Goal: Task Accomplishment & Management: Manage account settings

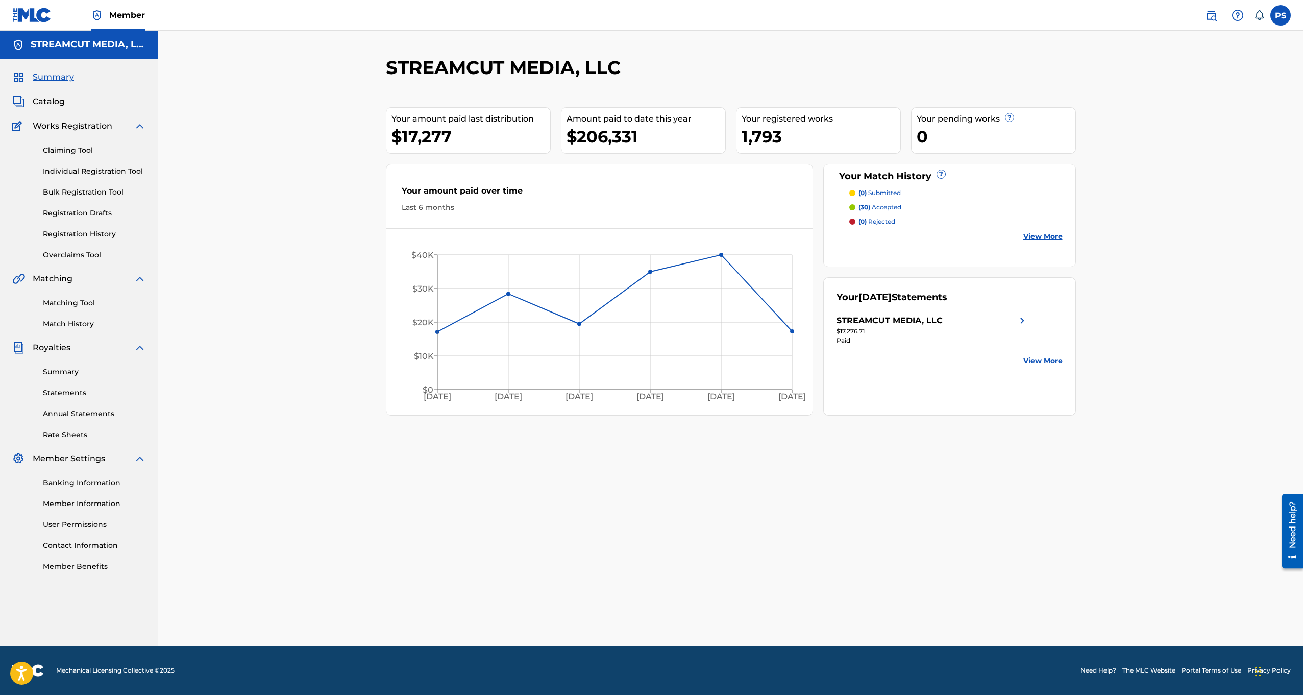
click at [56, 101] on span "Catalog" at bounding box center [49, 101] width 32 height 12
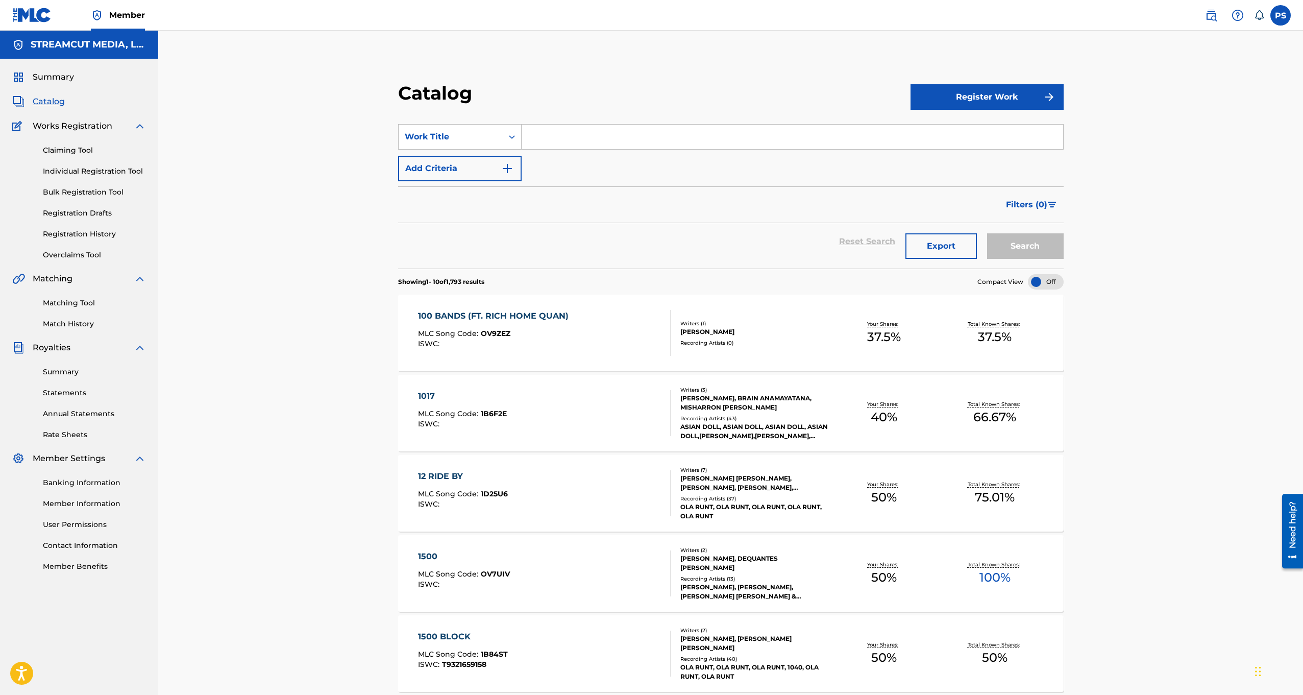
click at [637, 136] on input "Search Form" at bounding box center [793, 137] width 542 height 25
click at [1206, 14] on img at bounding box center [1211, 15] width 12 height 12
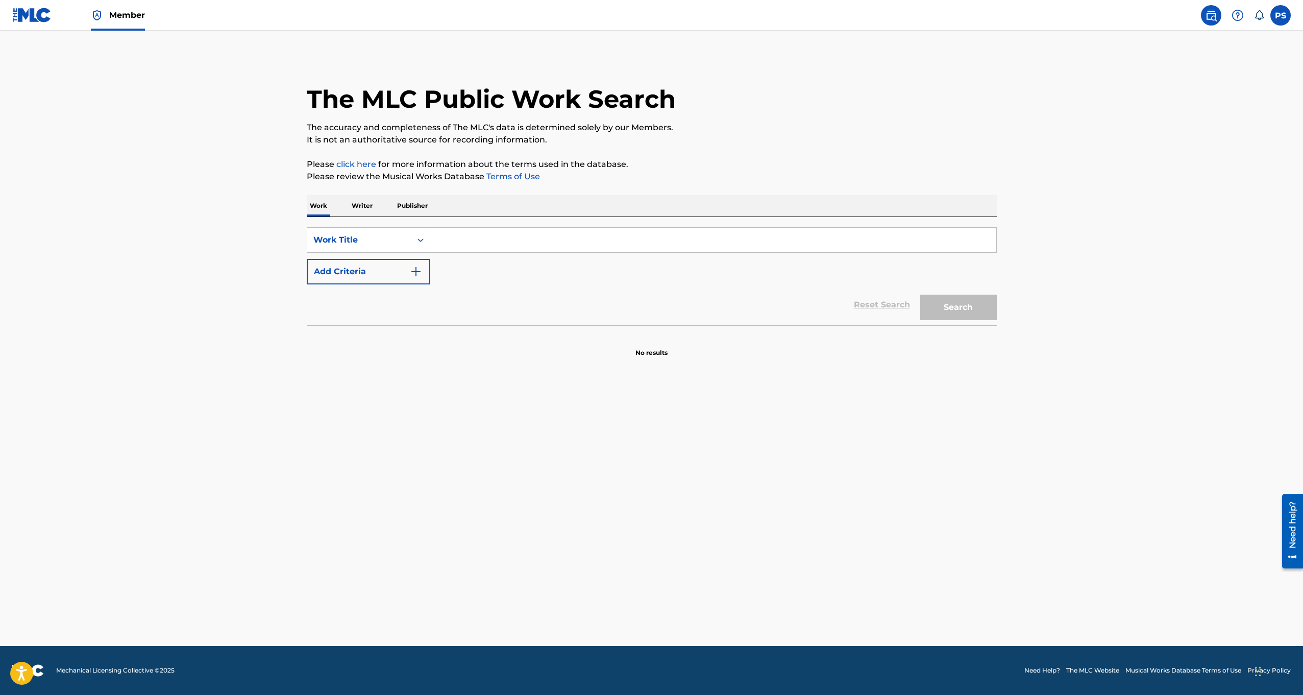
click at [359, 208] on p "Writer" at bounding box center [362, 205] width 27 height 21
click at [515, 236] on input "Search Form" at bounding box center [713, 240] width 566 height 25
click at [409, 201] on p "Publisher" at bounding box center [412, 205] width 37 height 21
click at [465, 237] on input "Search Form" at bounding box center [713, 240] width 566 height 25
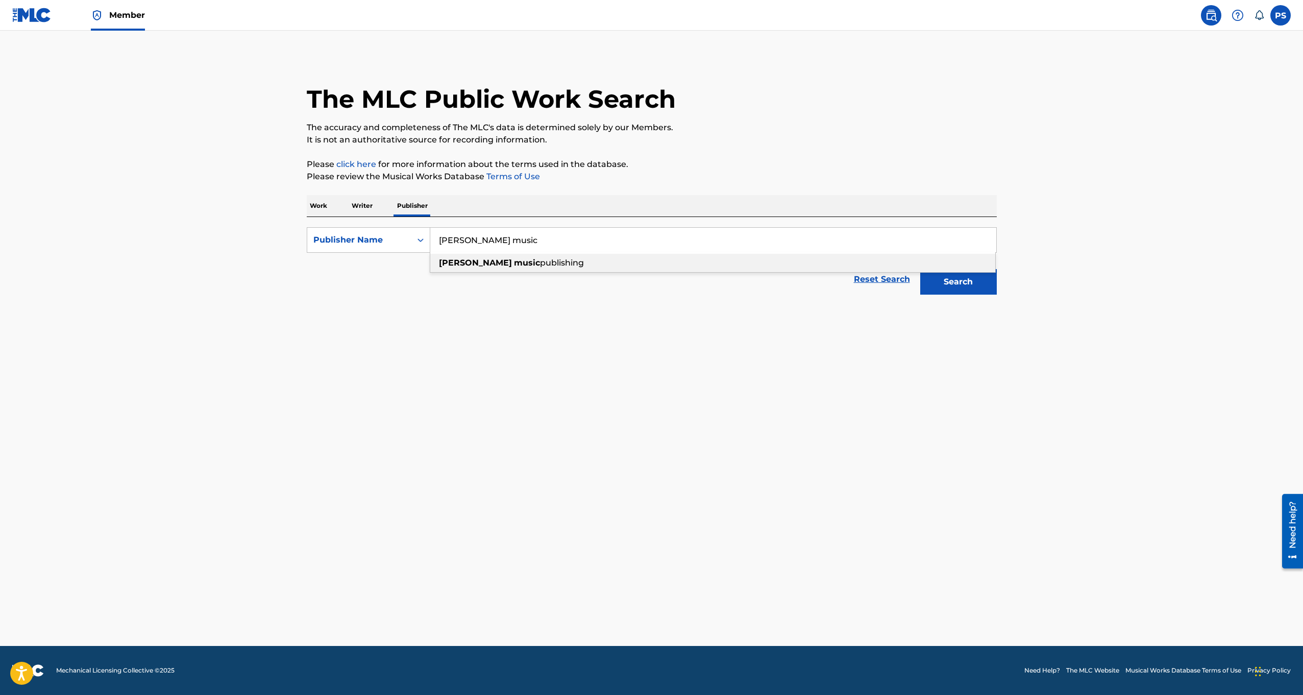
click at [520, 268] on div "huie music publishing" at bounding box center [712, 263] width 565 height 18
type input "huie music publishing"
click at [954, 280] on button "Search" at bounding box center [959, 282] width 77 height 26
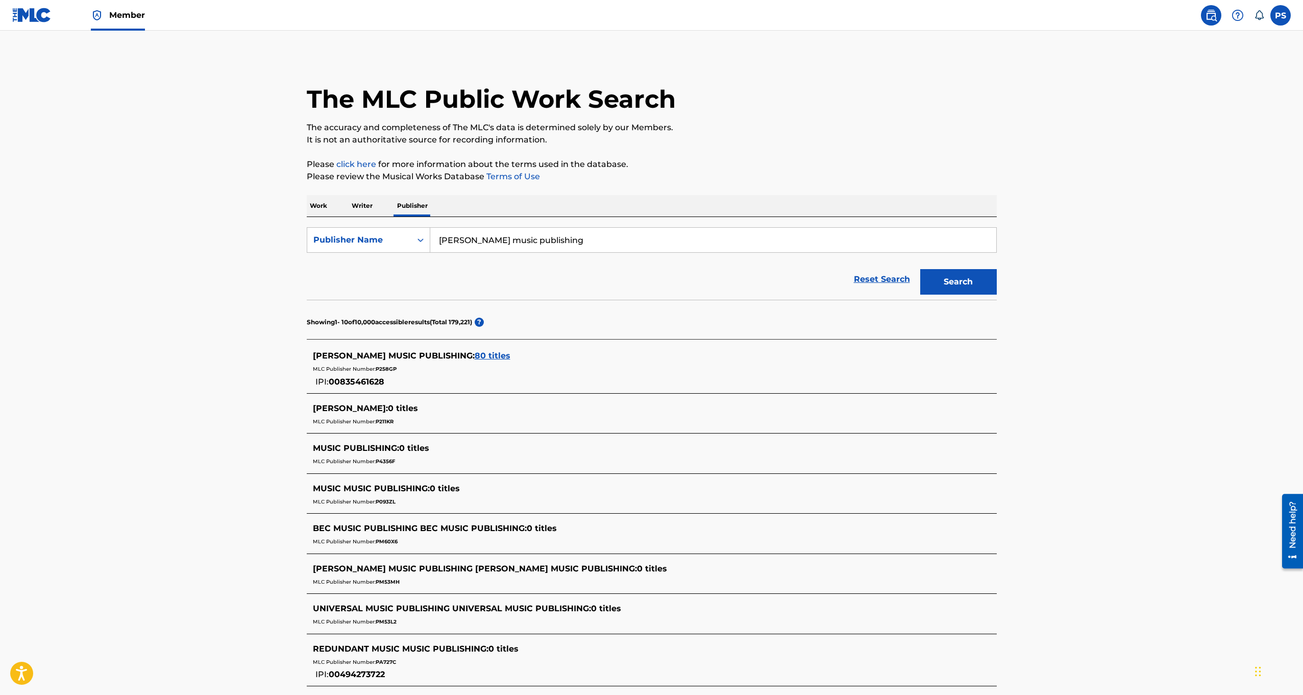
click at [475, 357] on span "80 titles" at bounding box center [493, 356] width 36 height 10
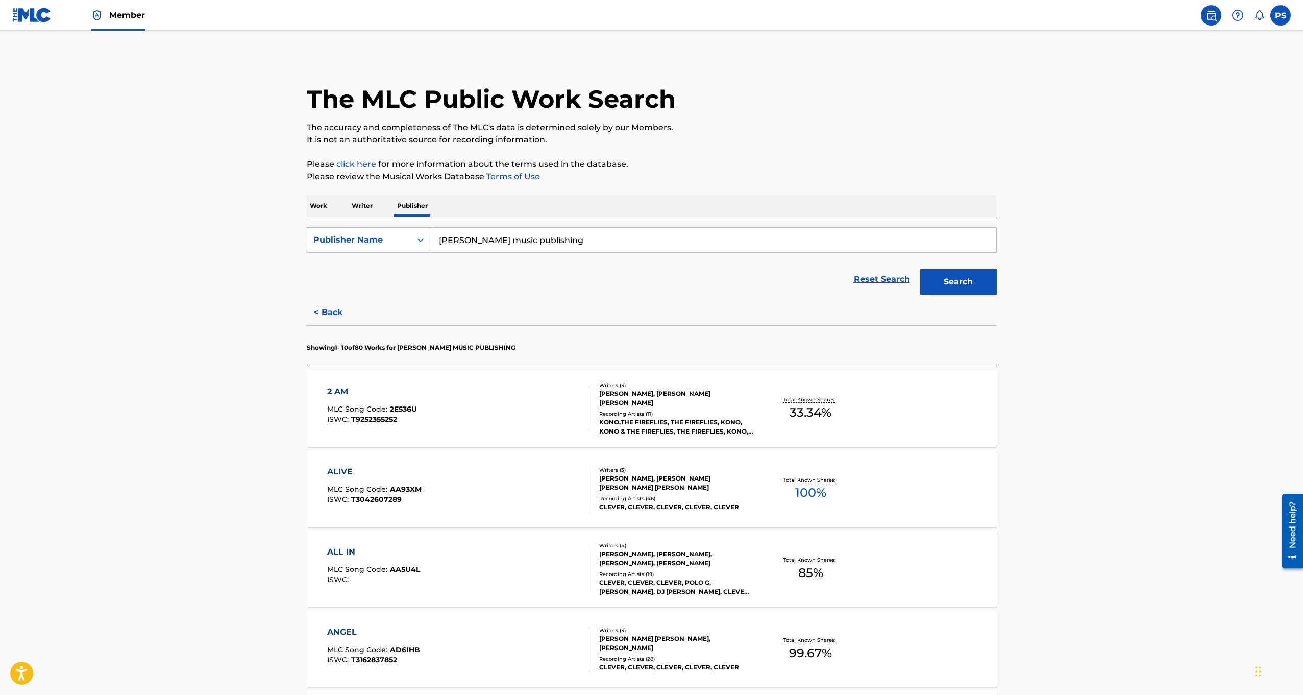
click at [636, 478] on div "DOMINIQUE JONES, JOSHUA TYLER HUIE, JOSEPH MATHEW PETTA" at bounding box center [676, 483] width 154 height 18
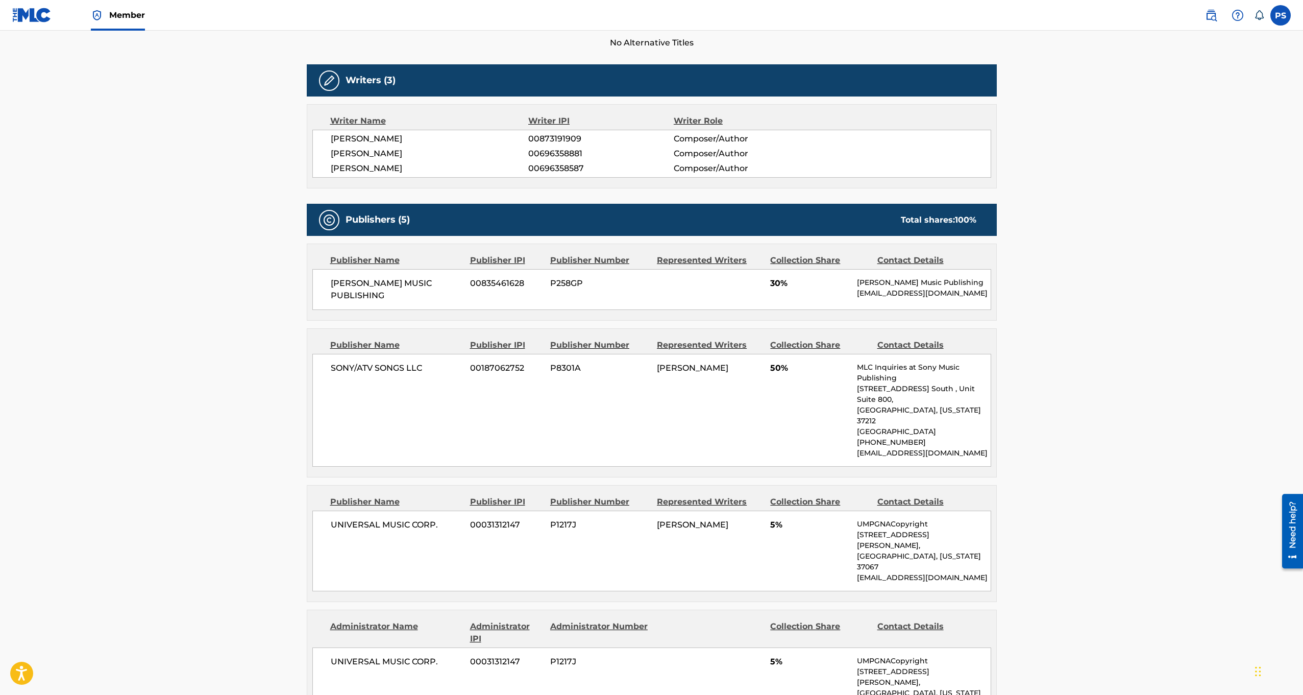
scroll to position [234, 0]
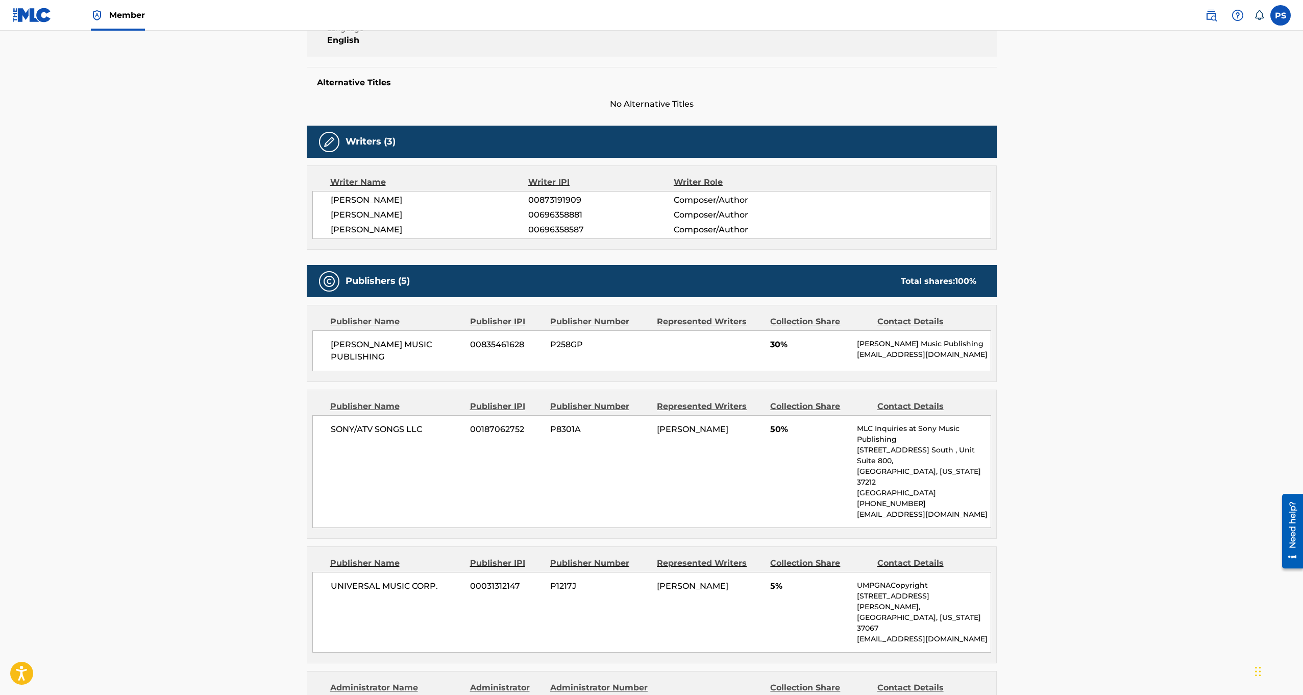
drag, startPoint x: 330, startPoint y: 215, endPoint x: 415, endPoint y: 220, distance: 85.4
click at [415, 220] on div "DOMINIQUE JONES 00873191909 Composer/Author JOSHUA TYLER HUIE 00696358881 Compo…" at bounding box center [651, 215] width 679 height 48
copy span "[PERSON_NAME]"
click at [548, 218] on span "00696358881" at bounding box center [600, 215] width 145 height 12
drag, startPoint x: 528, startPoint y: 214, endPoint x: 582, endPoint y: 218, distance: 54.3
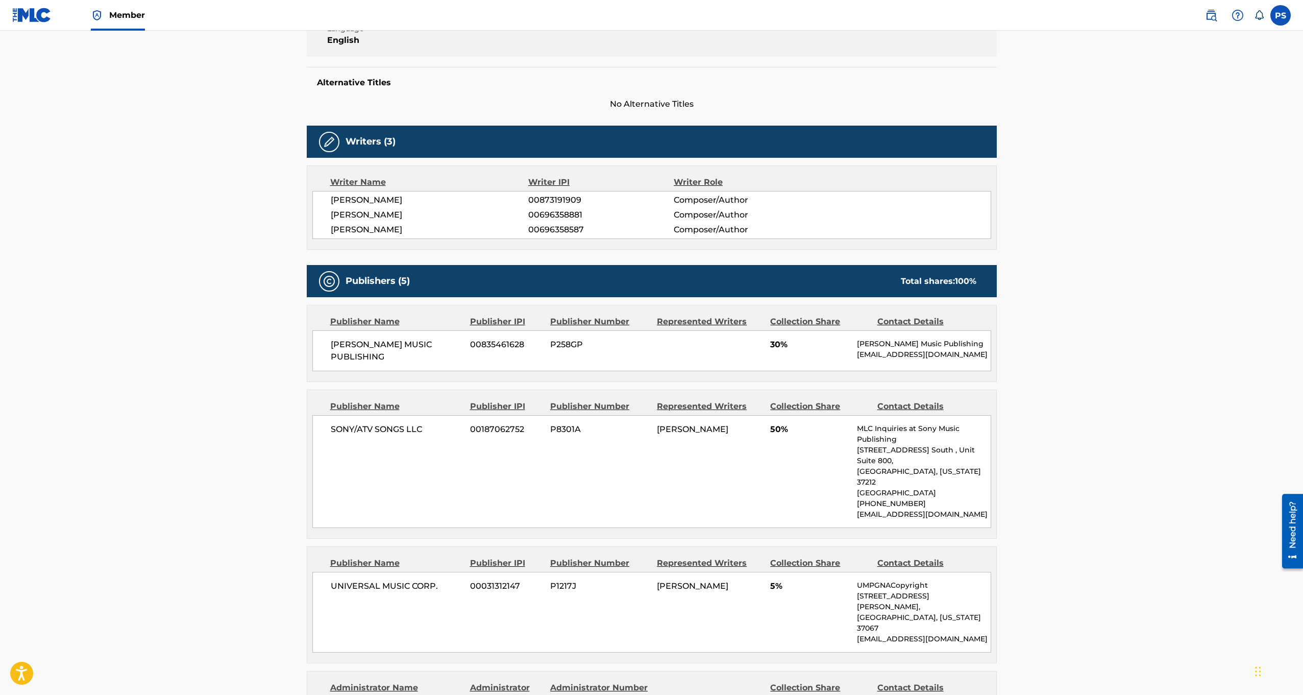
click at [582, 218] on div "JOSHUA TYLER HUIE 00696358881 Composer/Author" at bounding box center [661, 215] width 660 height 12
copy div "00696358881"
click at [644, 288] on div "Publishers (5) Total shares: 100 %" at bounding box center [652, 281] width 690 height 32
click at [375, 342] on span "[PERSON_NAME] MUSIC PUBLISHING" at bounding box center [397, 351] width 132 height 25
drag, startPoint x: 328, startPoint y: 344, endPoint x: 436, endPoint y: 340, distance: 107.3
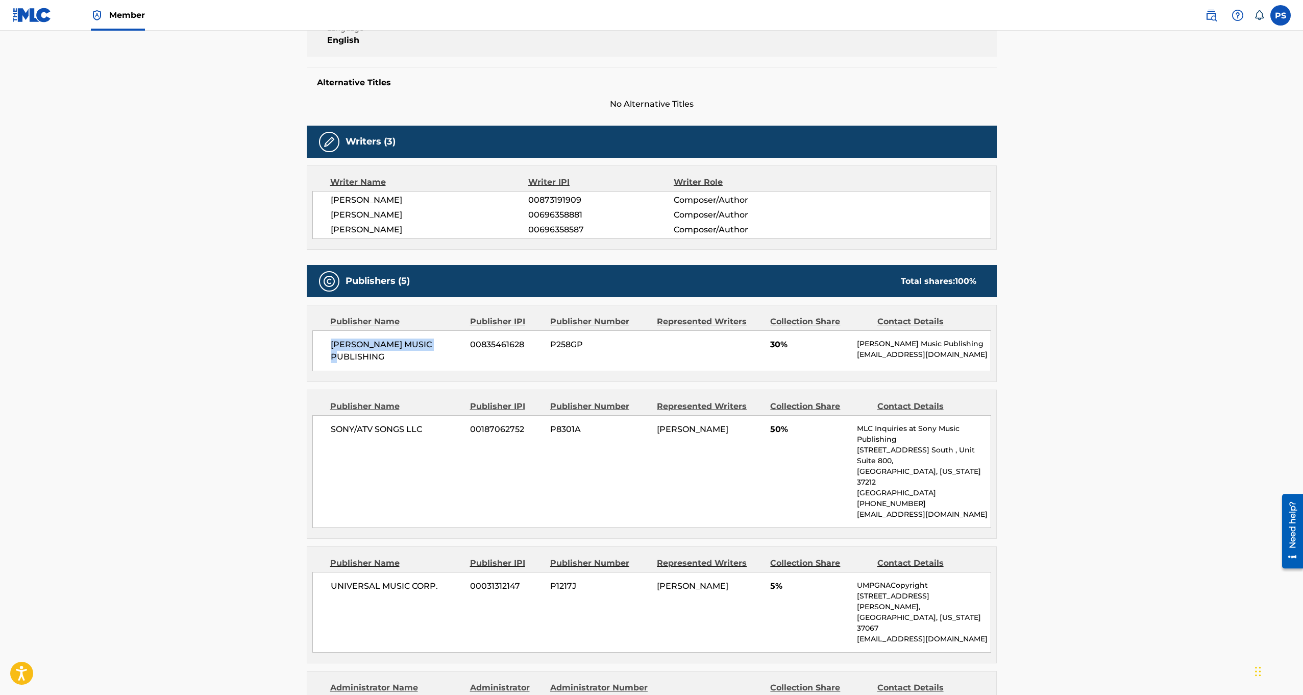
click at [436, 340] on div "HUIE MUSIC PUBLISHING 00835461628 P258GP 30% Huie Music Publishing clever@whois…" at bounding box center [651, 350] width 679 height 41
copy span "[PERSON_NAME] MUSIC PUBLISHING"
drag, startPoint x: 470, startPoint y: 344, endPoint x: 523, endPoint y: 340, distance: 53.7
click at [523, 341] on span "00835461628" at bounding box center [506, 345] width 73 height 12
copy span "00835461628"
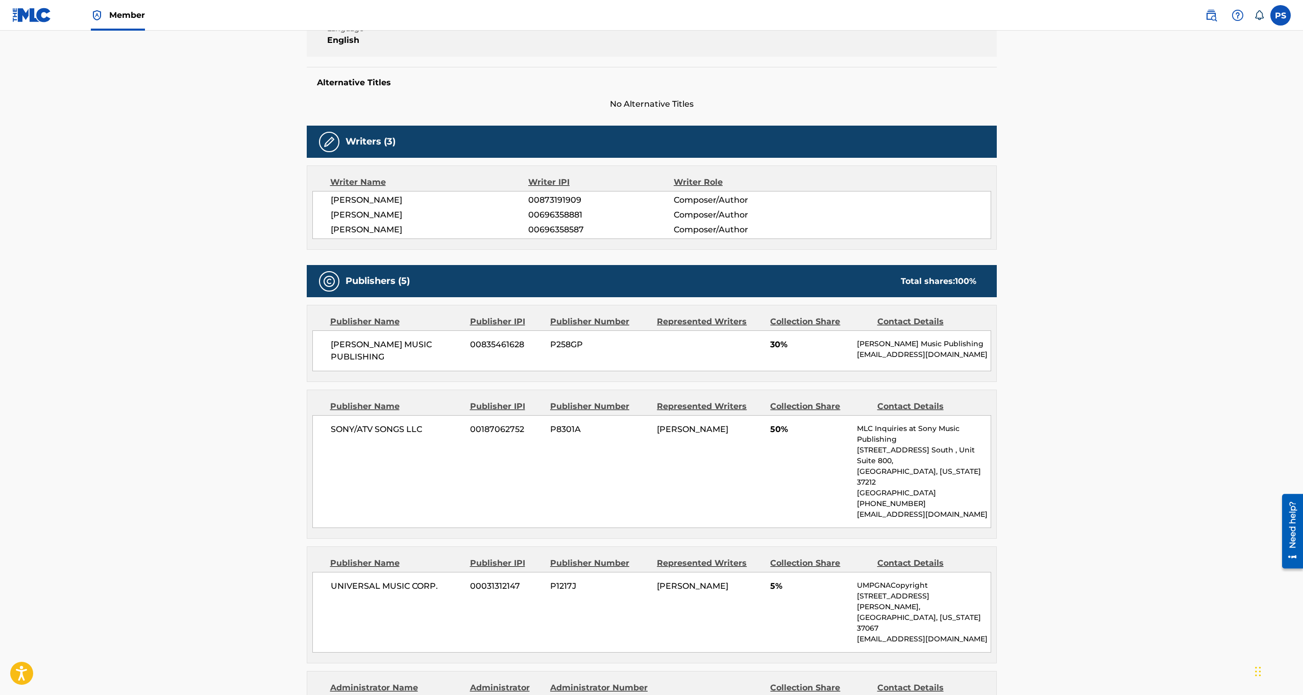
click at [567, 348] on span "P258GP" at bounding box center [599, 345] width 99 height 12
drag, startPoint x: 549, startPoint y: 344, endPoint x: 584, endPoint y: 345, distance: 34.2
click at [584, 345] on div "HUIE MUSIC PUBLISHING 00835461628 P258GP 30% Huie Music Publishing clever@whois…" at bounding box center [651, 350] width 679 height 41
copy span "P258GP"
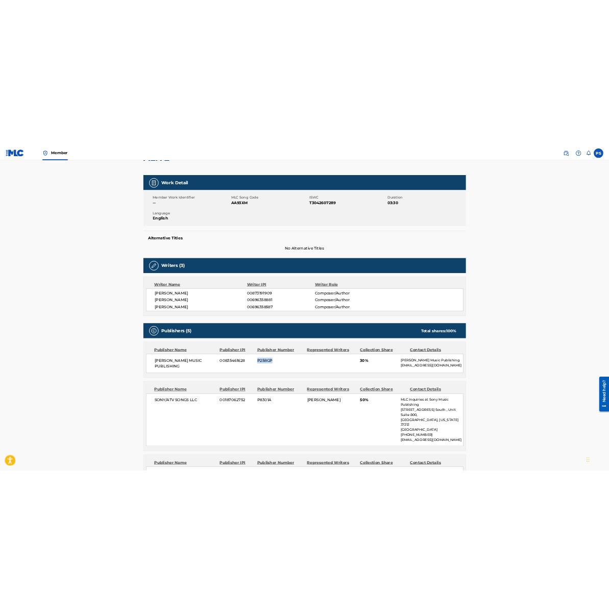
scroll to position [0, 0]
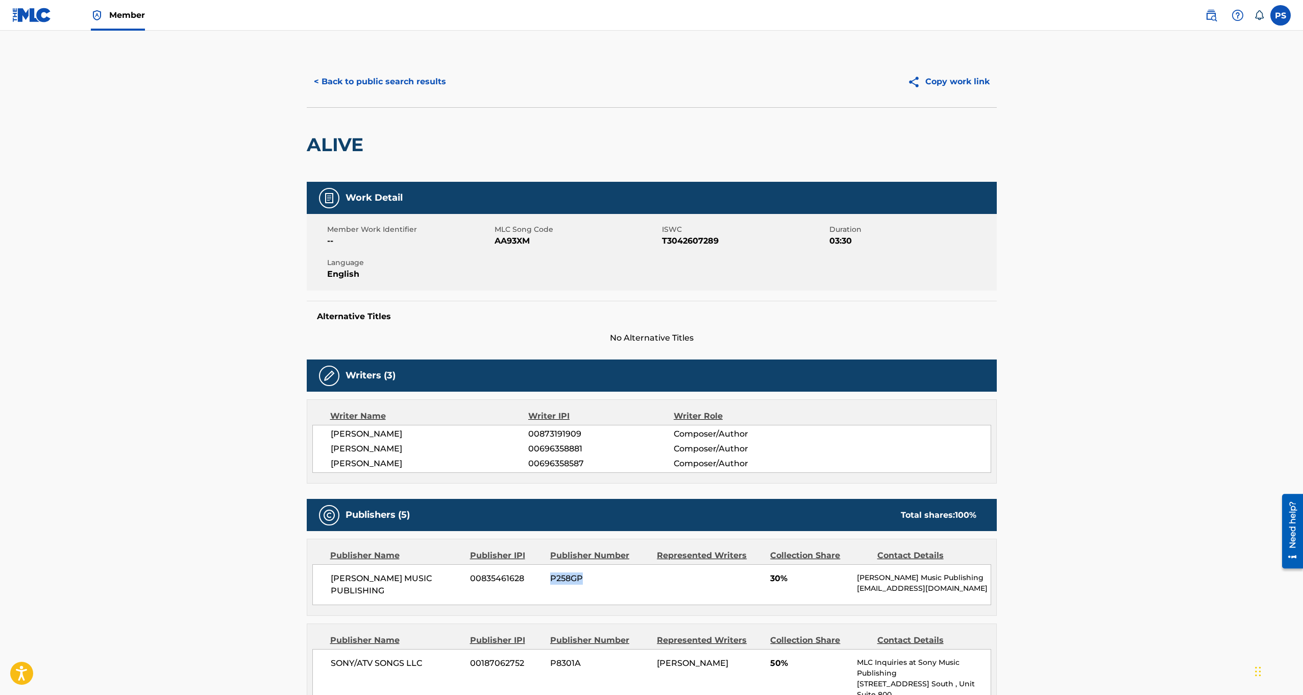
click at [339, 81] on button "< Back to public search results" at bounding box center [380, 82] width 147 height 26
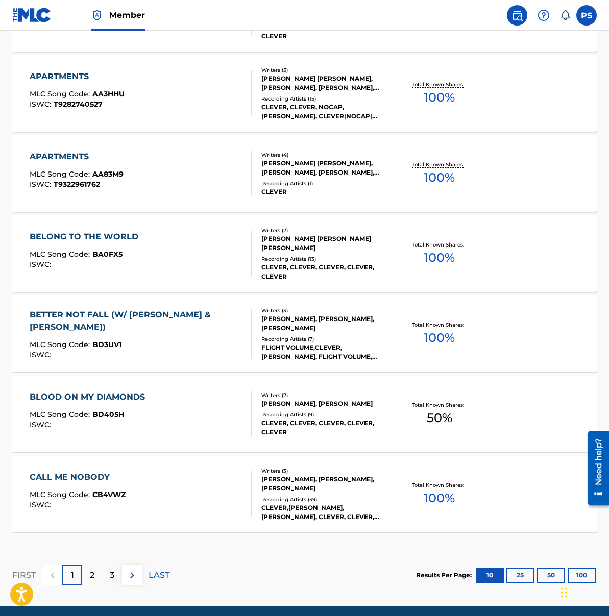
scroll to position [675, 0]
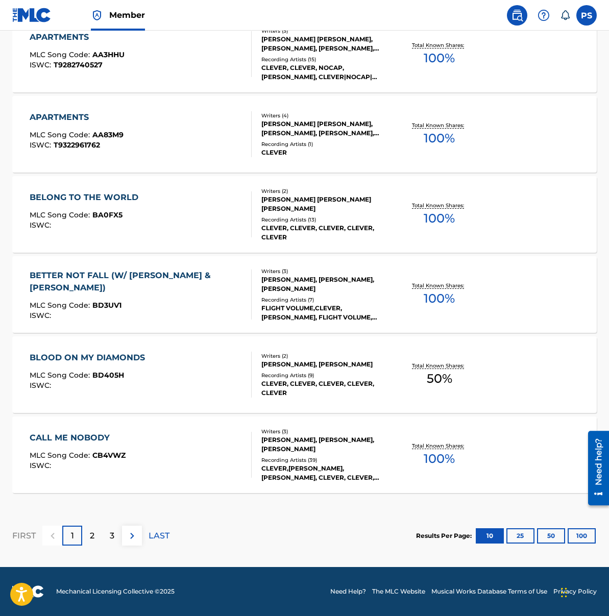
click at [86, 538] on div "2" at bounding box center [92, 536] width 20 height 20
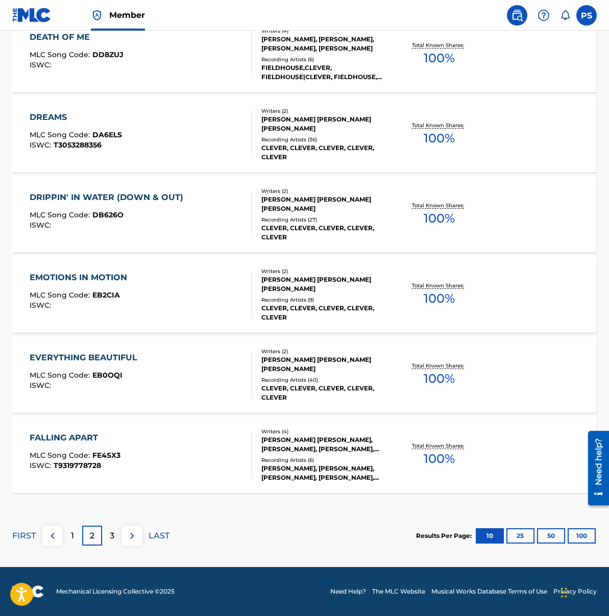
click at [582, 538] on button "100" at bounding box center [582, 535] width 28 height 15
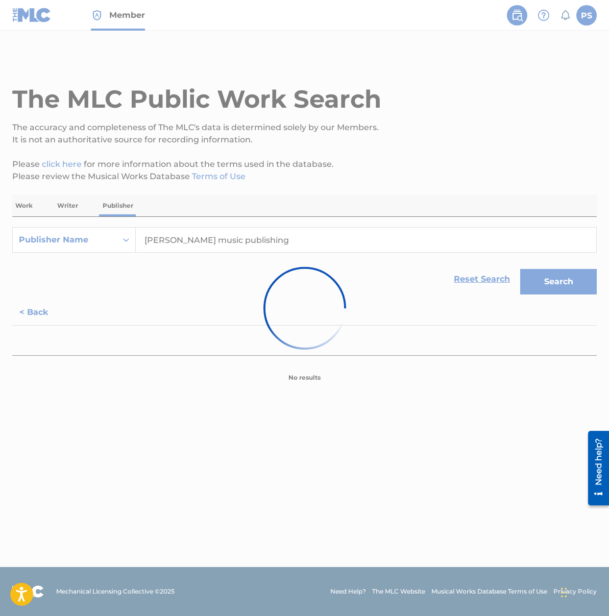
scroll to position [0, 0]
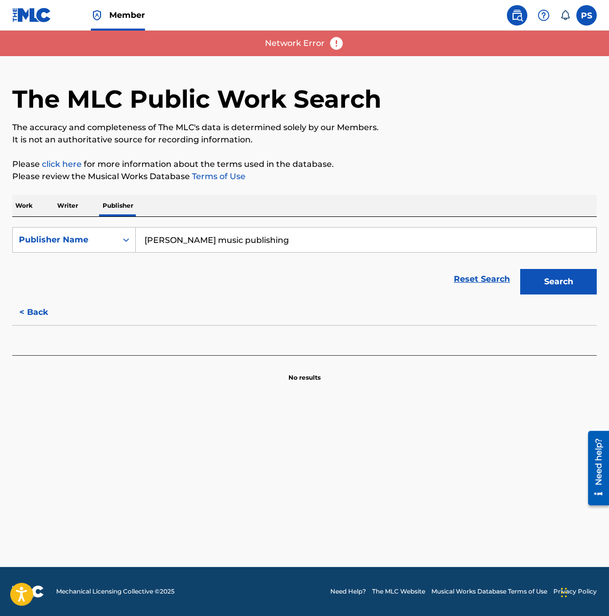
click at [543, 292] on button "Search" at bounding box center [558, 282] width 77 height 26
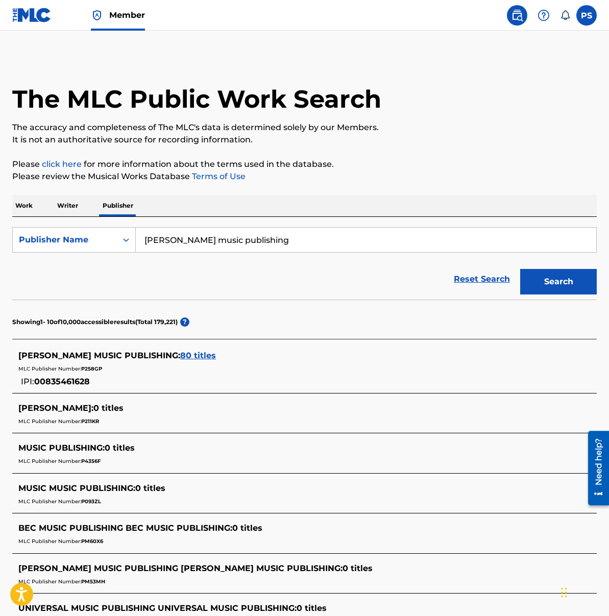
click at [180, 356] on span "80 titles" at bounding box center [198, 356] width 36 height 10
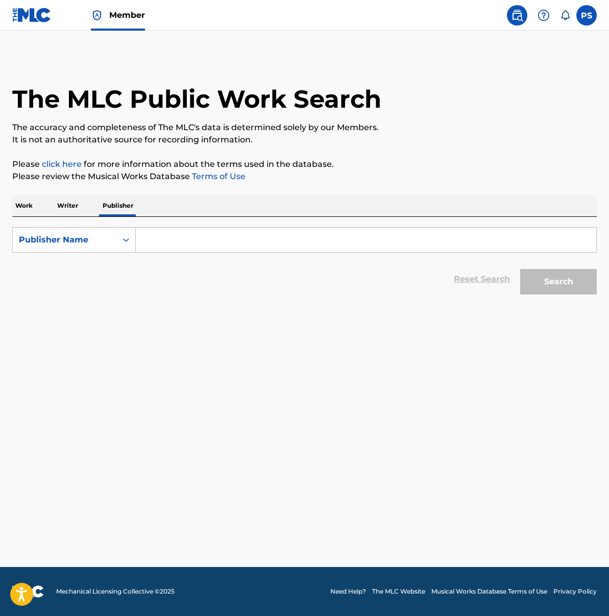
click at [188, 241] on input "Search Form" at bounding box center [366, 240] width 461 height 25
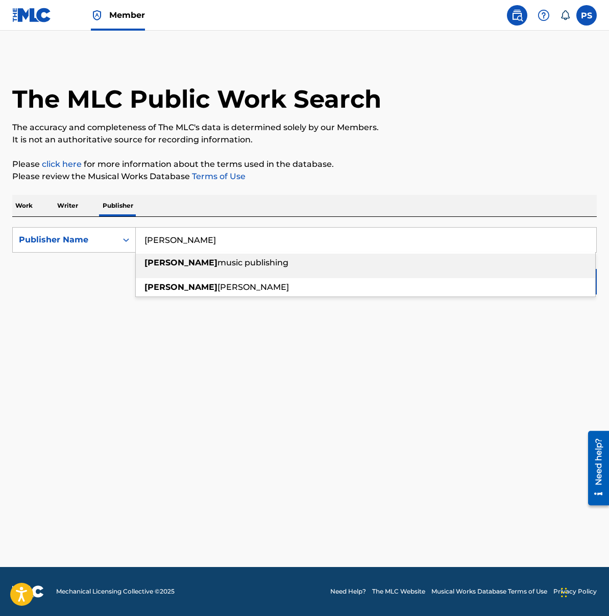
click at [240, 264] on div "[PERSON_NAME] music publishing" at bounding box center [366, 263] width 460 height 18
type input "[PERSON_NAME] music publishing"
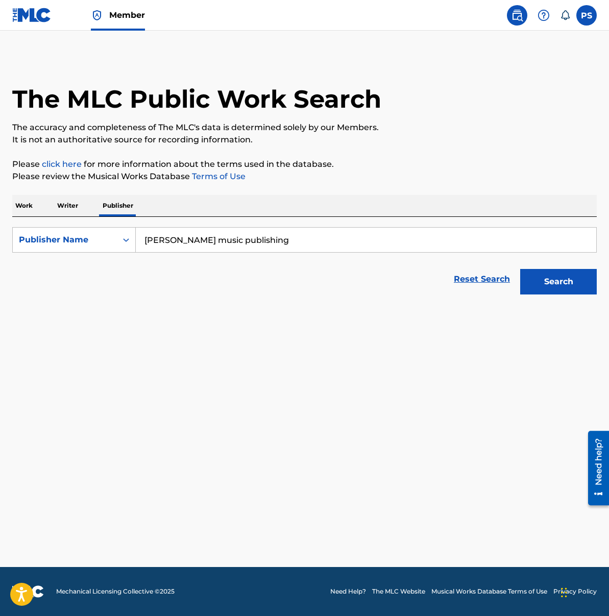
click at [548, 276] on button "Search" at bounding box center [558, 282] width 77 height 26
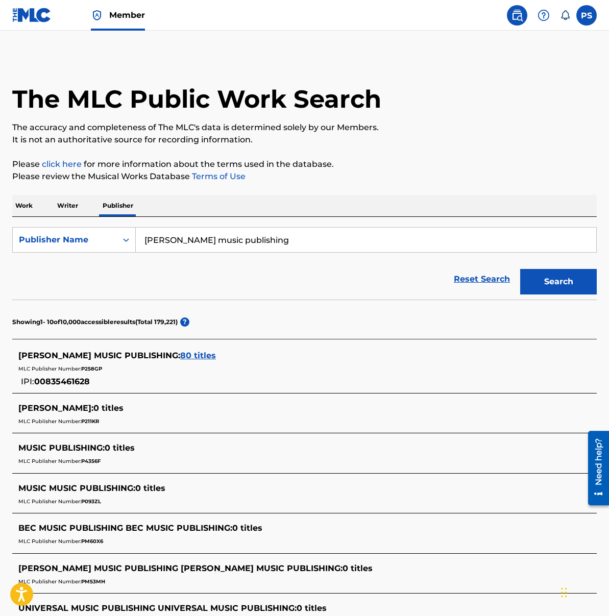
click at [180, 358] on span "80 titles" at bounding box center [198, 356] width 36 height 10
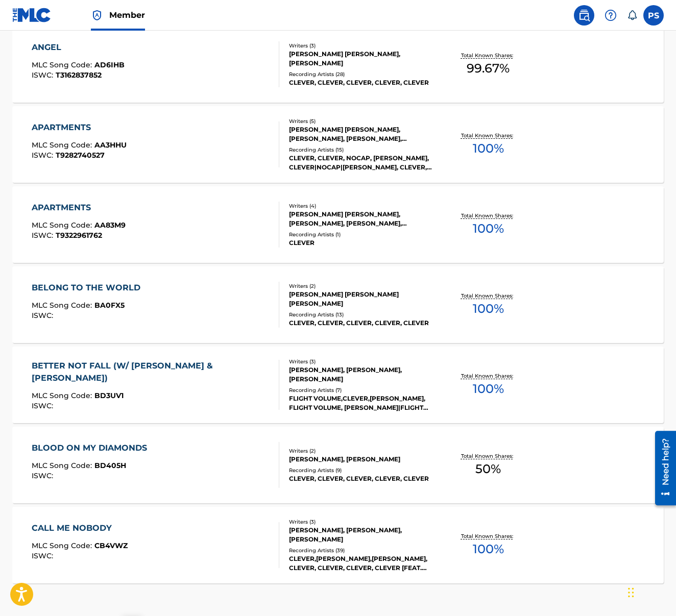
scroll to position [675, 0]
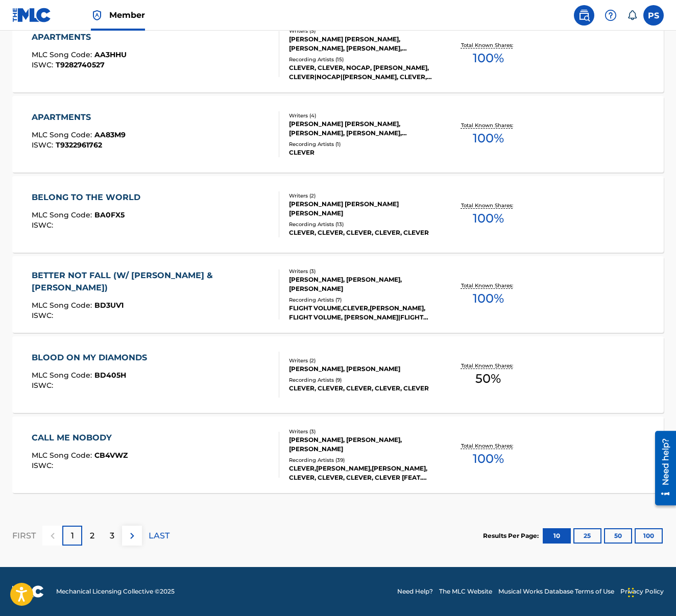
click at [609, 534] on button "50" at bounding box center [618, 535] width 28 height 15
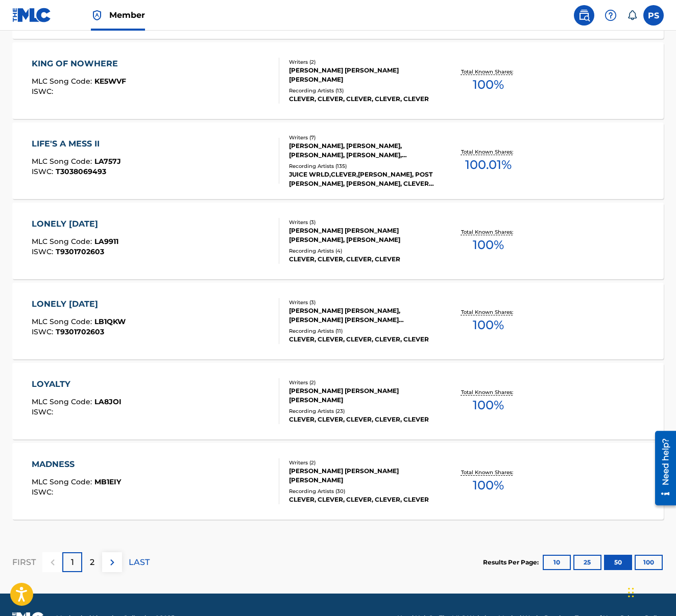
scroll to position [3881, 0]
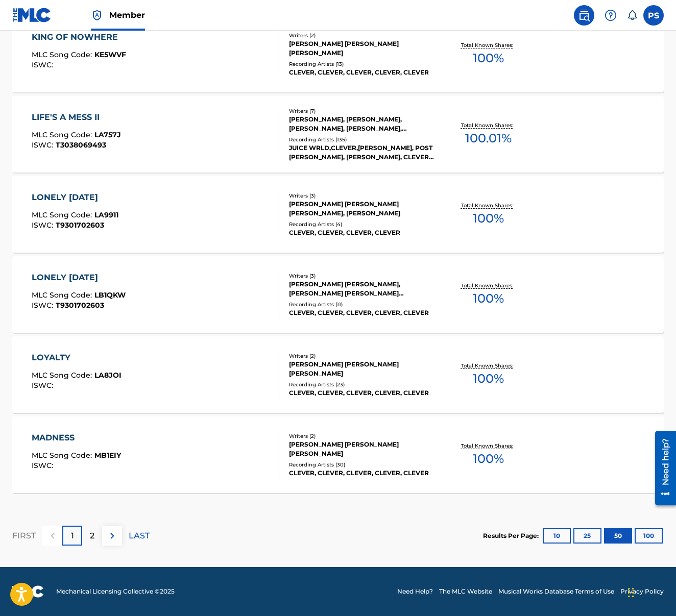
click at [86, 535] on div "2" at bounding box center [92, 536] width 20 height 20
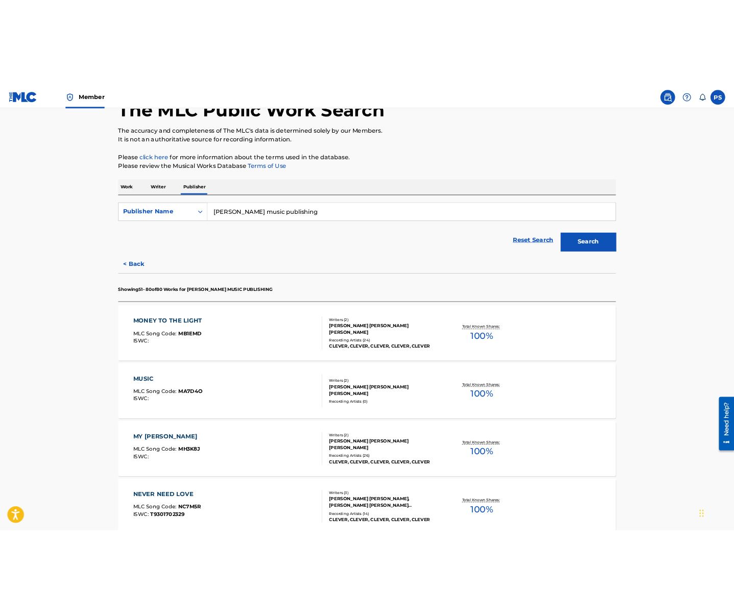
scroll to position [0, 0]
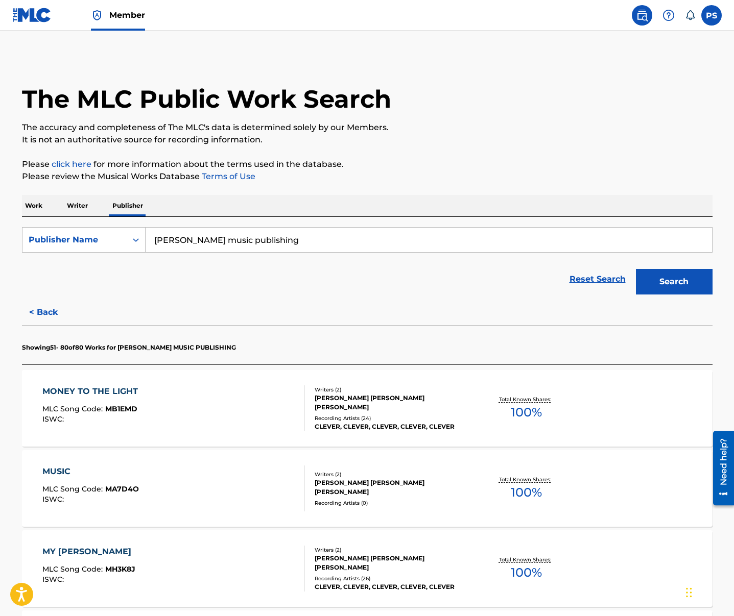
click at [609, 274] on button "Search" at bounding box center [674, 282] width 77 height 26
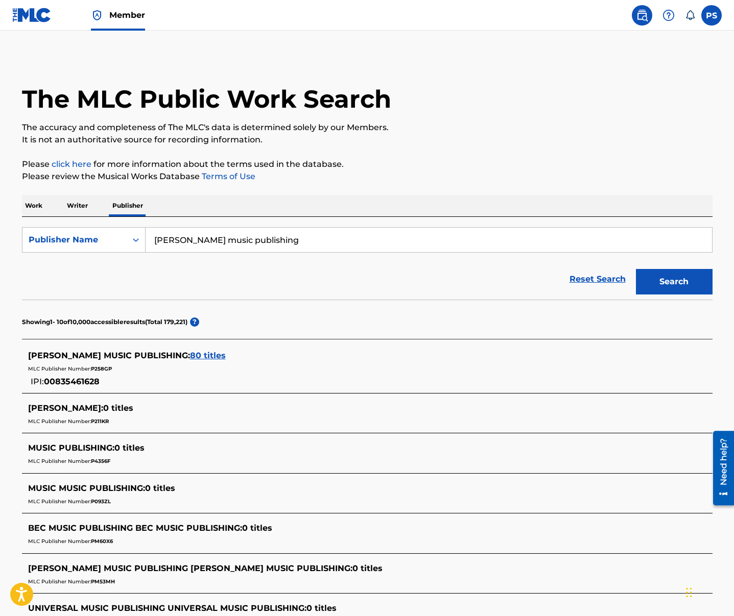
click at [190, 354] on span "80 titles" at bounding box center [208, 356] width 36 height 10
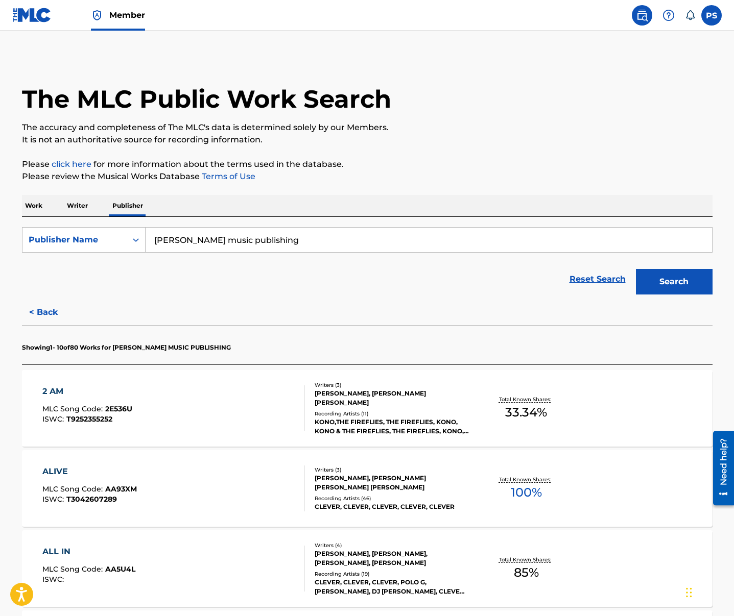
click at [184, 407] on div "2 AM MLC Song Code : 2E536U ISWC : T9252355252" at bounding box center [173, 408] width 262 height 46
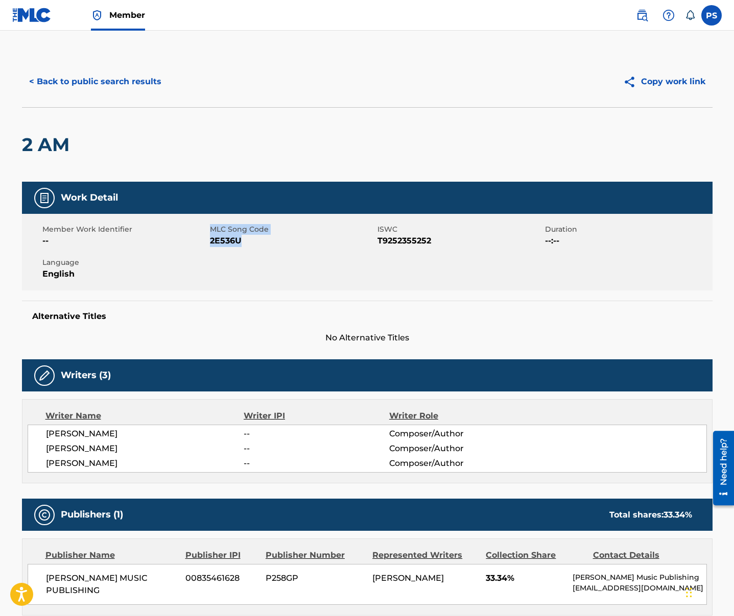
drag, startPoint x: 206, startPoint y: 240, endPoint x: 251, endPoint y: 246, distance: 45.2
click at [251, 246] on div "Member Work Identifier -- MLC Song Code 2E536U ISWC T9252355252 Duration --:-- …" at bounding box center [367, 252] width 690 height 77
click at [251, 246] on span "2E536U" at bounding box center [292, 241] width 165 height 12
drag, startPoint x: 241, startPoint y: 240, endPoint x: 211, endPoint y: 241, distance: 29.7
click at [211, 241] on span "2E536U" at bounding box center [292, 241] width 165 height 12
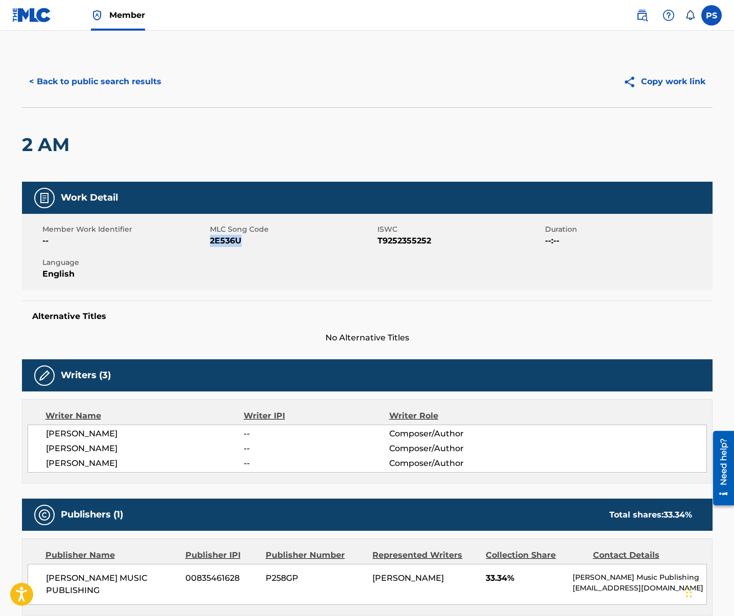
copy span "2E536U"
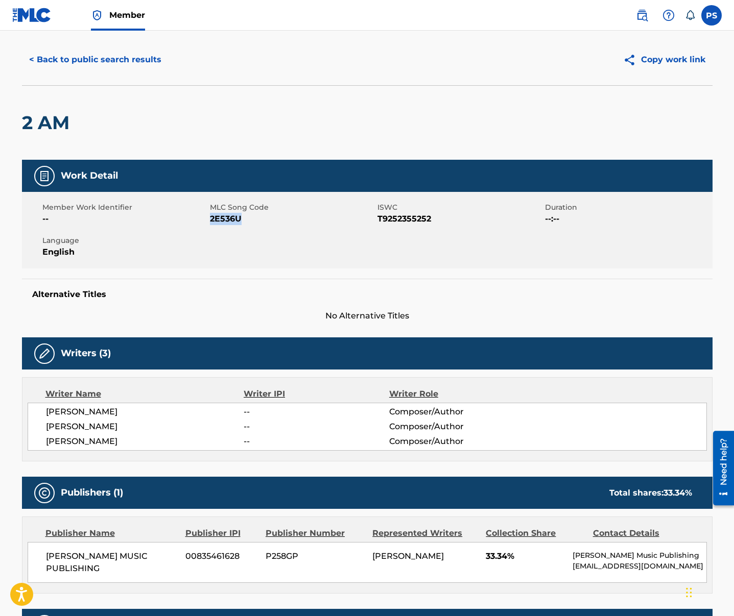
scroll to position [129, 0]
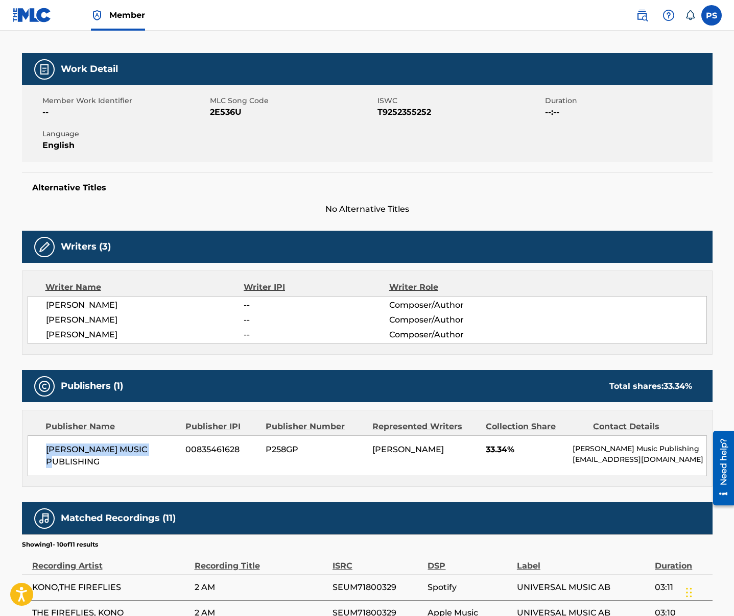
drag, startPoint x: 47, startPoint y: 449, endPoint x: 158, endPoint y: 449, distance: 110.8
click at [158, 449] on span "[PERSON_NAME] MUSIC PUBLISHING" at bounding box center [112, 456] width 132 height 25
copy span "[PERSON_NAME] MUSIC PUBLISHING"
drag, startPoint x: 267, startPoint y: 448, endPoint x: 298, endPoint y: 449, distance: 30.7
click at [298, 449] on span "P258GP" at bounding box center [314, 450] width 99 height 12
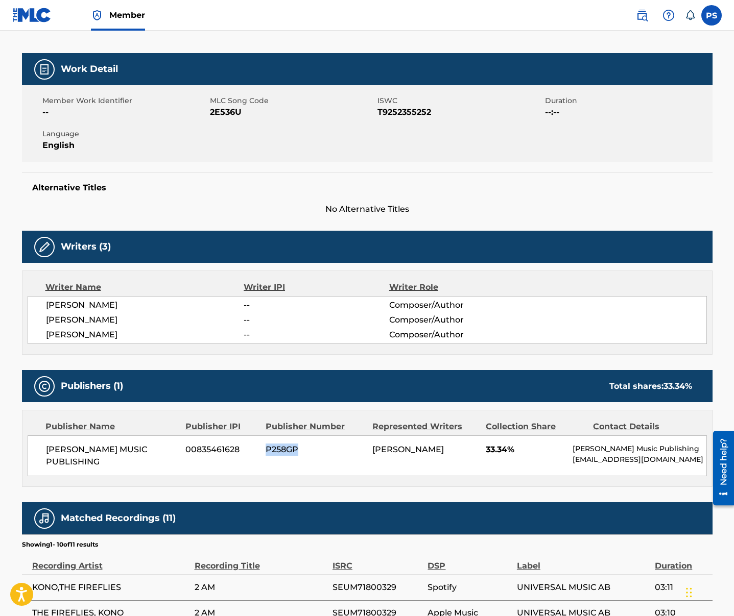
copy span "P258GP"
drag, startPoint x: 45, startPoint y: 335, endPoint x: 128, endPoint y: 343, distance: 83.0
click at [128, 343] on div "[PERSON_NAME] -- Composer/Author [PERSON_NAME] -- Composer/Author [PERSON_NAME]…" at bounding box center [367, 320] width 679 height 48
copy span "[PERSON_NAME]"
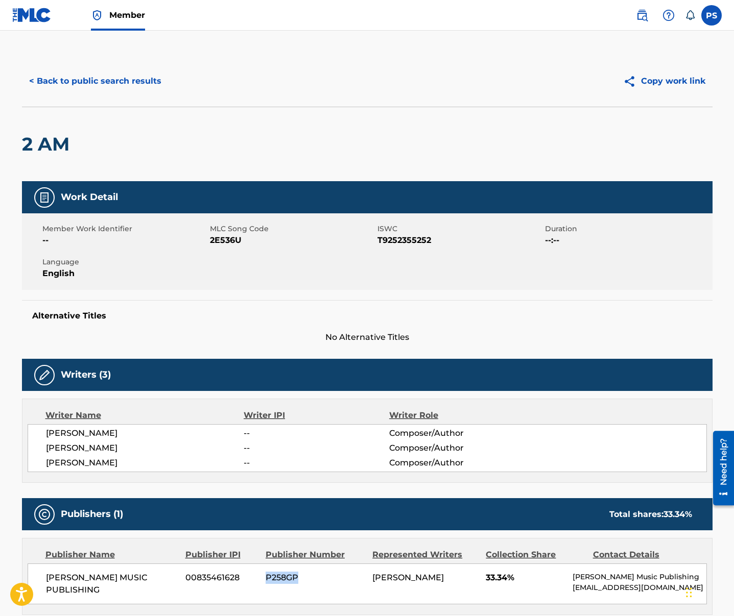
scroll to position [0, 0]
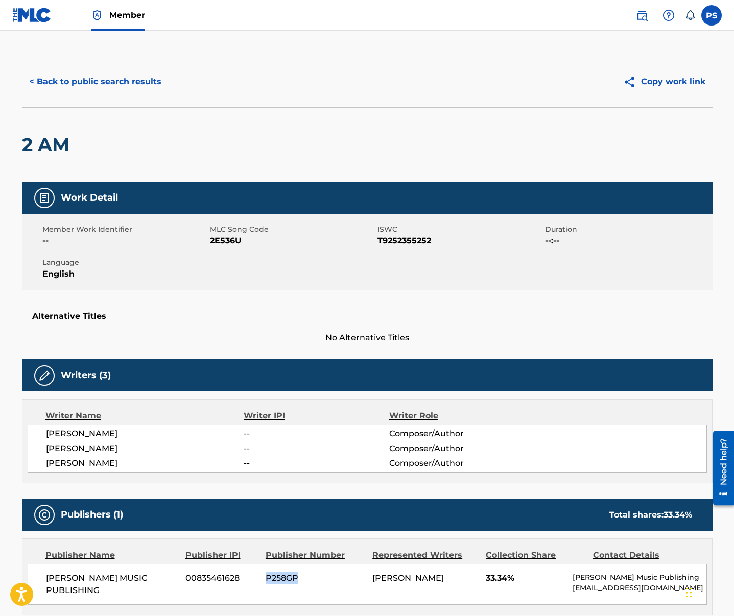
click at [57, 84] on button "< Back to public search results" at bounding box center [95, 82] width 147 height 26
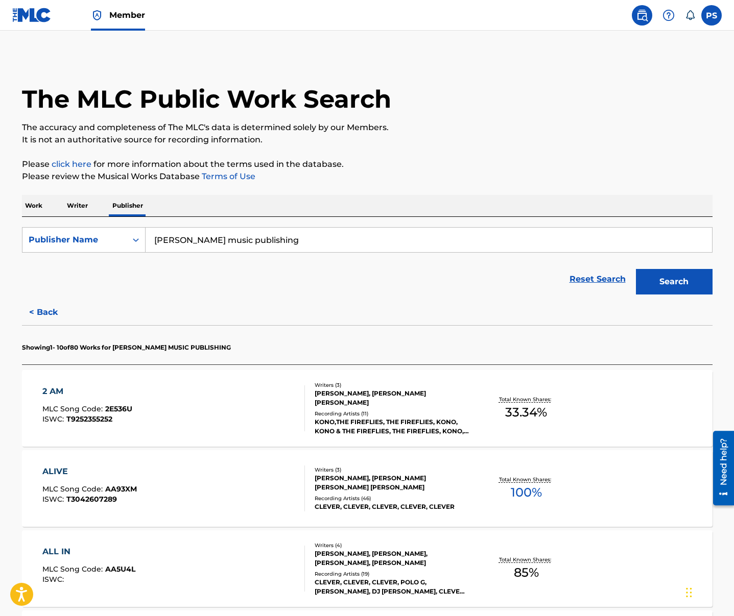
click at [128, 474] on div "ALIVE" at bounding box center [89, 472] width 94 height 12
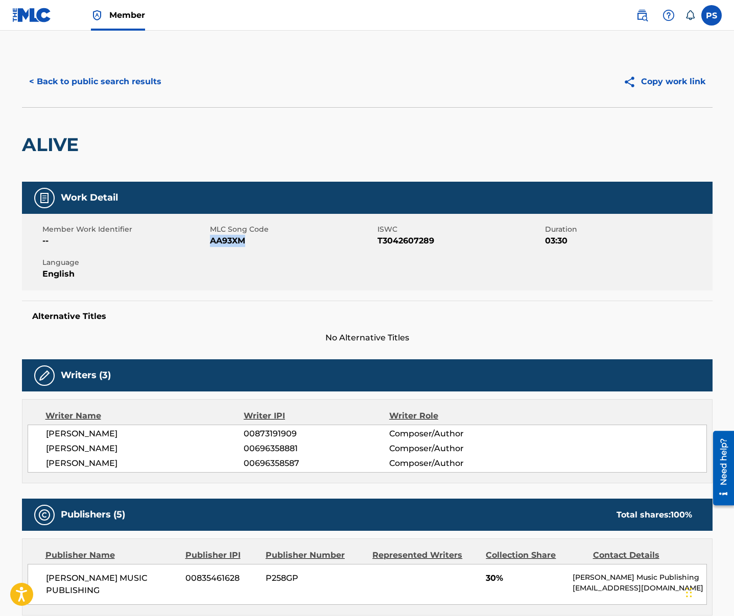
drag, startPoint x: 210, startPoint y: 243, endPoint x: 263, endPoint y: 244, distance: 53.1
click at [263, 243] on span "AA93XM" at bounding box center [292, 241] width 165 height 12
copy span "AA93XM"
drag, startPoint x: 45, startPoint y: 449, endPoint x: 141, endPoint y: 449, distance: 96.5
click at [141, 449] on span "[PERSON_NAME]" at bounding box center [145, 449] width 198 height 12
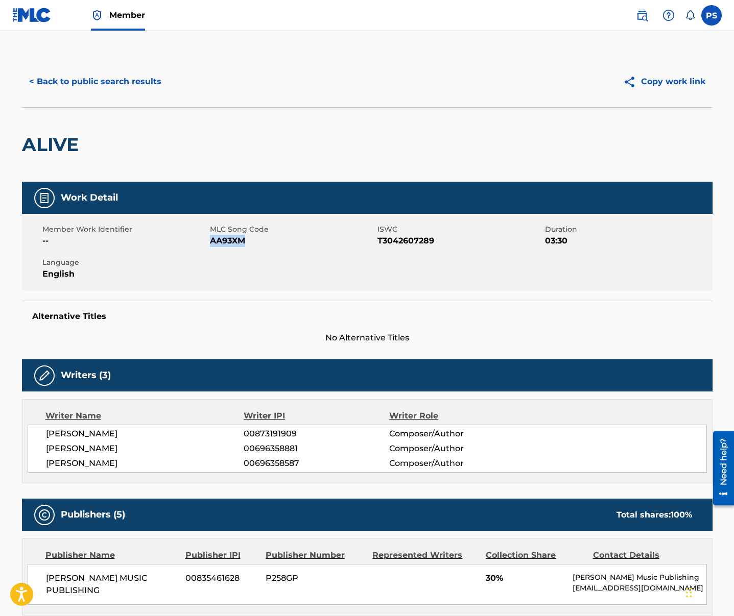
copy span "[PERSON_NAME]"
drag, startPoint x: 245, startPoint y: 450, endPoint x: 296, endPoint y: 450, distance: 51.1
click at [296, 450] on span "00696358881" at bounding box center [316, 449] width 145 height 12
click at [265, 448] on span "00696358881" at bounding box center [316, 449] width 145 height 12
drag, startPoint x: 243, startPoint y: 449, endPoint x: 301, endPoint y: 449, distance: 58.7
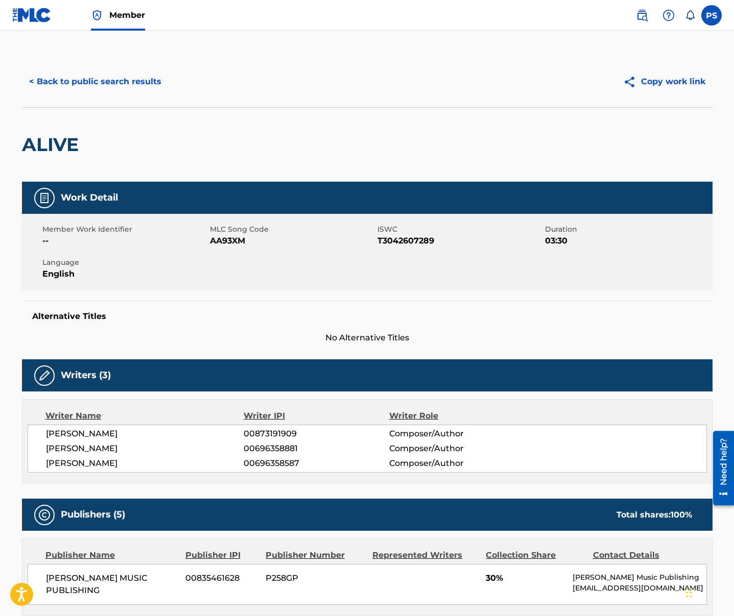
click at [301, 449] on div "[PERSON_NAME] 00696358881 Composer/Author" at bounding box center [376, 449] width 660 height 12
copy div "00696358881"
click at [134, 84] on button "< Back to public search results" at bounding box center [95, 82] width 147 height 26
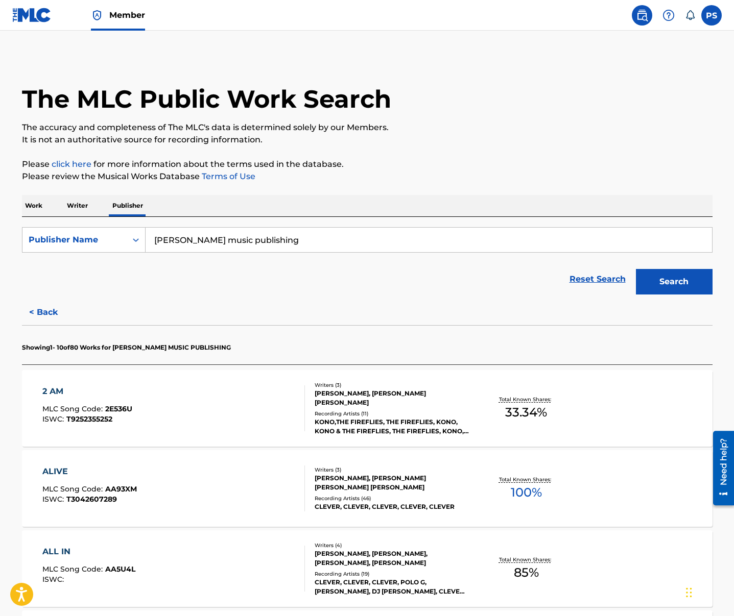
click at [113, 565] on span "AA5U4L" at bounding box center [120, 569] width 30 height 9
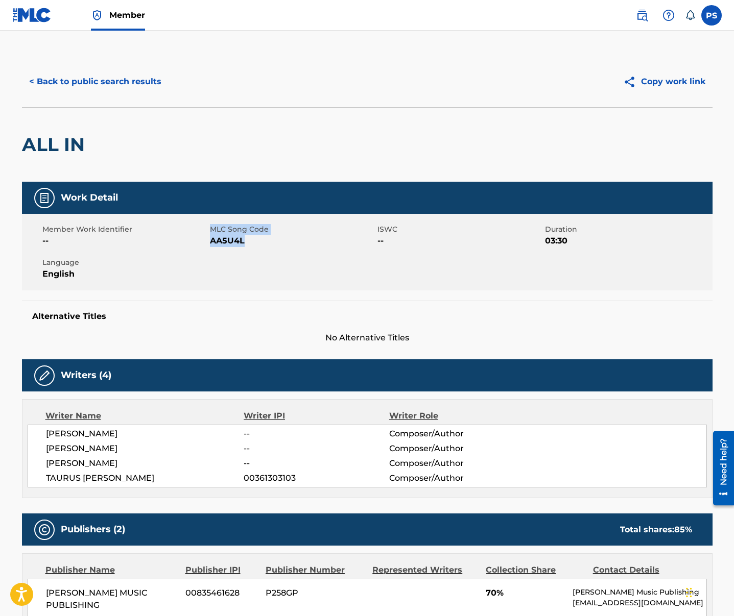
drag, startPoint x: 208, startPoint y: 245, endPoint x: 259, endPoint y: 239, distance: 51.3
click at [259, 239] on div "Member Work Identifier -- MLC Song Code AA5U4L ISWC -- Duration 03:30 Language …" at bounding box center [367, 252] width 690 height 77
click at [259, 239] on span "AA5U4L" at bounding box center [292, 241] width 165 height 12
drag, startPoint x: 209, startPoint y: 240, endPoint x: 250, endPoint y: 244, distance: 41.0
click at [250, 244] on span "AA5U4L" at bounding box center [292, 241] width 165 height 12
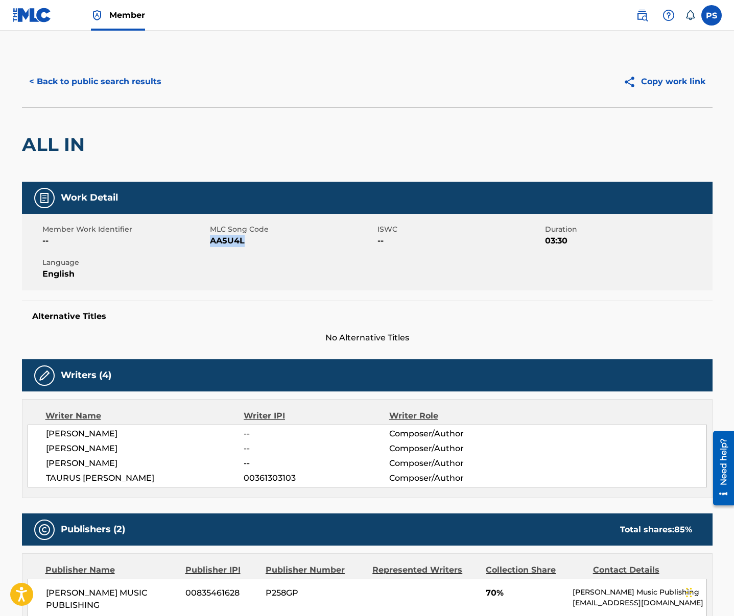
copy span "AA5U4L"
click at [57, 83] on button "< Back to public search results" at bounding box center [95, 82] width 147 height 26
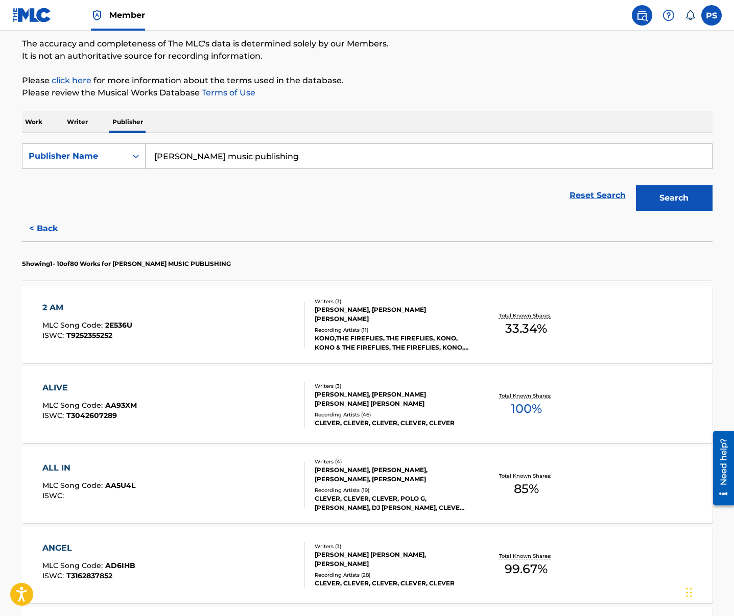
scroll to position [237, 0]
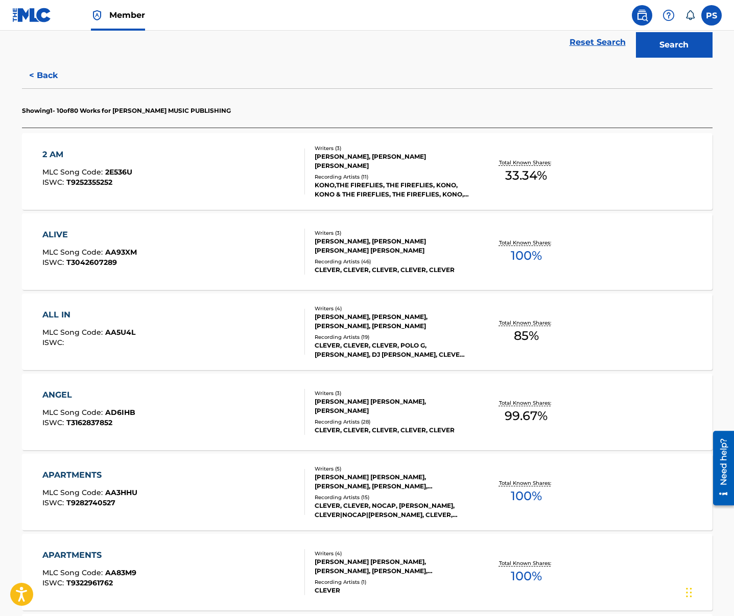
click at [96, 396] on div "ANGEL" at bounding box center [88, 395] width 93 height 12
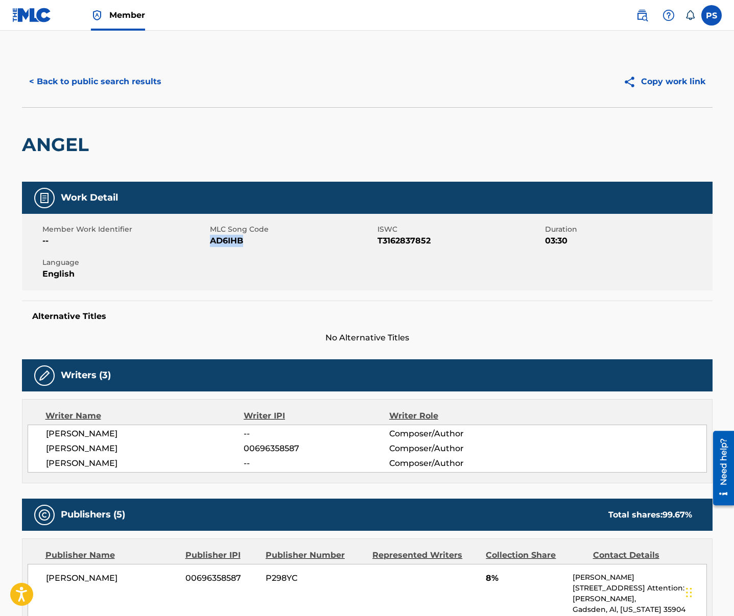
drag, startPoint x: 219, startPoint y: 241, endPoint x: 253, endPoint y: 241, distance: 34.2
click at [253, 241] on span "AD6IHB" at bounding box center [292, 241] width 165 height 12
copy span "AD6IHB"
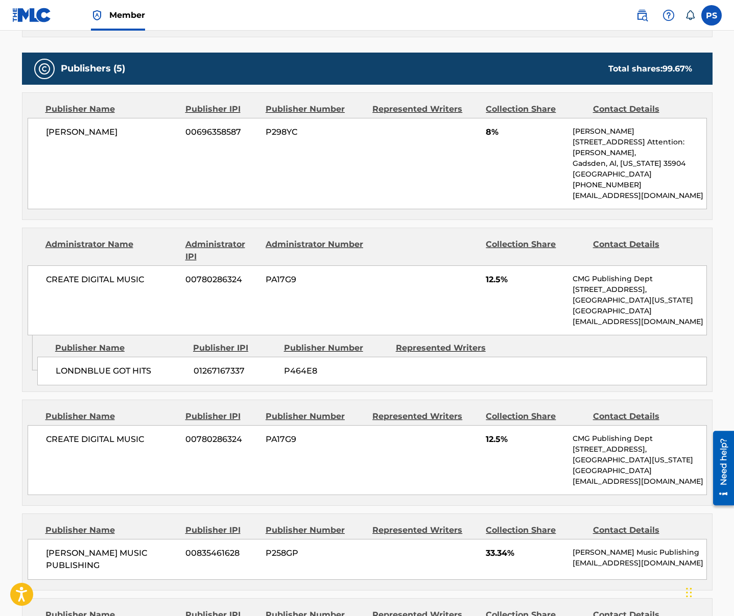
scroll to position [585, 0]
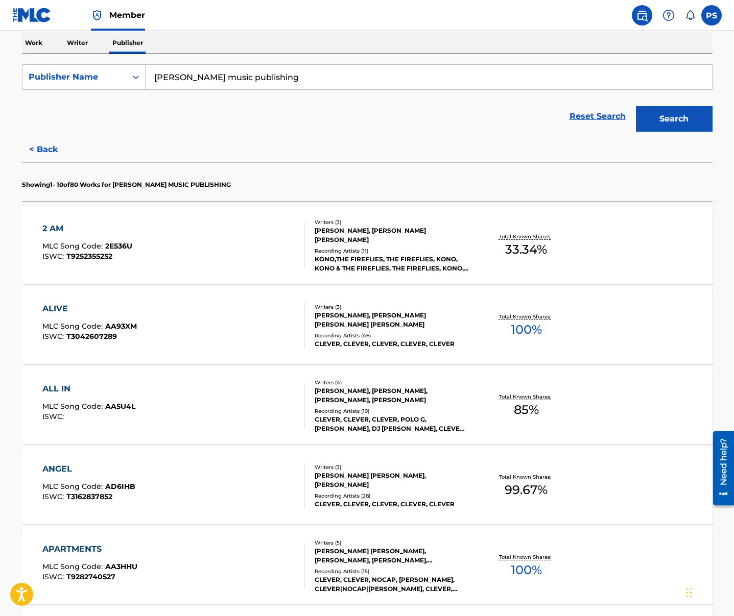
scroll to position [225, 0]
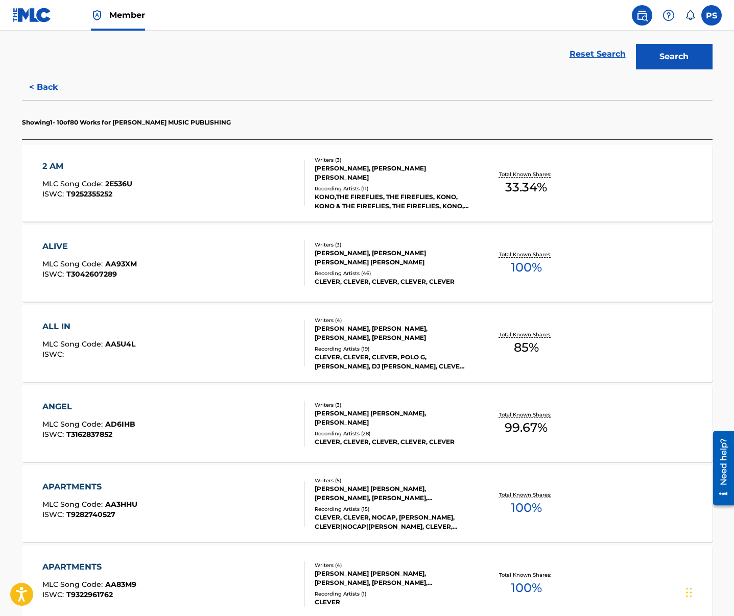
click at [138, 505] on div "APARTMENTS MLC Song Code : AA3HHU ISWC : T9282740527" at bounding box center [173, 504] width 262 height 46
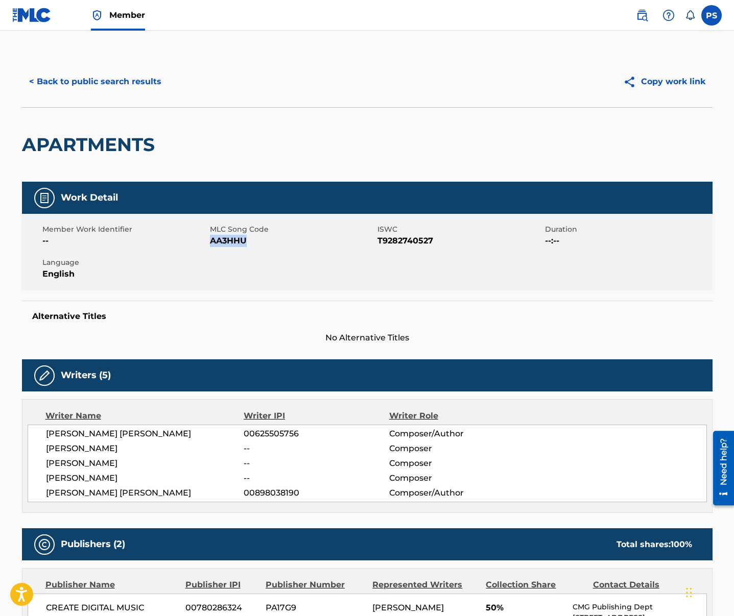
drag, startPoint x: 210, startPoint y: 242, endPoint x: 244, endPoint y: 241, distance: 34.2
click at [244, 241] on span "AA3HHU" at bounding box center [292, 241] width 165 height 12
copy span "AA3HHU"
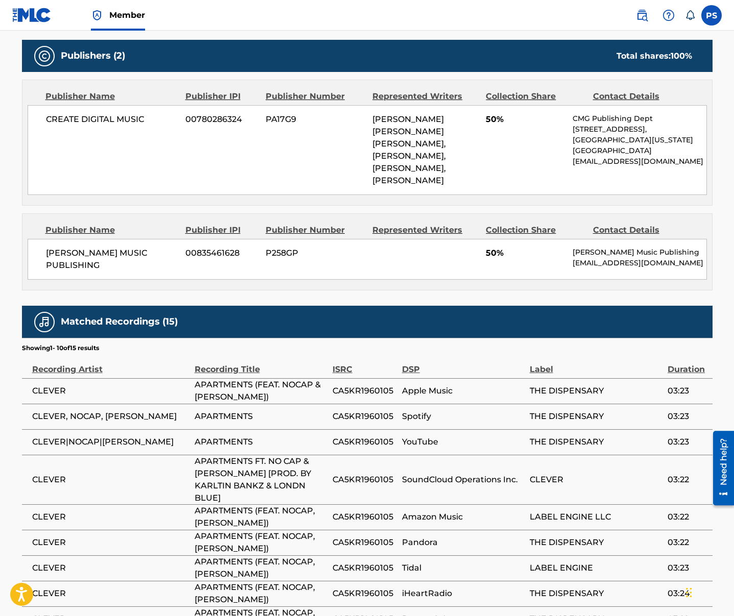
scroll to position [409, 0]
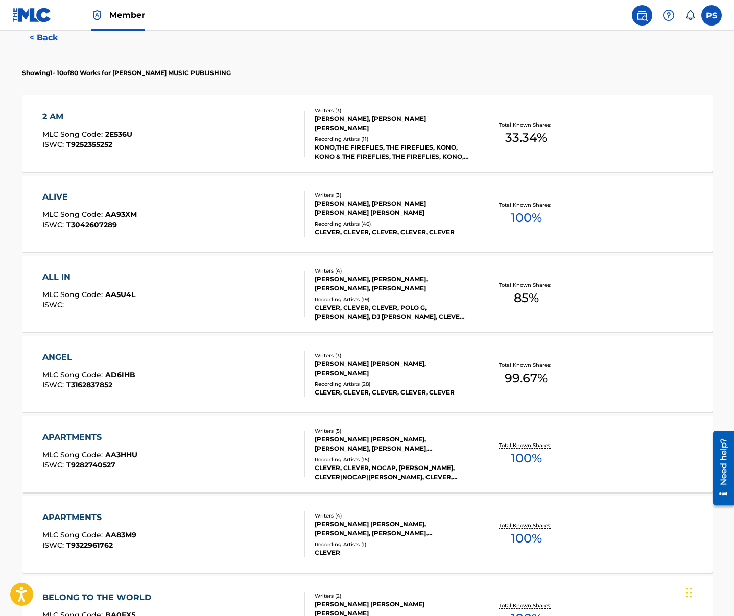
scroll to position [291, 0]
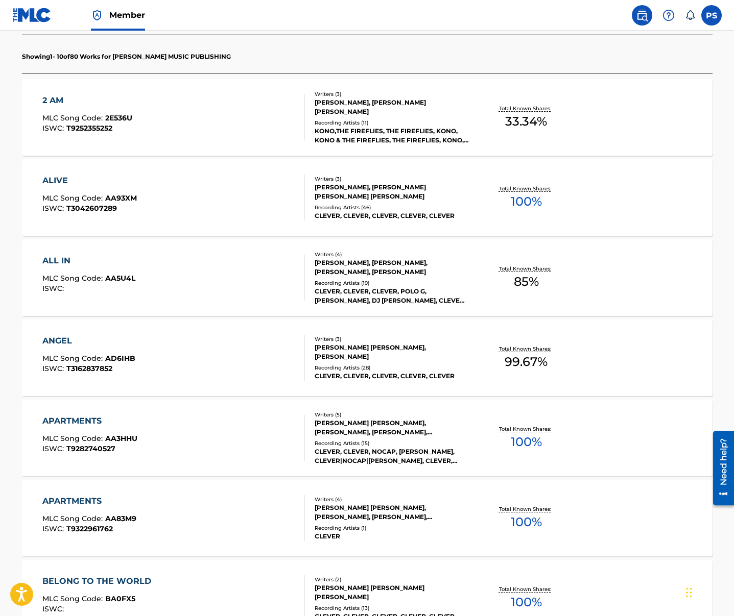
click at [162, 512] on div "APARTMENTS MLC Song Code : AA83M9 ISWC : T9322961762" at bounding box center [173, 518] width 262 height 46
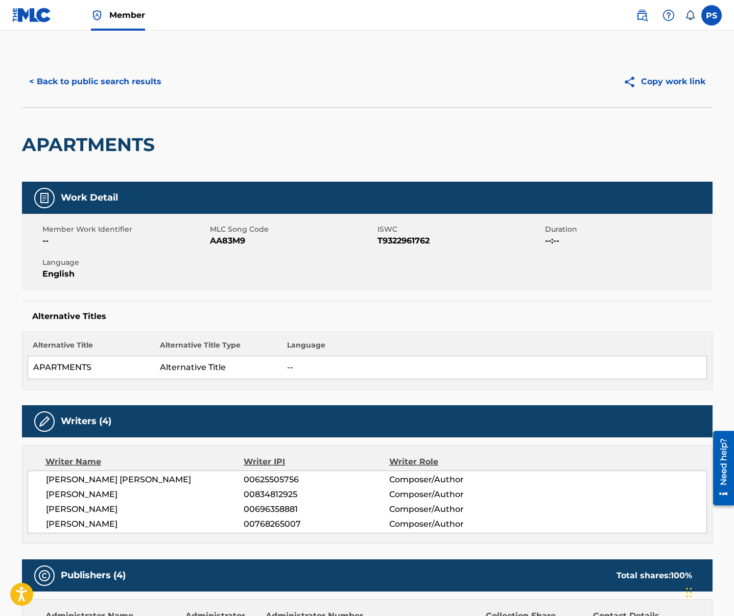
drag, startPoint x: 207, startPoint y: 257, endPoint x: 209, endPoint y: 247, distance: 10.3
click at [208, 257] on div "Language English" at bounding box center [125, 268] width 167 height 23
drag, startPoint x: 209, startPoint y: 244, endPoint x: 247, endPoint y: 243, distance: 38.3
click at [247, 243] on div "Member Work Identifier -- MLC Song Code AA83M9 ISWC T9322961762 Duration --:-- …" at bounding box center [367, 252] width 690 height 77
click at [247, 243] on span "AA83M9" at bounding box center [292, 241] width 165 height 12
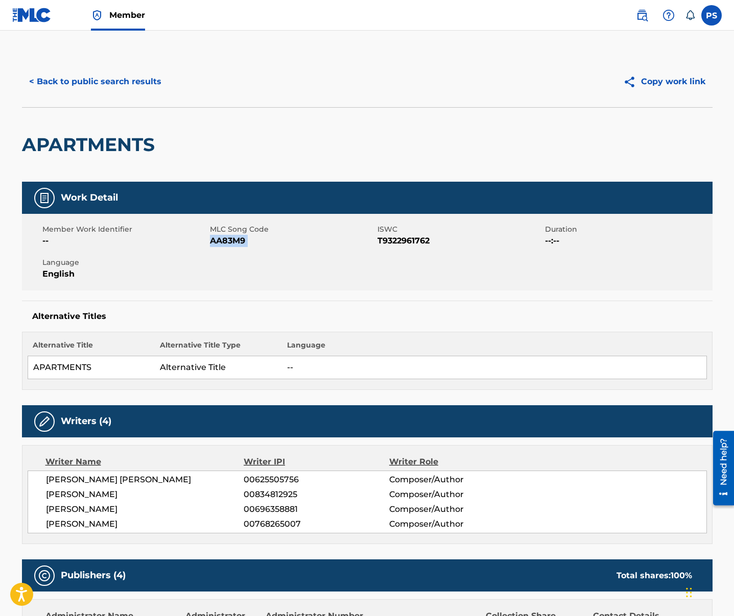
drag, startPoint x: 248, startPoint y: 243, endPoint x: 225, endPoint y: 245, distance: 22.5
click at [225, 245] on span "AA83M9" at bounding box center [292, 241] width 165 height 12
click at [67, 79] on button "< Back to public search results" at bounding box center [95, 82] width 147 height 26
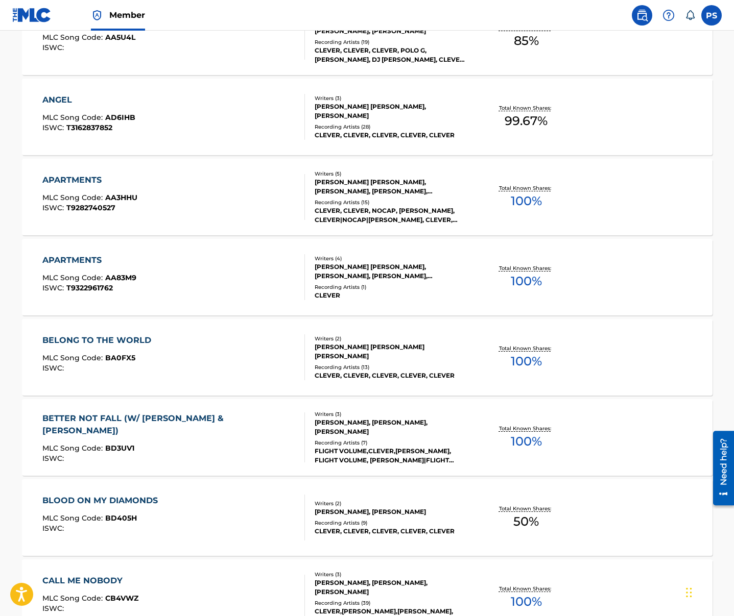
scroll to position [544, 0]
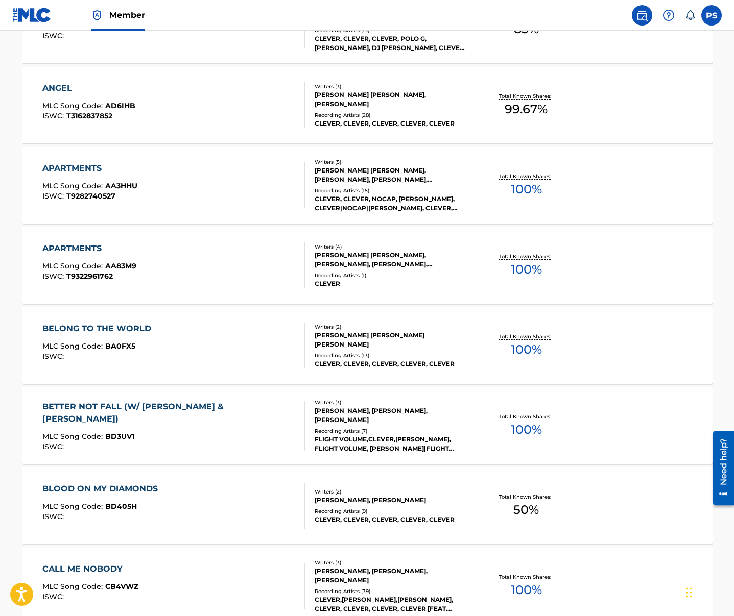
click at [164, 335] on div "BELONG TO THE WORLD MLC Song Code : BA0FX5 ISWC :" at bounding box center [173, 346] width 262 height 46
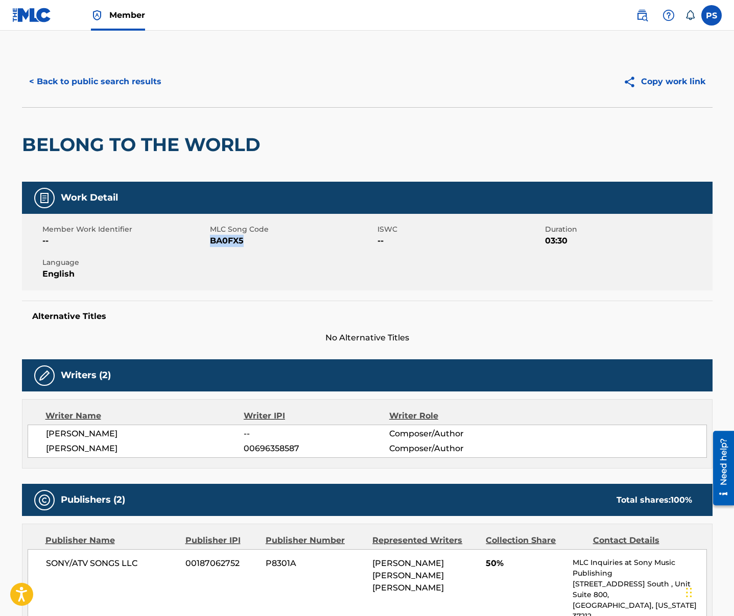
drag, startPoint x: 211, startPoint y: 243, endPoint x: 244, endPoint y: 244, distance: 32.7
click at [244, 244] on span "BA0FX5" at bounding box center [292, 241] width 165 height 12
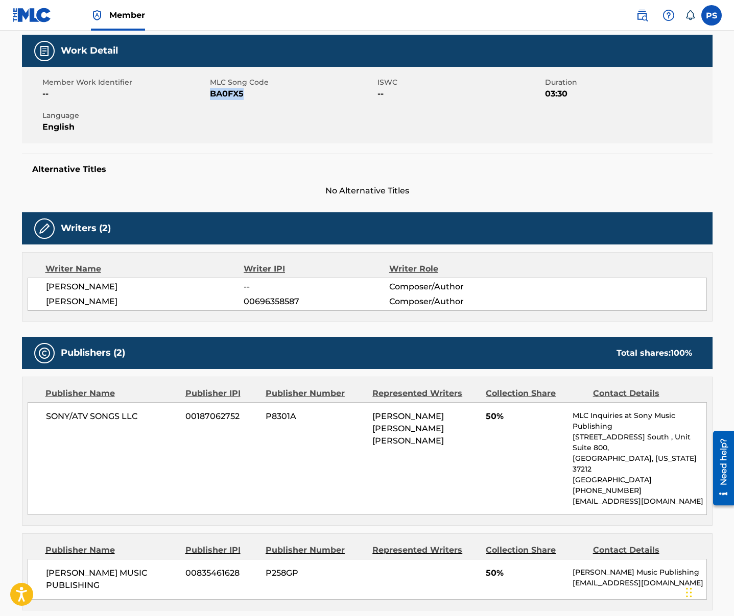
scroll to position [312, 0]
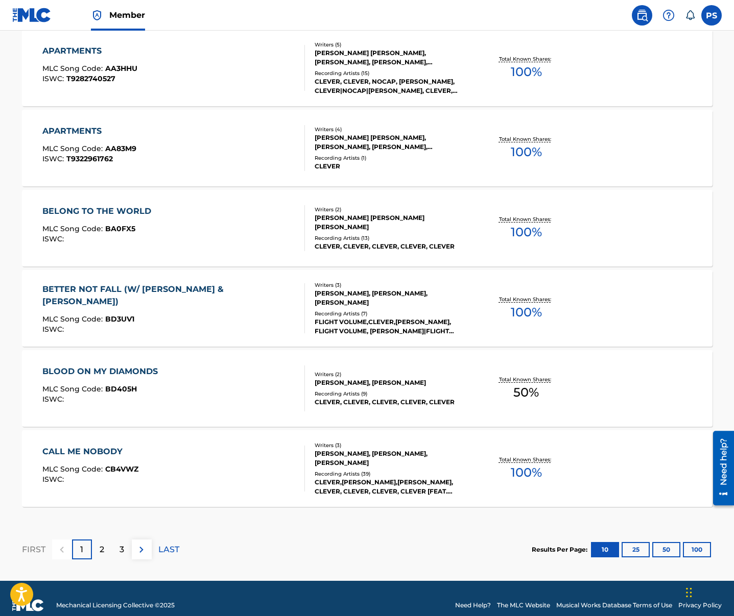
scroll to position [661, 0]
click at [147, 303] on div "BETTER NOT FALL (W/ [PERSON_NAME] & [PERSON_NAME]) MLC Song Code : BD3UV1 ISWC :" at bounding box center [169, 308] width 254 height 50
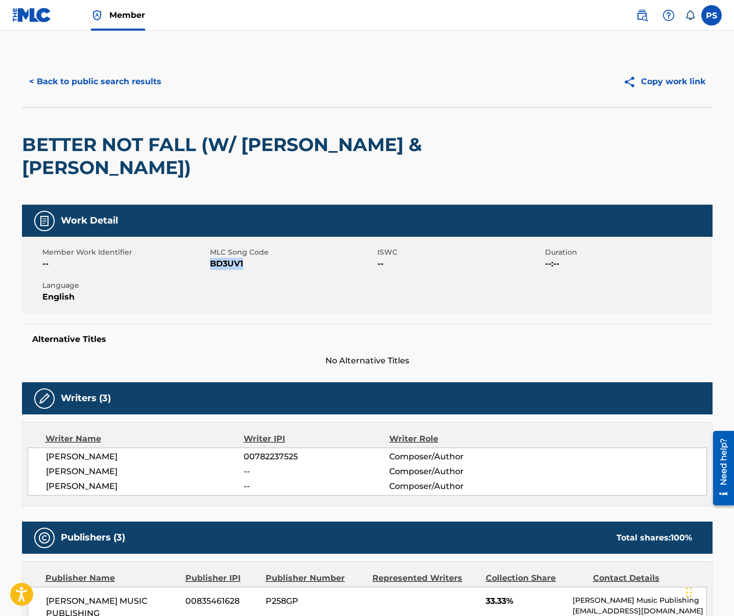
drag, startPoint x: 210, startPoint y: 267, endPoint x: 243, endPoint y: 264, distance: 32.8
click at [243, 264] on span "BD3UV1" at bounding box center [292, 264] width 165 height 12
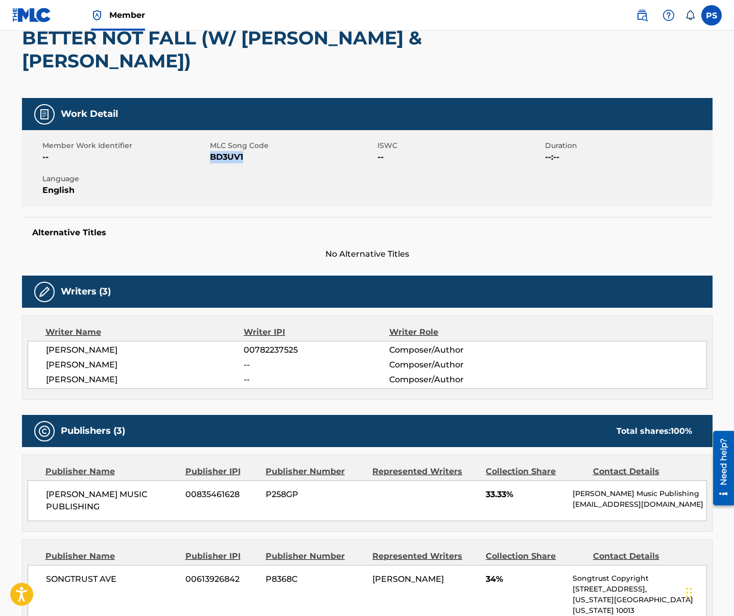
scroll to position [343, 0]
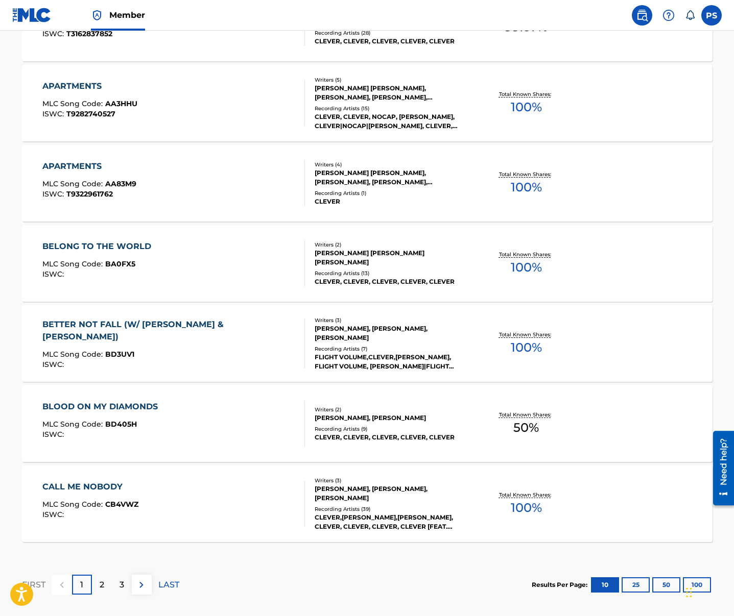
scroll to position [675, 0]
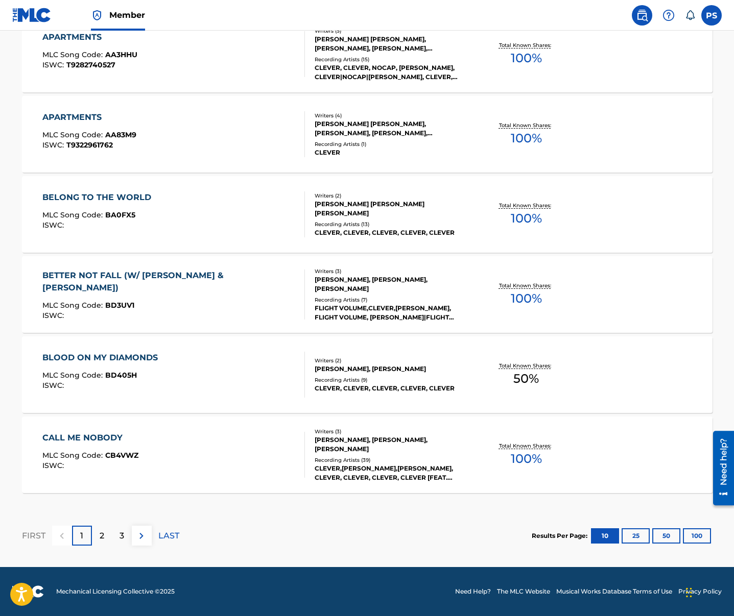
click at [95, 379] on span "MLC Song Code :" at bounding box center [73, 375] width 63 height 9
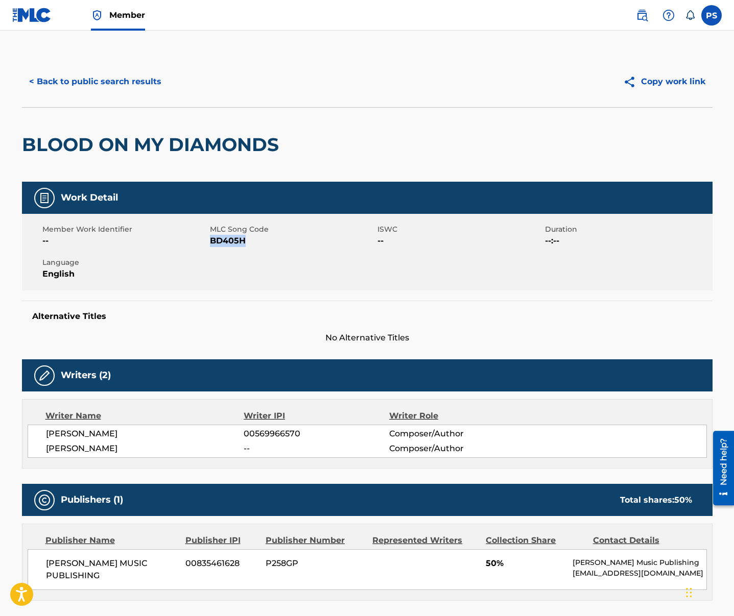
drag, startPoint x: 210, startPoint y: 245, endPoint x: 253, endPoint y: 244, distance: 42.9
click at [253, 244] on span "BD405H" at bounding box center [292, 241] width 165 height 12
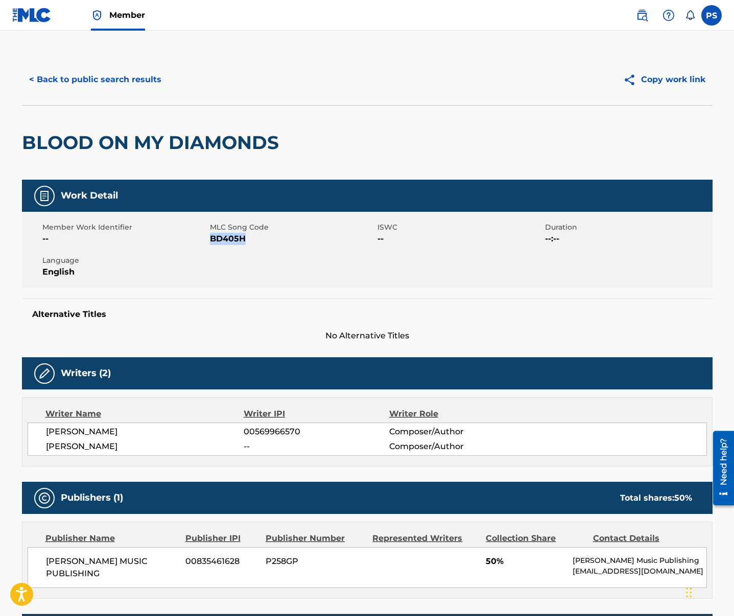
click at [82, 74] on button "< Back to public search results" at bounding box center [95, 80] width 147 height 26
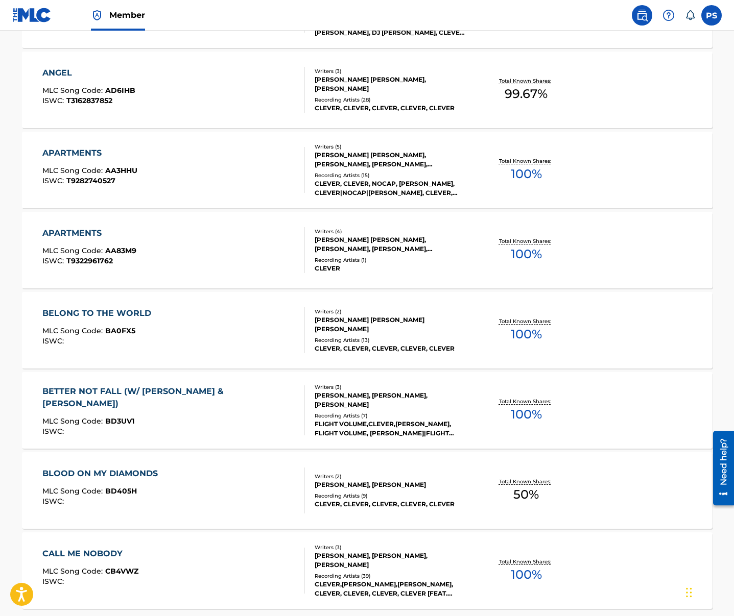
scroll to position [675, 0]
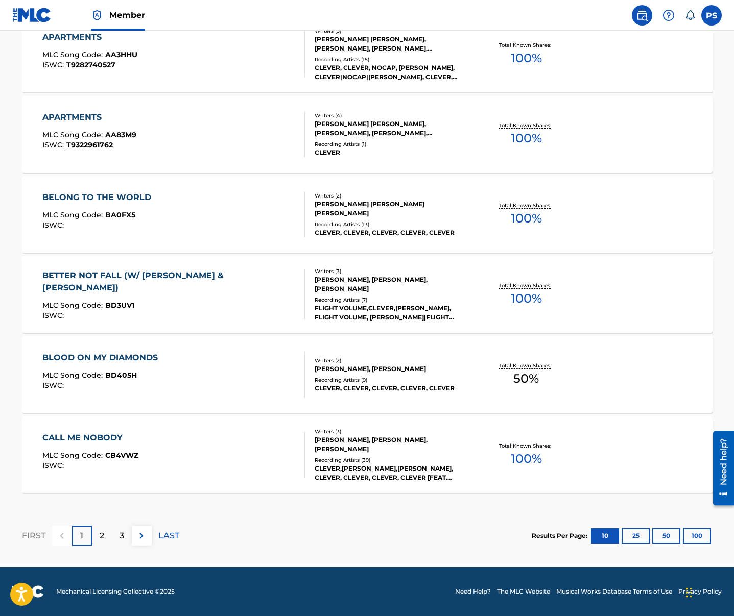
click at [99, 431] on div "CALL ME NOBODY MLC Song Code : CB4VWZ ISWC : Writers ( 3 ) [PERSON_NAME], [PERS…" at bounding box center [367, 455] width 690 height 77
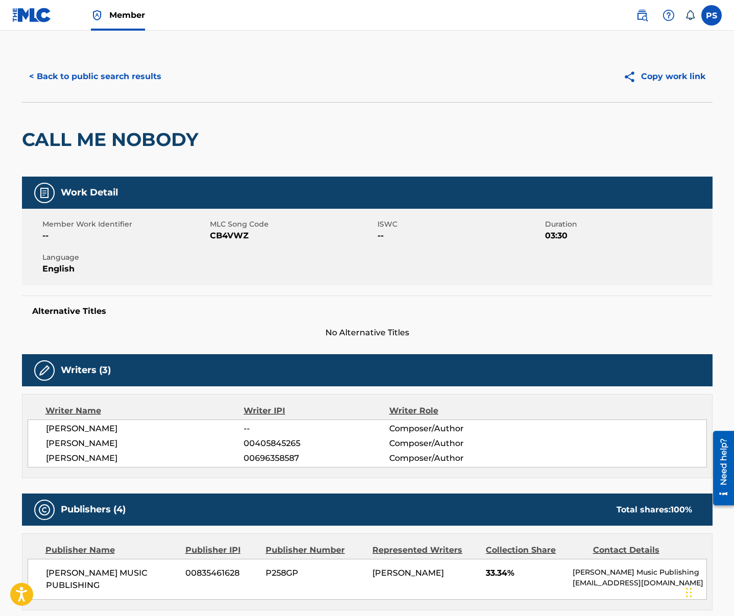
scroll to position [7, 0]
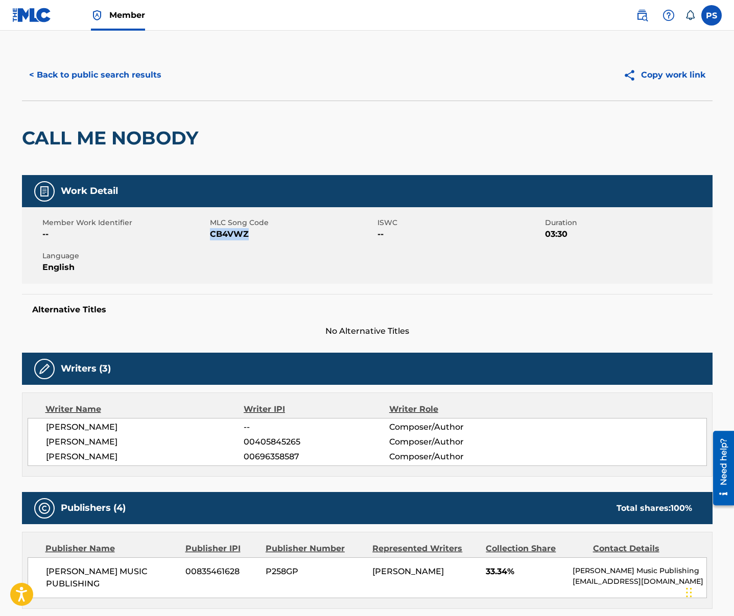
drag, startPoint x: 212, startPoint y: 235, endPoint x: 258, endPoint y: 237, distance: 46.0
click at [258, 237] on span "CB4VWZ" at bounding box center [292, 234] width 165 height 12
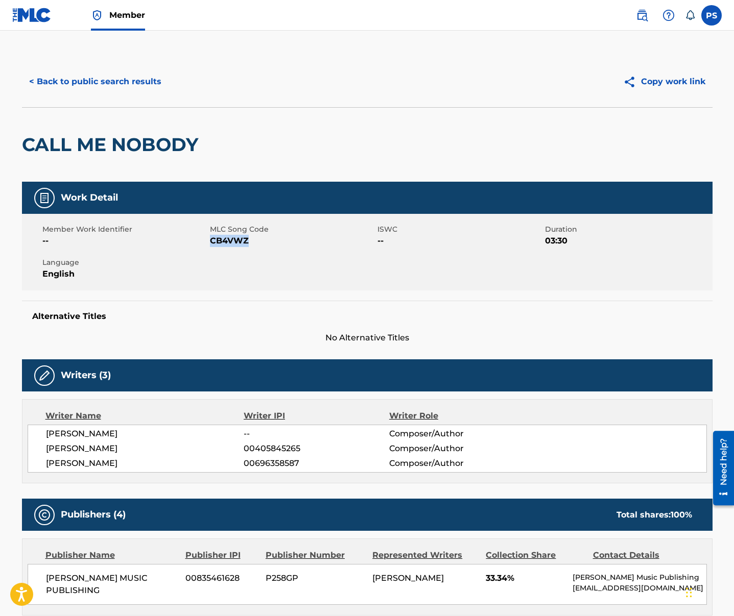
scroll to position [5, 0]
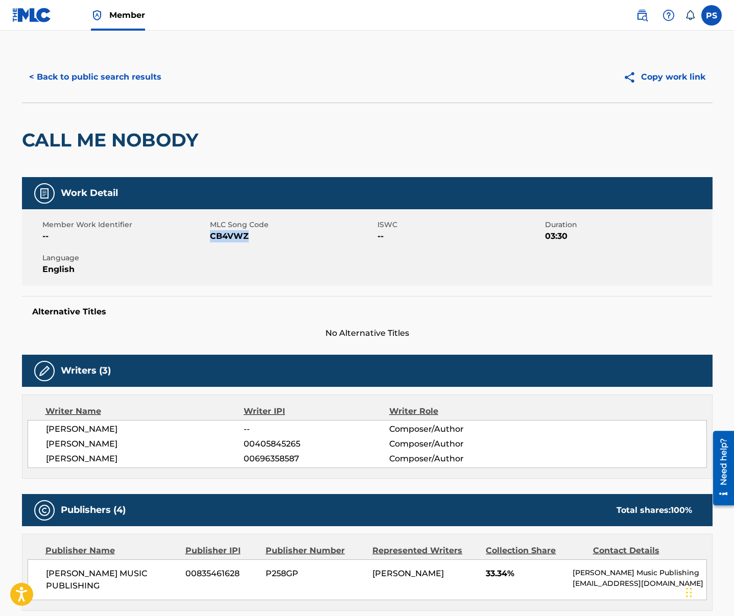
click at [79, 77] on button "< Back to public search results" at bounding box center [95, 77] width 147 height 26
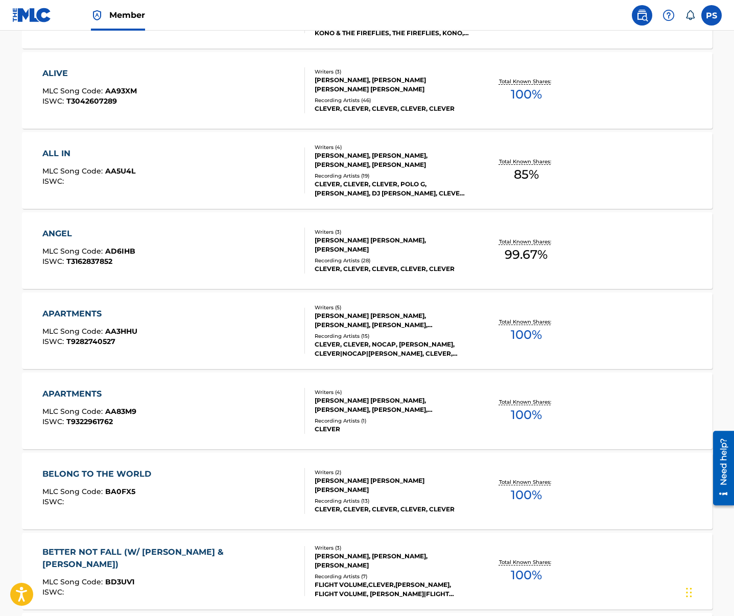
scroll to position [675, 0]
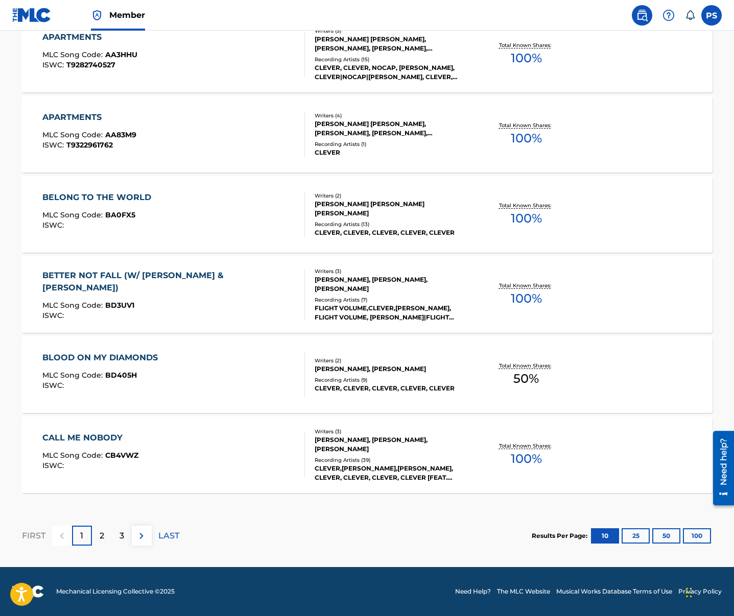
click at [609, 536] on button "50" at bounding box center [666, 535] width 28 height 15
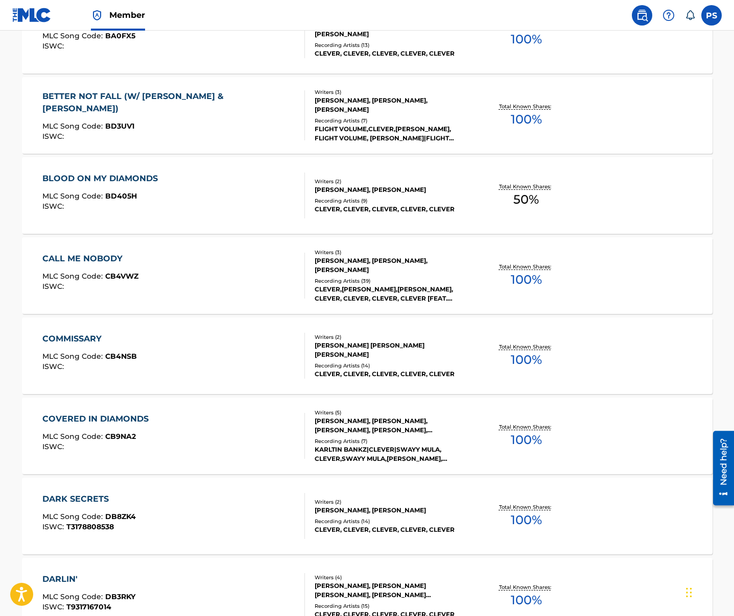
scroll to position [853, 0]
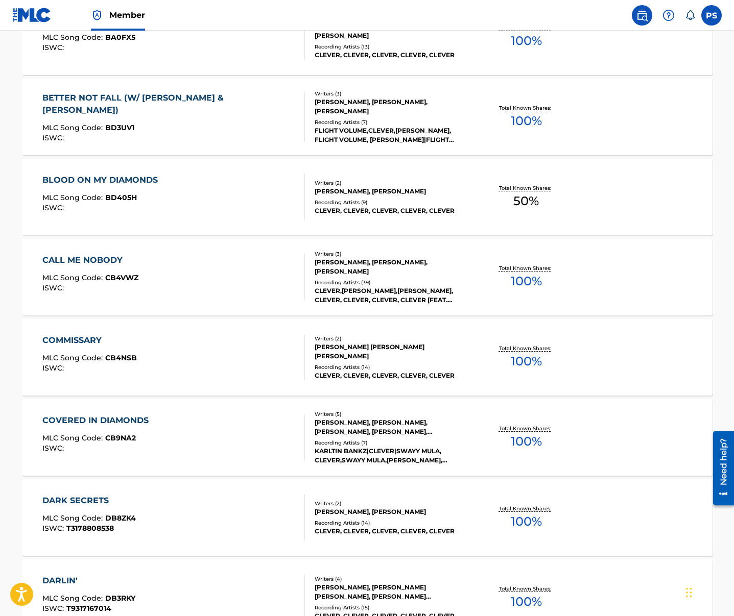
click at [128, 342] on div "COMMISSARY" at bounding box center [89, 340] width 94 height 12
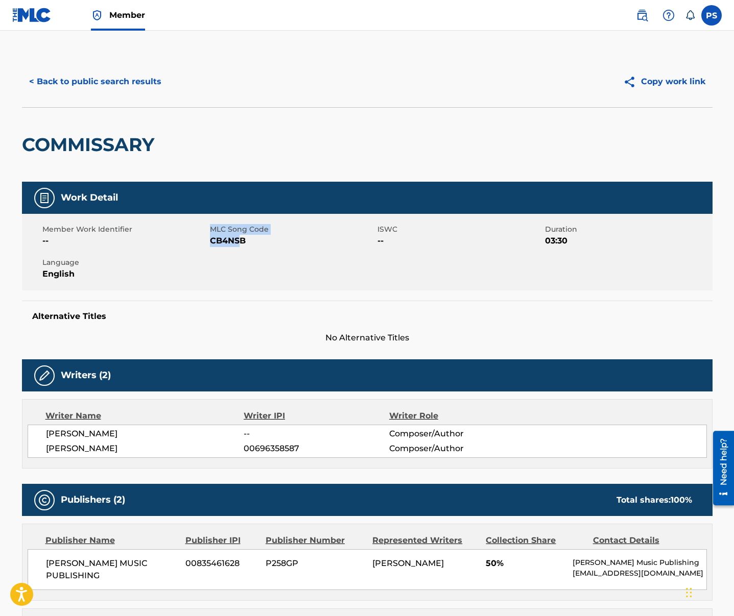
drag, startPoint x: 209, startPoint y: 244, endPoint x: 241, endPoint y: 241, distance: 32.7
click at [241, 241] on div "Member Work Identifier -- MLC Song Code CB4NSB ISWC -- Duration 03:30 Language …" at bounding box center [367, 252] width 690 height 77
click at [242, 244] on span "CB4NSB" at bounding box center [292, 241] width 165 height 12
drag, startPoint x: 213, startPoint y: 243, endPoint x: 250, endPoint y: 241, distance: 36.3
click at [250, 241] on span "CB4NSB" at bounding box center [292, 241] width 165 height 12
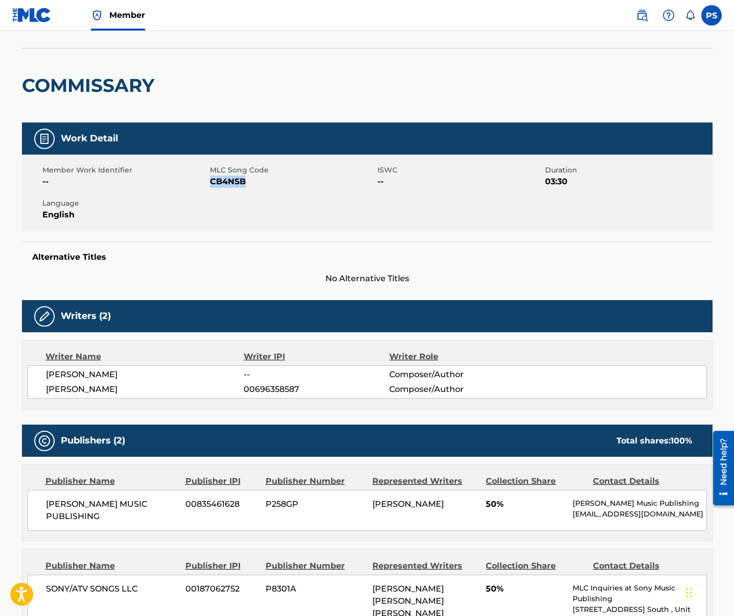
scroll to position [66, 0]
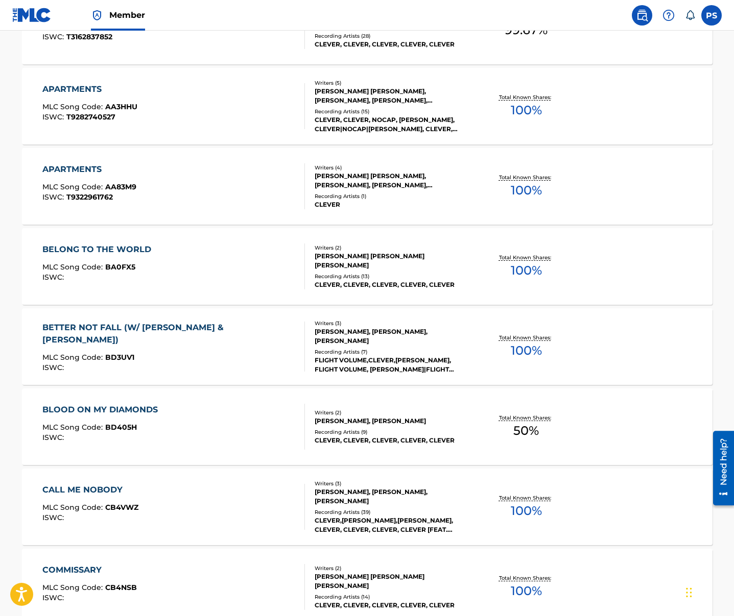
scroll to position [932, 0]
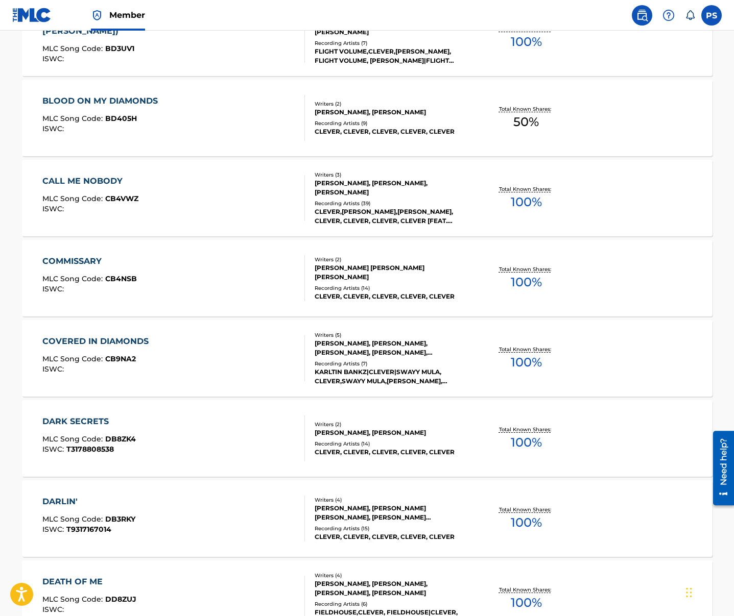
click at [107, 363] on span "CB9NA2" at bounding box center [120, 358] width 31 height 9
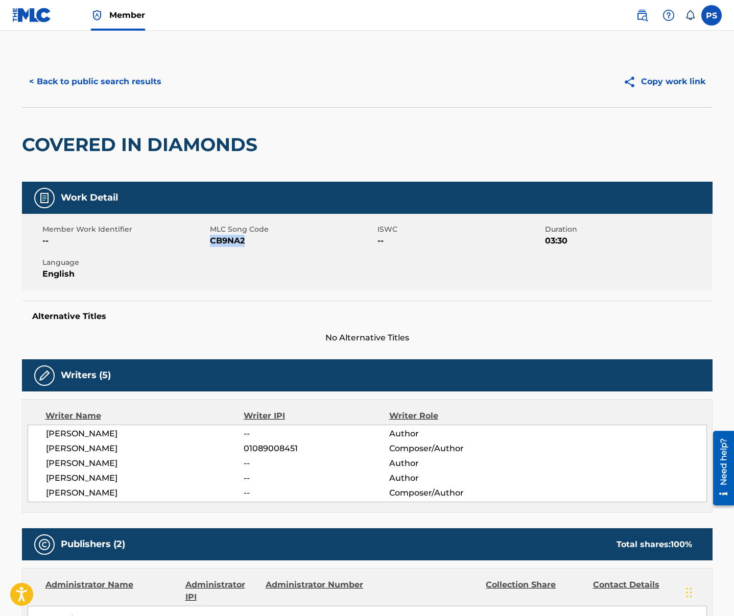
drag, startPoint x: 210, startPoint y: 239, endPoint x: 249, endPoint y: 242, distance: 38.9
click at [249, 242] on span "CB9NA2" at bounding box center [292, 241] width 165 height 12
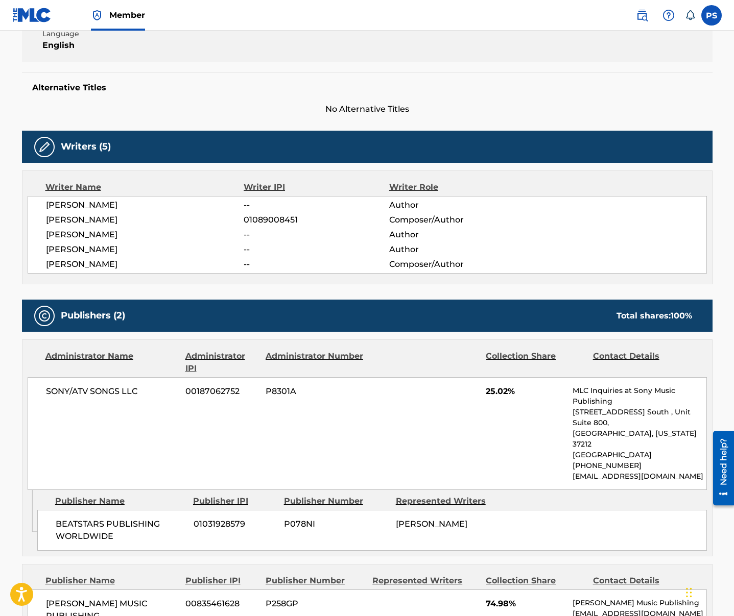
scroll to position [375, 0]
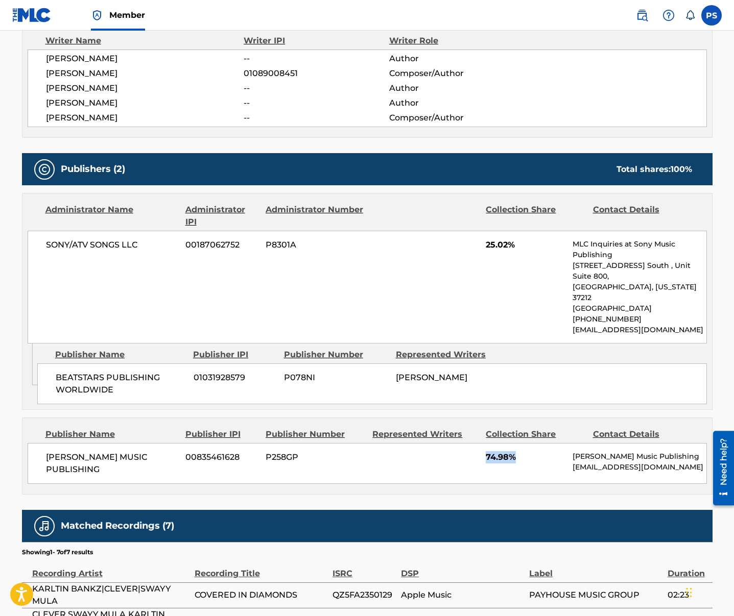
drag, startPoint x: 481, startPoint y: 431, endPoint x: 526, endPoint y: 431, distance: 44.9
click at [526, 443] on div "[PERSON_NAME] MUSIC PUBLISHING 00835461628 P258GP 74.98% [PERSON_NAME] Music Pu…" at bounding box center [367, 463] width 679 height 41
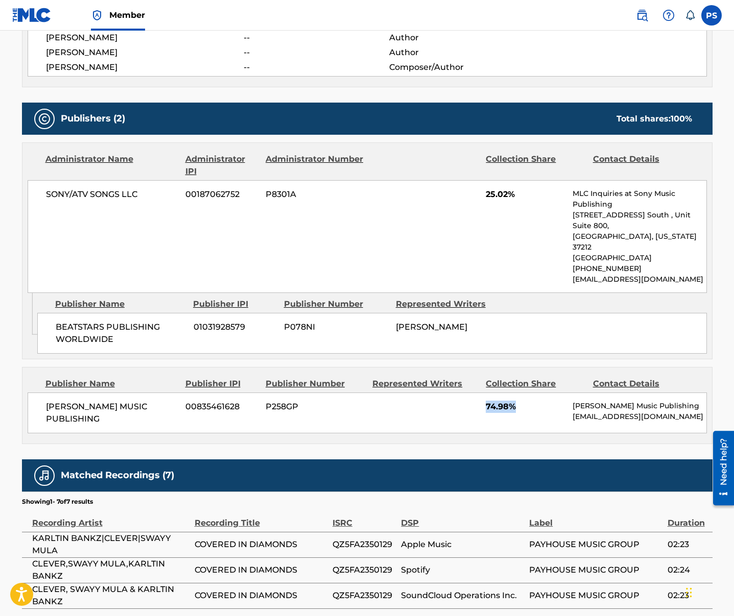
scroll to position [558, 0]
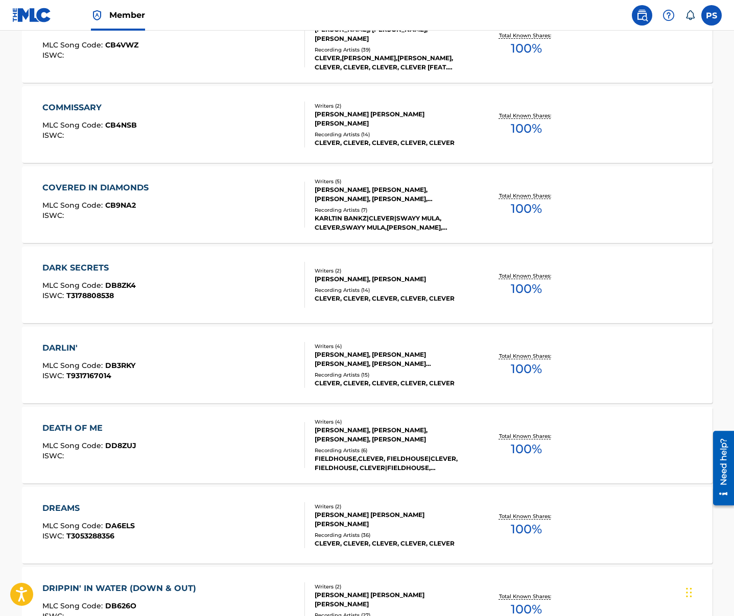
scroll to position [1086, 0]
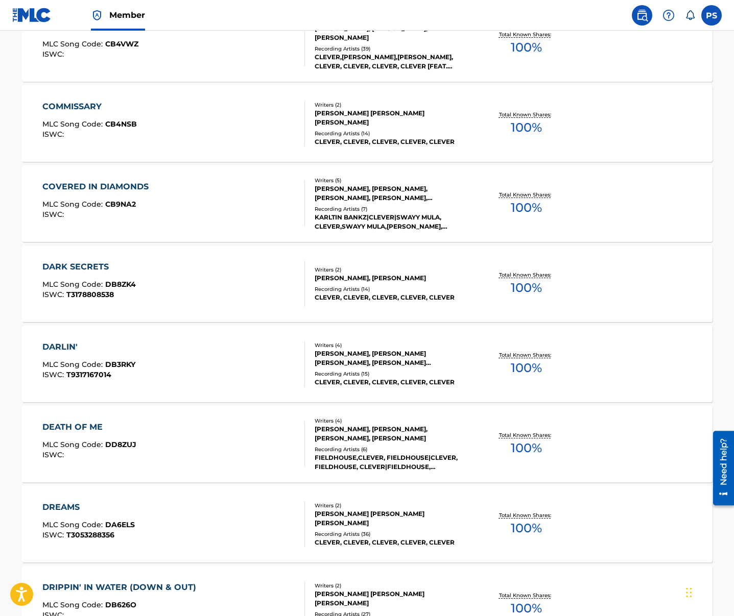
click at [116, 268] on div "DARK SECRETS" at bounding box center [88, 267] width 93 height 12
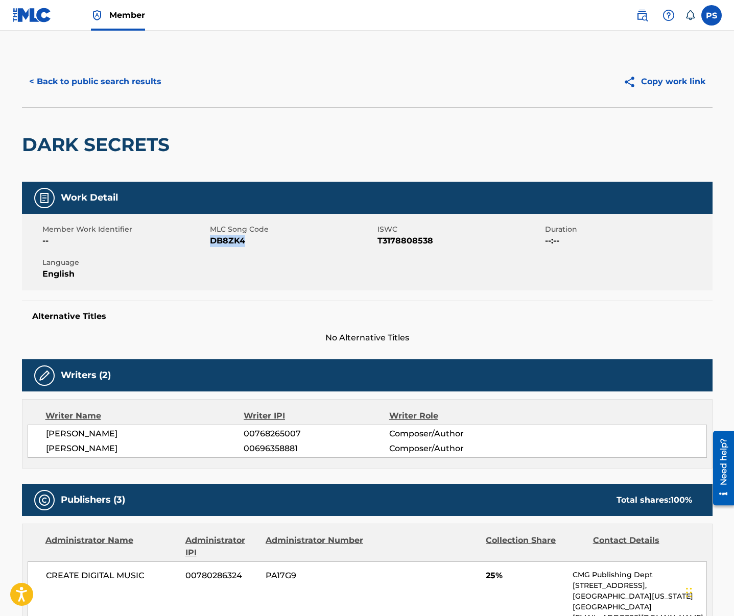
drag, startPoint x: 210, startPoint y: 243, endPoint x: 250, endPoint y: 239, distance: 40.0
click at [250, 239] on span "DB8ZK4" at bounding box center [292, 241] width 165 height 12
click at [57, 78] on button "< Back to public search results" at bounding box center [95, 82] width 147 height 26
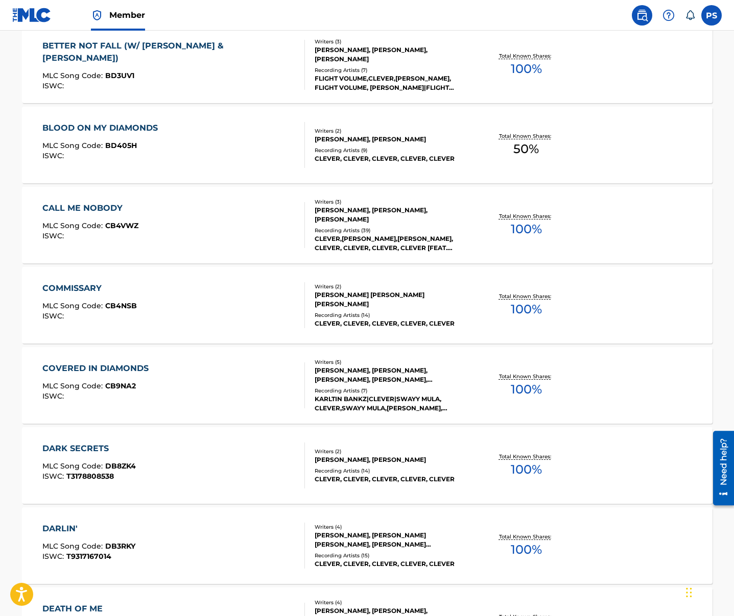
scroll to position [968, 0]
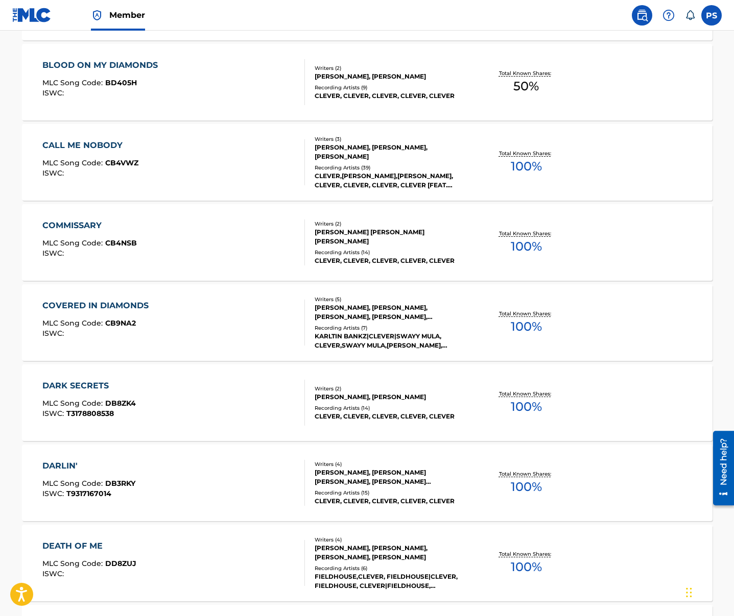
click at [56, 474] on div "DARLIN' MLC Song Code : DB3RKY ISWC : T9317167014" at bounding box center [88, 483] width 93 height 46
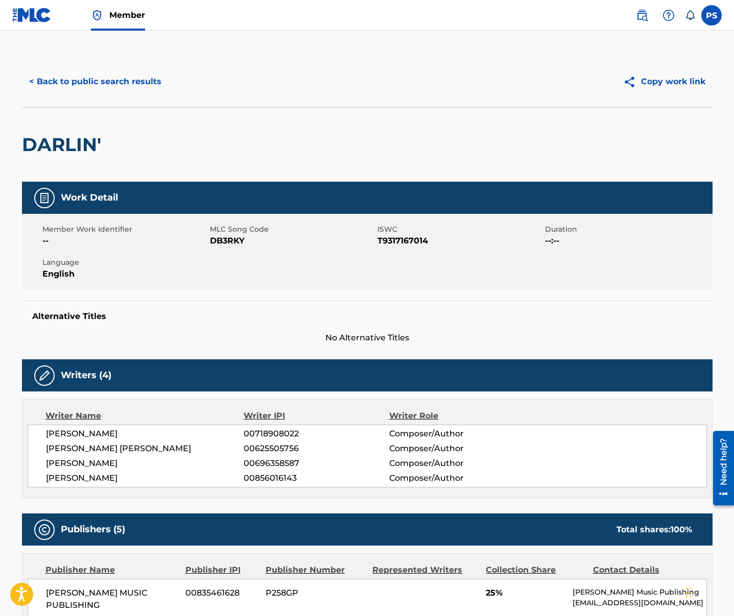
drag, startPoint x: 209, startPoint y: 241, endPoint x: 253, endPoint y: 241, distance: 43.4
click at [253, 241] on span "DB3RKY" at bounding box center [292, 241] width 165 height 12
drag, startPoint x: 241, startPoint y: 242, endPoint x: 211, endPoint y: 240, distance: 30.2
click at [211, 240] on span "DB3RKY" at bounding box center [292, 241] width 165 height 12
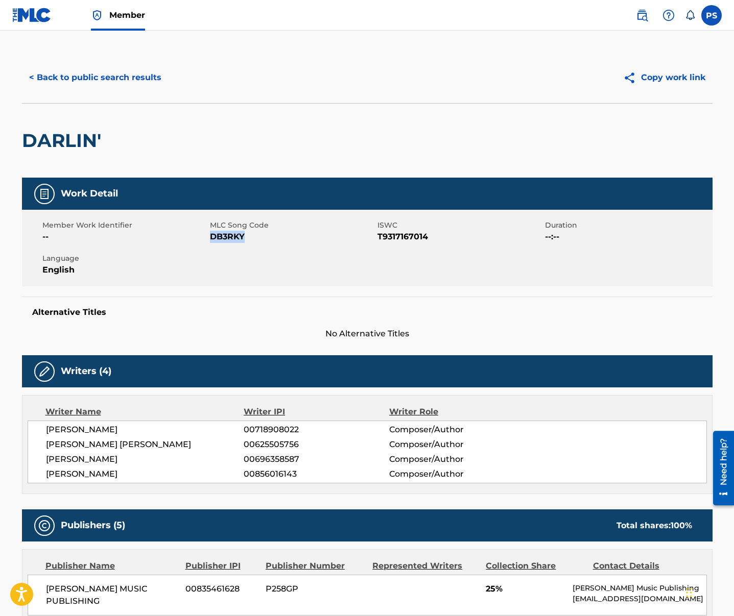
scroll to position [6, 0]
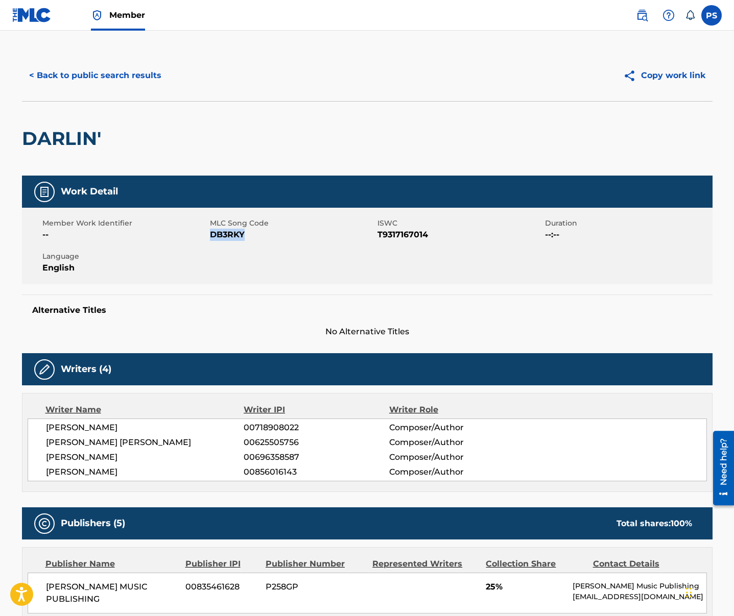
click at [68, 81] on button "< Back to public search results" at bounding box center [95, 76] width 147 height 26
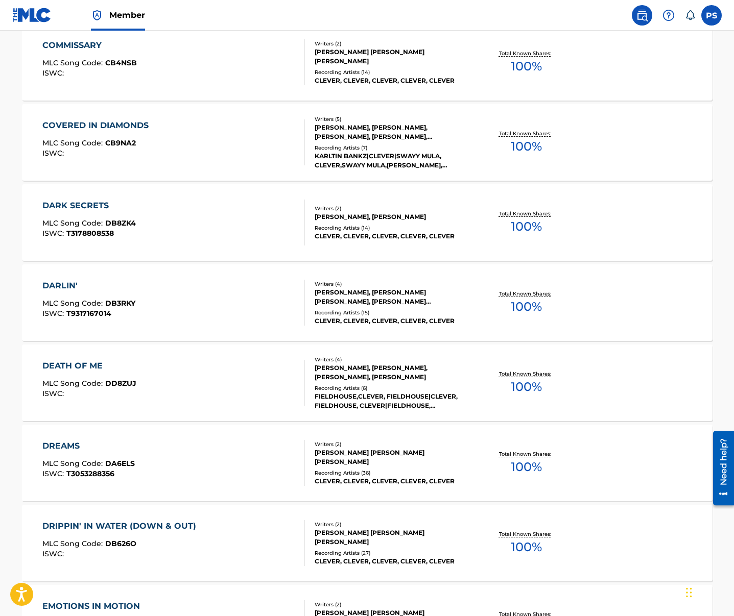
scroll to position [1151, 0]
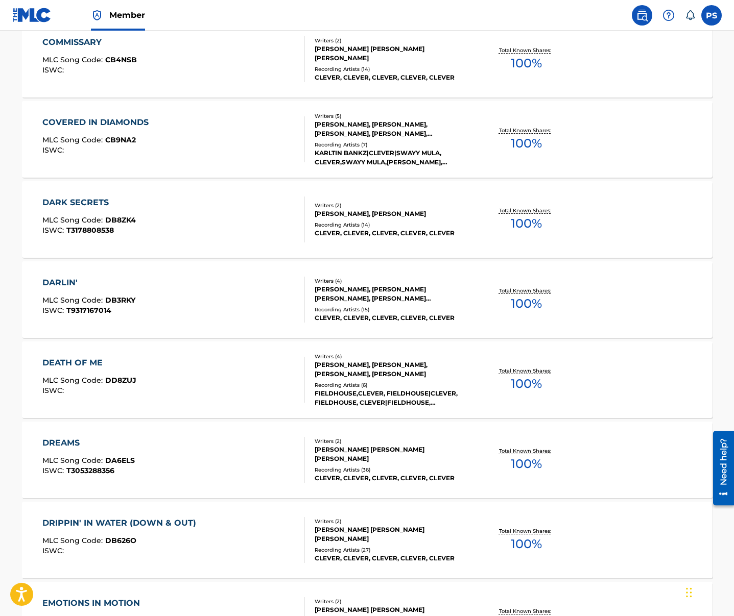
click at [126, 369] on div "DEATH OF ME MLC Song Code : DD8ZUJ ISWC :" at bounding box center [89, 380] width 94 height 46
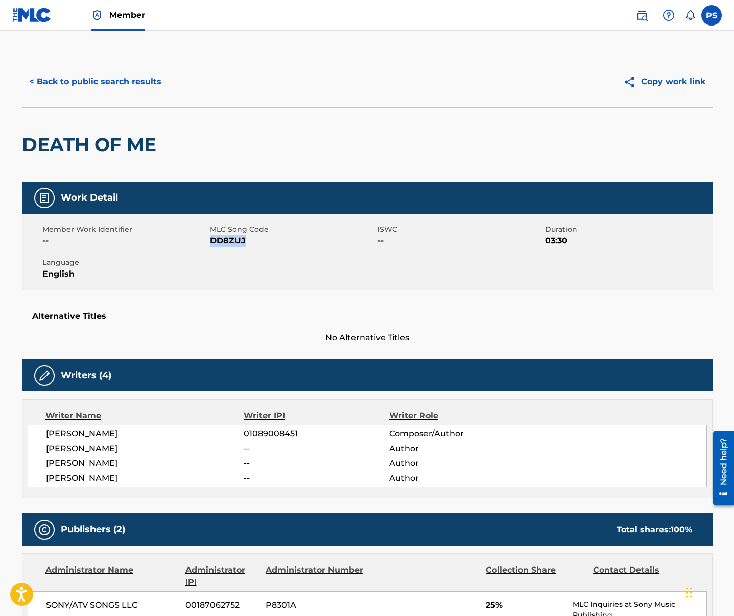
drag, startPoint x: 210, startPoint y: 239, endPoint x: 252, endPoint y: 242, distance: 42.5
click at [252, 241] on span "DD8ZUJ" at bounding box center [292, 241] width 165 height 12
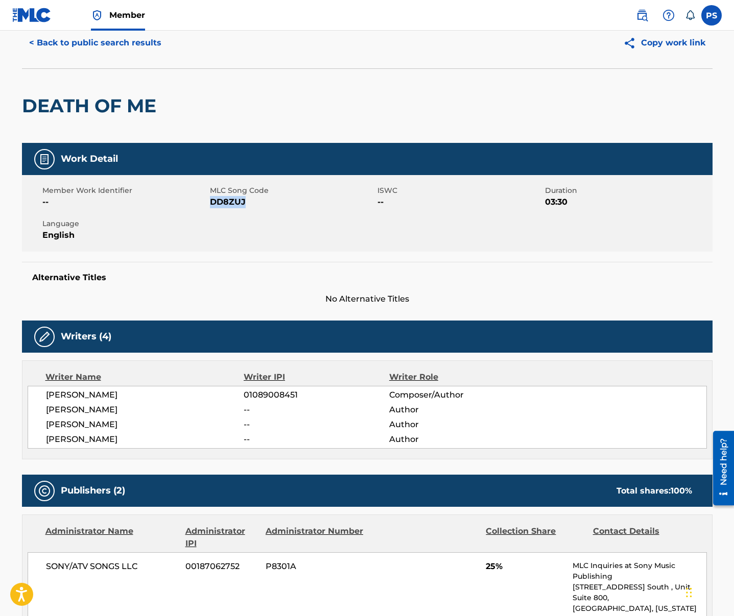
scroll to position [38, 0]
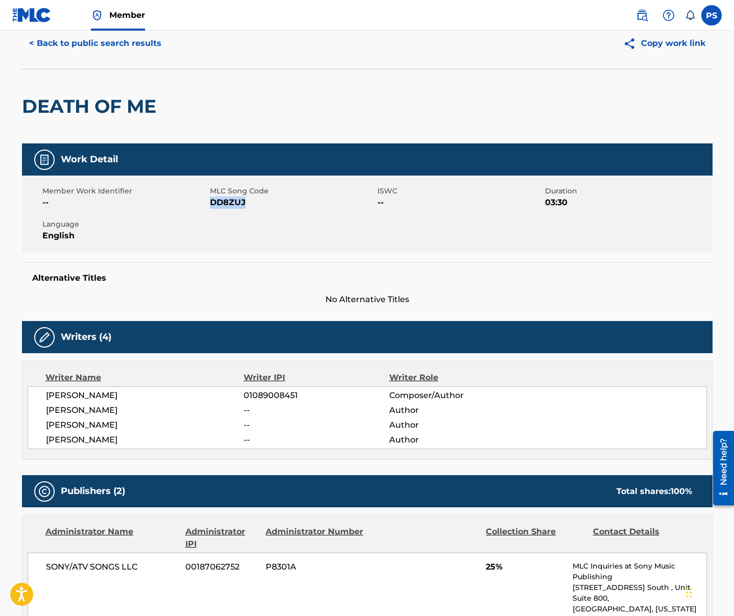
click at [68, 55] on button "< Back to public search results" at bounding box center [95, 44] width 147 height 26
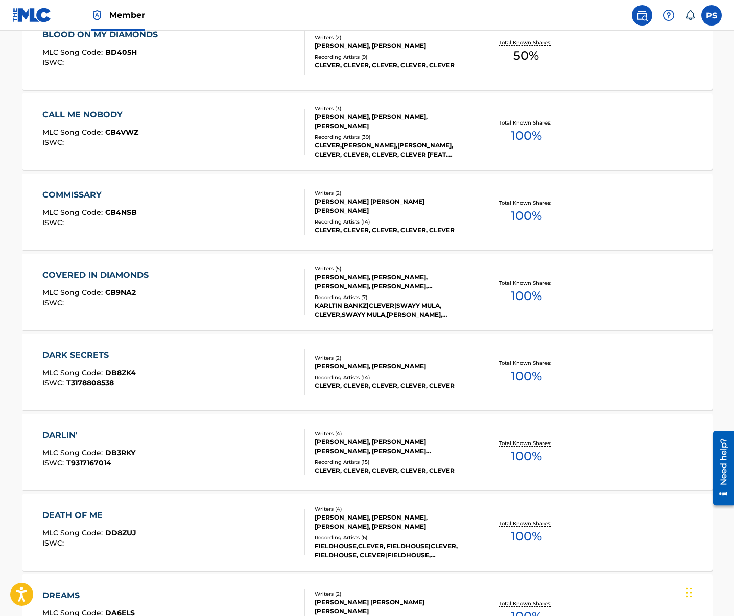
scroll to position [1232, 0]
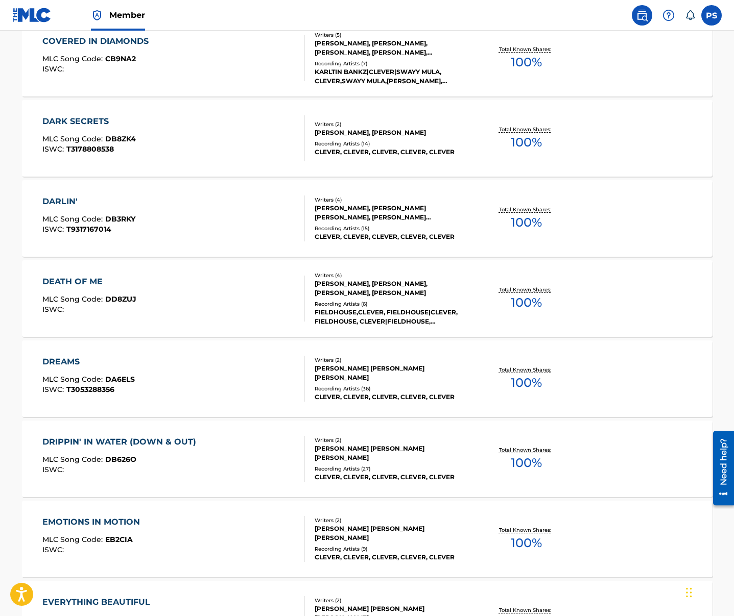
click at [74, 365] on div "DREAMS" at bounding box center [88, 362] width 92 height 12
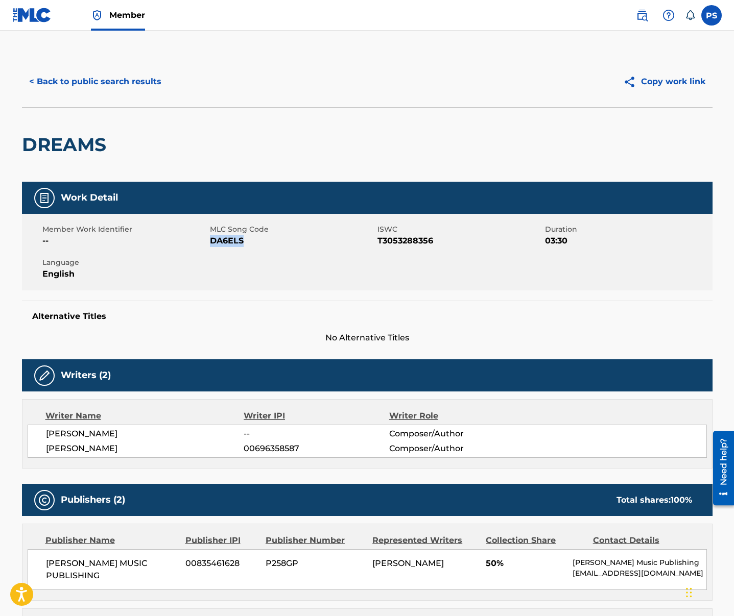
drag, startPoint x: 212, startPoint y: 243, endPoint x: 241, endPoint y: 240, distance: 29.7
click at [241, 240] on span "DA6ELS" at bounding box center [292, 241] width 165 height 12
click at [114, 88] on button "< Back to public search results" at bounding box center [95, 82] width 147 height 26
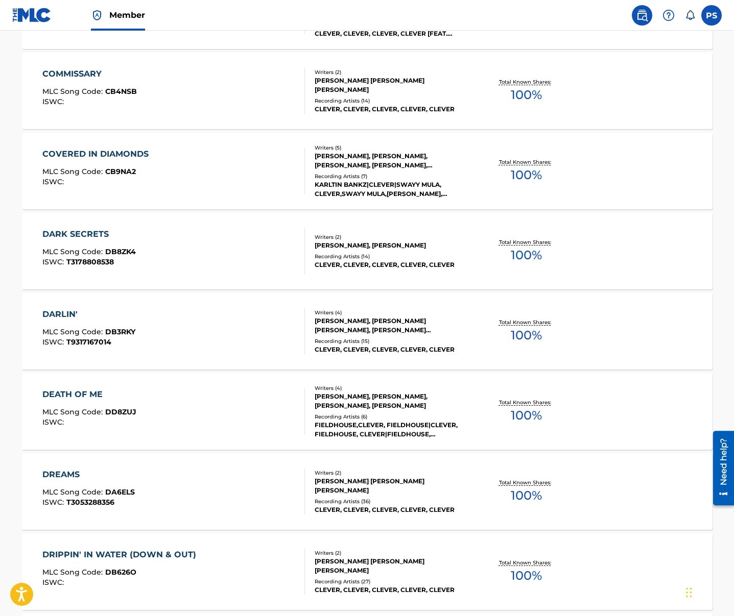
scroll to position [1163, 0]
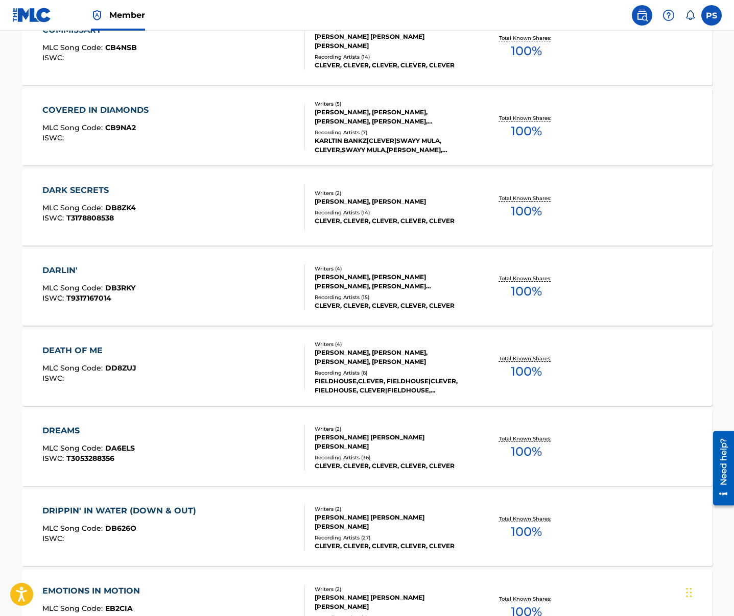
click at [154, 524] on div "DRIPPIN' IN WATER (DOWN & OUT) MLC Song Code : DB626O ISWC :" at bounding box center [121, 528] width 159 height 46
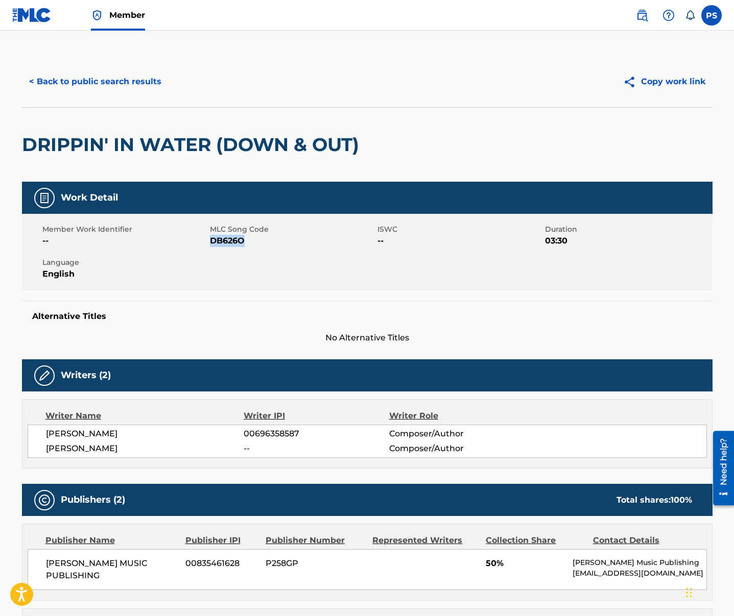
drag, startPoint x: 210, startPoint y: 244, endPoint x: 249, endPoint y: 242, distance: 38.8
click at [249, 242] on span "DB626O" at bounding box center [292, 241] width 165 height 12
click at [104, 84] on button "< Back to public search results" at bounding box center [95, 82] width 147 height 26
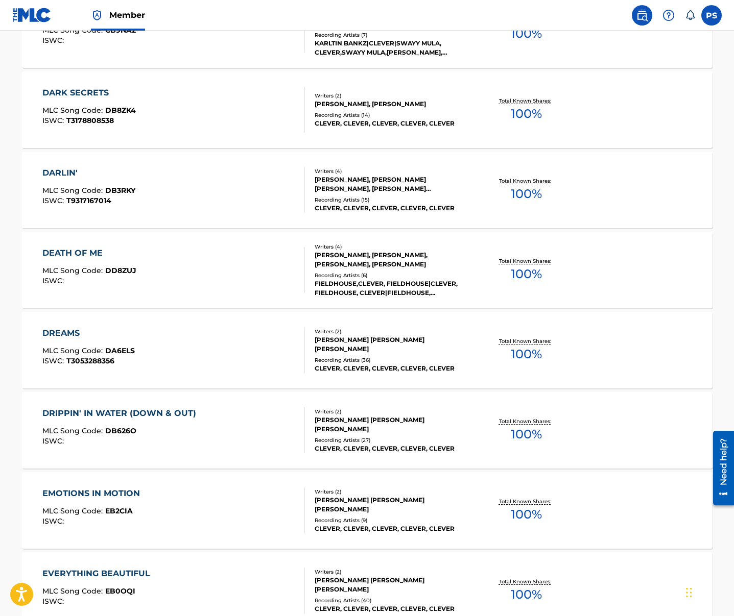
scroll to position [1264, 0]
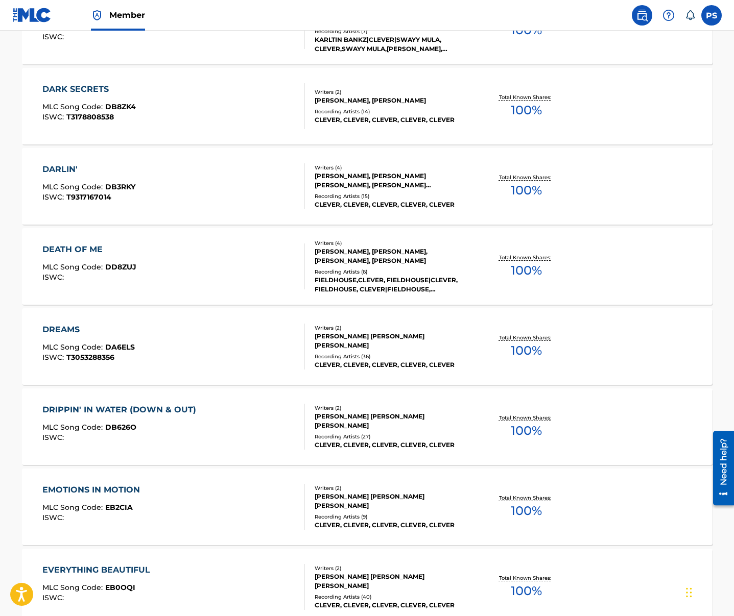
click at [149, 496] on div "EMOTIONS IN MOTION MLC Song Code : EB2CIA ISWC :" at bounding box center [173, 507] width 262 height 46
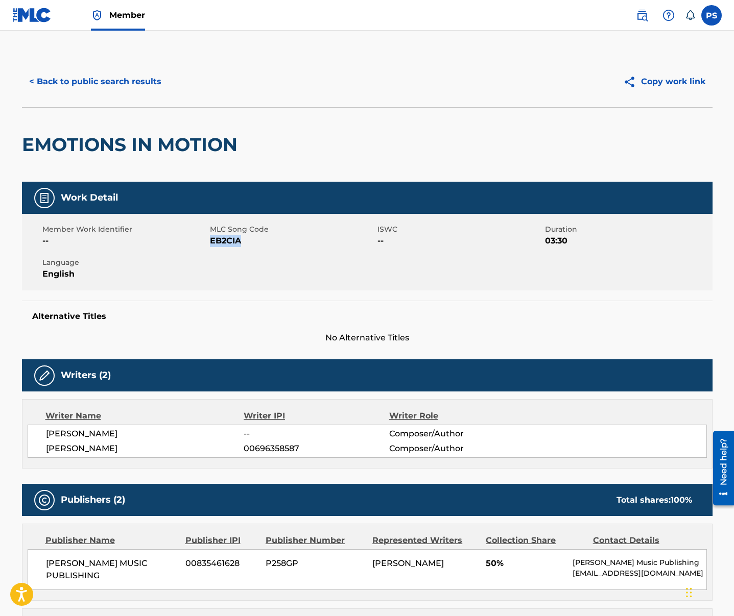
drag, startPoint x: 216, startPoint y: 242, endPoint x: 242, endPoint y: 244, distance: 25.6
click at [242, 244] on span "EB2CIA" at bounding box center [292, 241] width 165 height 12
click at [139, 81] on button "< Back to public search results" at bounding box center [95, 82] width 147 height 26
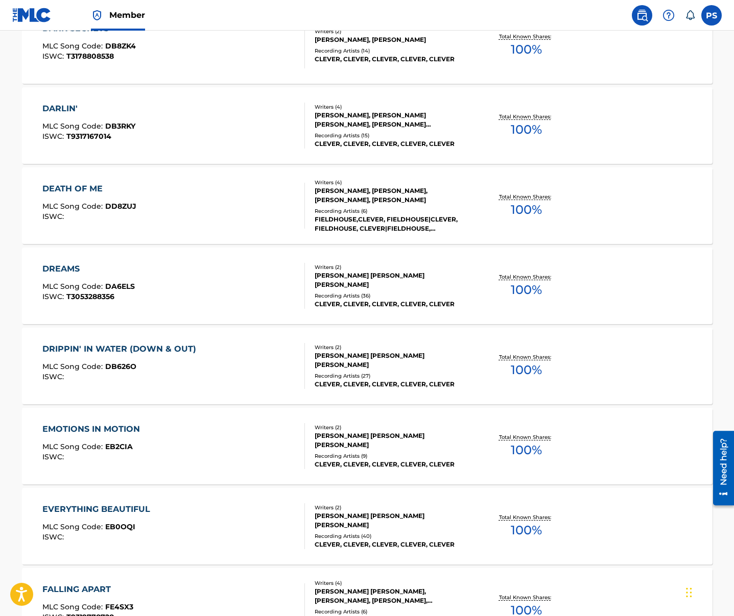
scroll to position [1341, 0]
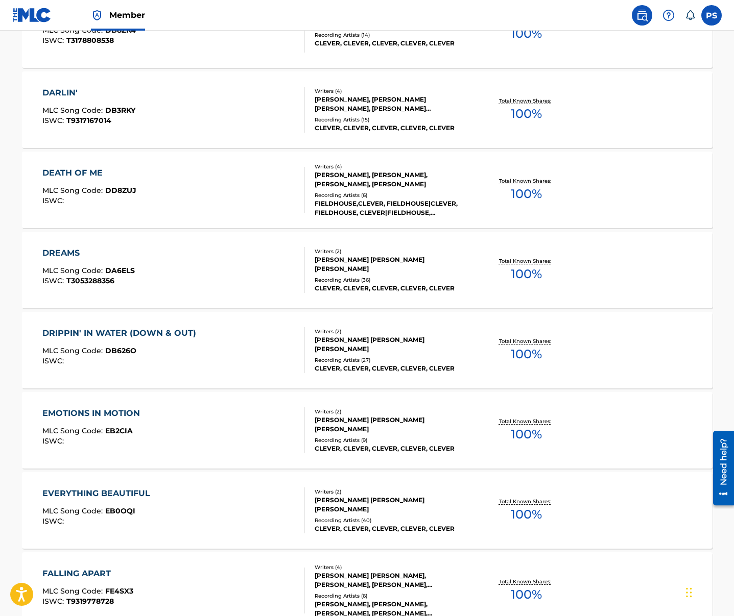
click at [173, 500] on div "EVERYTHING BEAUTIFUL MLC Song Code : EB0OQI ISWC :" at bounding box center [173, 511] width 262 height 46
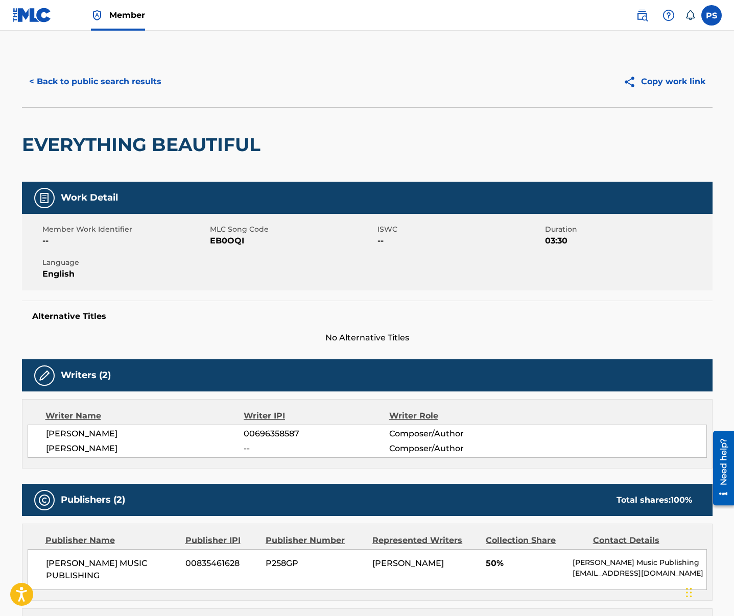
click at [214, 239] on span "EB0OQI" at bounding box center [292, 241] width 165 height 12
drag, startPoint x: 210, startPoint y: 242, endPoint x: 249, endPoint y: 235, distance: 39.4
click at [250, 235] on span "EB0OQI" at bounding box center [292, 241] width 165 height 12
click at [124, 81] on button "< Back to public search results" at bounding box center [95, 82] width 147 height 26
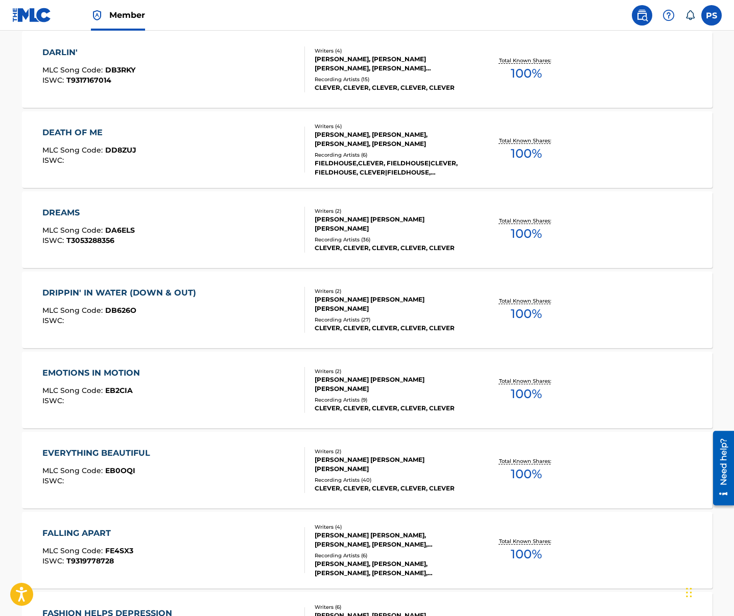
scroll to position [1541, 0]
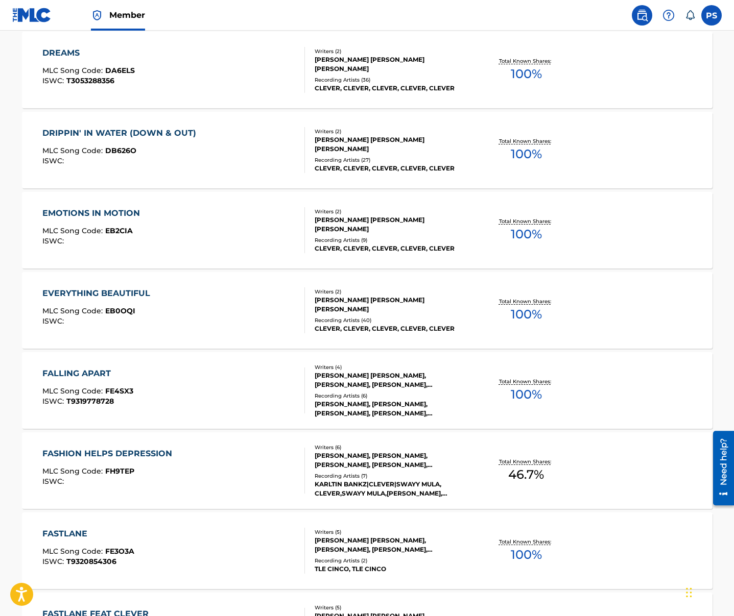
click at [124, 383] on div "FALLING APART MLC Song Code : FE4SX3 ISWC : T9319778728" at bounding box center [87, 391] width 91 height 46
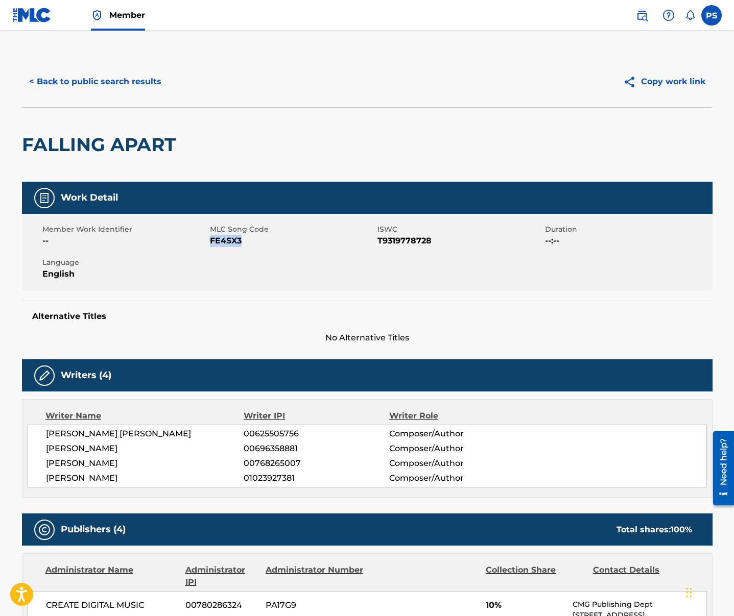
drag, startPoint x: 212, startPoint y: 242, endPoint x: 253, endPoint y: 246, distance: 41.6
click at [253, 246] on span "FE4SX3" at bounding box center [292, 241] width 165 height 12
click at [79, 80] on button "< Back to public search results" at bounding box center [95, 82] width 147 height 26
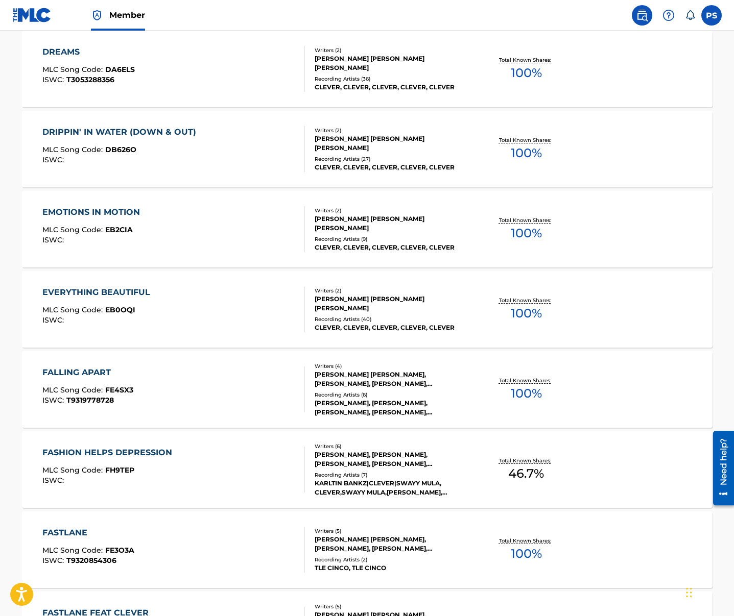
scroll to position [1663, 0]
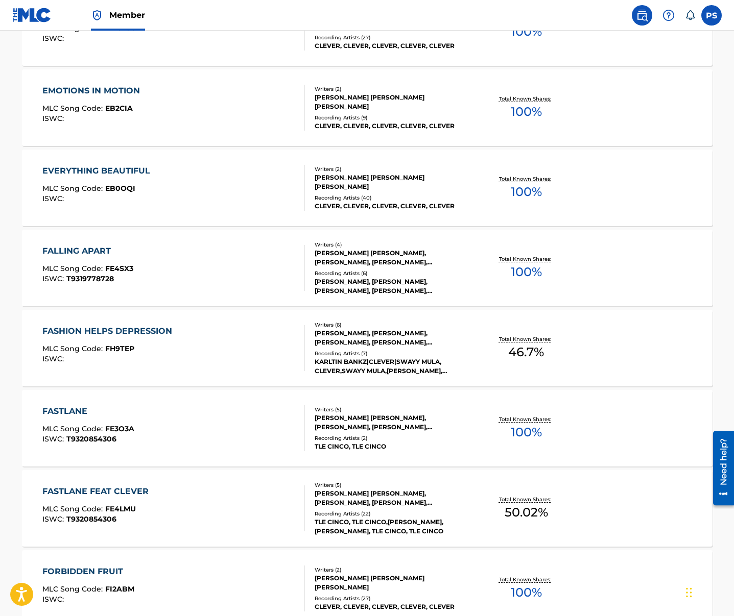
click at [93, 339] on div "FASHION HELPS DEPRESSION MLC Song Code : FH9TEP ISWC :" at bounding box center [109, 348] width 135 height 46
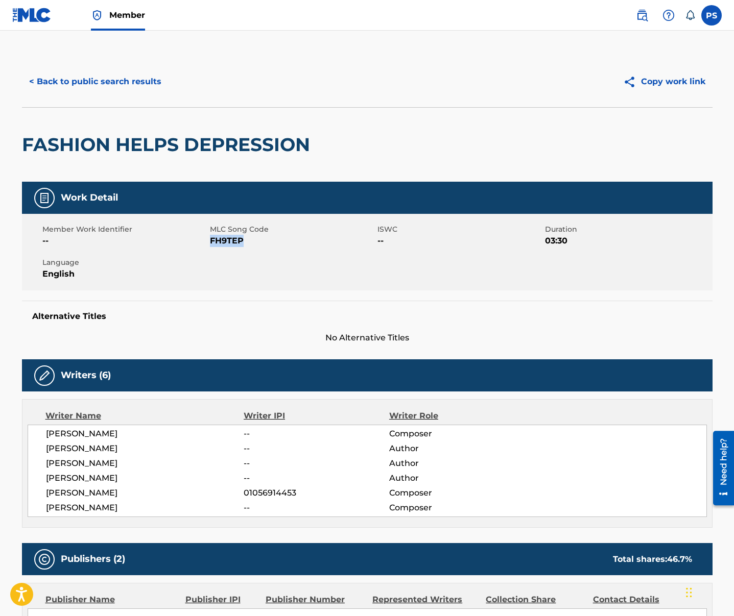
drag, startPoint x: 211, startPoint y: 243, endPoint x: 252, endPoint y: 241, distance: 40.9
click at [252, 241] on span "FH9TEP" at bounding box center [292, 241] width 165 height 12
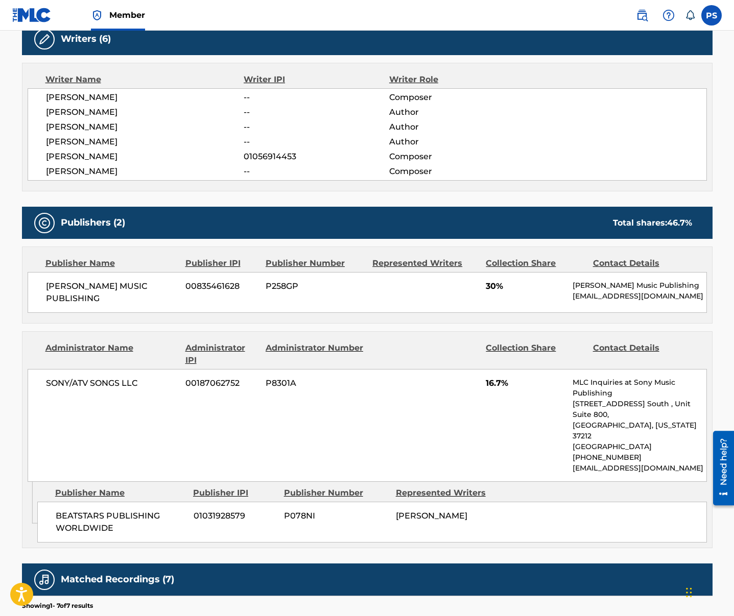
scroll to position [573, 0]
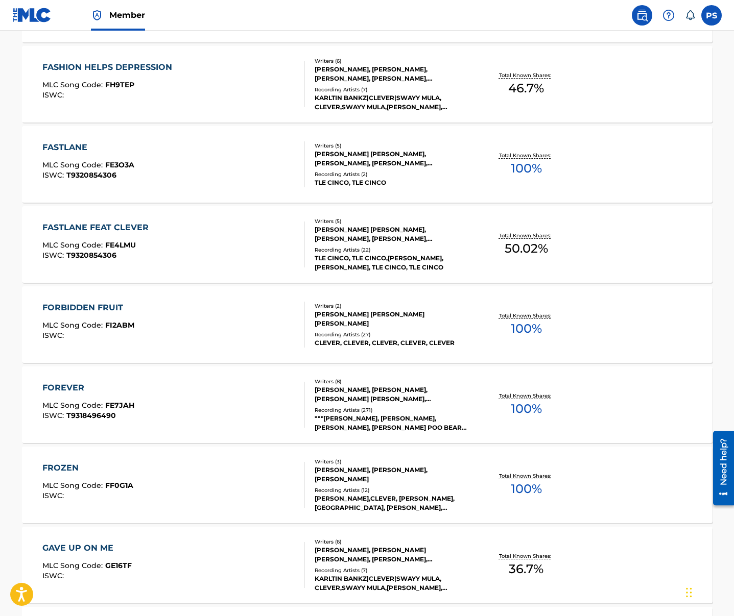
scroll to position [1925, 0]
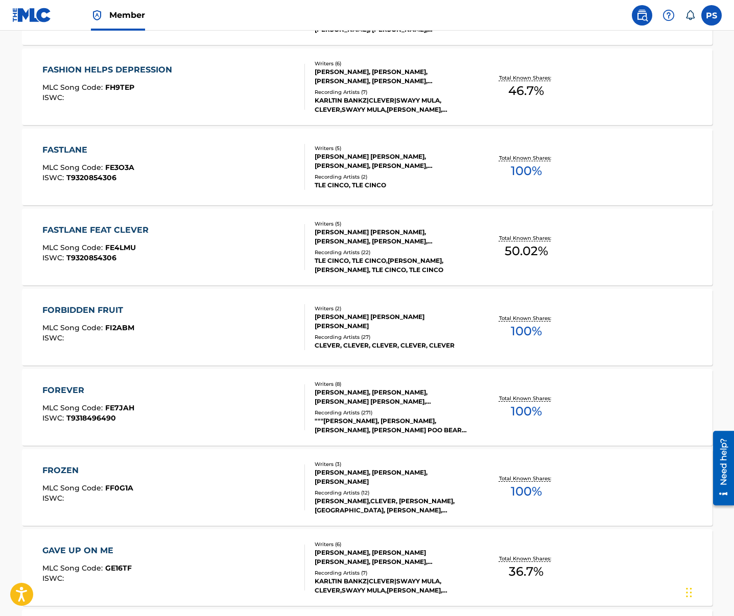
click at [143, 170] on div "FASTLANE MLC Song Code : FE3O3A ISWC : T9320854306" at bounding box center [173, 167] width 262 height 46
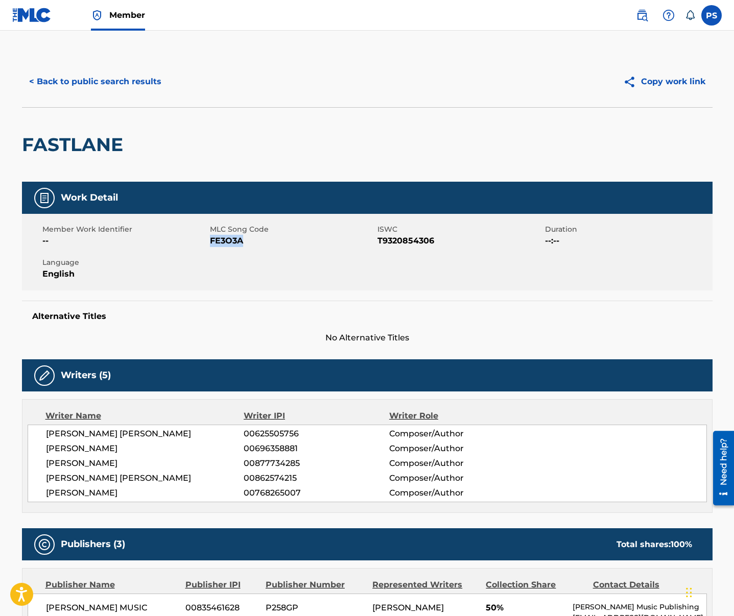
drag, startPoint x: 211, startPoint y: 239, endPoint x: 258, endPoint y: 243, distance: 47.6
click at [258, 241] on span "FE3O3A" at bounding box center [292, 241] width 165 height 12
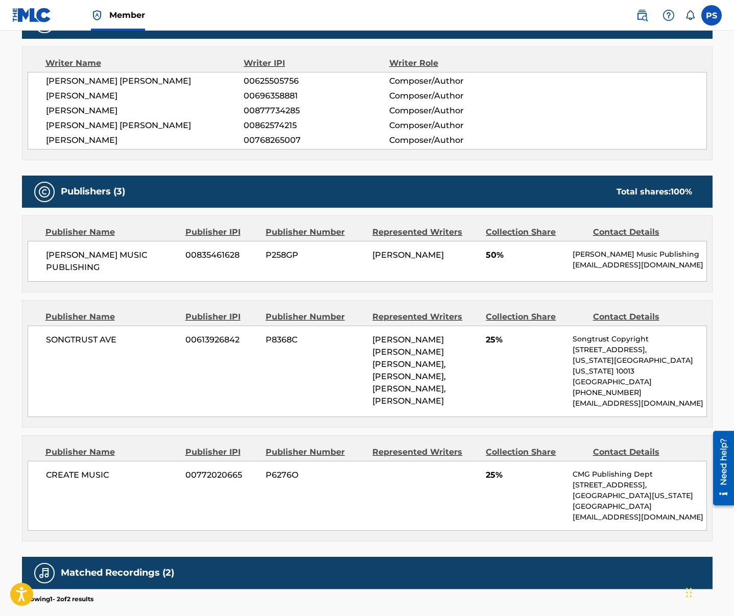
scroll to position [355, 0]
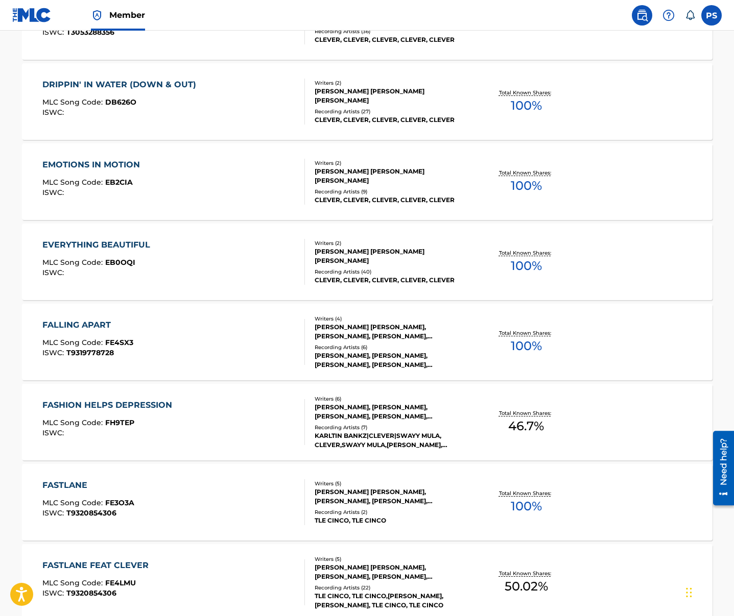
scroll to position [1790, 0]
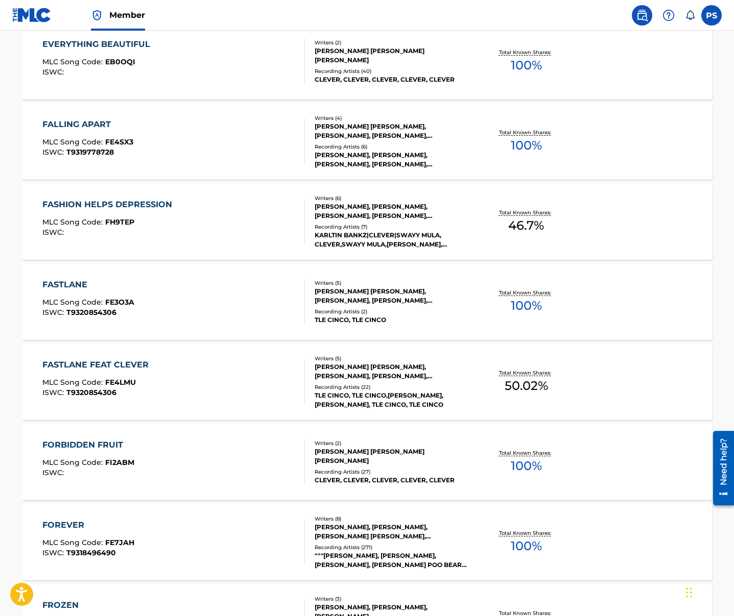
click at [138, 367] on div "FASTLANE FEAT CLEVER" at bounding box center [97, 365] width 111 height 12
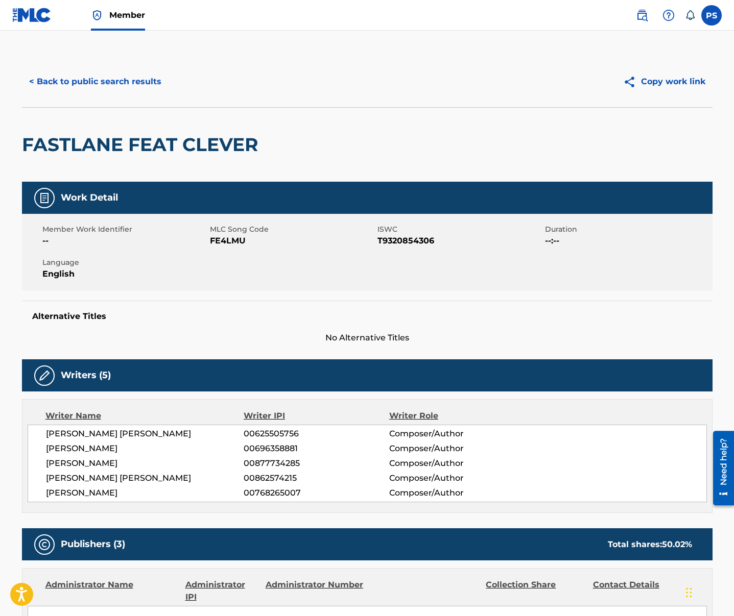
drag, startPoint x: 212, startPoint y: 241, endPoint x: 252, endPoint y: 241, distance: 40.3
click at [252, 241] on span "FE4LMU" at bounding box center [292, 241] width 165 height 12
drag, startPoint x: 216, startPoint y: 242, endPoint x: 252, endPoint y: 243, distance: 35.8
click at [252, 243] on span "FE4LMU" at bounding box center [292, 241] width 165 height 12
click at [74, 93] on button "< Back to public search results" at bounding box center [95, 82] width 147 height 26
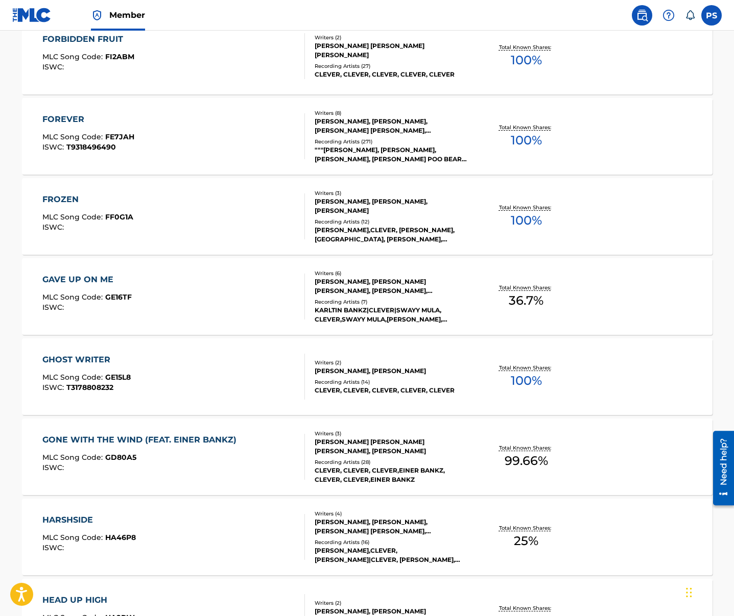
scroll to position [2188, 0]
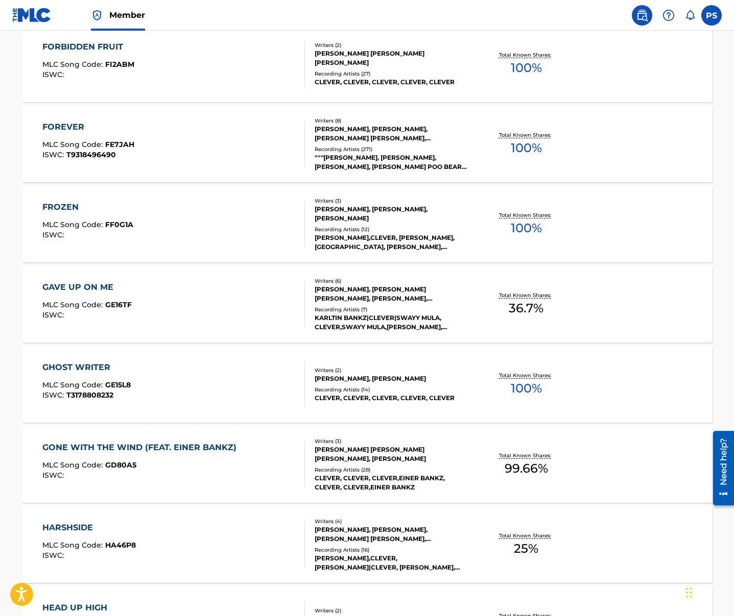
click at [95, 93] on div "FORBIDDEN FRUIT MLC Song Code : FI2ABM ISWC : Writers ( 2 ) [PERSON_NAME] [PERS…" at bounding box center [367, 64] width 690 height 77
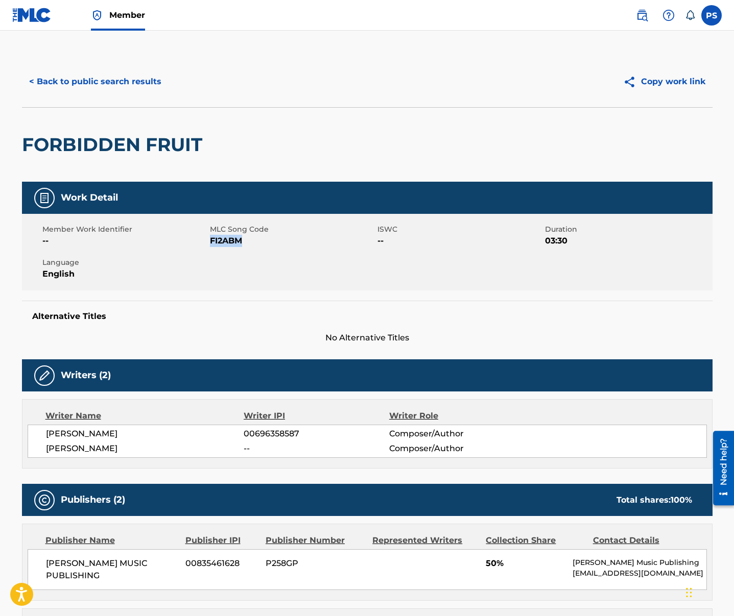
drag, startPoint x: 211, startPoint y: 241, endPoint x: 241, endPoint y: 243, distance: 30.2
click at [241, 243] on span "FI2ABM" at bounding box center [292, 241] width 165 height 12
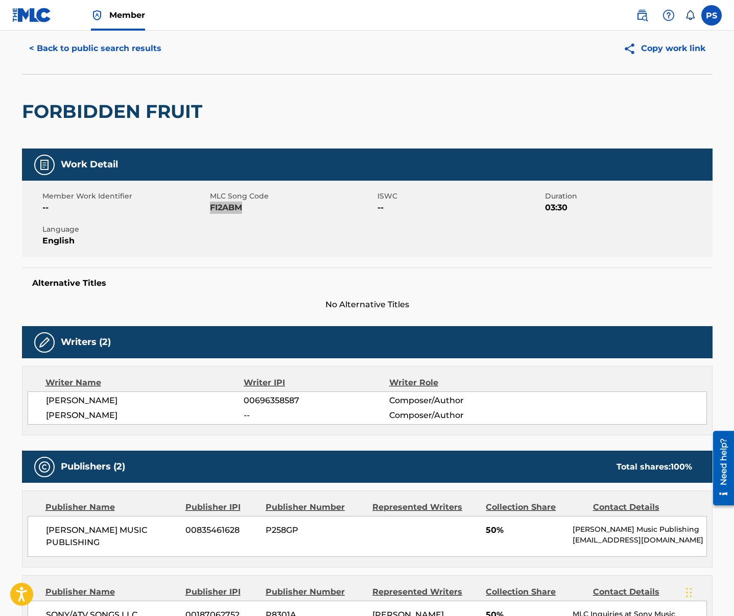
scroll to position [52, 0]
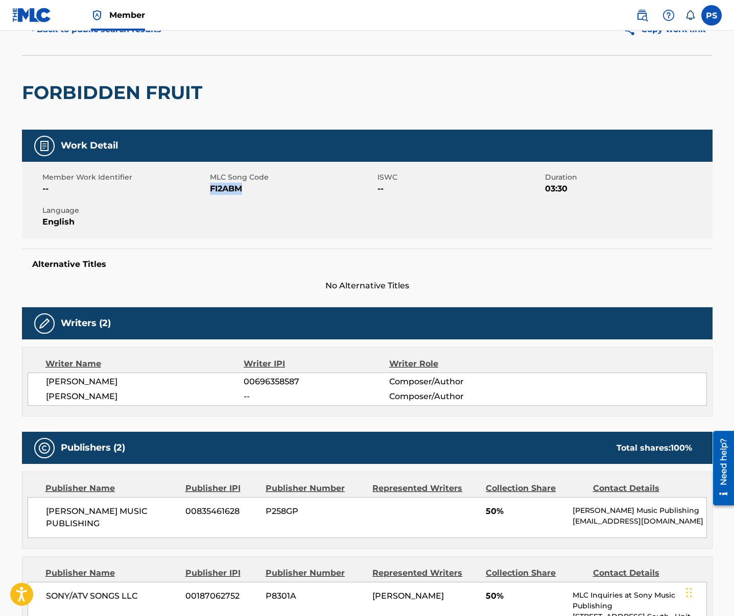
click at [73, 32] on button "< Back to public search results" at bounding box center [95, 30] width 147 height 26
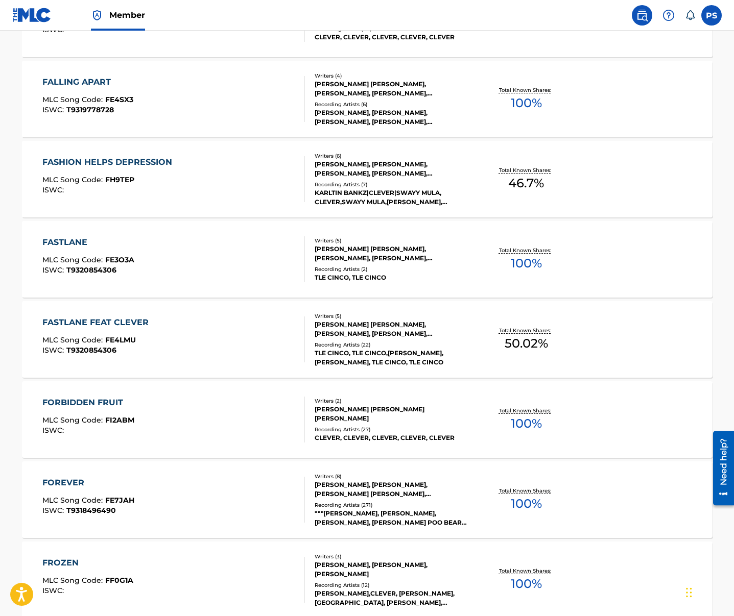
scroll to position [1836, 0]
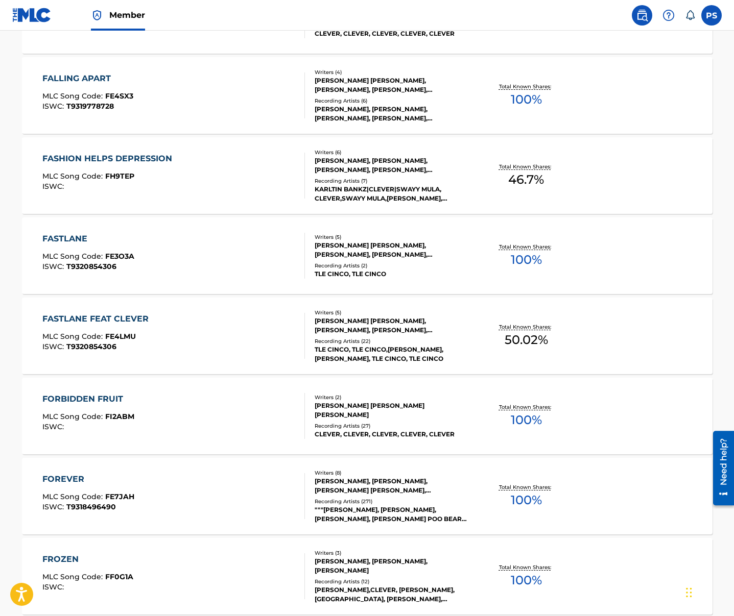
click at [116, 480] on div "FOREVER" at bounding box center [88, 479] width 92 height 12
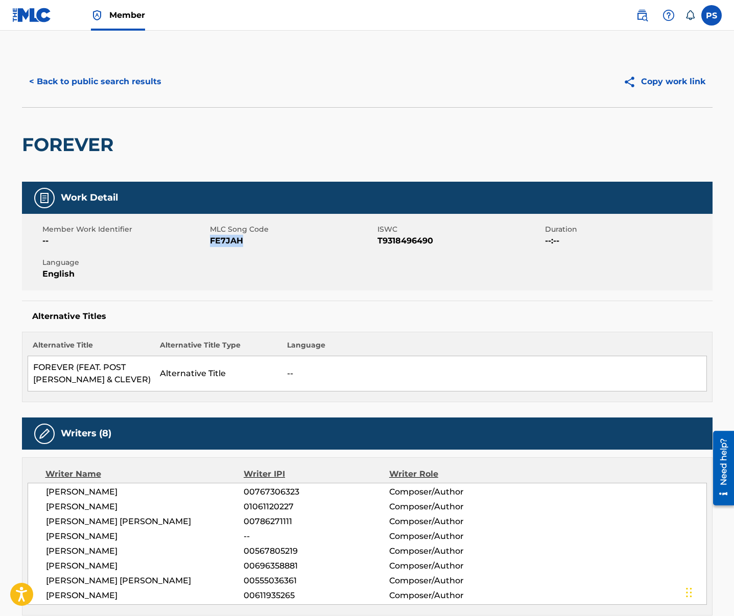
drag, startPoint x: 210, startPoint y: 242, endPoint x: 247, endPoint y: 241, distance: 36.3
click at [247, 241] on span "FE7JAH" at bounding box center [292, 241] width 165 height 12
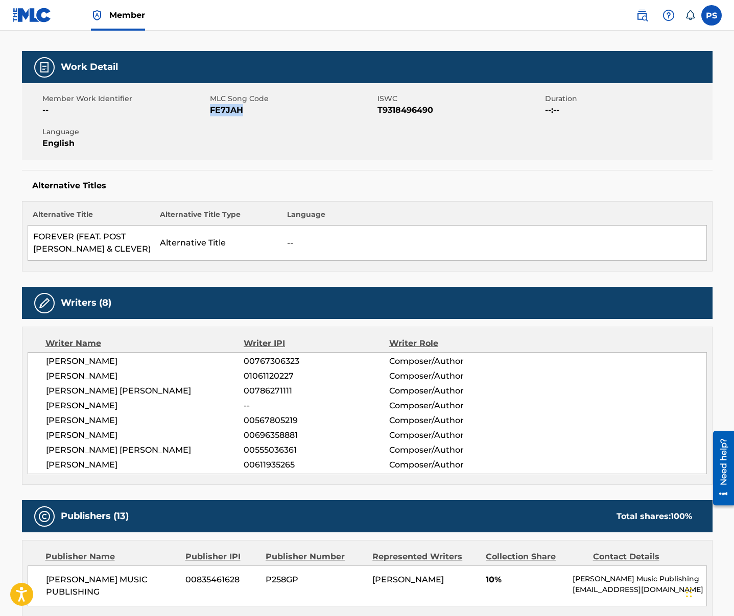
scroll to position [188, 0]
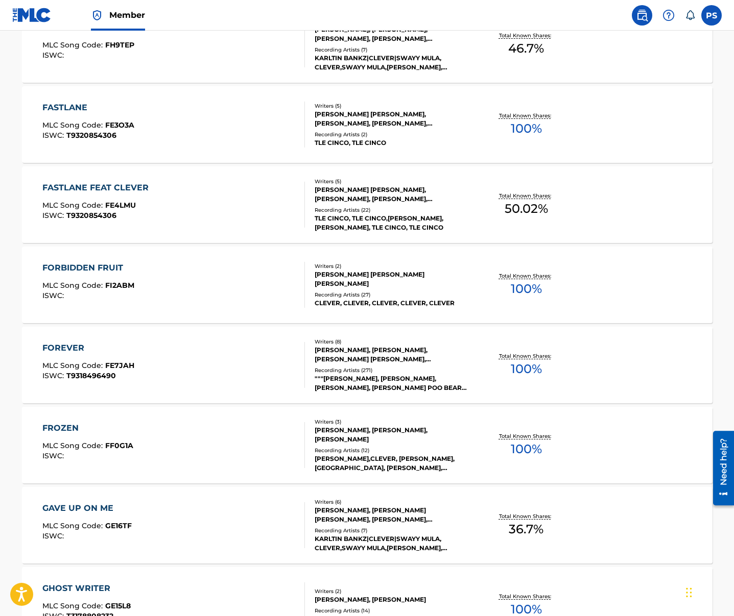
scroll to position [1976, 0]
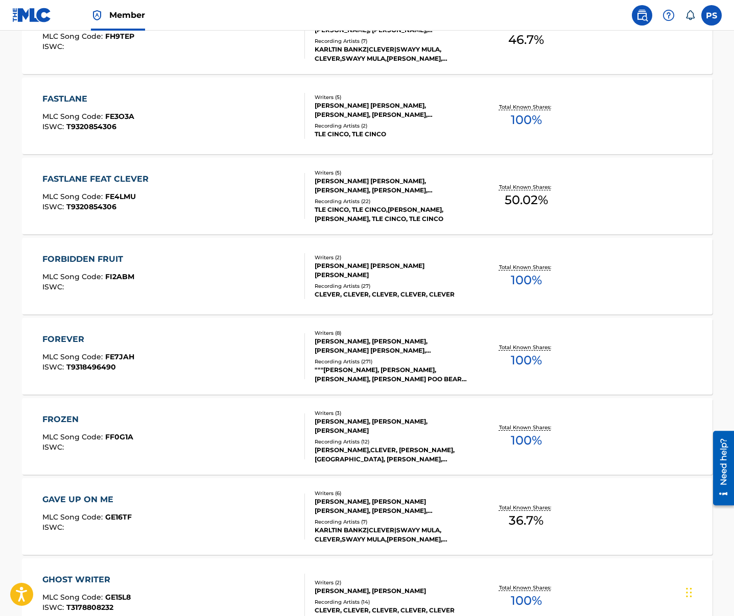
click at [103, 340] on div "FOREVER" at bounding box center [88, 339] width 92 height 12
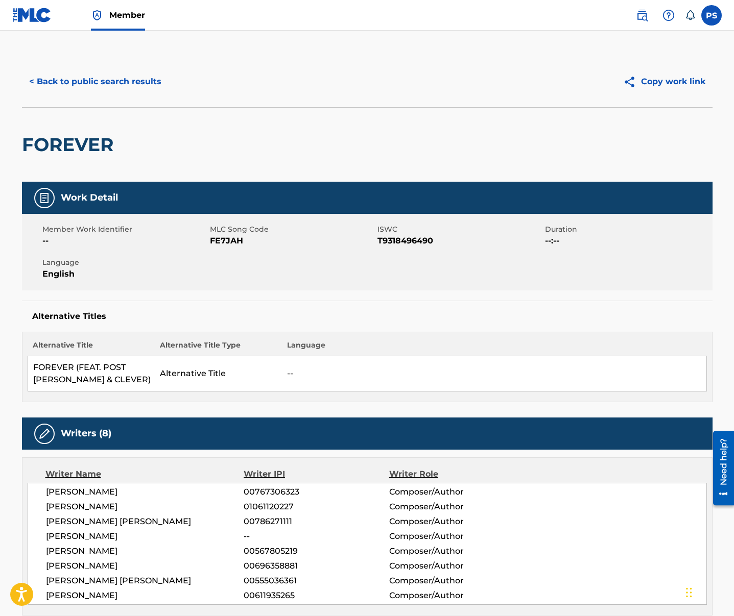
click at [54, 85] on button "< Back to public search results" at bounding box center [95, 82] width 147 height 26
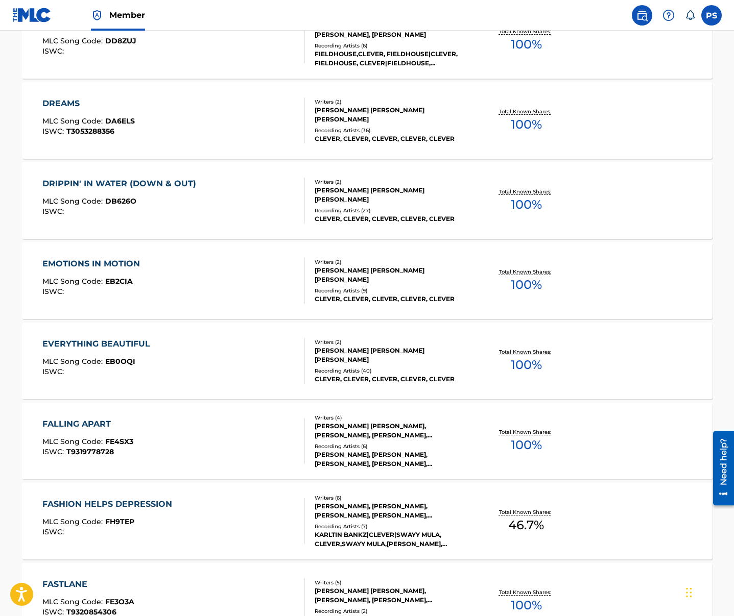
scroll to position [1964, 0]
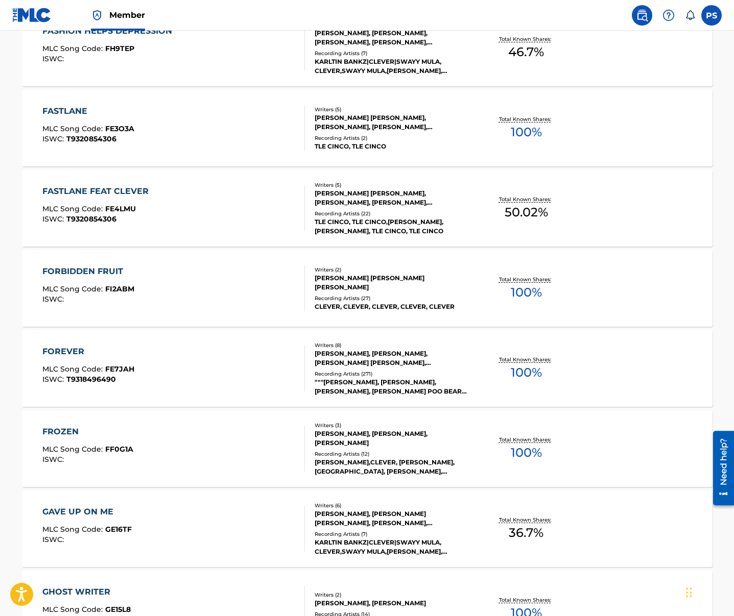
click at [138, 448] on div "FROZEN MLC Song Code : FF0G1A ISWC :" at bounding box center [173, 449] width 262 height 46
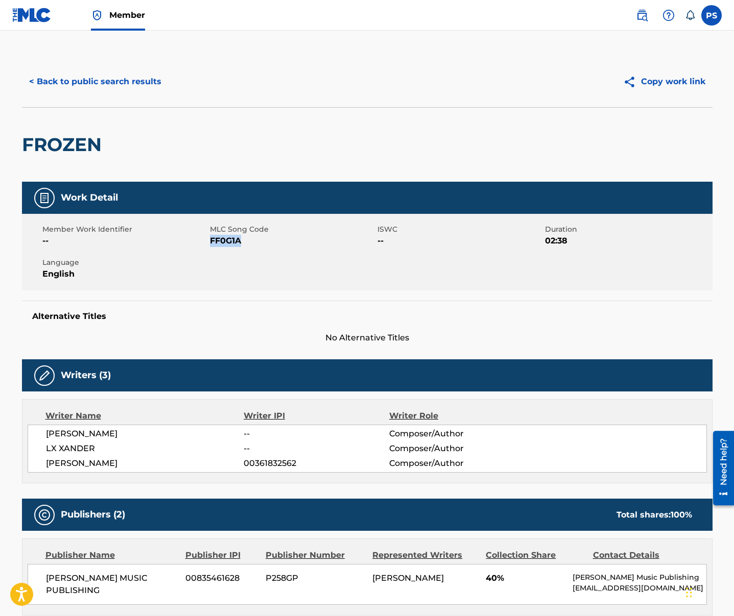
drag, startPoint x: 210, startPoint y: 243, endPoint x: 262, endPoint y: 243, distance: 52.6
click at [262, 243] on span "FF0G1A" at bounding box center [292, 241] width 165 height 12
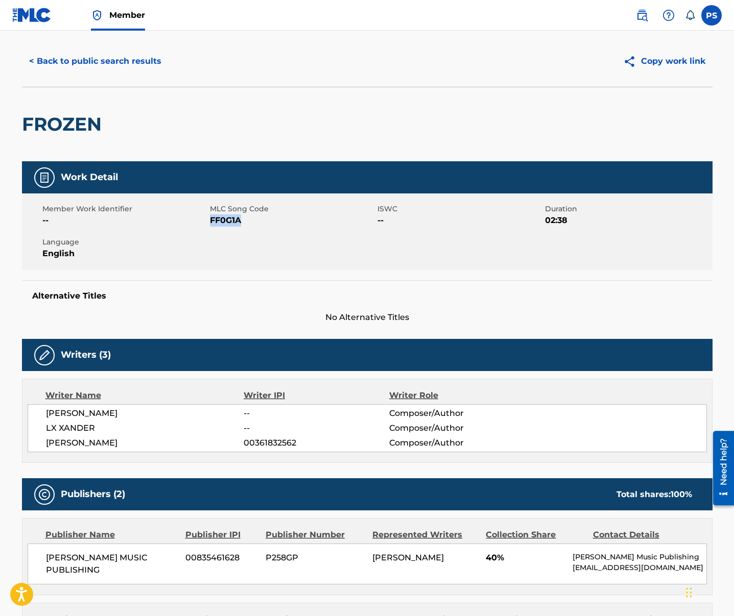
scroll to position [27, 0]
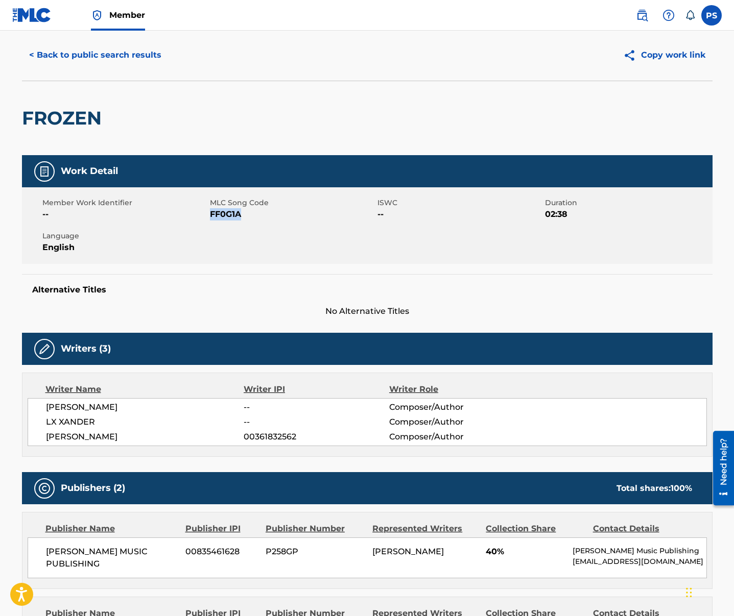
click at [71, 50] on button "< Back to public search results" at bounding box center [95, 55] width 147 height 26
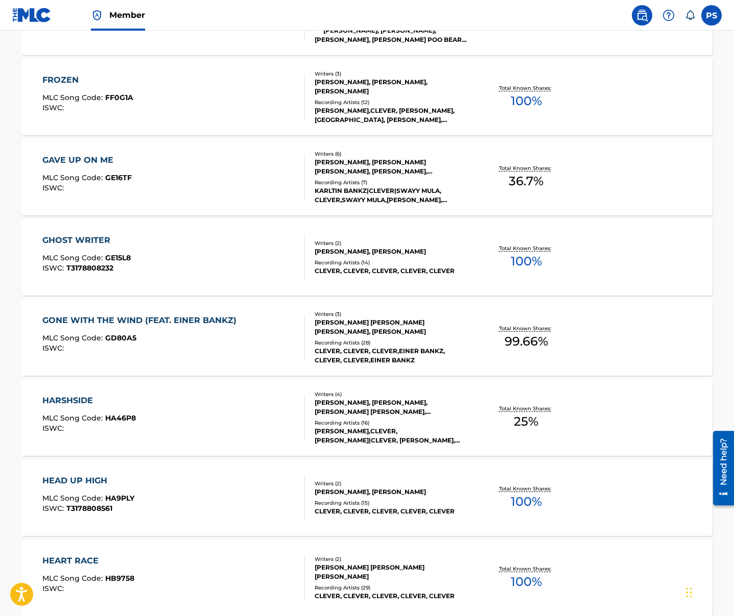
scroll to position [2206, 0]
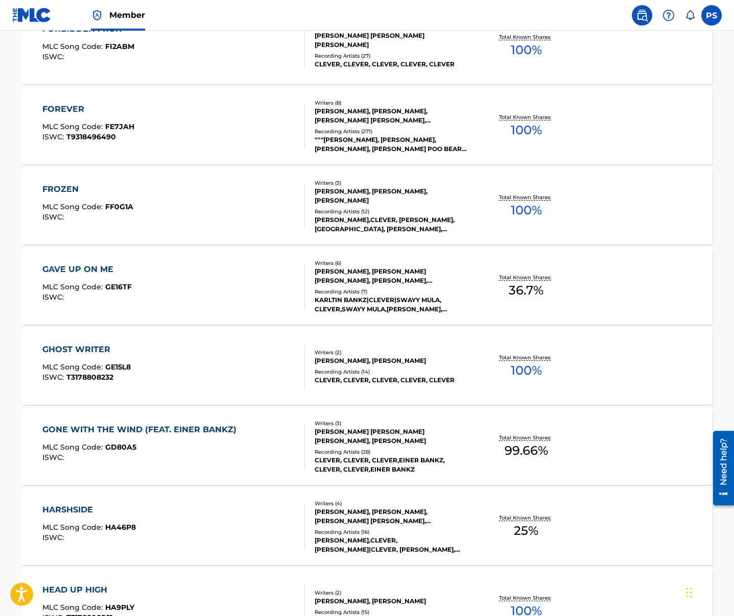
click at [126, 265] on div "GAVE UP ON ME" at bounding box center [86, 269] width 89 height 12
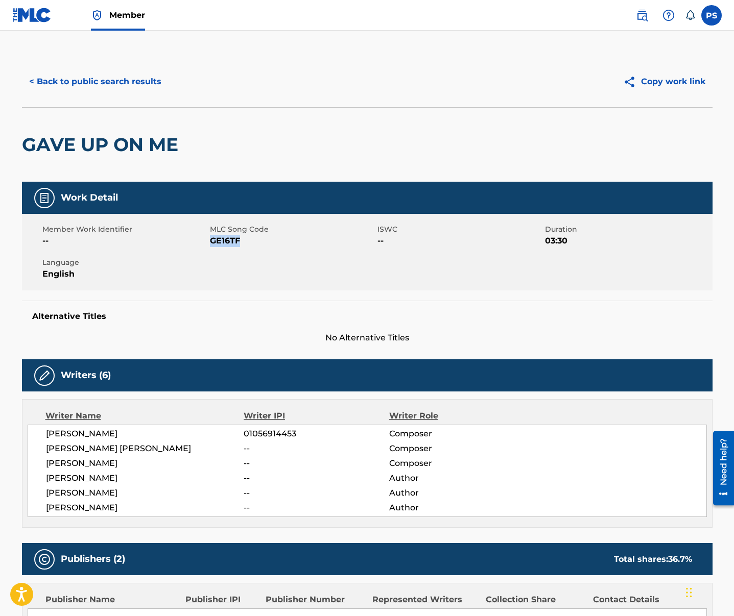
drag, startPoint x: 211, startPoint y: 243, endPoint x: 255, endPoint y: 243, distance: 44.4
click at [255, 243] on span "GE16TF" at bounding box center [292, 241] width 165 height 12
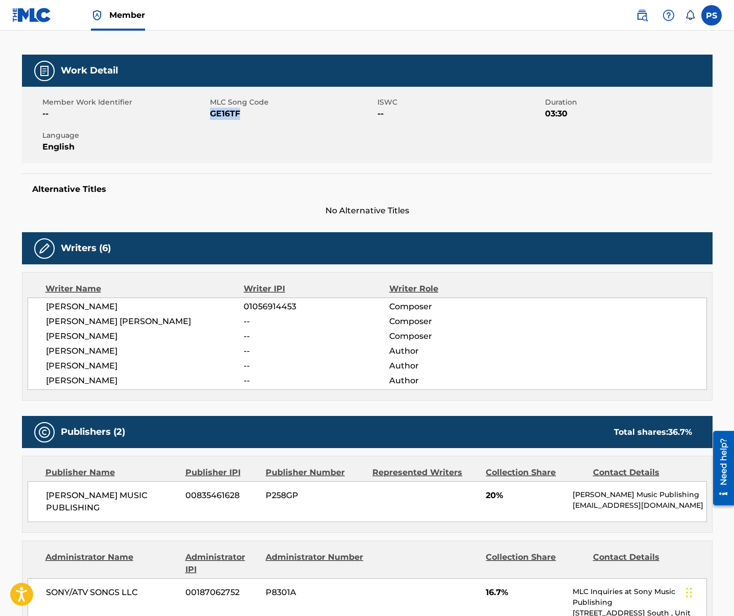
scroll to position [45, 0]
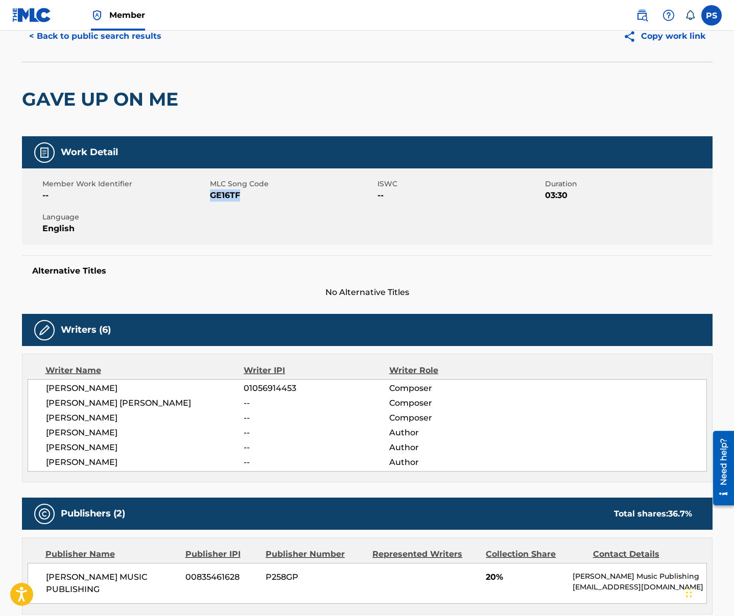
click at [84, 32] on button "< Back to public search results" at bounding box center [95, 36] width 147 height 26
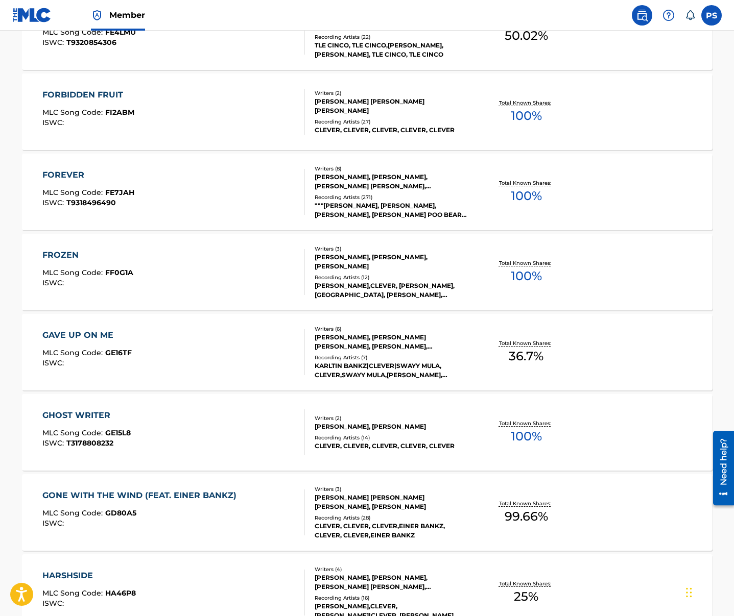
scroll to position [2207, 0]
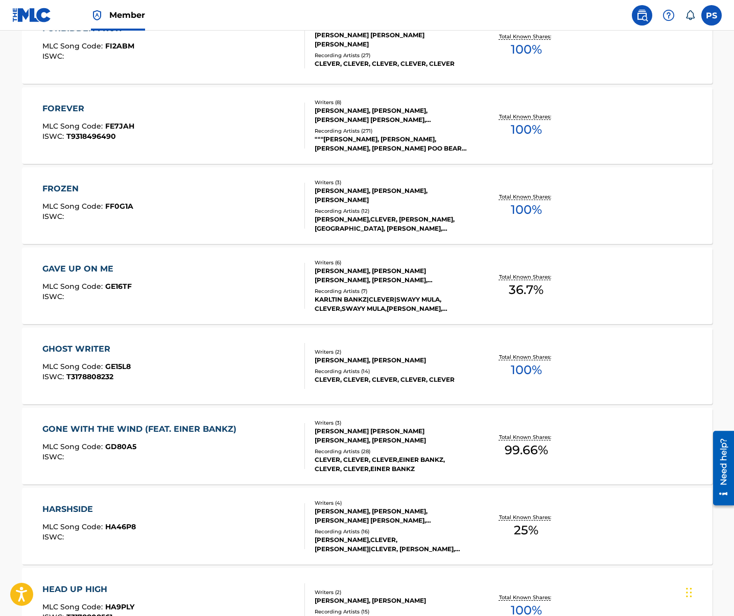
click at [127, 349] on div "GHOST WRITER" at bounding box center [86, 349] width 88 height 12
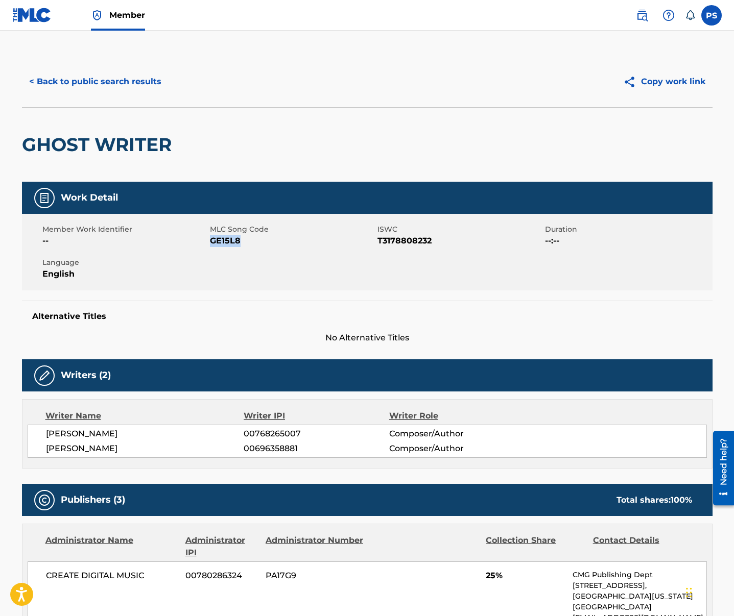
drag, startPoint x: 210, startPoint y: 244, endPoint x: 246, endPoint y: 239, distance: 36.1
click at [246, 239] on span "GE15L8" at bounding box center [292, 241] width 165 height 12
click at [86, 89] on button "< Back to public search results" at bounding box center [95, 82] width 147 height 26
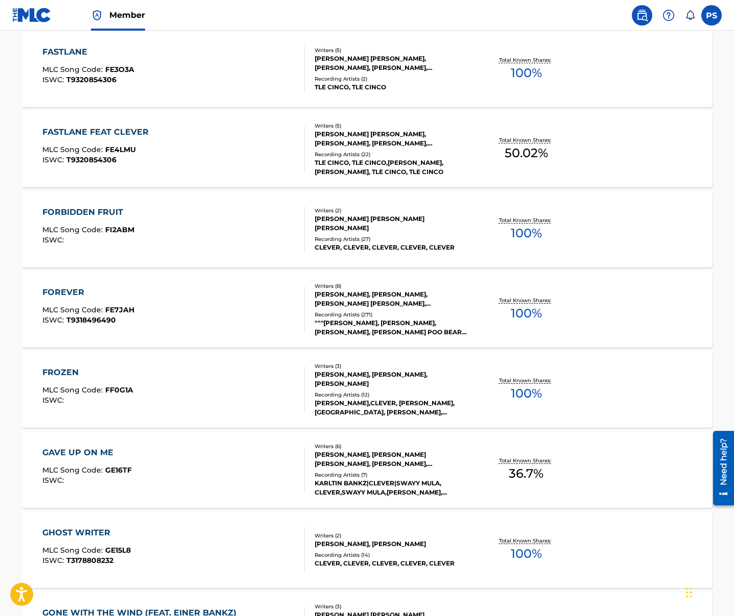
scroll to position [2175, 0]
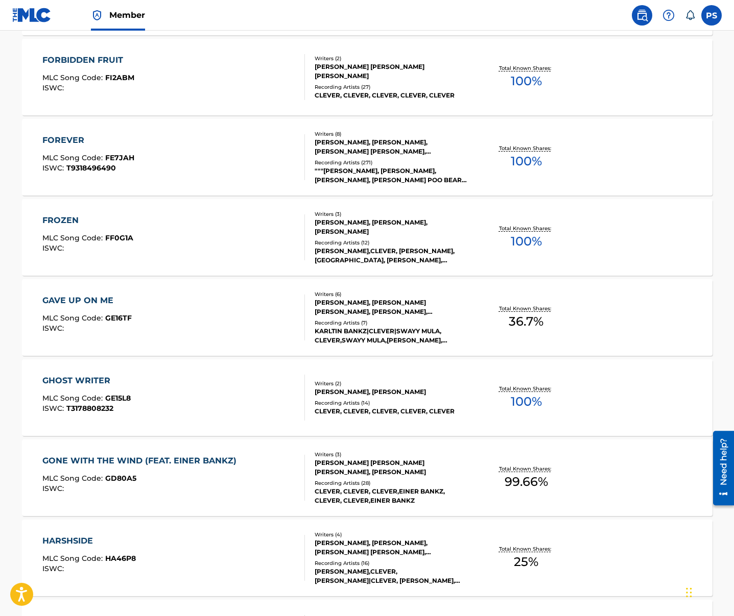
click at [180, 458] on div "GONE WITH THE WIND (FEAT. EINER BANKZ)" at bounding box center [141, 461] width 199 height 12
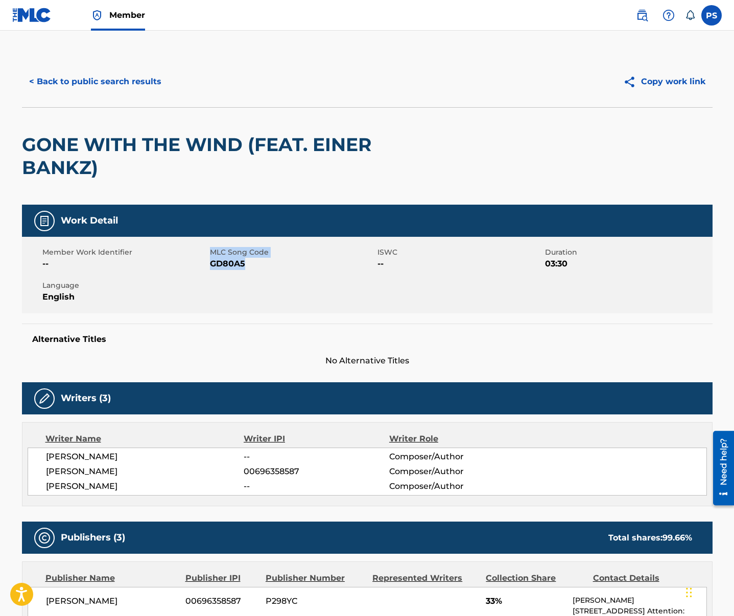
drag, startPoint x: 209, startPoint y: 263, endPoint x: 247, endPoint y: 266, distance: 38.4
click at [247, 266] on div "Member Work Identifier -- MLC Song Code GD80A5 ISWC -- Duration 03:30 Language …" at bounding box center [367, 275] width 690 height 77
click at [247, 267] on span "GD80A5" at bounding box center [292, 264] width 165 height 12
drag, startPoint x: 244, startPoint y: 265, endPoint x: 212, endPoint y: 265, distance: 31.7
click at [212, 265] on span "GD80A5" at bounding box center [292, 264] width 165 height 12
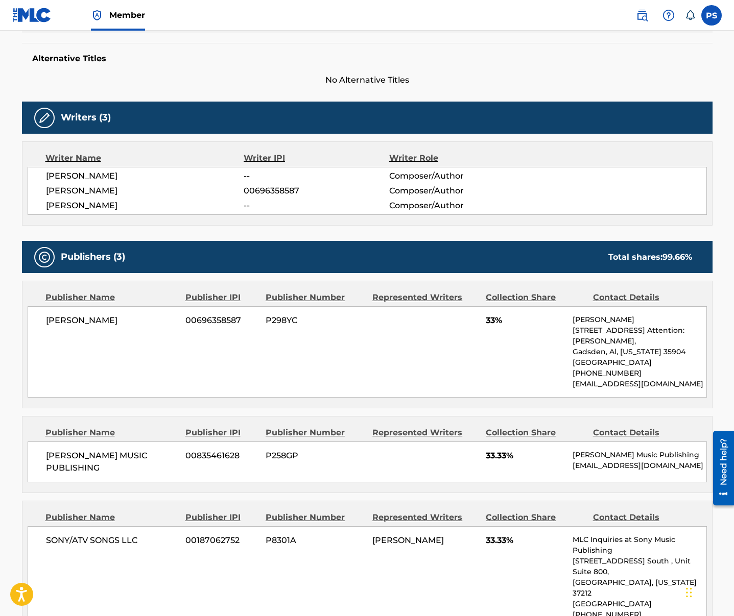
scroll to position [345, 0]
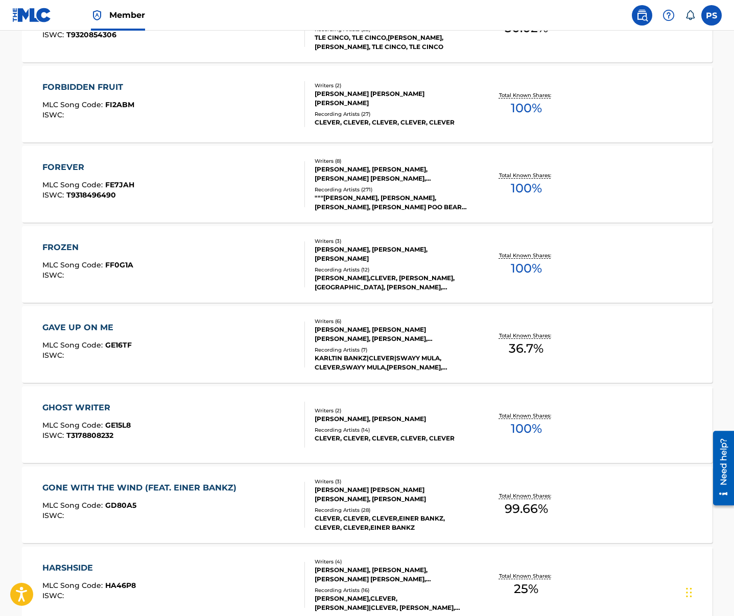
scroll to position [2327, 0]
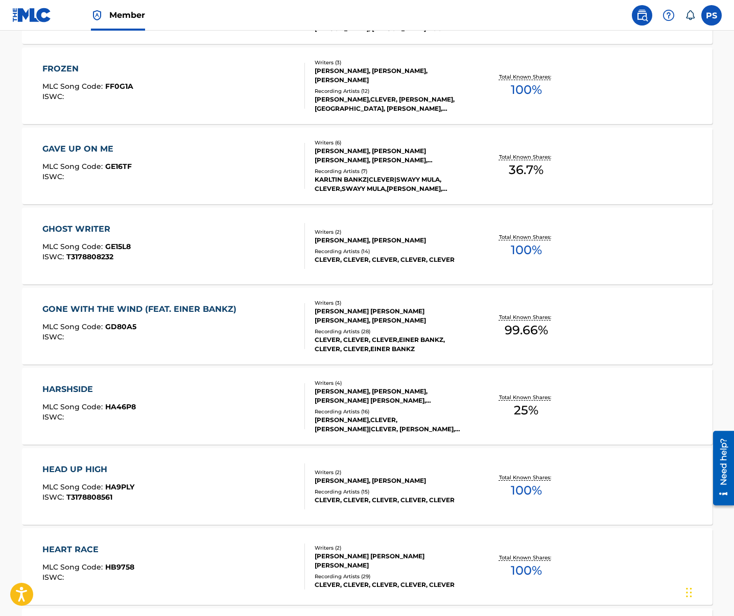
click at [89, 408] on span "MLC Song Code :" at bounding box center [73, 406] width 63 height 9
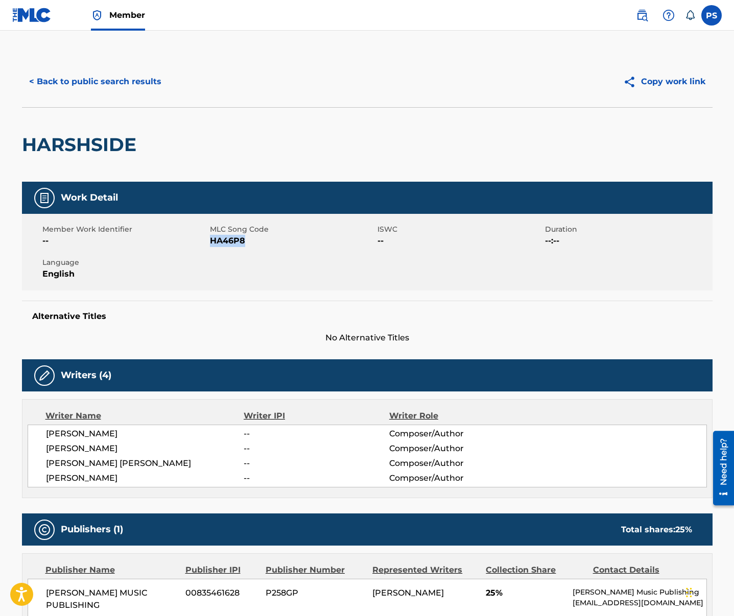
drag, startPoint x: 210, startPoint y: 243, endPoint x: 245, endPoint y: 242, distance: 34.2
click at [245, 242] on span "HA46P8" at bounding box center [292, 241] width 165 height 12
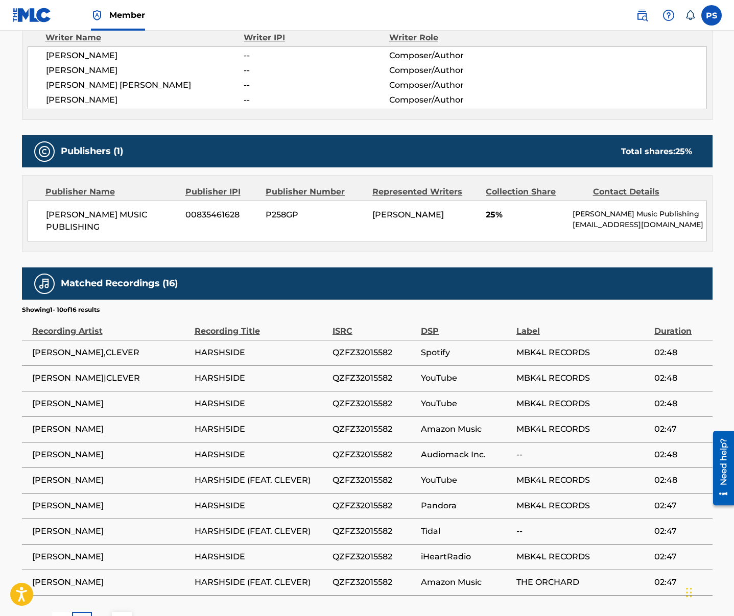
scroll to position [455, 0]
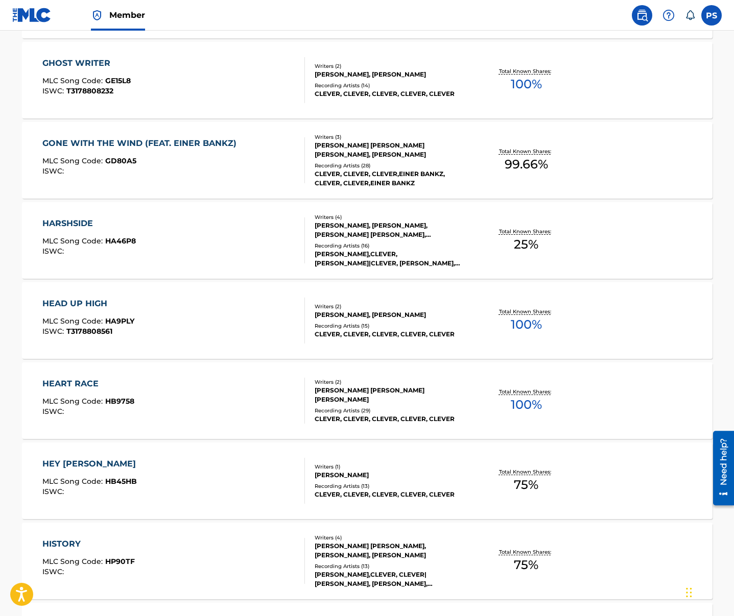
scroll to position [2522, 0]
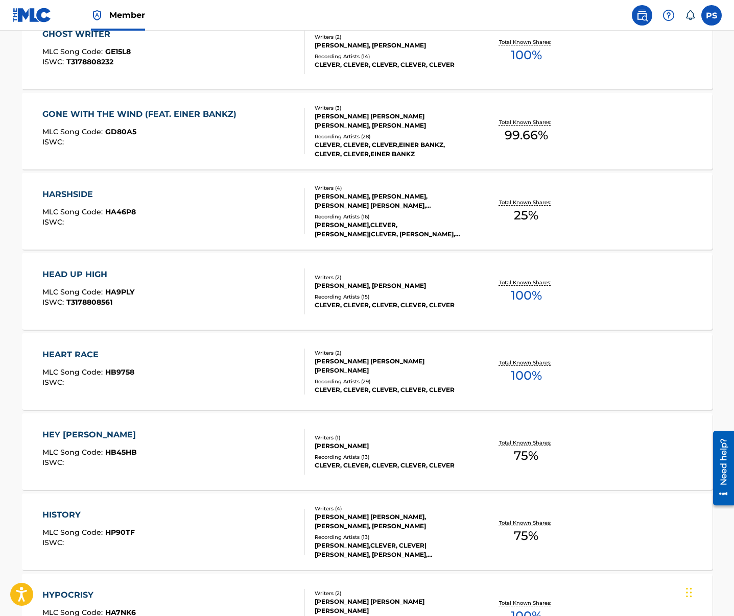
click at [125, 299] on div "ISWC : T3178808561" at bounding box center [88, 303] width 92 height 8
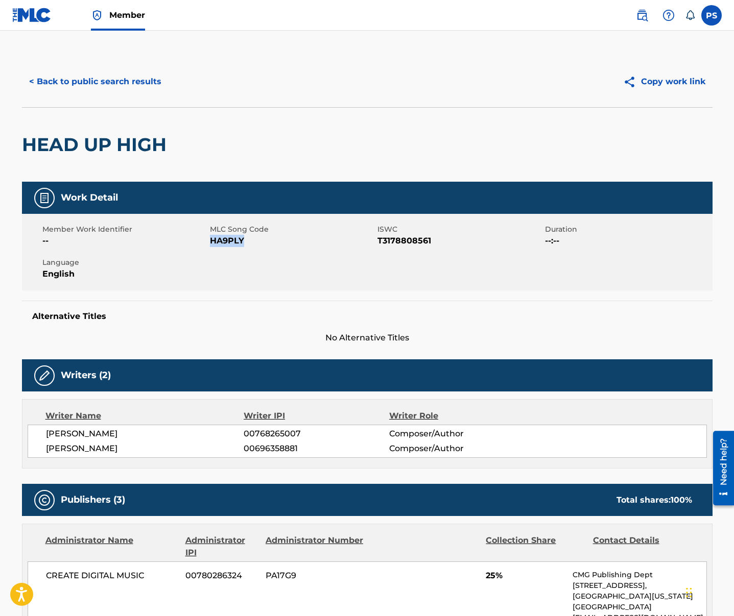
drag, startPoint x: 211, startPoint y: 240, endPoint x: 249, endPoint y: 242, distance: 37.8
click at [249, 242] on span "HA9PLY" at bounding box center [292, 241] width 165 height 12
click at [86, 87] on button "< Back to public search results" at bounding box center [95, 82] width 147 height 26
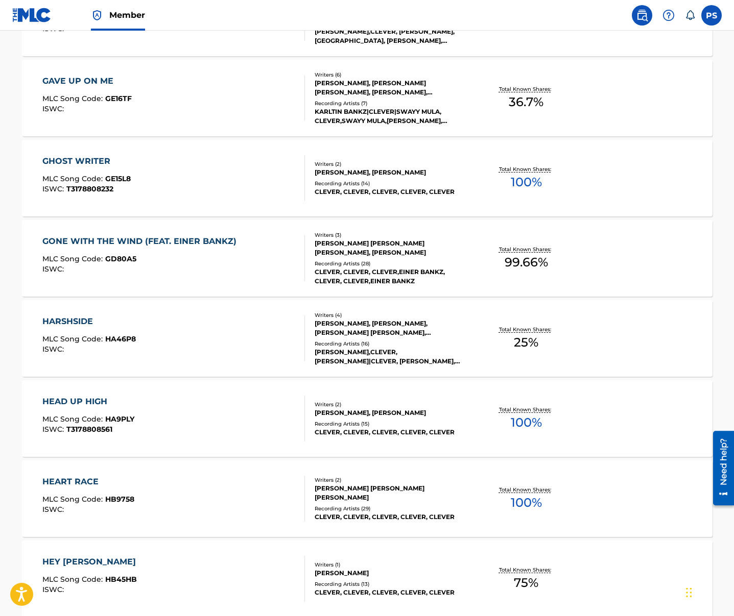
scroll to position [2395, 0]
click at [174, 494] on div "HEART RACE MLC Song Code : HB9758 ISWC :" at bounding box center [173, 498] width 262 height 46
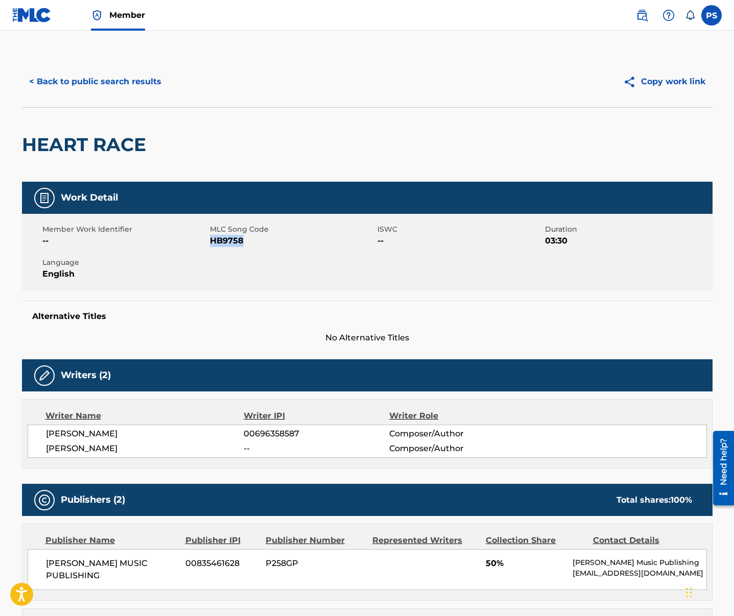
drag, startPoint x: 210, startPoint y: 244, endPoint x: 250, endPoint y: 243, distance: 39.3
click at [250, 243] on span "HB9758" at bounding box center [292, 241] width 165 height 12
click at [84, 83] on button "< Back to public search results" at bounding box center [95, 82] width 147 height 26
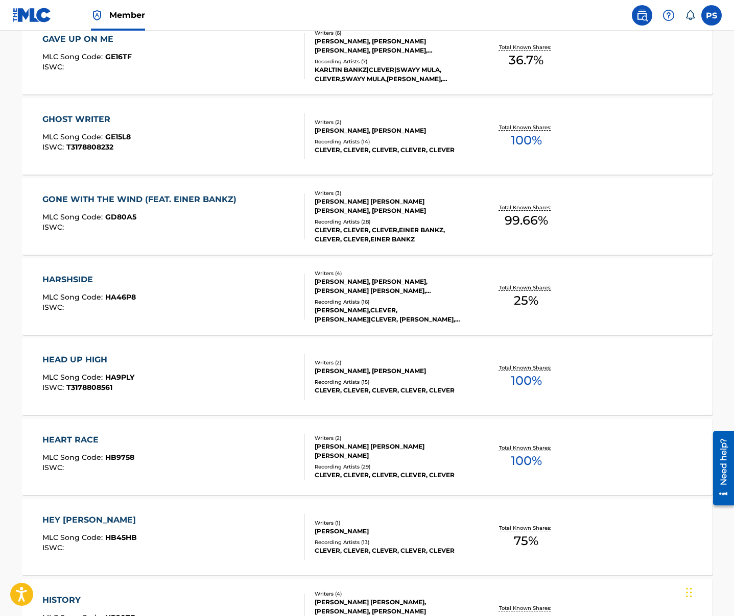
scroll to position [2449, 0]
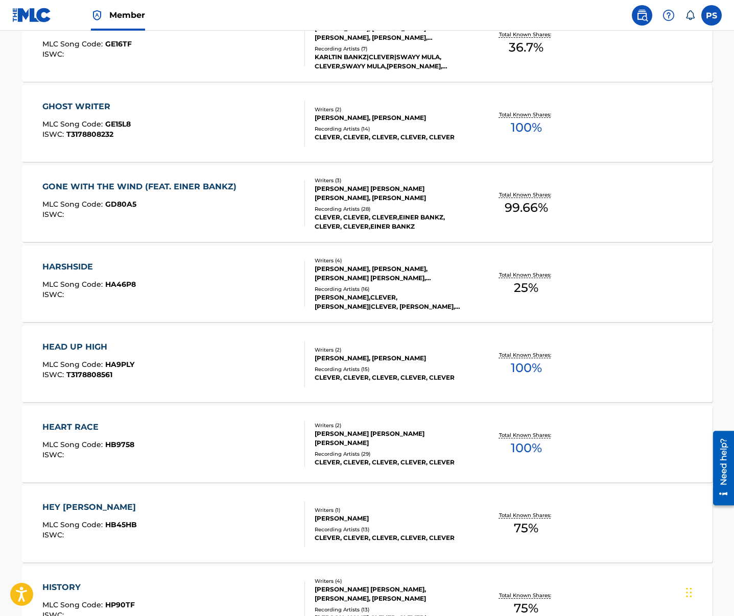
click at [157, 509] on div "HEY [PERSON_NAME] MLC Song Code : HB45HB ISWC :" at bounding box center [173, 524] width 262 height 46
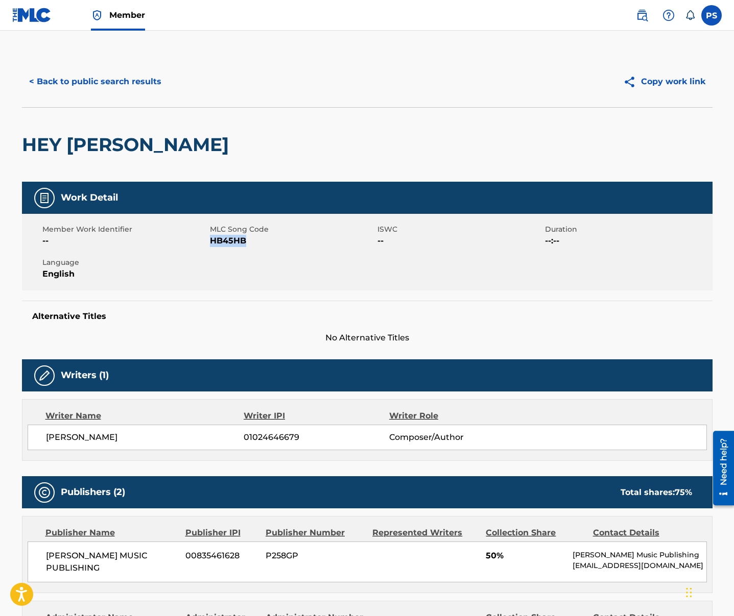
drag, startPoint x: 209, startPoint y: 239, endPoint x: 246, endPoint y: 243, distance: 36.9
click at [246, 243] on span "HB45HB" at bounding box center [292, 241] width 165 height 12
click at [104, 83] on button "< Back to public search results" at bounding box center [95, 82] width 147 height 26
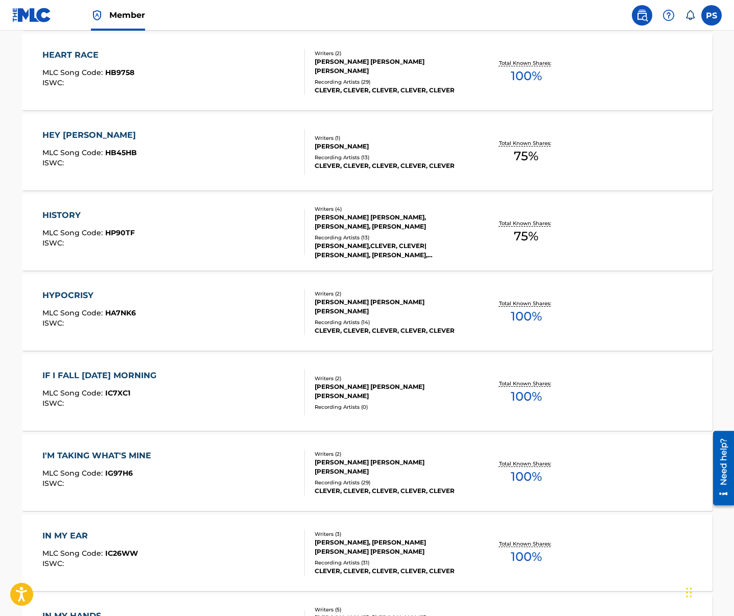
scroll to position [2855, 0]
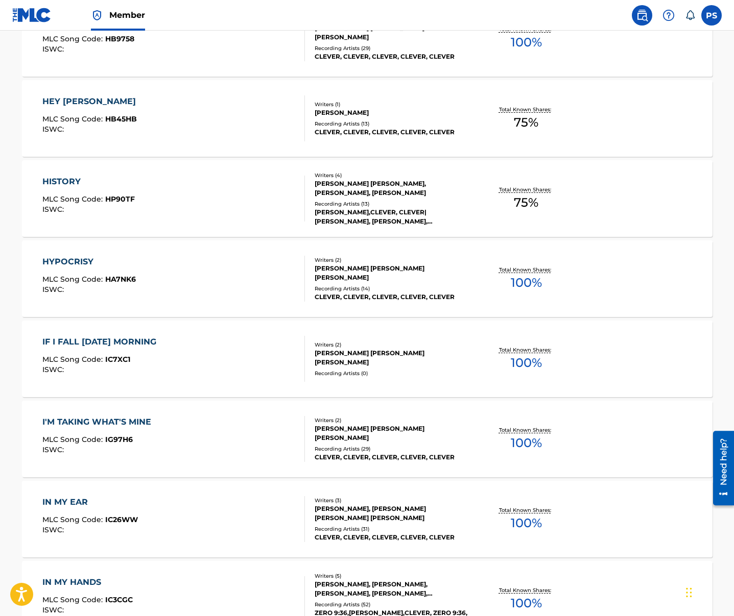
click at [86, 199] on span "MLC Song Code :" at bounding box center [73, 199] width 63 height 9
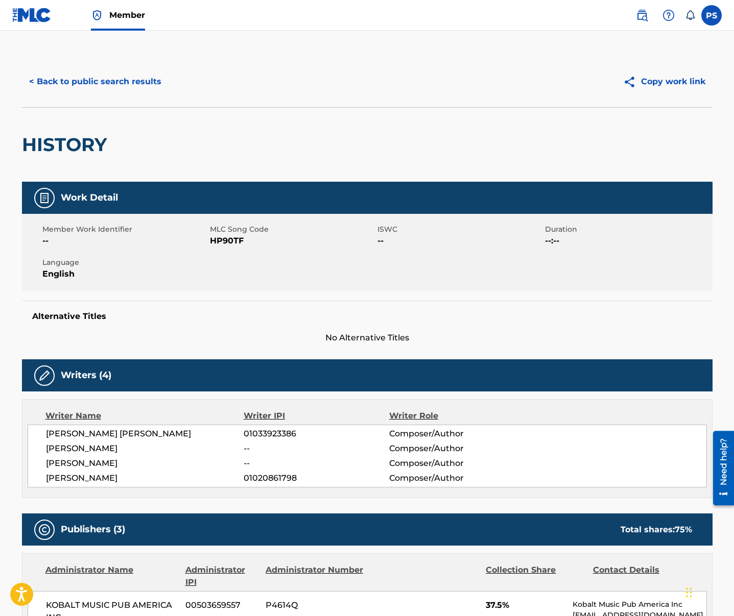
drag, startPoint x: 209, startPoint y: 241, endPoint x: 236, endPoint y: 243, distance: 27.1
click at [236, 243] on span "HP90TF" at bounding box center [292, 241] width 165 height 12
drag, startPoint x: 211, startPoint y: 242, endPoint x: 244, endPoint y: 241, distance: 33.2
click at [244, 241] on span "HP90TF" at bounding box center [292, 241] width 165 height 12
click at [68, 87] on button "< Back to public search results" at bounding box center [95, 82] width 147 height 26
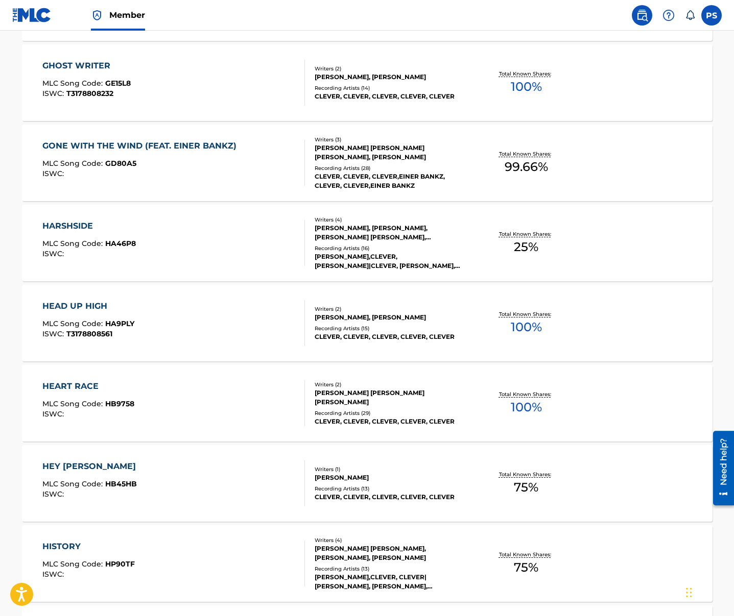
scroll to position [2550, 0]
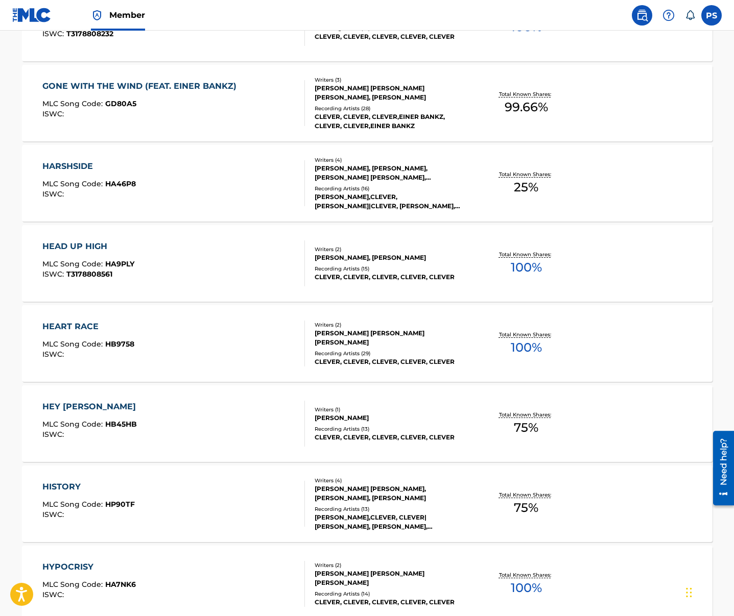
click at [127, 578] on div "HYPOCRISY MLC Song Code : HA7NK6 ISWC :" at bounding box center [88, 584] width 93 height 46
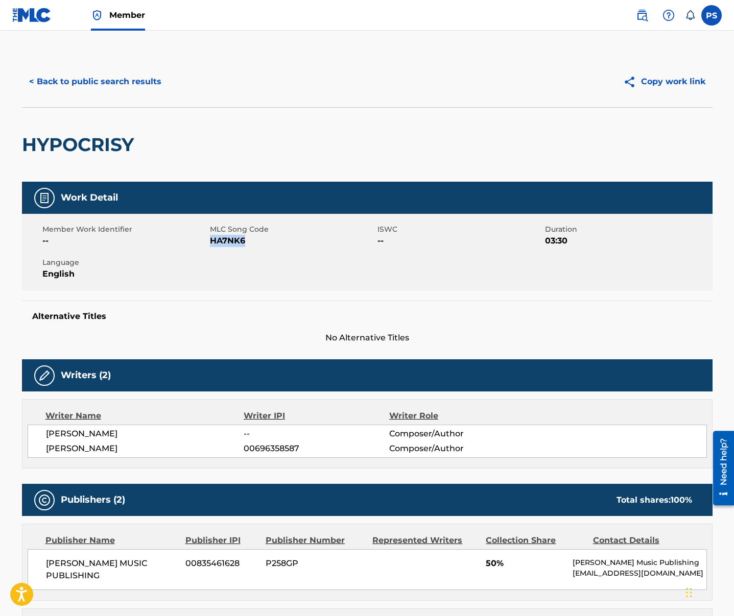
drag, startPoint x: 211, startPoint y: 244, endPoint x: 261, endPoint y: 244, distance: 50.0
click at [261, 244] on span "HA7NK6" at bounding box center [292, 241] width 165 height 12
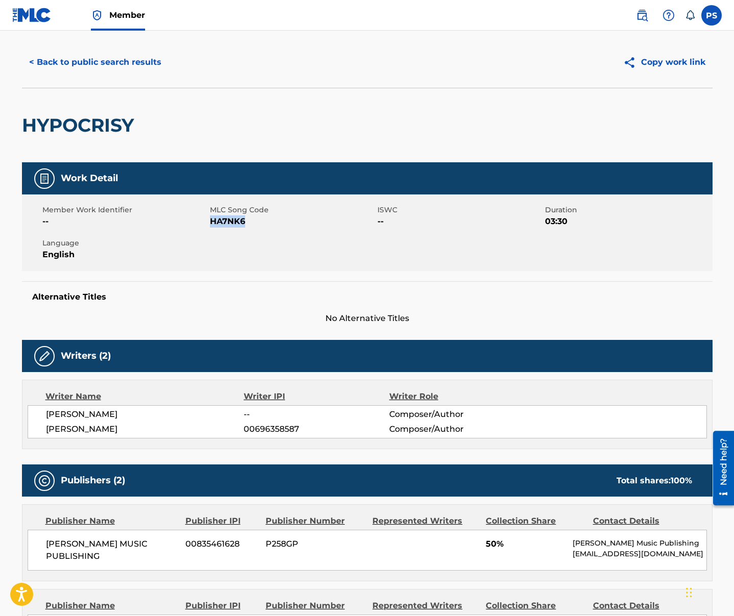
scroll to position [22, 0]
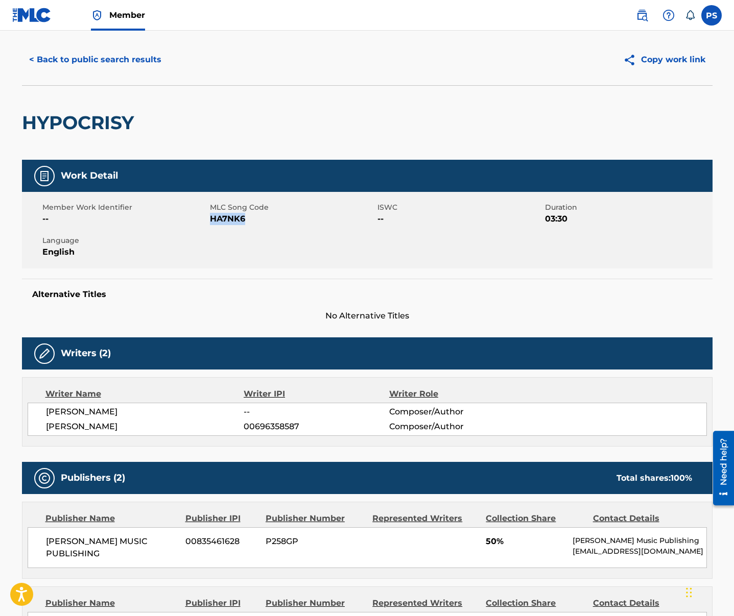
click at [123, 53] on button "< Back to public search results" at bounding box center [95, 60] width 147 height 26
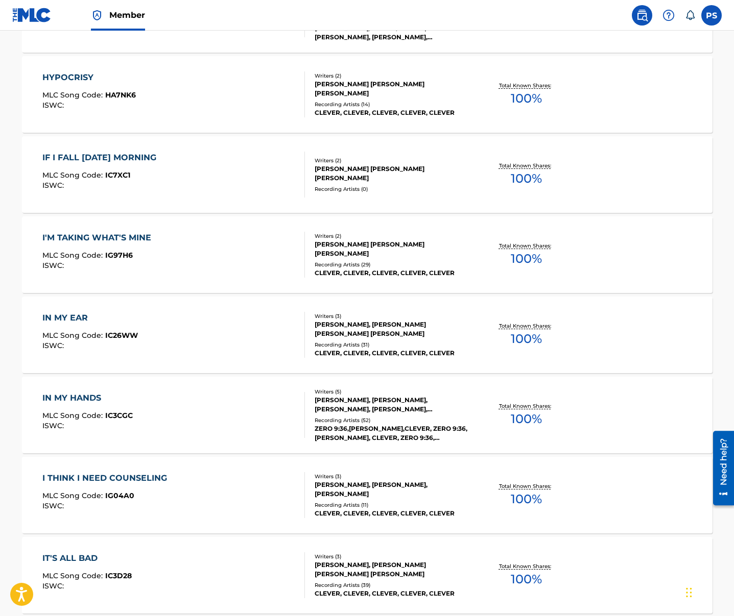
scroll to position [3041, 0]
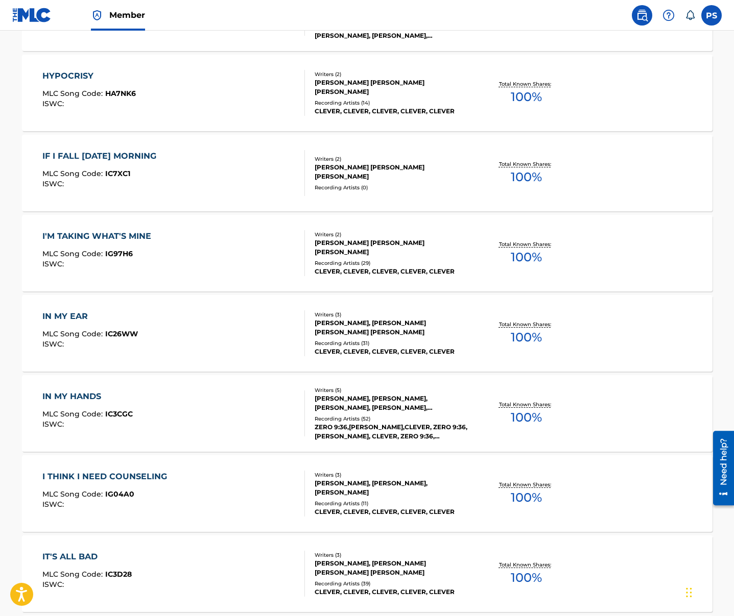
click at [210, 478] on div "I THINK I NEED COUNSELING MLC Song Code : IG04A0 ISWC :" at bounding box center [173, 494] width 262 height 46
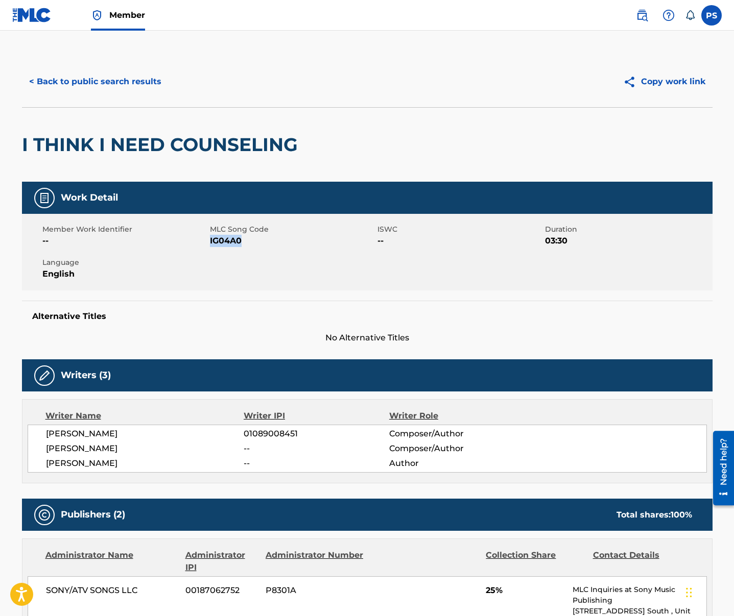
drag, startPoint x: 209, startPoint y: 240, endPoint x: 240, endPoint y: 243, distance: 30.8
click at [240, 243] on span "IG04A0" at bounding box center [292, 241] width 165 height 12
click at [59, 84] on button "< Back to public search results" at bounding box center [95, 82] width 147 height 26
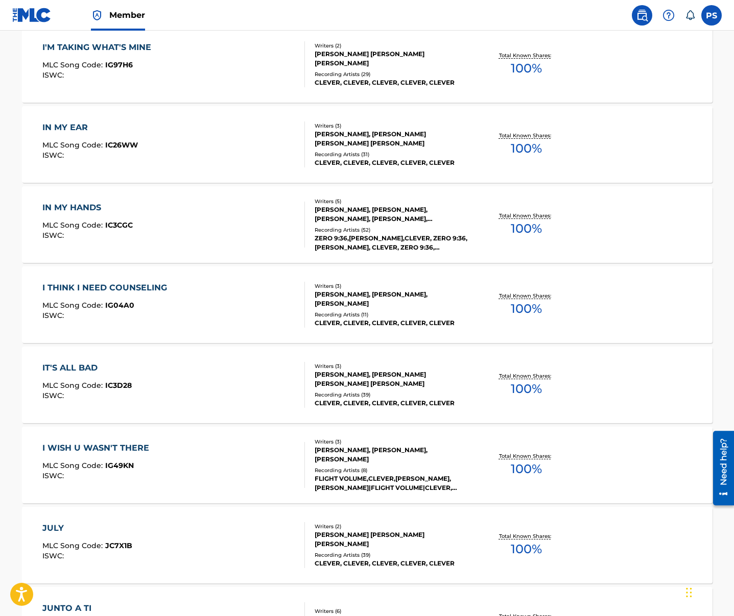
scroll to position [3230, 0]
click at [101, 462] on span "MLC Song Code :" at bounding box center [73, 465] width 63 height 9
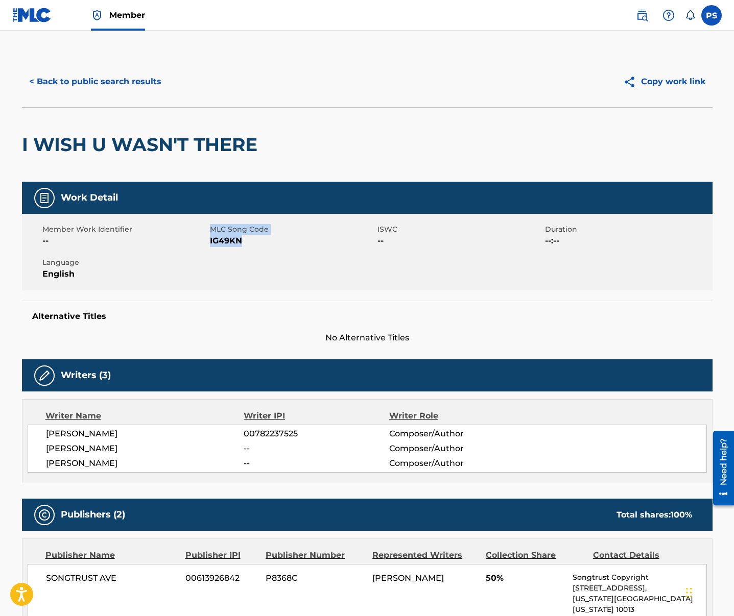
drag, startPoint x: 209, startPoint y: 239, endPoint x: 252, endPoint y: 244, distance: 43.6
click at [255, 241] on div "Member Work Identifier -- MLC Song Code IG49KN ISWC -- Duration --:-- Language …" at bounding box center [367, 252] width 690 height 77
drag, startPoint x: 252, startPoint y: 244, endPoint x: 237, endPoint y: 244, distance: 15.3
click at [252, 244] on span "IG49KN" at bounding box center [292, 241] width 165 height 12
drag, startPoint x: 209, startPoint y: 240, endPoint x: 229, endPoint y: 240, distance: 19.9
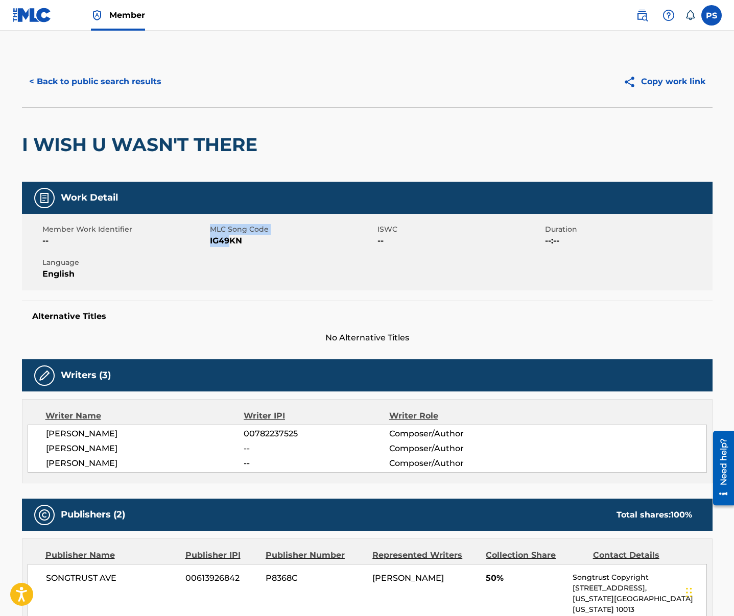
click at [229, 240] on div "Member Work Identifier -- MLC Song Code IG49KN ISWC -- Duration --:-- Language …" at bounding box center [367, 252] width 690 height 77
drag, startPoint x: 229, startPoint y: 240, endPoint x: 240, endPoint y: 241, distance: 11.2
click at [229, 240] on span "IG49KN" at bounding box center [292, 241] width 165 height 12
drag, startPoint x: 222, startPoint y: 239, endPoint x: 209, endPoint y: 241, distance: 12.4
click at [210, 241] on span "IG49KN" at bounding box center [292, 241] width 165 height 12
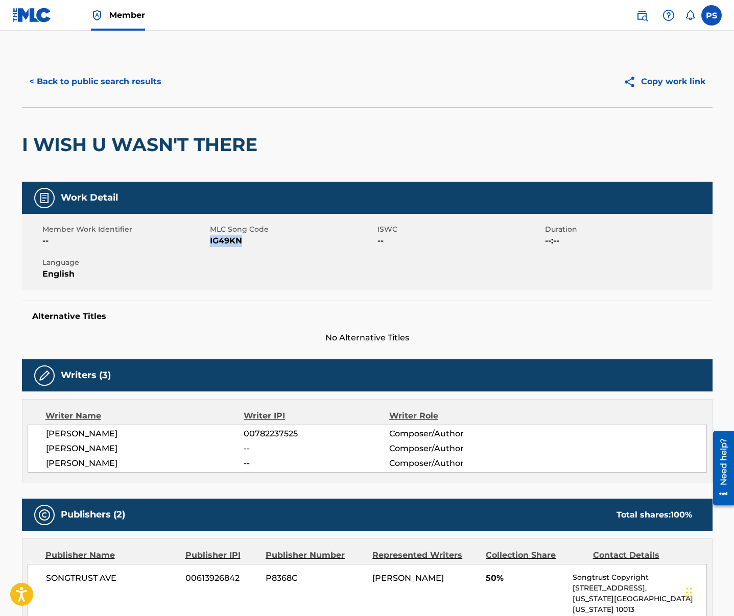
click at [103, 82] on button "< Back to public search results" at bounding box center [95, 82] width 147 height 26
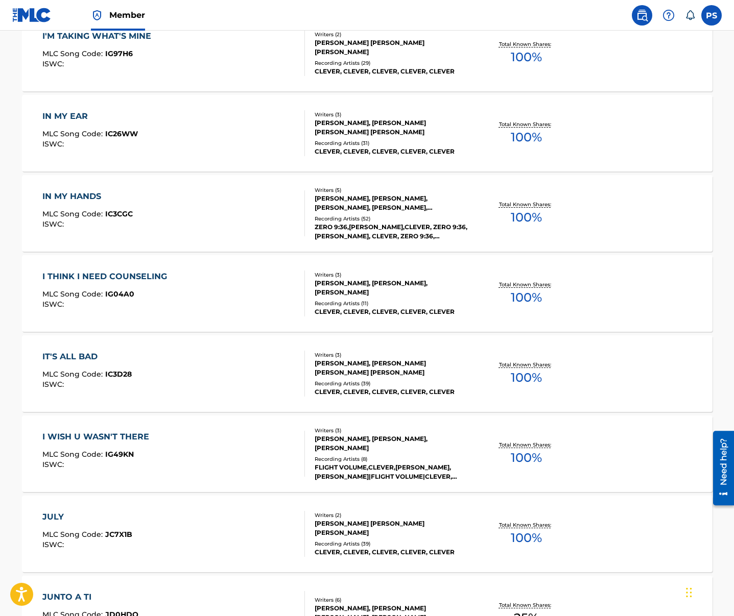
scroll to position [3240, 0]
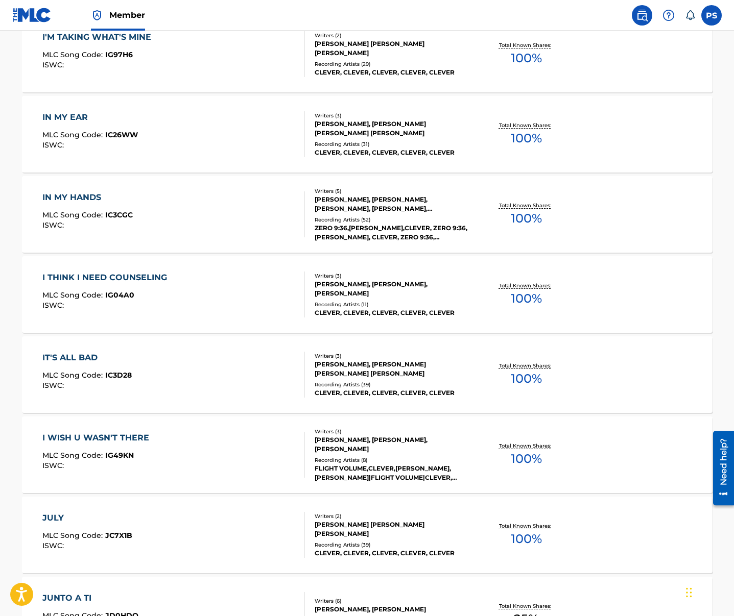
click at [153, 82] on div "I'M TAKING WHAT'S MINE MLC Song Code : IG97H6 ISWC : Writers ( 2 ) [PERSON_NAME…" at bounding box center [367, 54] width 690 height 77
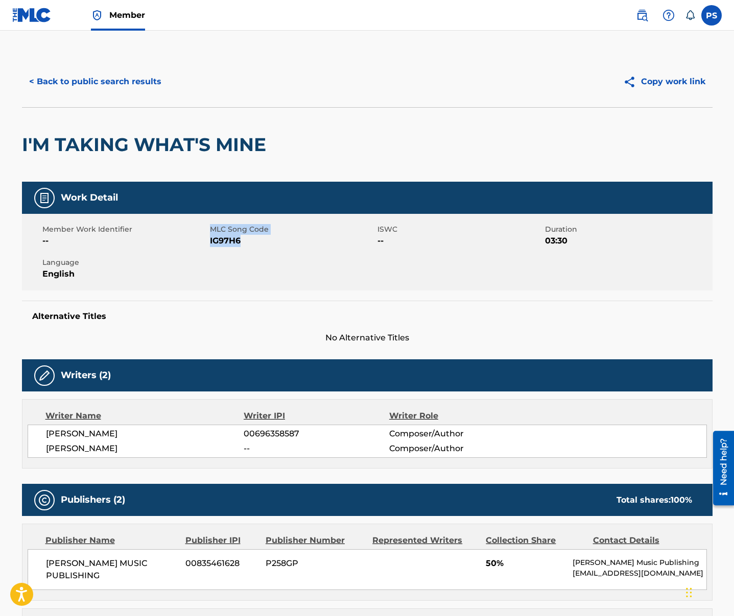
drag, startPoint x: 207, startPoint y: 241, endPoint x: 240, endPoint y: 243, distance: 33.2
click at [240, 243] on div "Member Work Identifier -- MLC Song Code IG97H6 ISWC -- Duration 03:30 Language …" at bounding box center [367, 252] width 690 height 77
click at [241, 244] on span "IG97H6" at bounding box center [292, 241] width 165 height 12
drag, startPoint x: 241, startPoint y: 242, endPoint x: 210, endPoint y: 239, distance: 31.8
click at [210, 239] on span "IG97H6" at bounding box center [292, 241] width 165 height 12
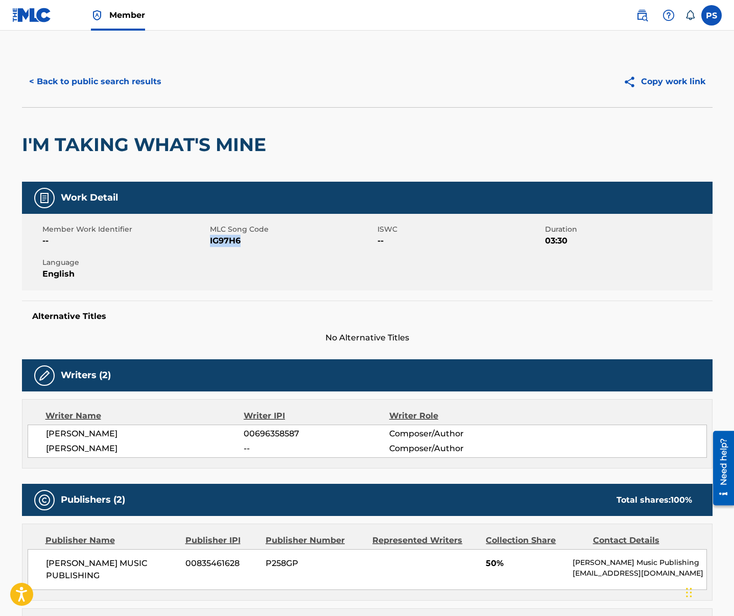
click at [122, 89] on button "< Back to public search results" at bounding box center [95, 82] width 147 height 26
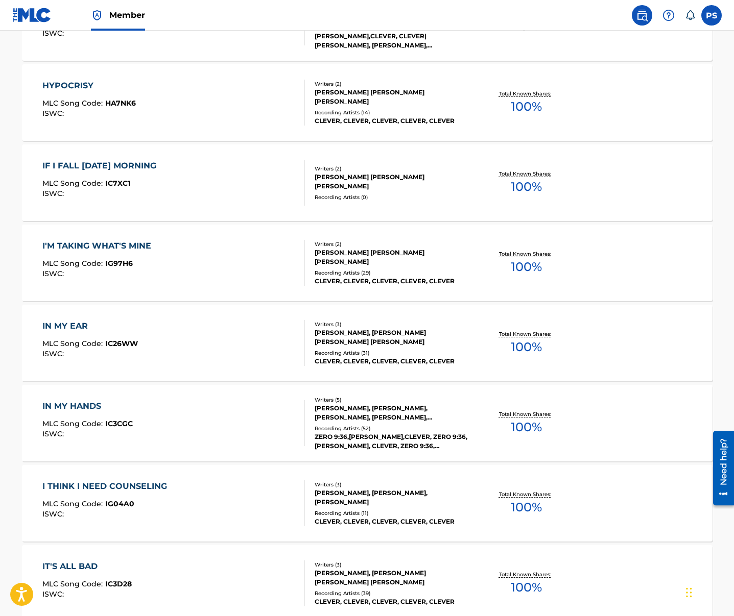
scroll to position [3031, 0]
click at [150, 163] on div "IF I FALL [DATE] MORNING" at bounding box center [101, 166] width 119 height 12
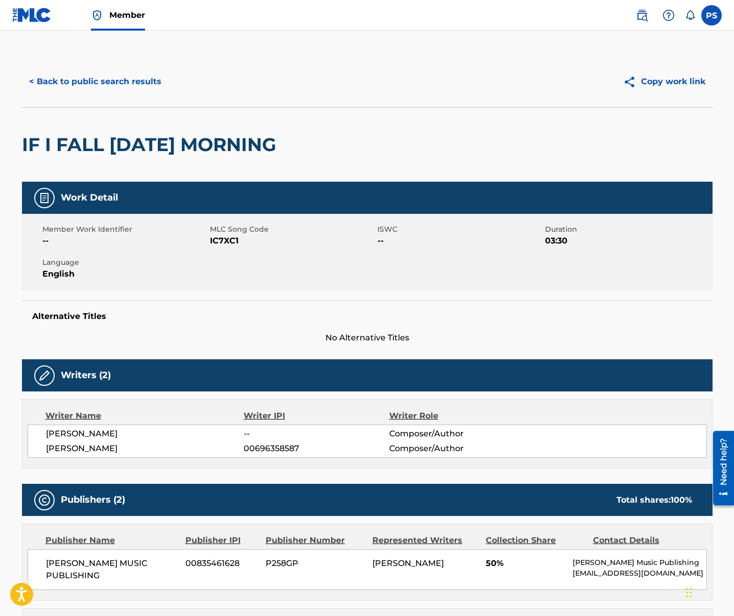
drag, startPoint x: 209, startPoint y: 243, endPoint x: 239, endPoint y: 244, distance: 29.6
click at [243, 245] on span "IC7XC1" at bounding box center [292, 241] width 165 height 12
drag, startPoint x: 238, startPoint y: 242, endPoint x: 211, endPoint y: 240, distance: 27.1
click at [211, 239] on span "IC7XC1" at bounding box center [292, 241] width 165 height 12
click at [74, 90] on button "< Back to public search results" at bounding box center [95, 82] width 147 height 26
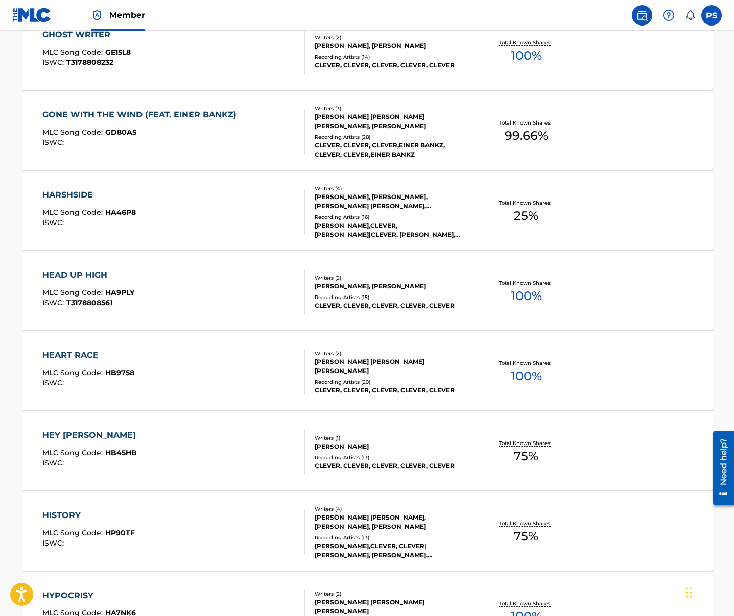
scroll to position [2992, 0]
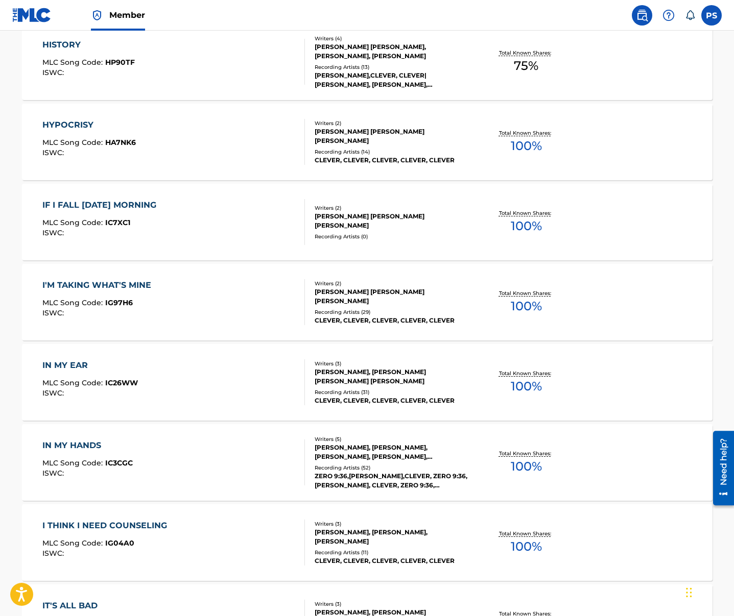
click at [99, 374] on div "IN MY EAR MLC Song Code : IC26WW ISWC :" at bounding box center [89, 382] width 95 height 46
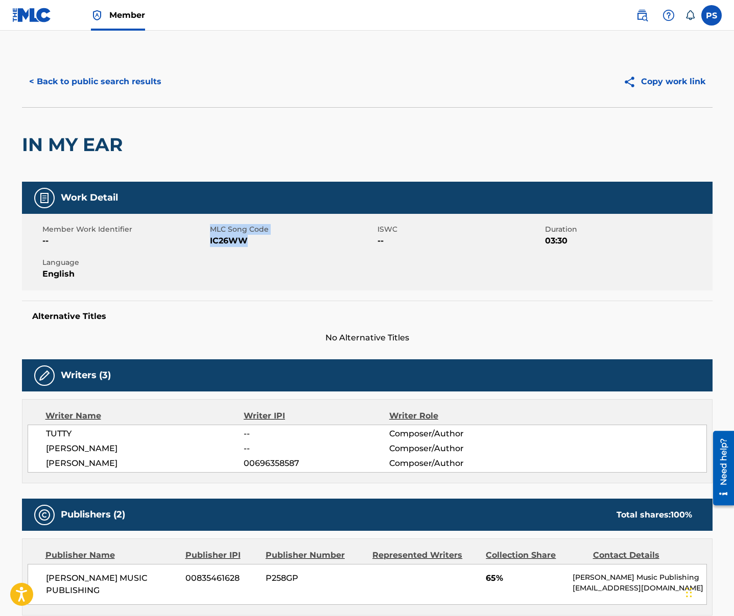
drag, startPoint x: 209, startPoint y: 241, endPoint x: 250, endPoint y: 239, distance: 40.9
click at [250, 239] on div "Member Work Identifier -- MLC Song Code IC26WW ISWC -- Duration 03:30 Language …" at bounding box center [367, 252] width 690 height 77
click at [250, 239] on span "IC26WW" at bounding box center [292, 241] width 165 height 12
drag, startPoint x: 247, startPoint y: 240, endPoint x: 210, endPoint y: 241, distance: 36.3
click at [210, 241] on span "IC26WW" at bounding box center [292, 241] width 165 height 12
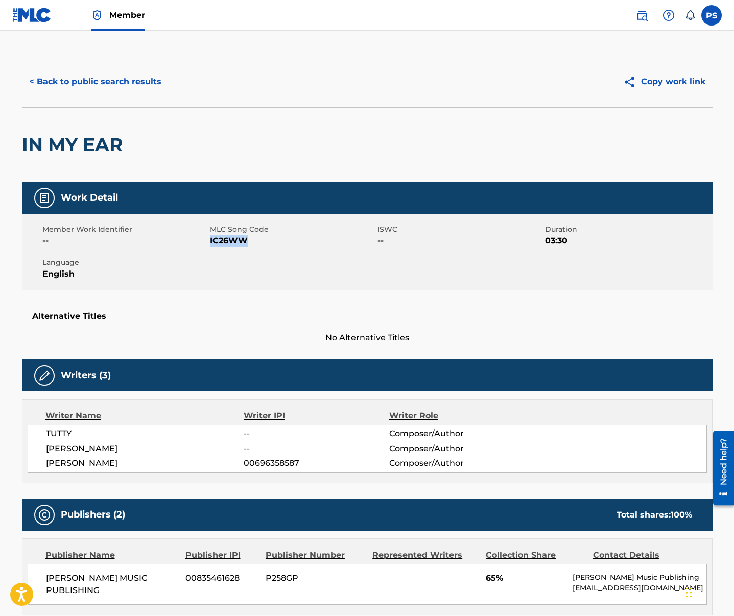
click at [51, 81] on button "< Back to public search results" at bounding box center [95, 82] width 147 height 26
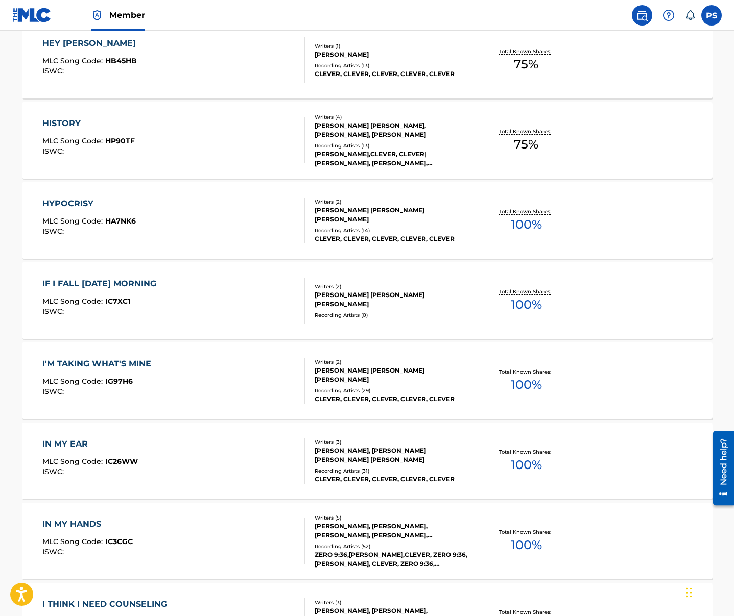
scroll to position [2921, 0]
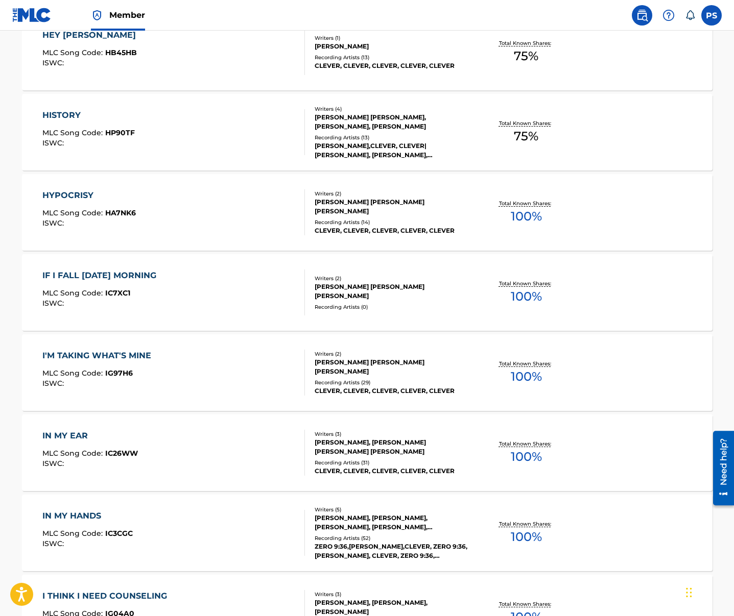
click at [124, 526] on div "IN MY HANDS MLC Song Code : IC3CGC ISWC :" at bounding box center [87, 533] width 90 height 46
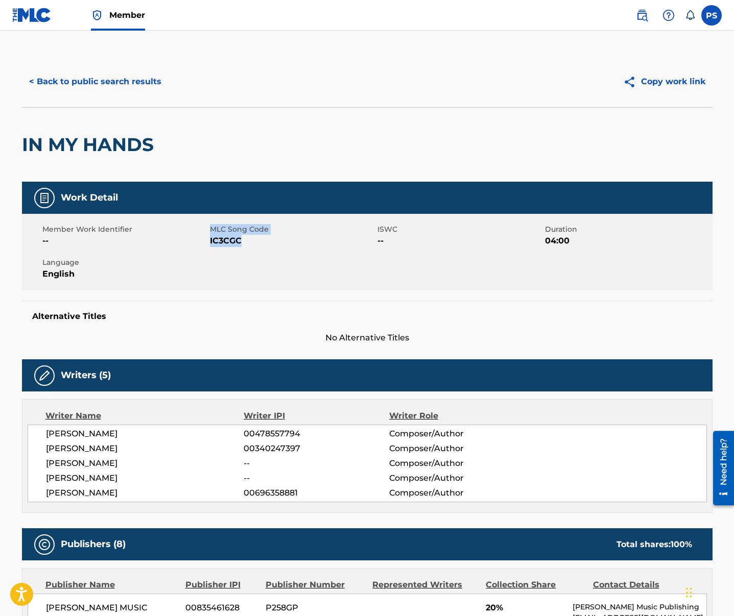
drag, startPoint x: 209, startPoint y: 241, endPoint x: 247, endPoint y: 245, distance: 38.5
click at [247, 245] on div "Member Work Identifier -- MLC Song Code IC3CGC ISWC -- Duration 04:00 Language …" at bounding box center [367, 252] width 690 height 77
drag, startPoint x: 247, startPoint y: 245, endPoint x: 239, endPoint y: 244, distance: 7.7
click at [247, 245] on span "IC3CGC" at bounding box center [292, 241] width 165 height 12
drag, startPoint x: 241, startPoint y: 242, endPoint x: 210, endPoint y: 242, distance: 31.1
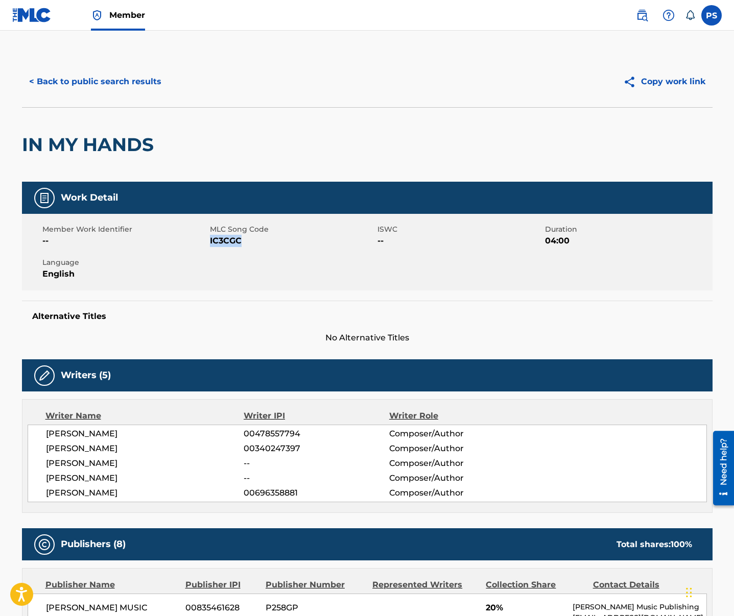
click at [210, 242] on span "IC3CGC" at bounding box center [292, 241] width 165 height 12
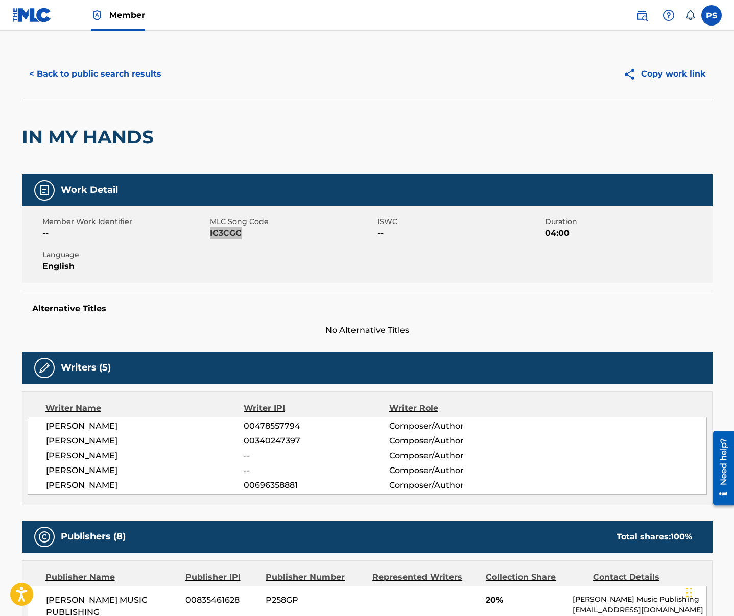
scroll to position [16, 0]
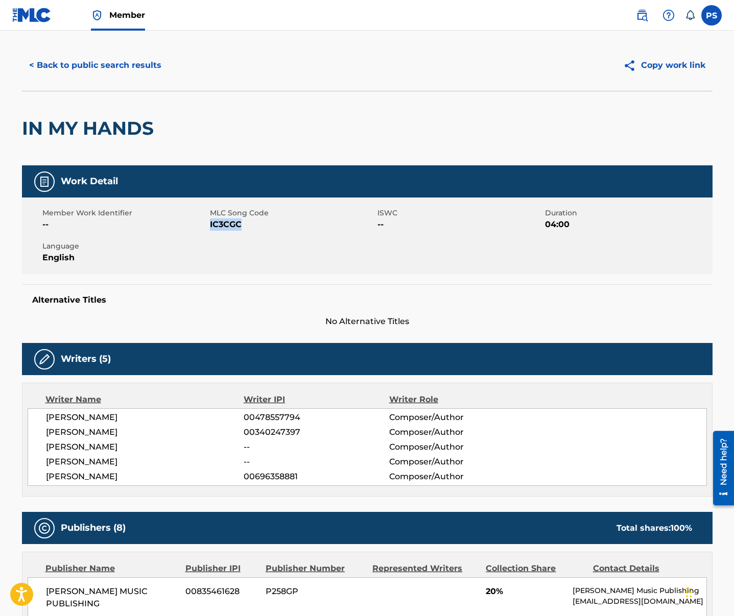
click at [69, 61] on button "< Back to public search results" at bounding box center [95, 66] width 147 height 26
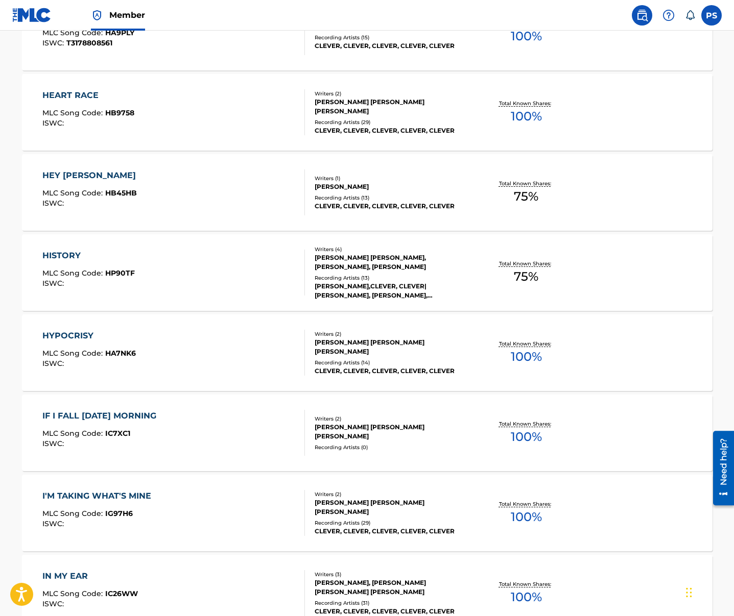
scroll to position [3076, 0]
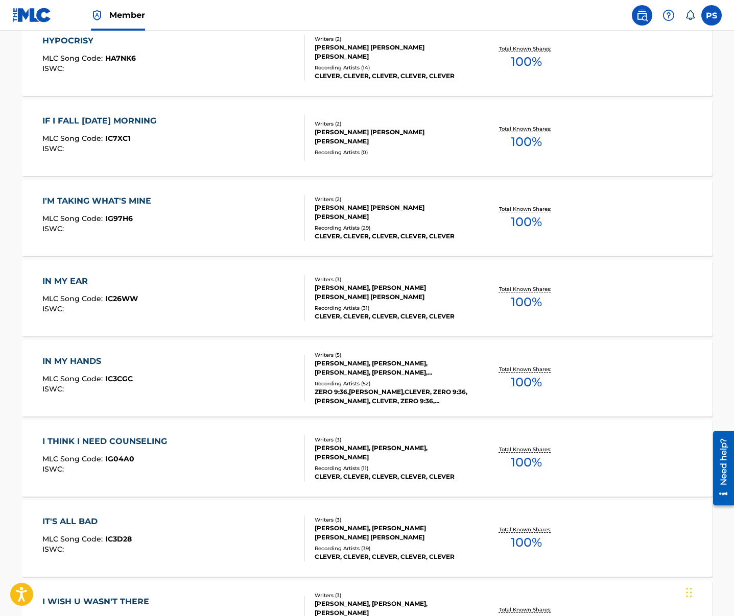
click at [76, 274] on div "IN MY EAR MLC Song Code : IC26WW ISWC : Writers ( 3 ) [PERSON_NAME], [PERSON_NA…" at bounding box center [367, 298] width 690 height 77
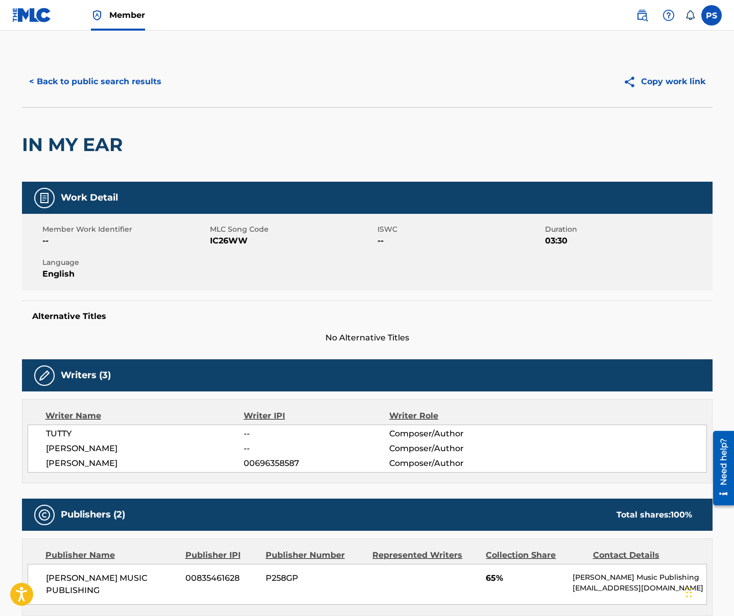
click at [86, 82] on button "< Back to public search results" at bounding box center [95, 82] width 147 height 26
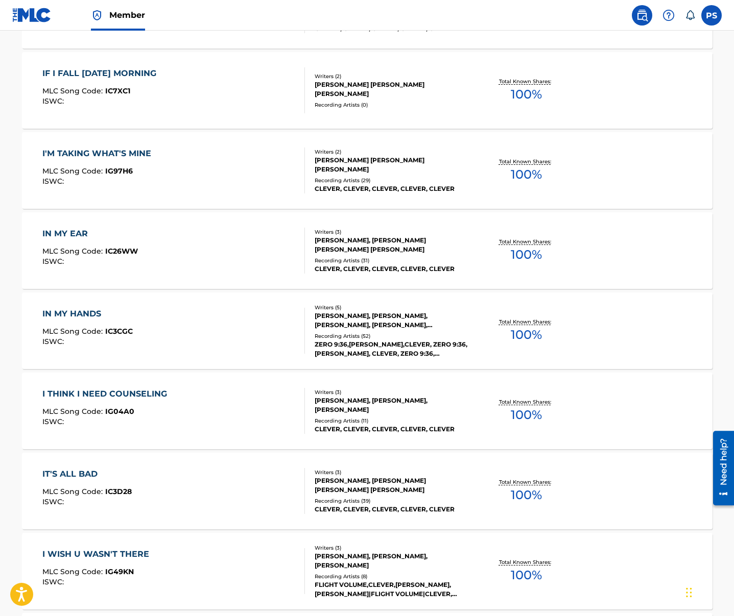
scroll to position [3124, 0]
click at [143, 470] on div "IT'S ALL BAD MLC Song Code : IC3D28 ISWC :" at bounding box center [173, 491] width 262 height 46
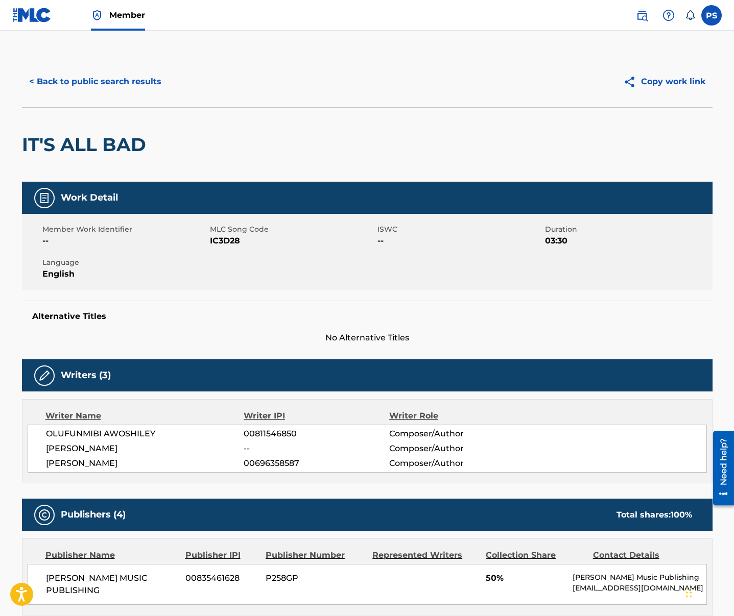
click at [208, 244] on div "Member Work Identifier --" at bounding box center [125, 235] width 167 height 23
drag, startPoint x: 208, startPoint y: 242, endPoint x: 245, endPoint y: 241, distance: 36.8
click at [245, 241] on div "Member Work Identifier -- MLC Song Code IC3D28 ISWC -- Duration 03:30 Language …" at bounding box center [367, 252] width 690 height 77
click at [245, 242] on span "IC3D28" at bounding box center [292, 241] width 165 height 12
drag, startPoint x: 243, startPoint y: 242, endPoint x: 209, endPoint y: 243, distance: 33.2
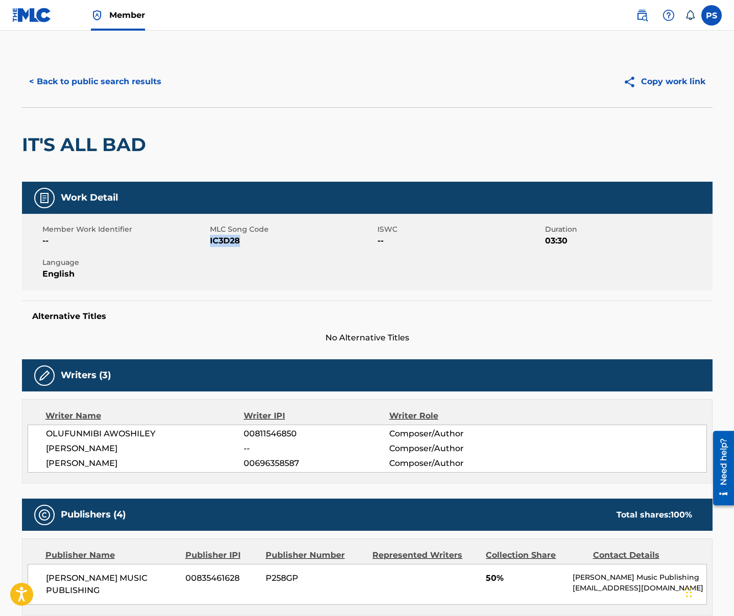
click at [210, 243] on span "IC3D28" at bounding box center [292, 241] width 165 height 12
click at [99, 83] on button "< Back to public search results" at bounding box center [95, 82] width 147 height 26
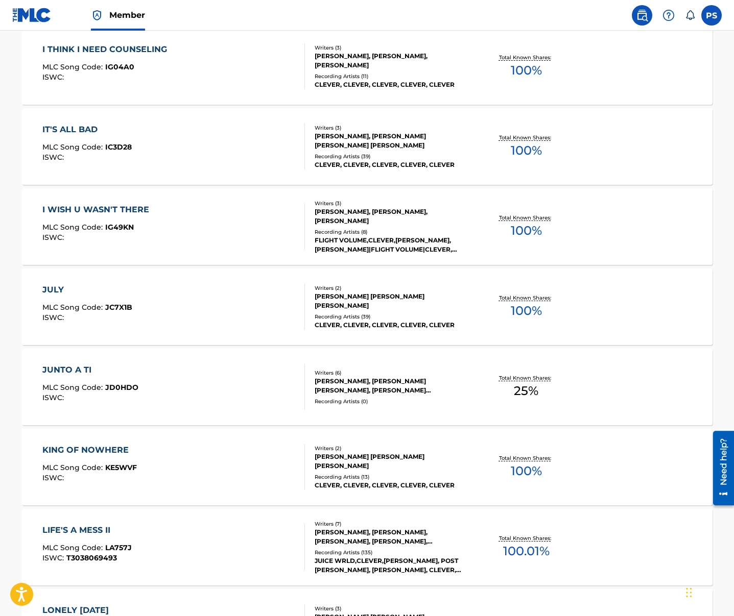
scroll to position [3478, 0]
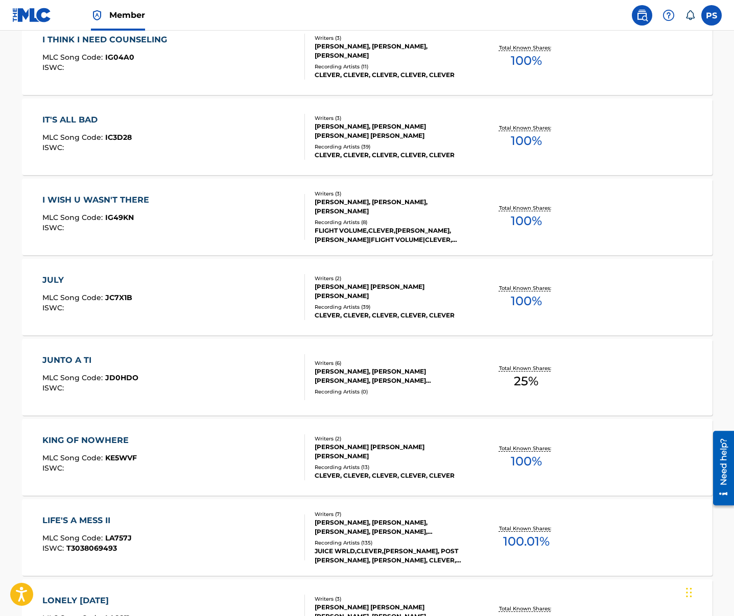
click at [174, 301] on div "JULY MLC Song Code : JC7X1B ISWC :" at bounding box center [173, 297] width 262 height 46
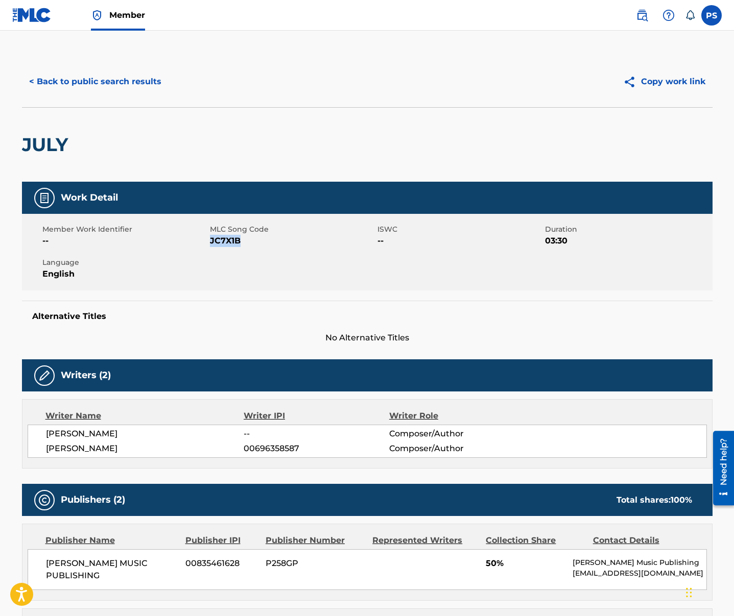
drag, startPoint x: 210, startPoint y: 243, endPoint x: 247, endPoint y: 243, distance: 36.8
click at [247, 243] on span "JC7X1B" at bounding box center [292, 241] width 165 height 12
click at [109, 92] on button "< Back to public search results" at bounding box center [95, 82] width 147 height 26
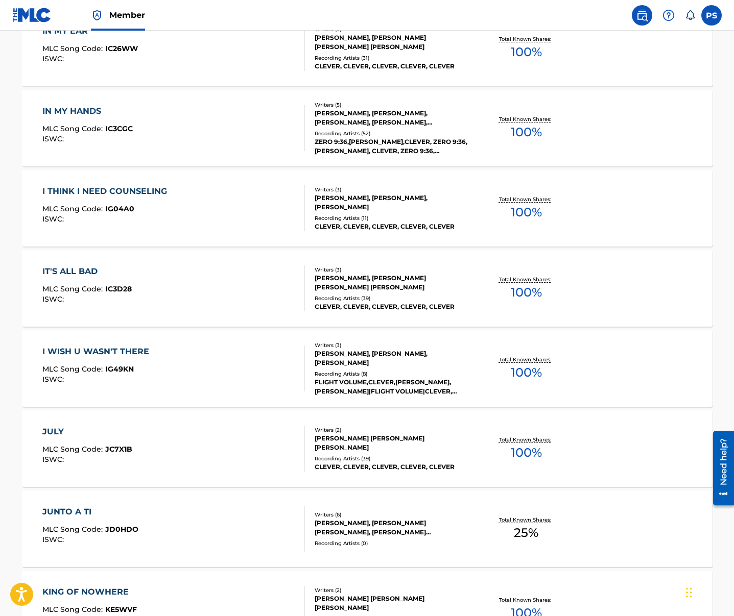
scroll to position [3390, 0]
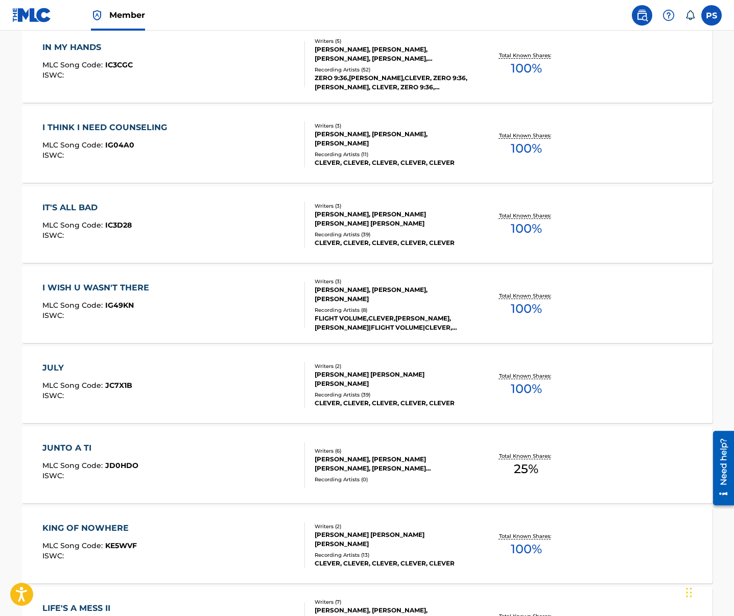
click at [128, 474] on div "ISWC :" at bounding box center [90, 476] width 96 height 8
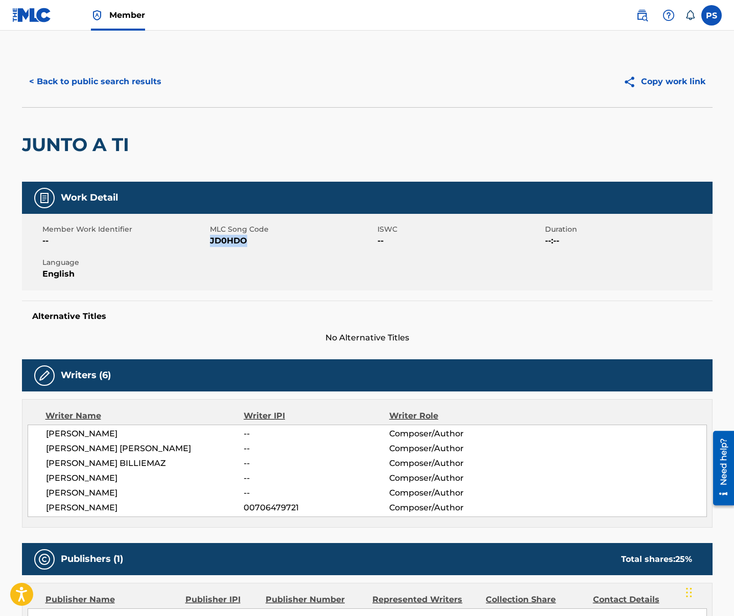
drag, startPoint x: 210, startPoint y: 241, endPoint x: 258, endPoint y: 244, distance: 47.5
click at [258, 244] on span "JD0HDO" at bounding box center [292, 241] width 165 height 12
click at [71, 82] on button "< Back to public search results" at bounding box center [95, 82] width 147 height 26
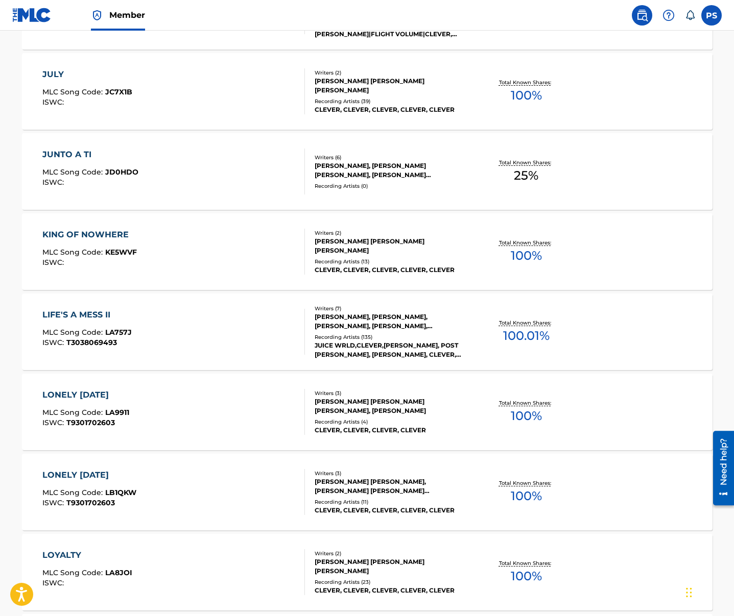
scroll to position [3652, 0]
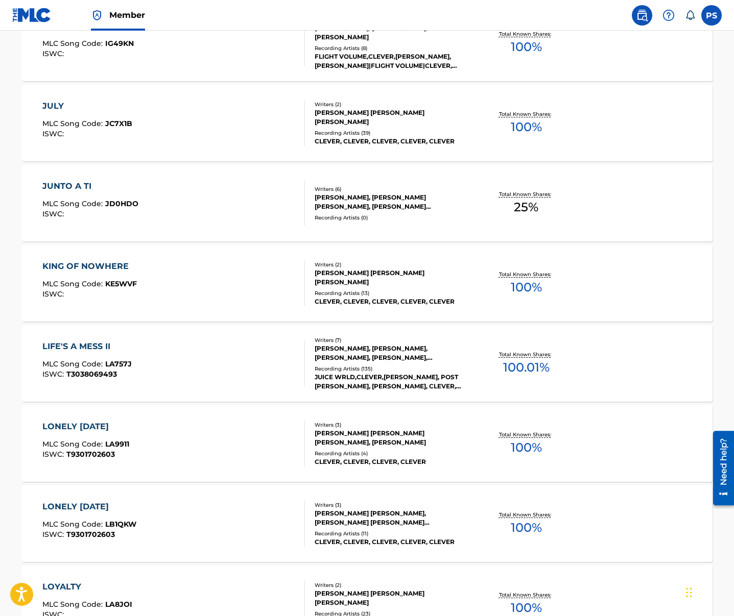
click at [249, 277] on div "KING OF NOWHERE MLC Song Code : KE5WVF ISWC :" at bounding box center [173, 283] width 262 height 46
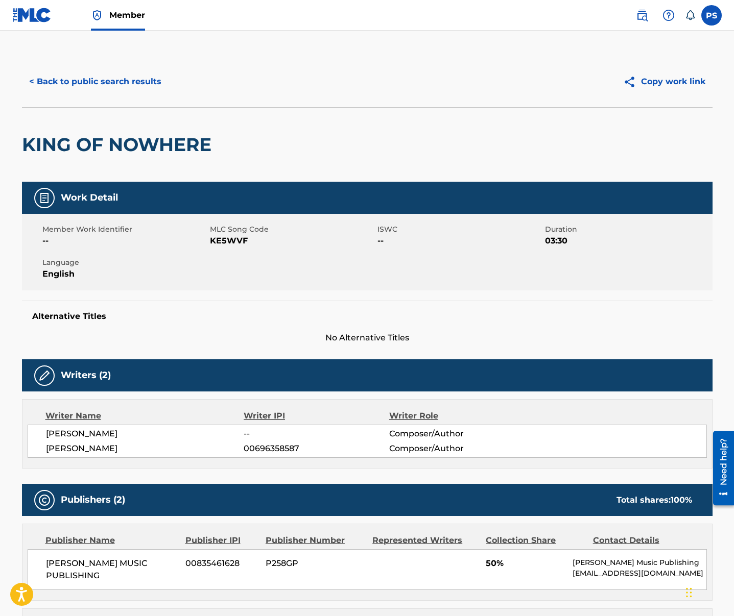
click at [208, 242] on div "Member Work Identifier --" at bounding box center [125, 235] width 167 height 23
drag, startPoint x: 209, startPoint y: 242, endPoint x: 244, endPoint y: 245, distance: 34.9
click at [244, 245] on span "KE5WVF" at bounding box center [292, 241] width 165 height 12
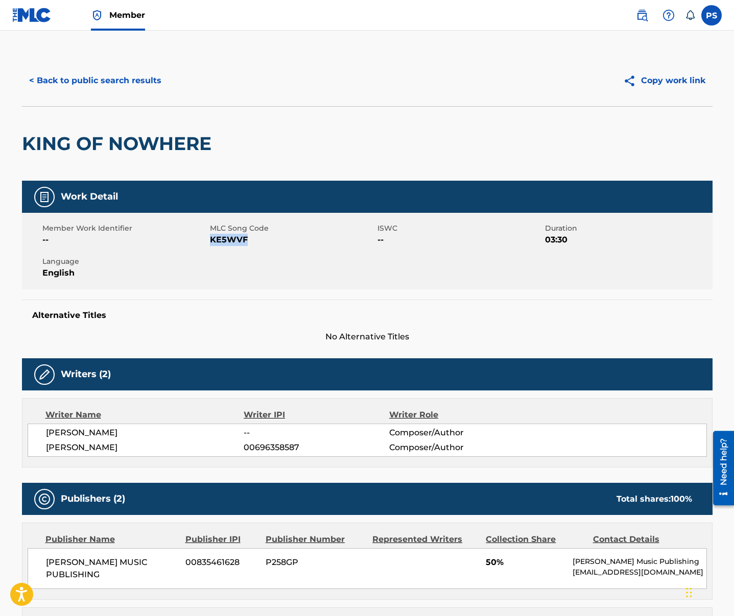
scroll to position [2, 0]
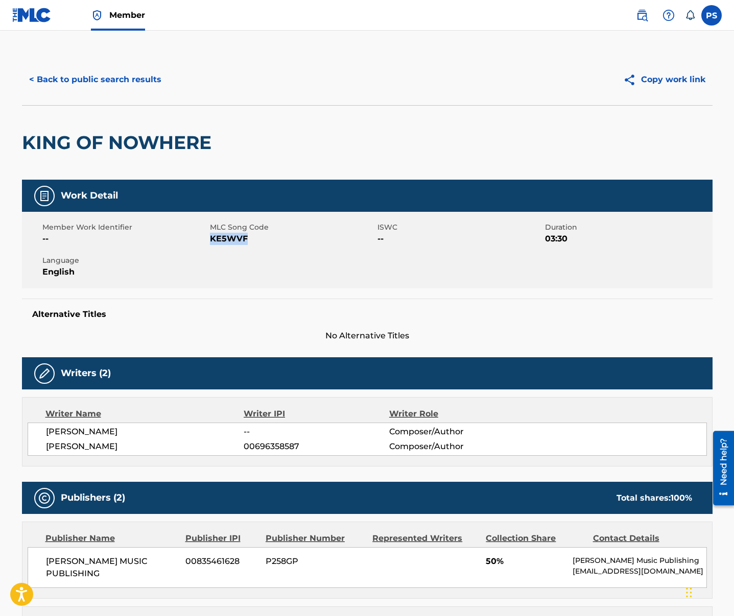
click at [98, 85] on button "< Back to public search results" at bounding box center [95, 80] width 147 height 26
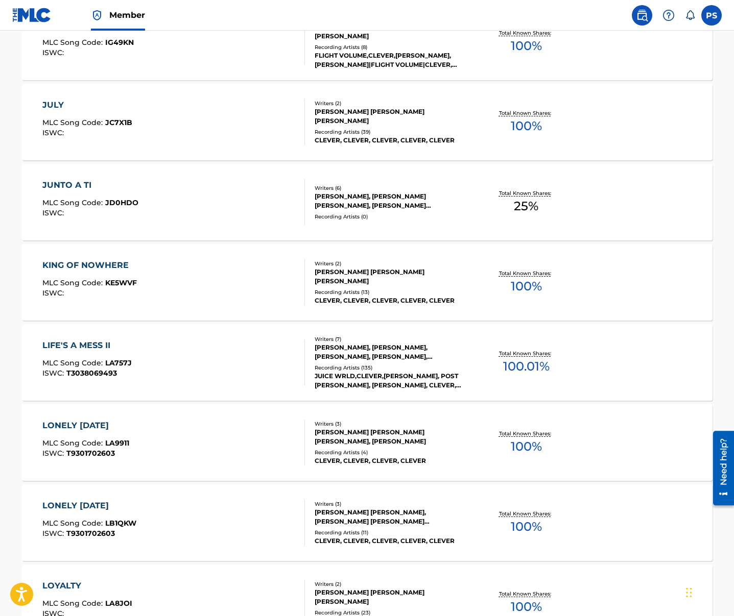
scroll to position [3655, 0]
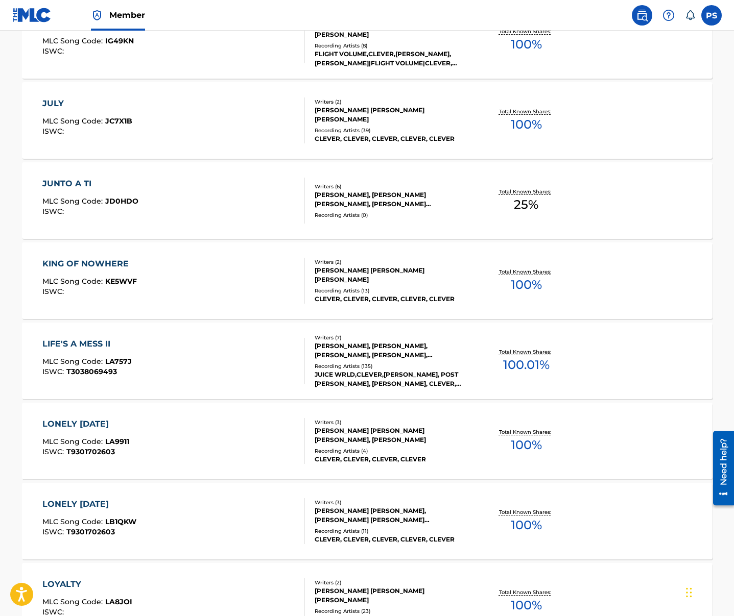
click at [198, 372] on div "LIFE'S A MESS II MLC Song Code : LA757J ISWC : T3038069493" at bounding box center [173, 361] width 262 height 46
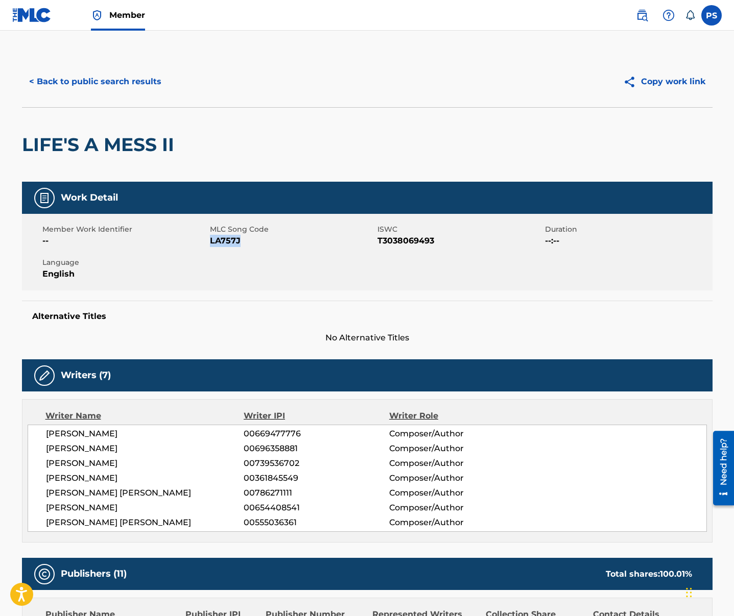
drag, startPoint x: 209, startPoint y: 241, endPoint x: 247, endPoint y: 246, distance: 37.6
click at [247, 246] on span "LA757J" at bounding box center [292, 241] width 165 height 12
click at [91, 83] on button "< Back to public search results" at bounding box center [95, 82] width 147 height 26
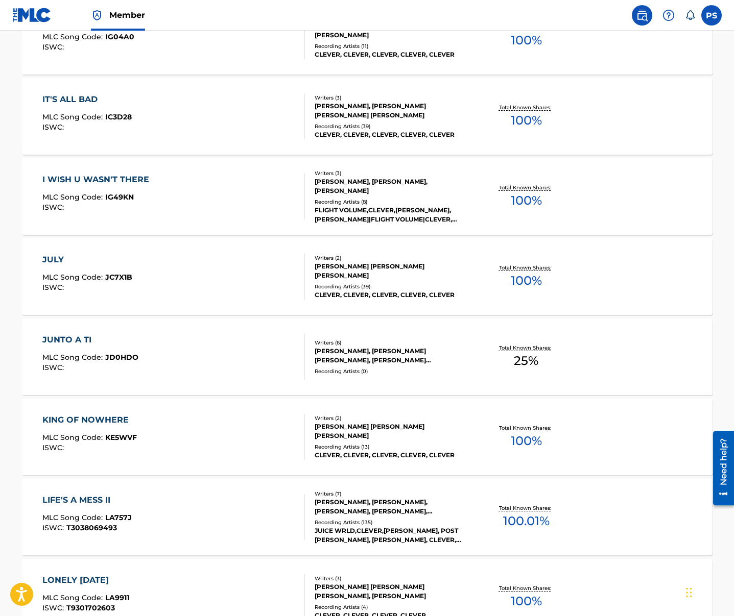
scroll to position [3657, 0]
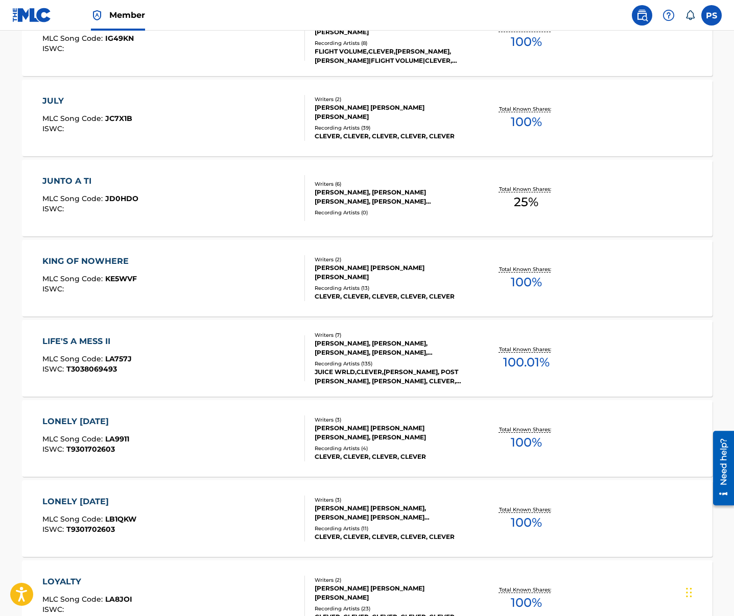
click at [141, 425] on div "LONELY [DATE] MLC Song Code : LA9911 ISWC : T9301702603" at bounding box center [173, 439] width 262 height 46
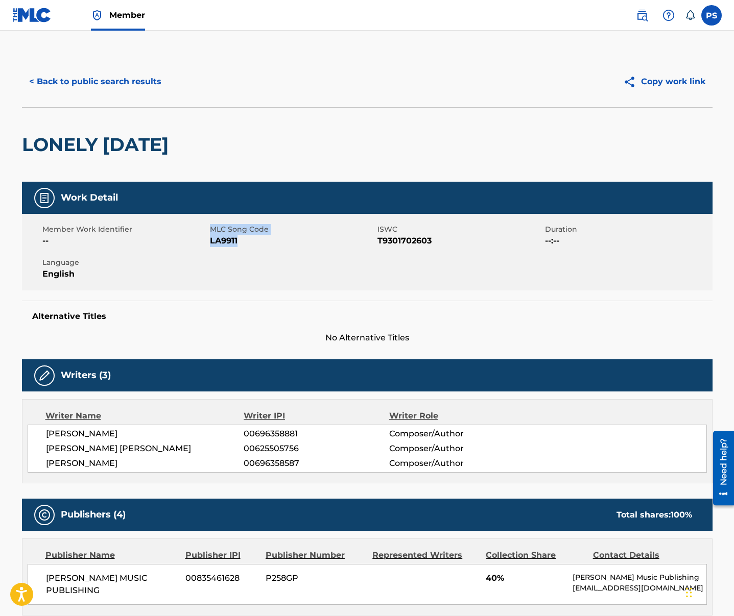
drag, startPoint x: 209, startPoint y: 244, endPoint x: 244, endPoint y: 244, distance: 34.7
click at [244, 244] on div "Member Work Identifier -- MLC Song Code LA9911 ISWC T9301702603 Duration --:-- …" at bounding box center [367, 252] width 690 height 77
click at [244, 244] on span "LA9911" at bounding box center [292, 241] width 165 height 12
drag, startPoint x: 237, startPoint y: 240, endPoint x: 212, endPoint y: 245, distance: 25.9
click at [212, 245] on span "LA9911" at bounding box center [292, 241] width 165 height 12
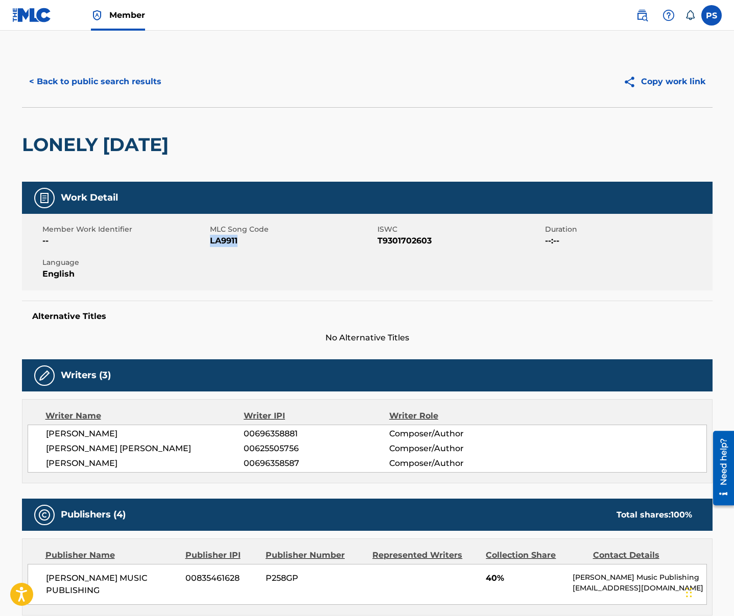
click at [89, 74] on button "< Back to public search results" at bounding box center [95, 82] width 147 height 26
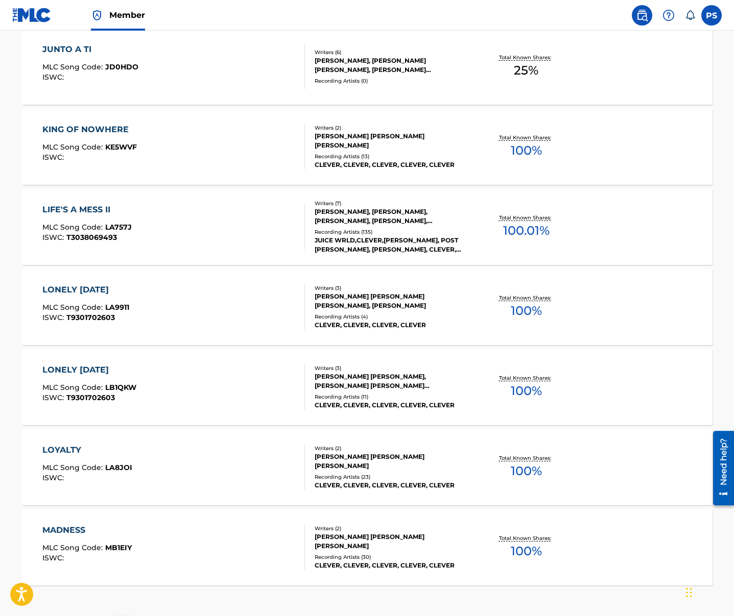
scroll to position [3807, 0]
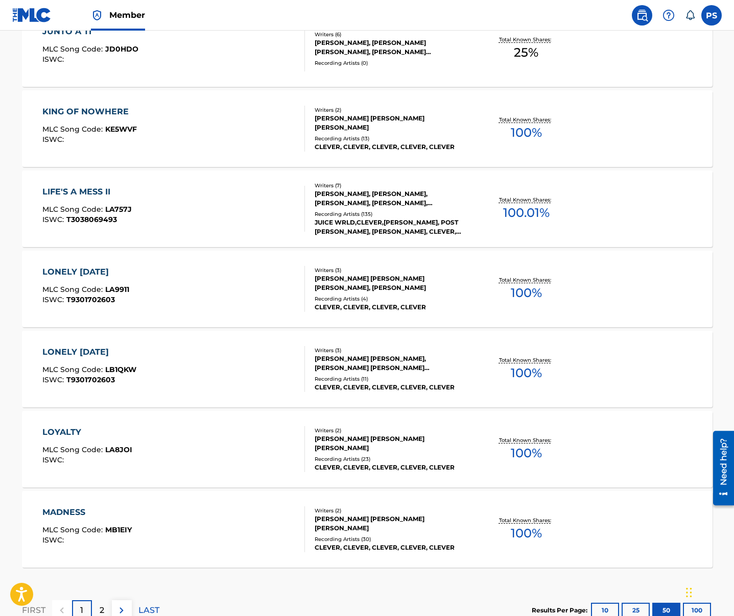
click at [150, 454] on div "LOYALTY MLC Song Code : LA8JOI ISWC :" at bounding box center [173, 449] width 262 height 46
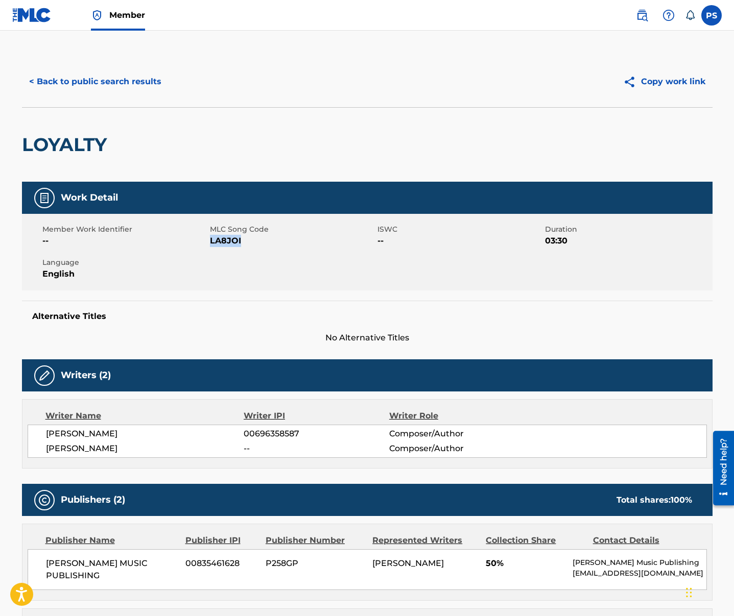
drag, startPoint x: 212, startPoint y: 242, endPoint x: 244, endPoint y: 242, distance: 32.2
click at [244, 242] on span "LA8JOI" at bounding box center [292, 241] width 165 height 12
click at [65, 83] on button "< Back to public search results" at bounding box center [95, 82] width 147 height 26
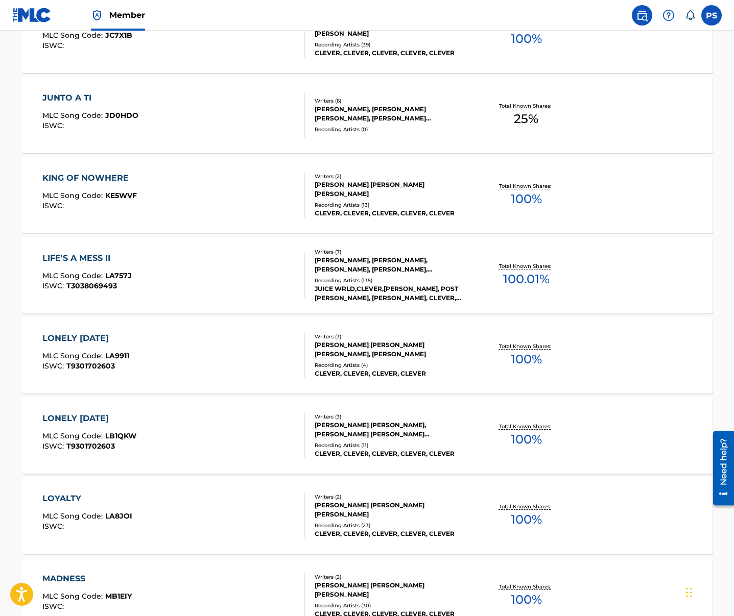
scroll to position [3881, 0]
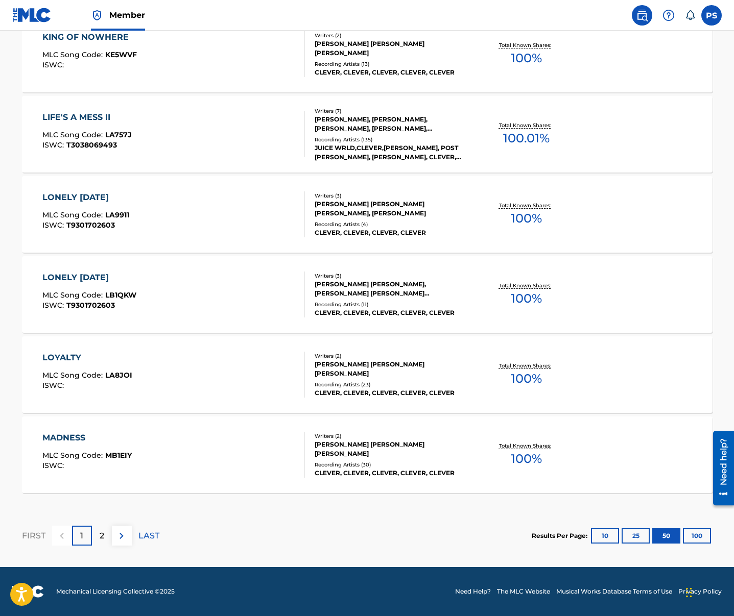
click at [142, 454] on div "MADNESS MLC Song Code : MB1EIY ISWC :" at bounding box center [173, 455] width 262 height 46
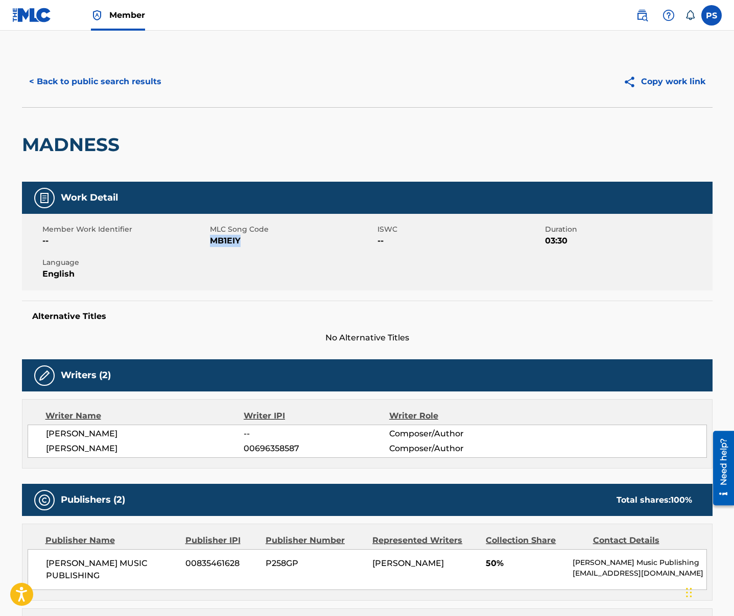
drag, startPoint x: 210, startPoint y: 244, endPoint x: 261, endPoint y: 244, distance: 51.1
click at [261, 244] on span "MB1EIY" at bounding box center [292, 241] width 165 height 12
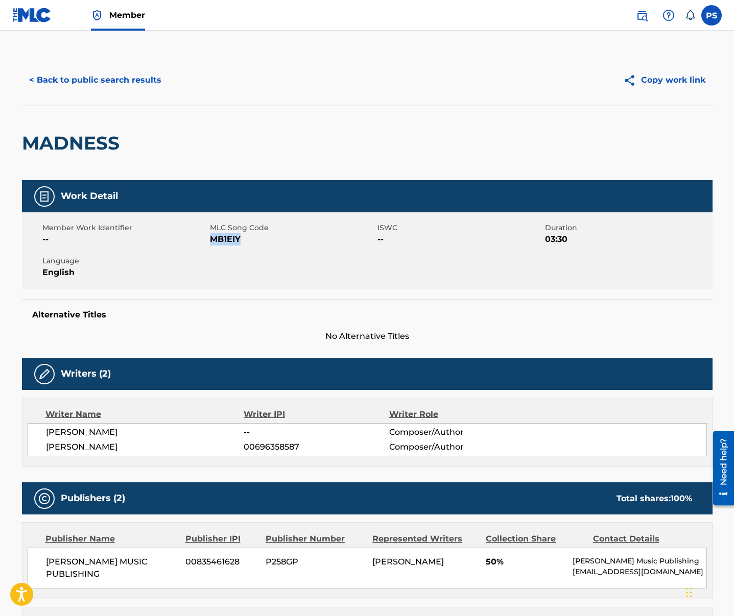
scroll to position [2, 0]
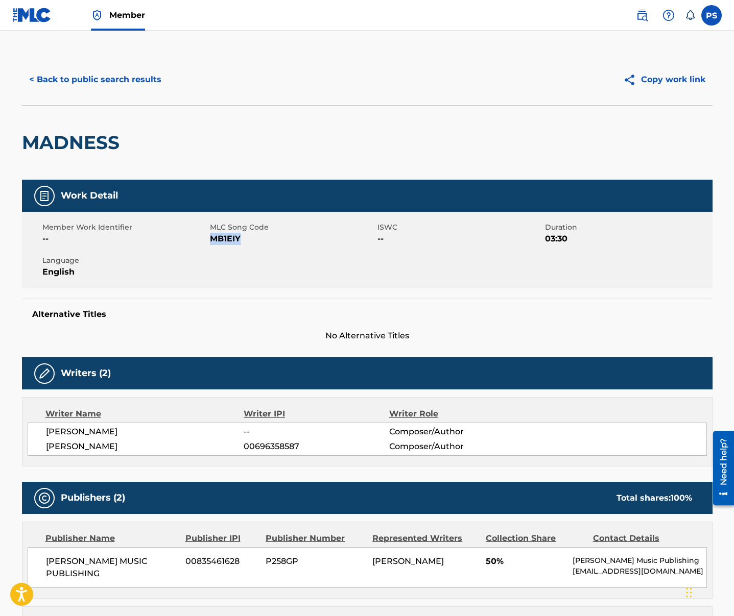
click at [74, 90] on button "< Back to public search results" at bounding box center [95, 80] width 147 height 26
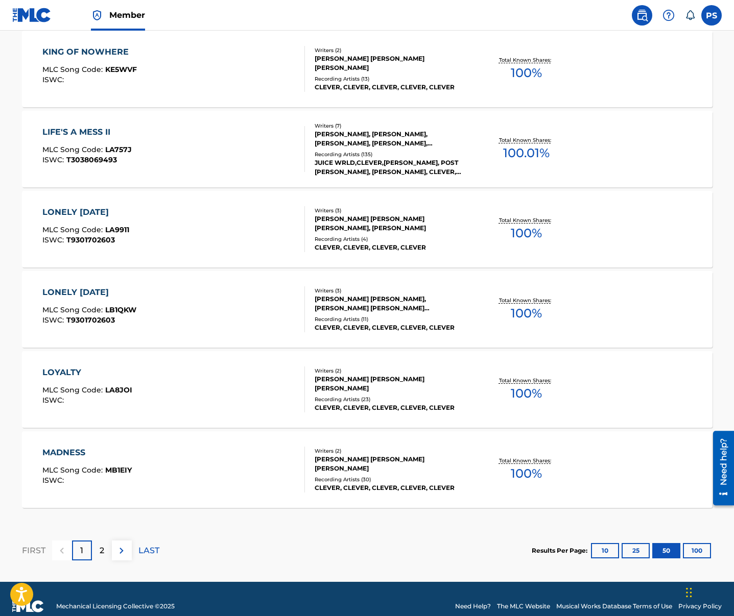
scroll to position [3881, 0]
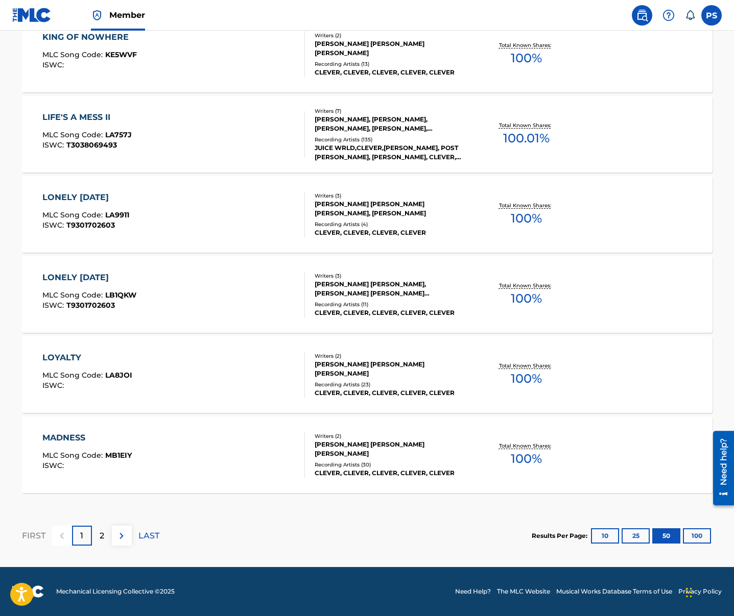
click at [103, 536] on p "2" at bounding box center [102, 536] width 5 height 12
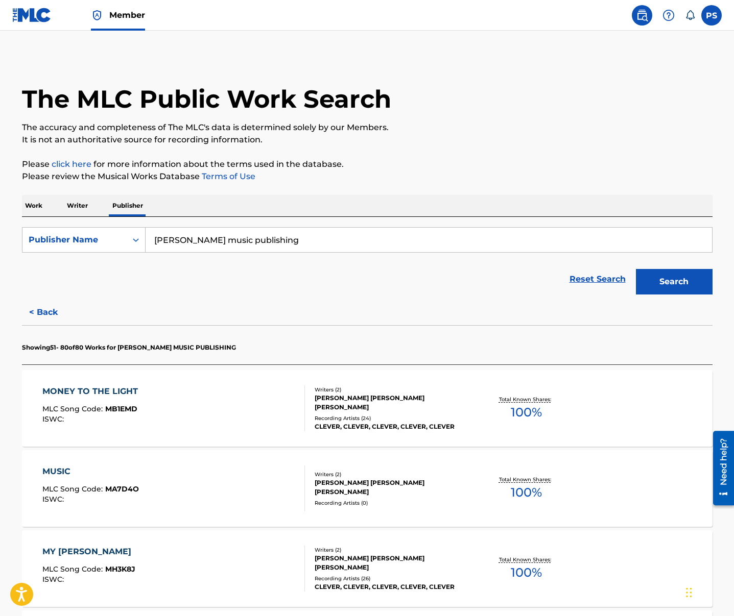
click at [138, 414] on div "MLC Song Code : MB1EMD" at bounding box center [92, 410] width 101 height 10
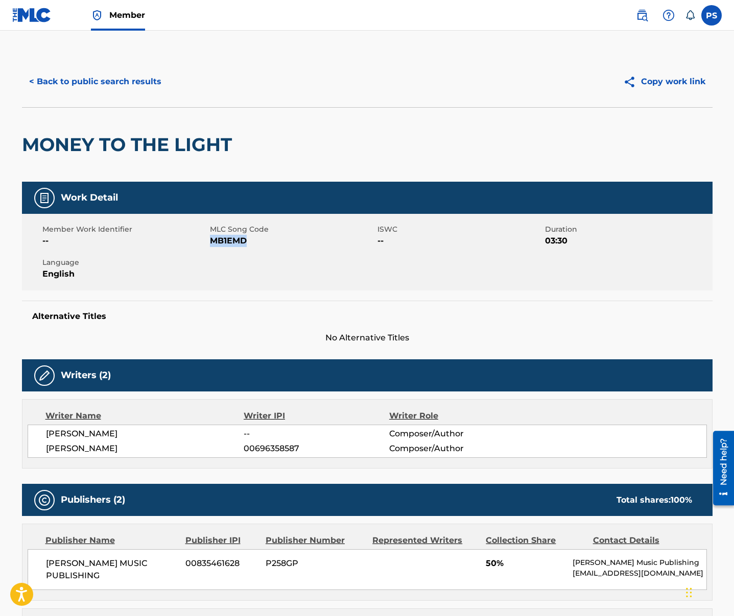
drag, startPoint x: 213, startPoint y: 240, endPoint x: 246, endPoint y: 243, distance: 32.8
click at [246, 243] on span "MB1EMD" at bounding box center [292, 241] width 165 height 12
click at [114, 90] on button "< Back to public search results" at bounding box center [95, 82] width 147 height 26
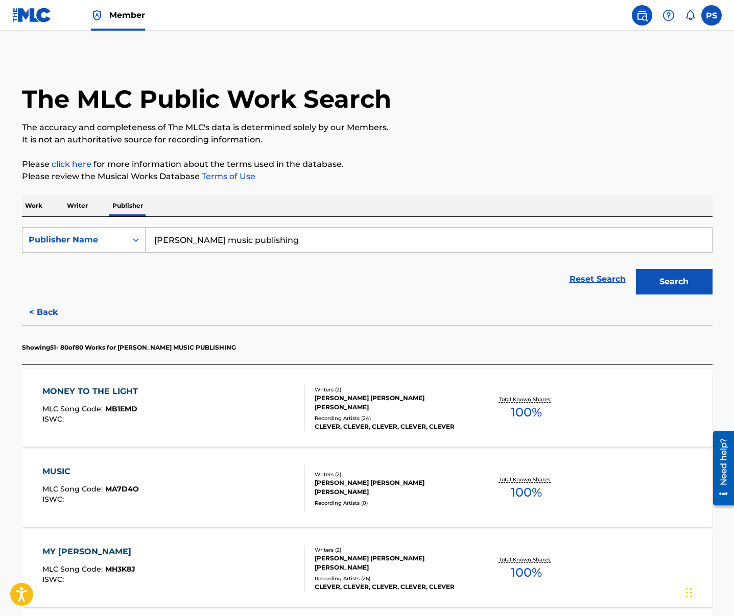
click at [110, 477] on div "MUSIC" at bounding box center [90, 472] width 96 height 12
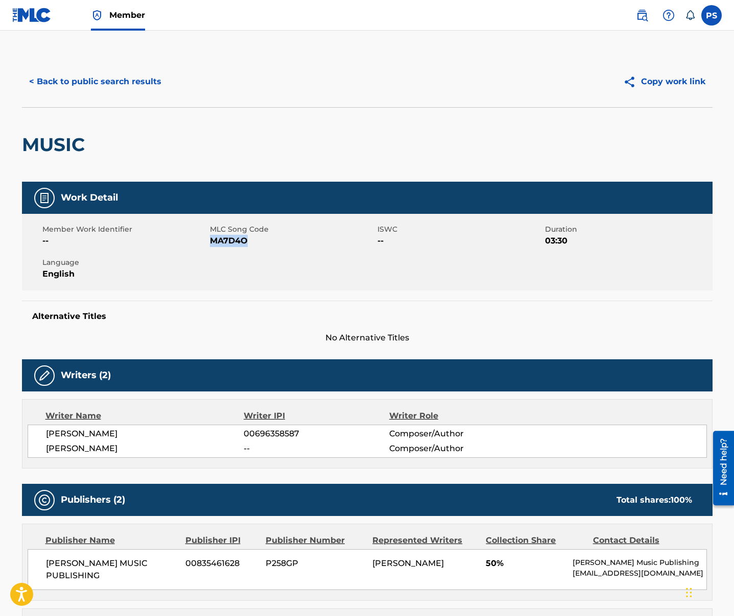
drag, startPoint x: 210, startPoint y: 240, endPoint x: 257, endPoint y: 243, distance: 47.0
click at [255, 243] on span "MA7D4O" at bounding box center [292, 241] width 165 height 12
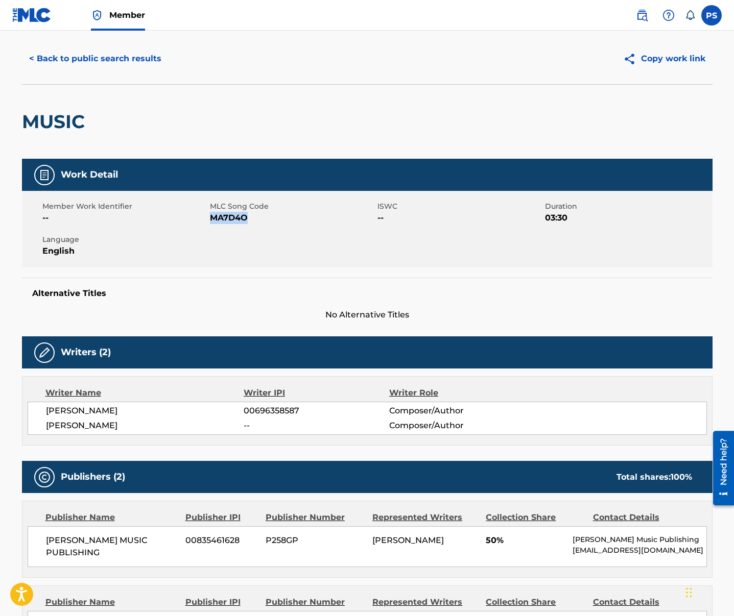
scroll to position [45, 0]
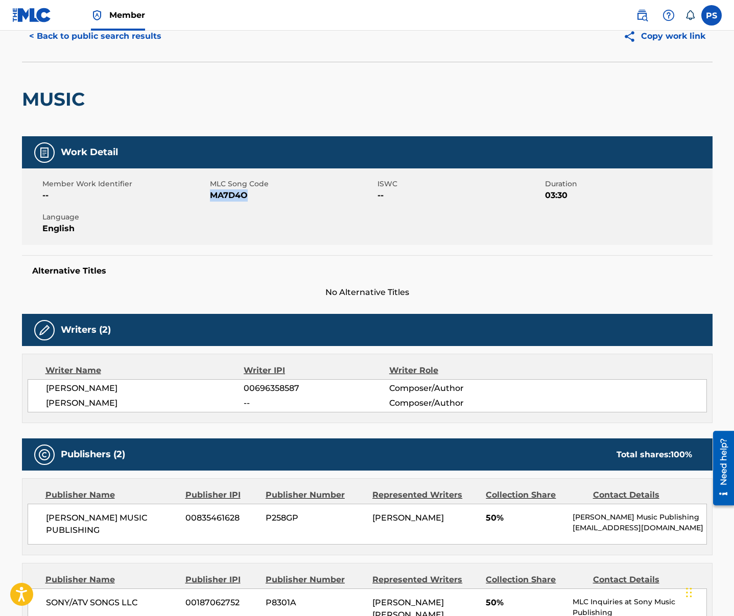
click at [62, 38] on button "< Back to public search results" at bounding box center [95, 36] width 147 height 26
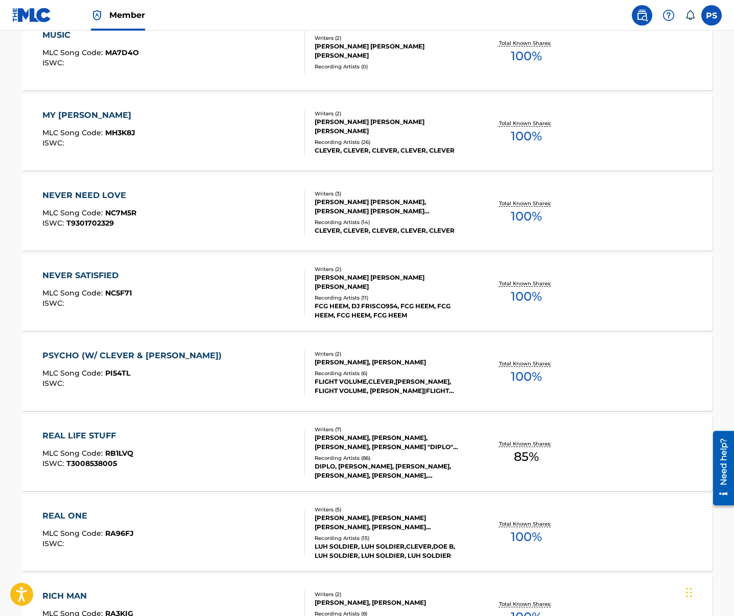
scroll to position [436, 0]
click at [125, 120] on div "MY [PERSON_NAME]" at bounding box center [89, 116] width 94 height 12
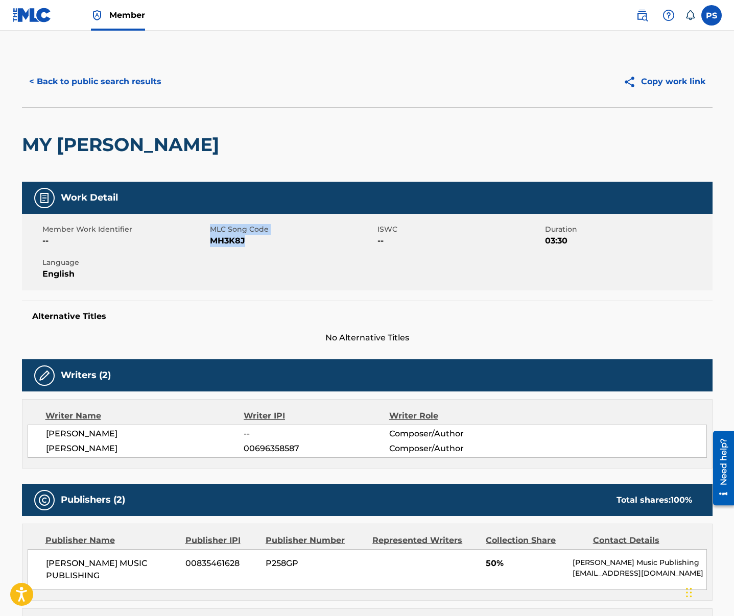
drag, startPoint x: 209, startPoint y: 238, endPoint x: 250, endPoint y: 240, distance: 40.9
click at [250, 240] on div "Member Work Identifier -- MLC Song Code MH3K8J ISWC -- Duration 03:30 Language …" at bounding box center [367, 252] width 690 height 77
drag, startPoint x: 250, startPoint y: 240, endPoint x: 236, endPoint y: 241, distance: 14.3
click at [250, 241] on span "MH3K8J" at bounding box center [292, 241] width 165 height 12
drag, startPoint x: 209, startPoint y: 242, endPoint x: 252, endPoint y: 242, distance: 42.9
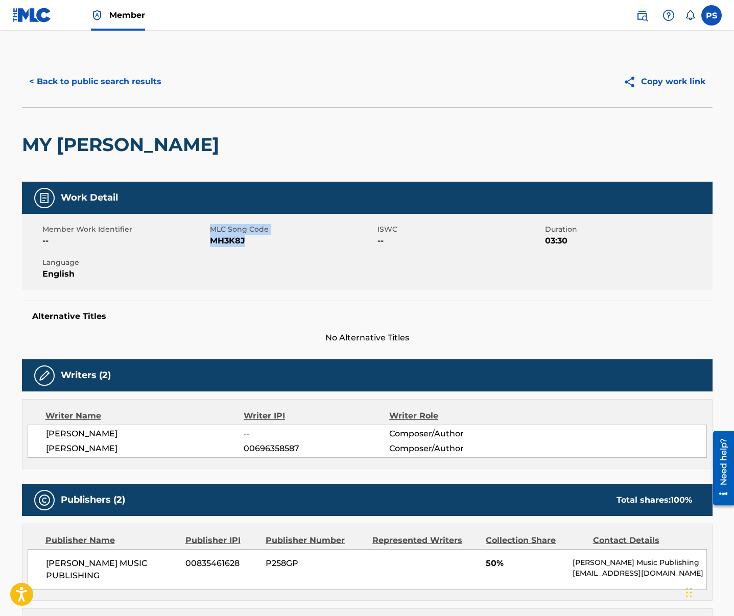
click at [252, 242] on div "Member Work Identifier -- MLC Song Code MH3K8J ISWC -- Duration 03:30 Language …" at bounding box center [367, 252] width 690 height 77
drag, startPoint x: 252, startPoint y: 243, endPoint x: 246, endPoint y: 244, distance: 6.2
click at [252, 243] on span "MH3K8J" at bounding box center [292, 241] width 165 height 12
drag, startPoint x: 245, startPoint y: 243, endPoint x: 210, endPoint y: 243, distance: 34.7
click at [210, 243] on span "MH3K8J" at bounding box center [292, 241] width 165 height 12
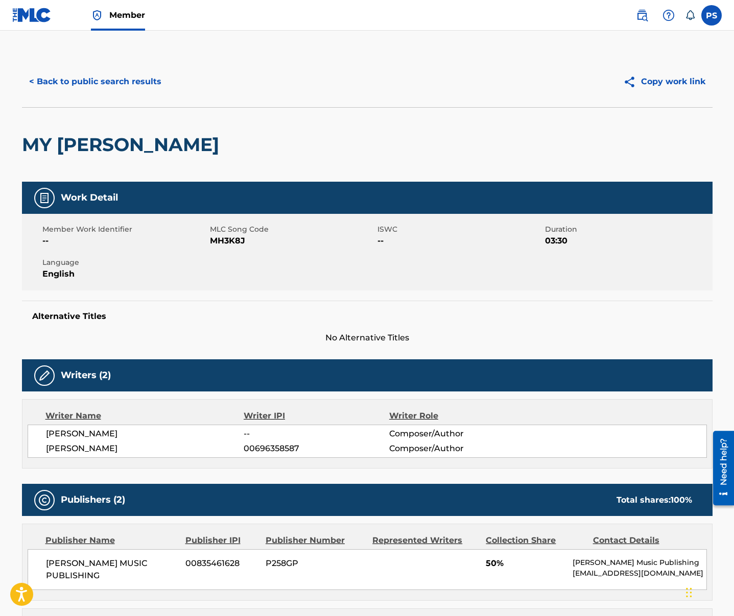
click at [157, 302] on div "Alternative Titles No Alternative Titles" at bounding box center [367, 322] width 690 height 43
click at [136, 79] on button "< Back to public search results" at bounding box center [95, 82] width 147 height 26
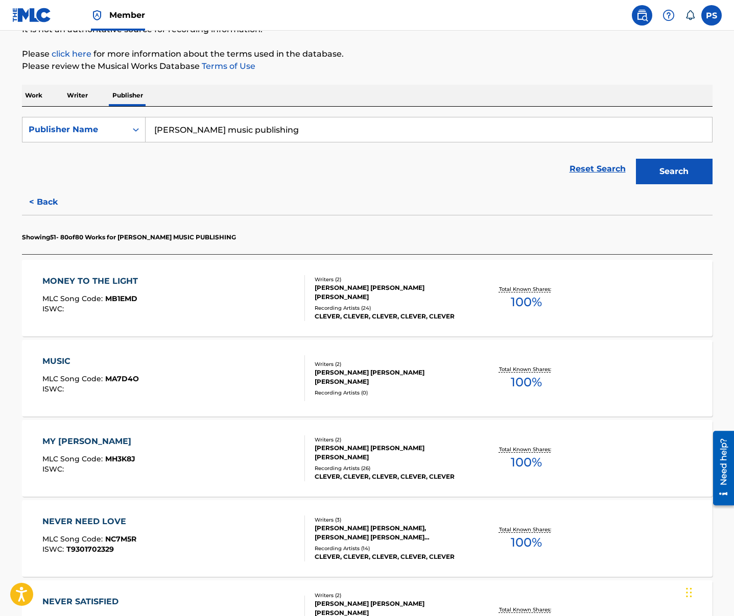
scroll to position [131, 0]
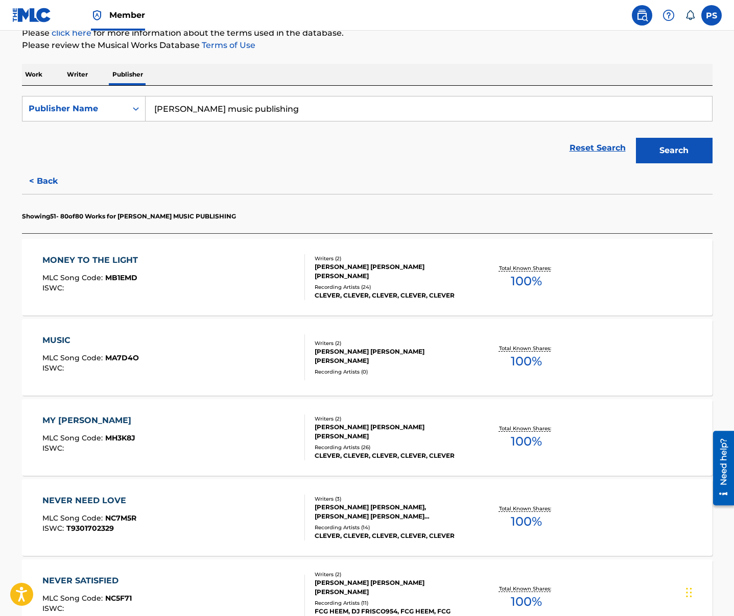
click at [107, 509] on div "NEVER NEED LOVE MLC Song Code : NC7M5R ISWC : T9301702329" at bounding box center [89, 518] width 94 height 46
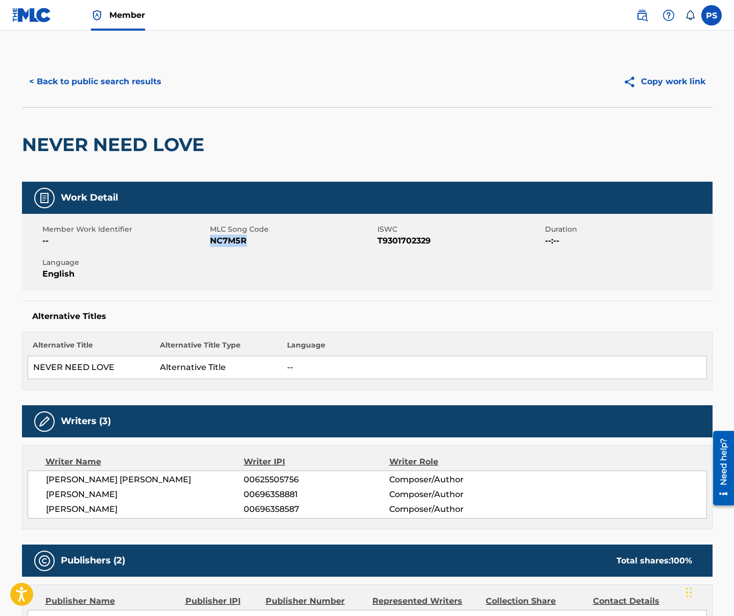
drag, startPoint x: 210, startPoint y: 242, endPoint x: 244, endPoint y: 241, distance: 33.2
click at [244, 241] on span "NC7M5R" at bounding box center [292, 241] width 165 height 12
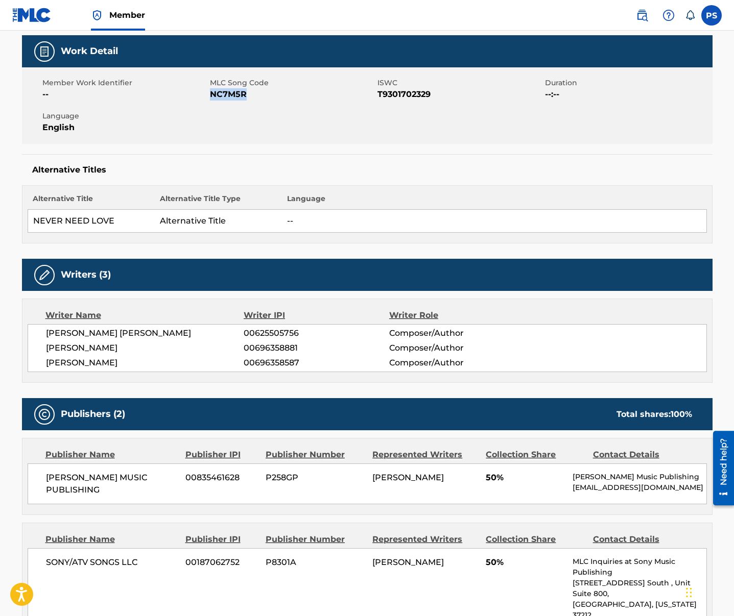
scroll to position [147, 0]
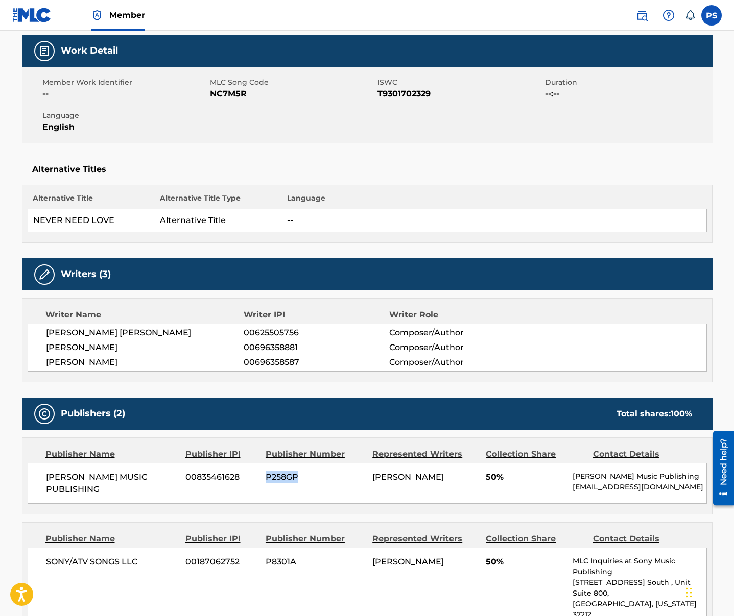
drag, startPoint x: 267, startPoint y: 478, endPoint x: 300, endPoint y: 481, distance: 33.8
click at [300, 481] on span "P258GP" at bounding box center [314, 477] width 99 height 12
click at [301, 484] on div "[PERSON_NAME] MUSIC PUBLISHING 00835461628 P258GP [PERSON_NAME] 50% [PERSON_NAM…" at bounding box center [367, 483] width 679 height 41
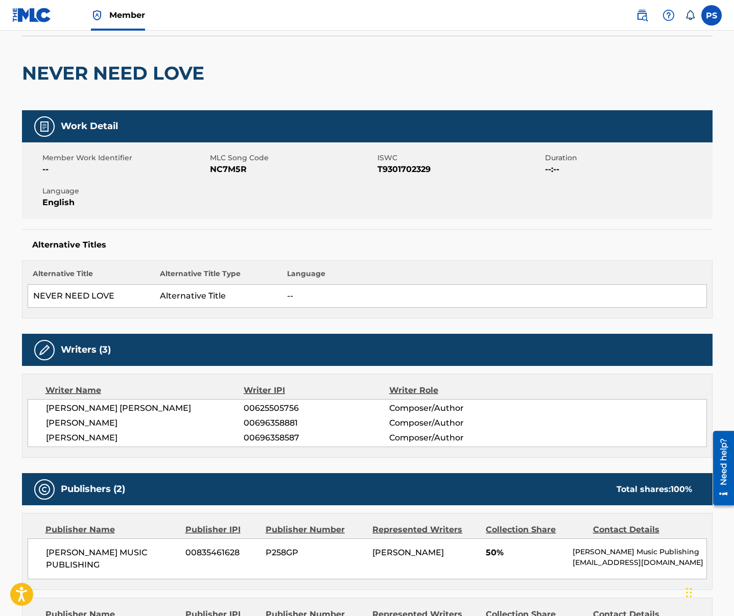
scroll to position [0, 0]
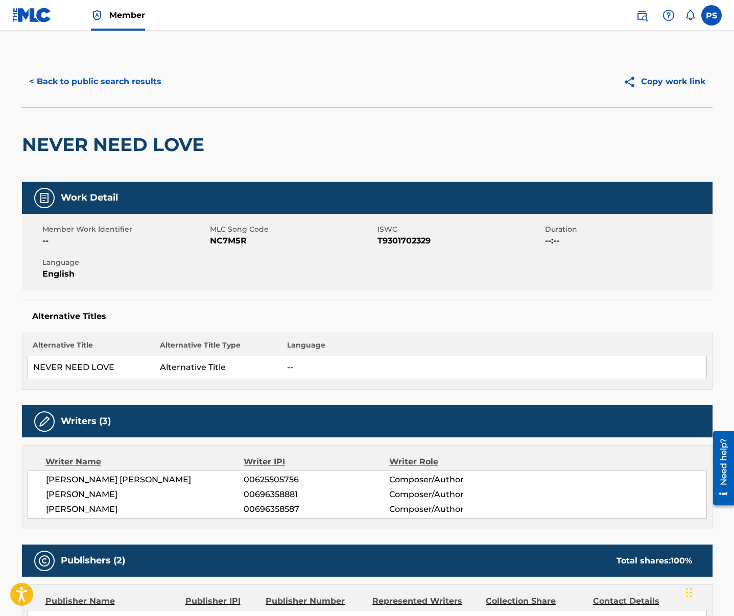
click at [79, 85] on button "< Back to public search results" at bounding box center [95, 82] width 147 height 26
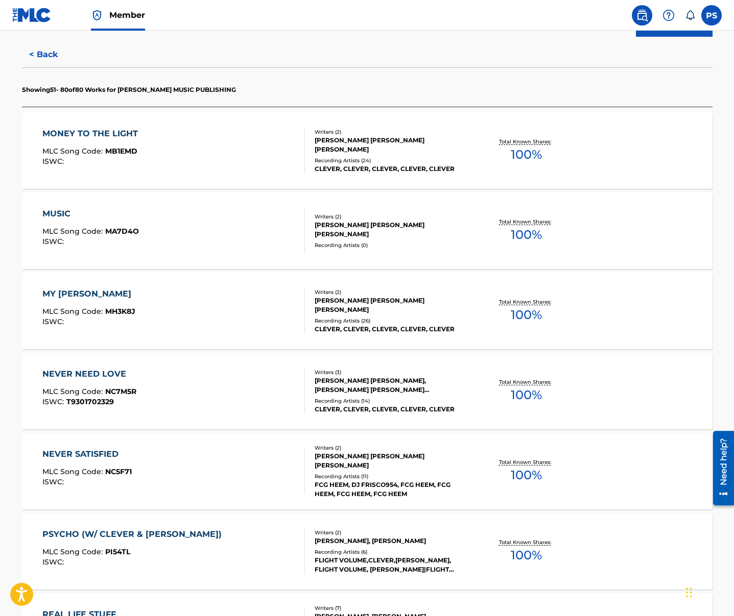
scroll to position [215, 0]
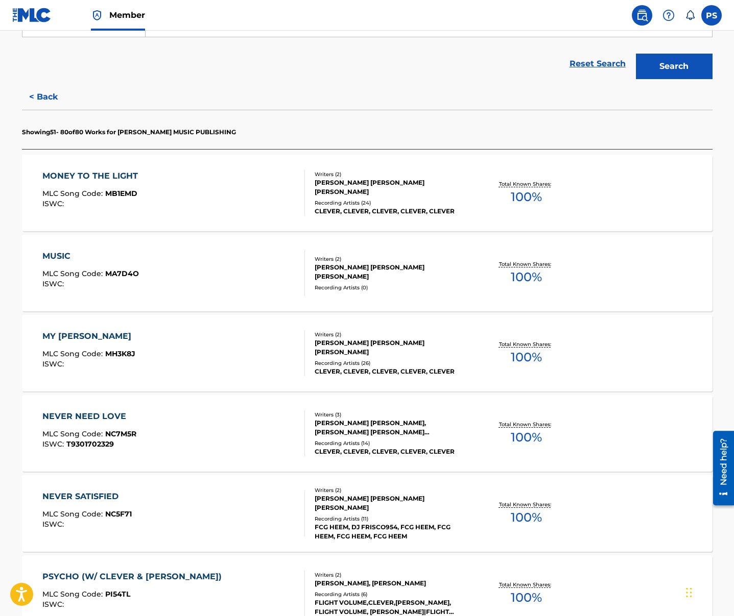
click at [89, 500] on div "NEVER SATISFIED" at bounding box center [86, 497] width 89 height 12
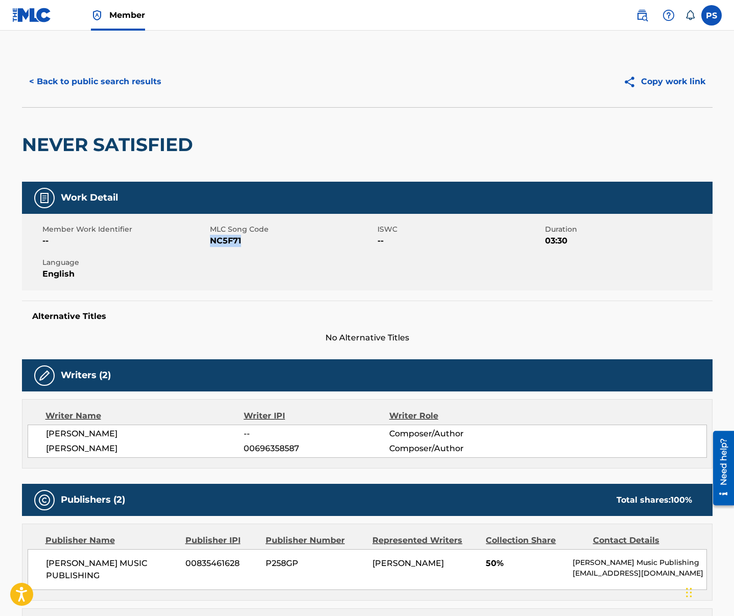
drag, startPoint x: 210, startPoint y: 243, endPoint x: 248, endPoint y: 246, distance: 37.9
click at [248, 246] on span "NC5F71" at bounding box center [292, 241] width 165 height 12
click at [87, 81] on button "< Back to public search results" at bounding box center [95, 82] width 147 height 26
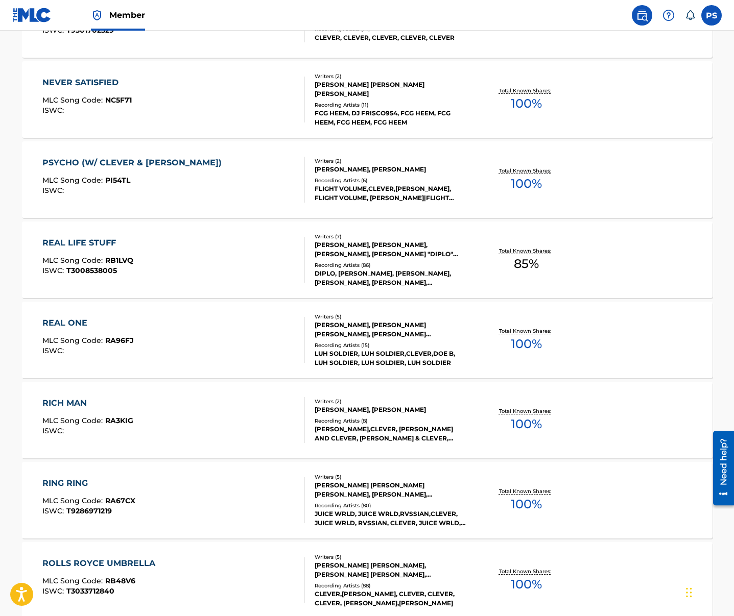
scroll to position [568, 0]
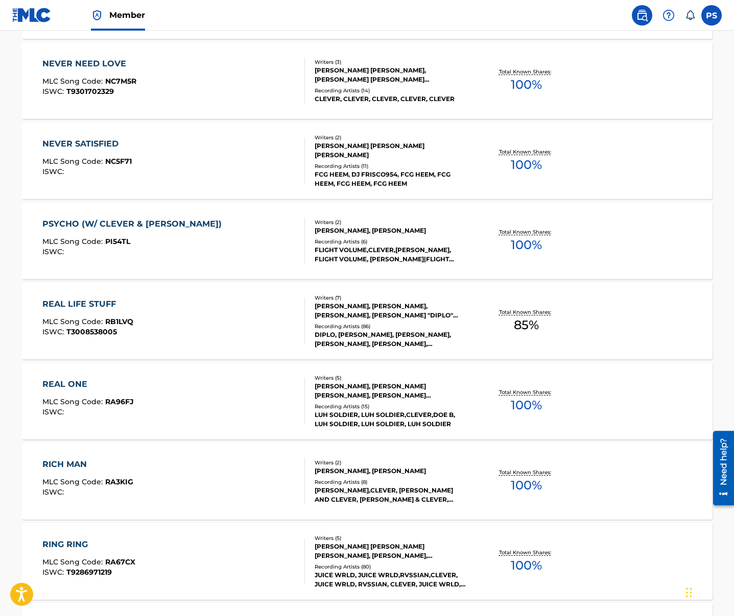
click at [108, 237] on div "PSYCHO (W/ CLEVER & [PERSON_NAME]) MLC Song Code : PI54TL ISWC :" at bounding box center [134, 241] width 184 height 46
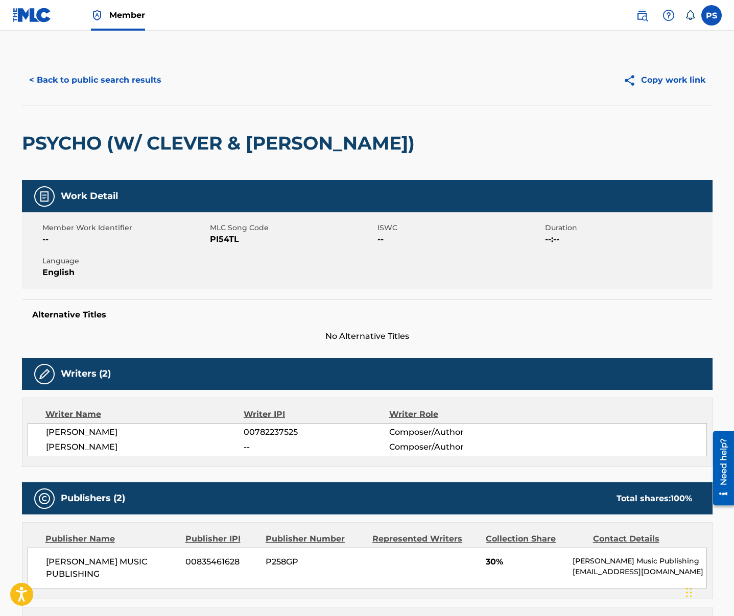
scroll to position [2, 0]
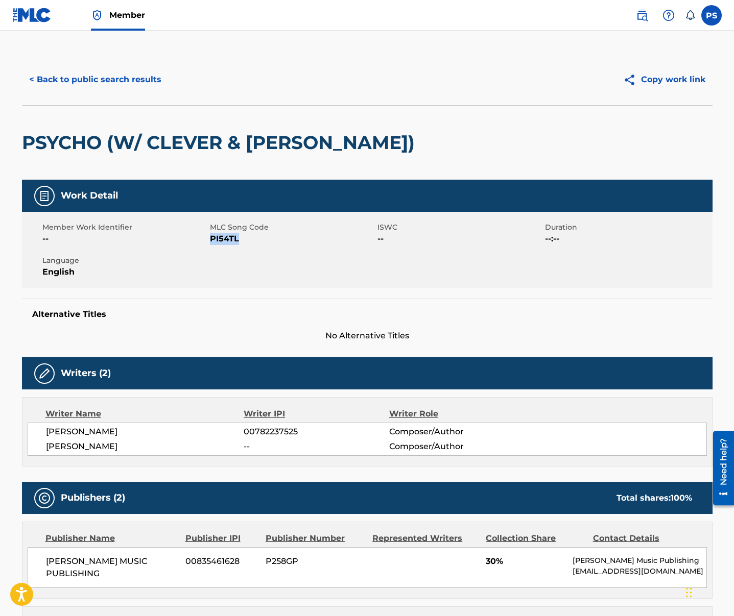
drag, startPoint x: 211, startPoint y: 238, endPoint x: 241, endPoint y: 240, distance: 30.2
click at [241, 240] on span "PI54TL" at bounding box center [292, 239] width 165 height 12
click at [90, 79] on button "< Back to public search results" at bounding box center [95, 80] width 147 height 26
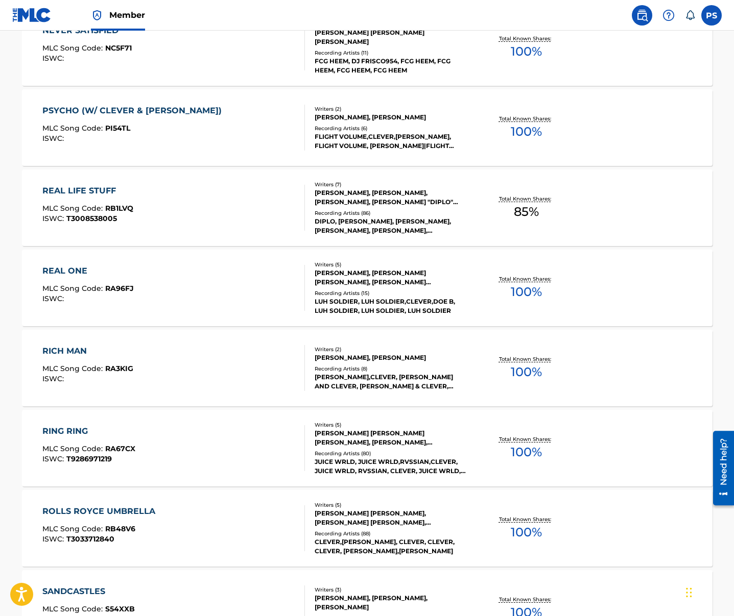
scroll to position [534, 0]
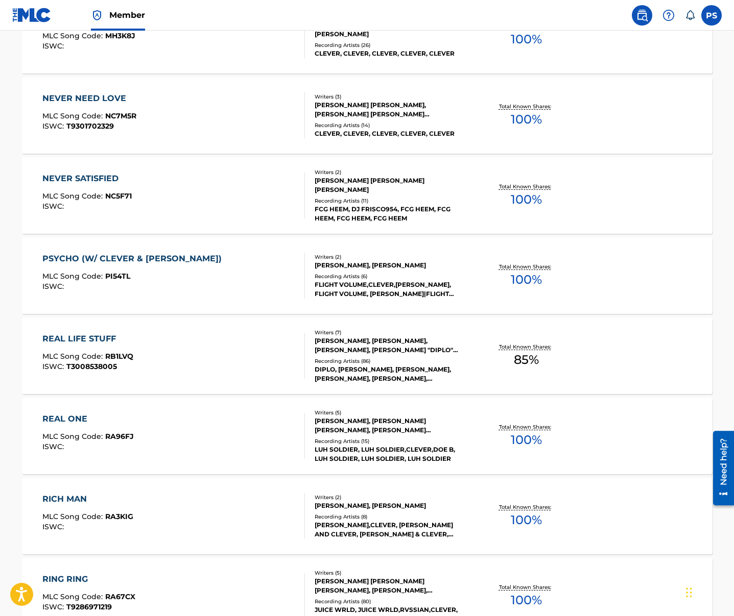
click at [161, 360] on div "REAL LIFE STUFF MLC Song Code : RB1LVQ ISWC : T3008538005" at bounding box center [173, 356] width 262 height 46
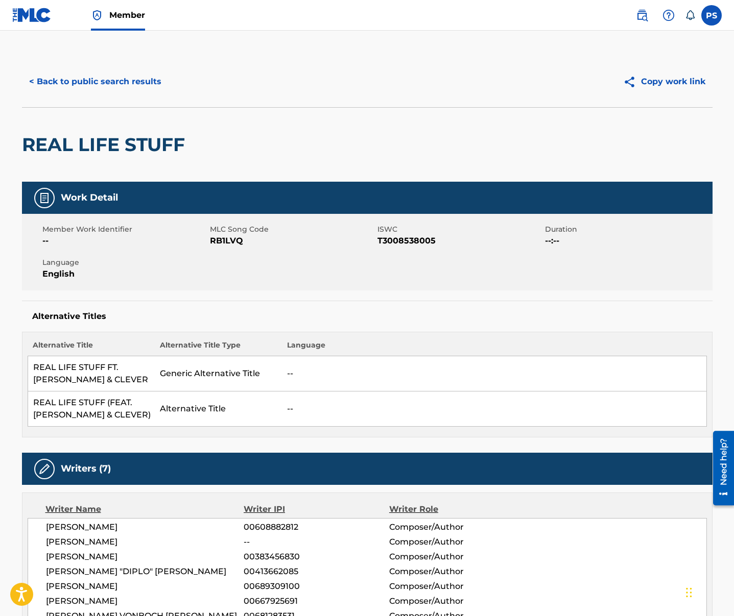
click at [223, 243] on span "RB1LVQ" at bounding box center [292, 241] width 165 height 12
drag, startPoint x: 211, startPoint y: 244, endPoint x: 244, endPoint y: 243, distance: 32.2
click at [244, 243] on span "RB1LVQ" at bounding box center [292, 241] width 165 height 12
click at [93, 78] on button "< Back to public search results" at bounding box center [95, 82] width 147 height 26
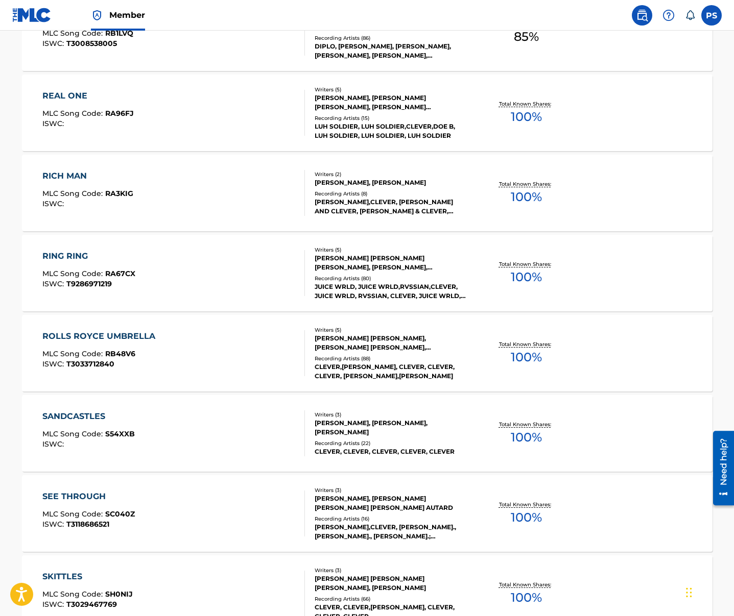
scroll to position [839, 0]
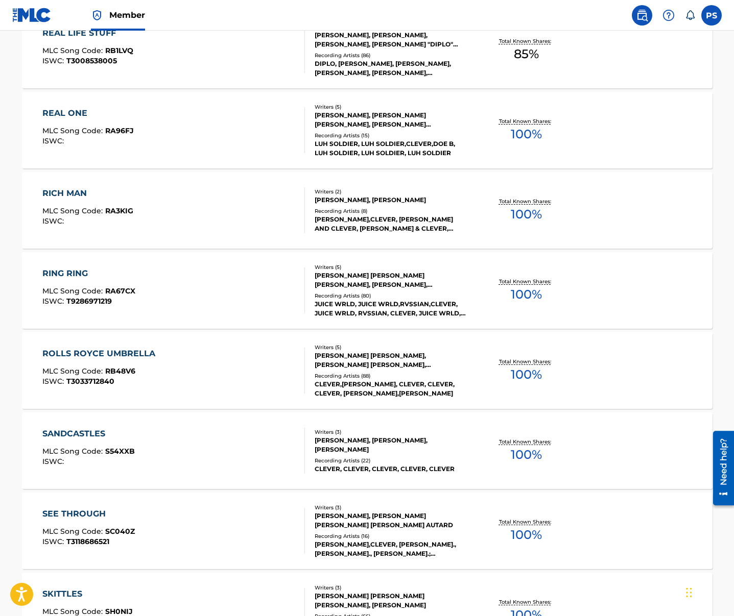
click at [109, 125] on div "REAL ONE MLC Song Code : RA96FJ ISWC :" at bounding box center [87, 130] width 91 height 46
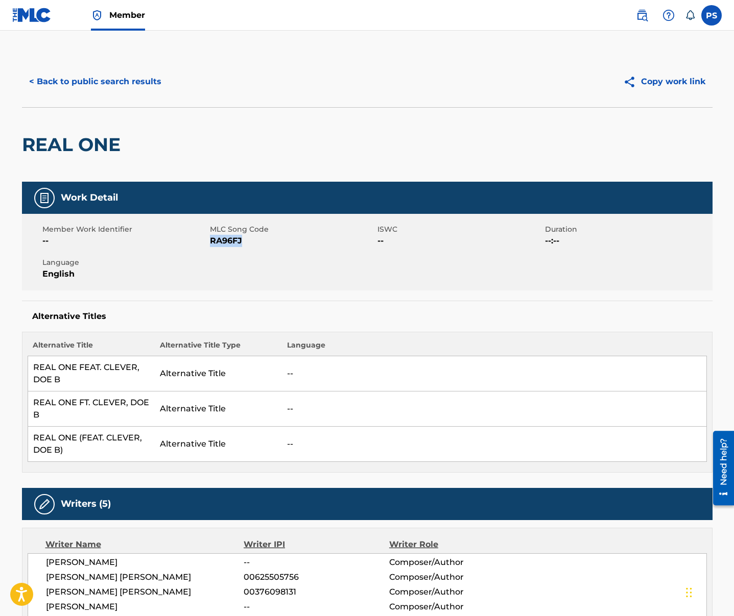
drag, startPoint x: 210, startPoint y: 241, endPoint x: 240, endPoint y: 243, distance: 30.7
click at [240, 243] on span "RA96FJ" at bounding box center [292, 241] width 165 height 12
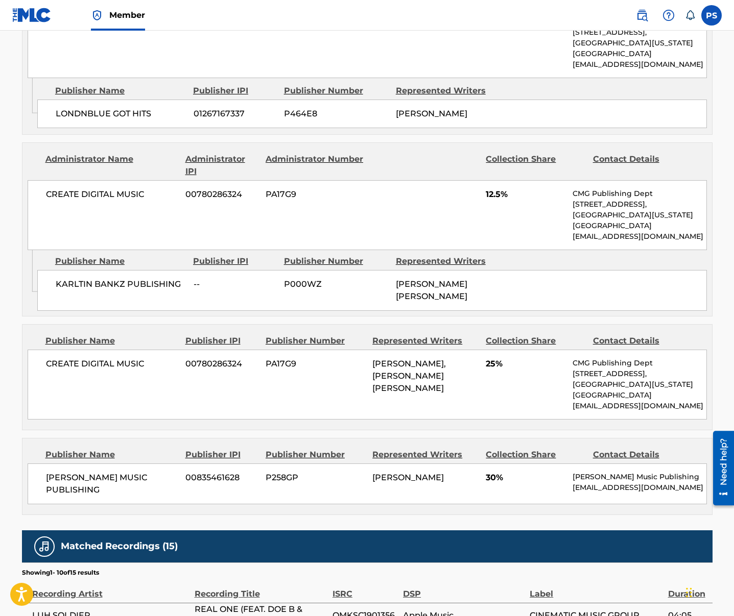
scroll to position [962, 0]
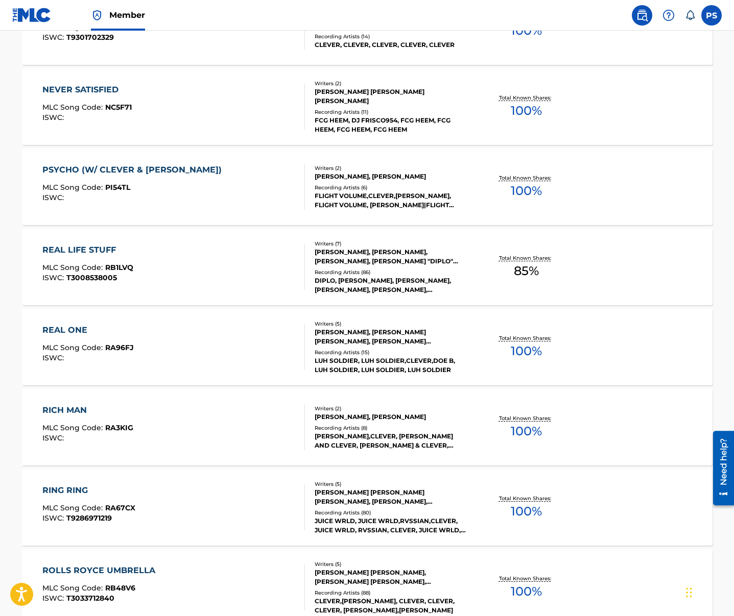
scroll to position [622, 0]
click at [135, 443] on div "RICH MAN MLC Song Code : RA3KIG ISWC :" at bounding box center [173, 427] width 262 height 46
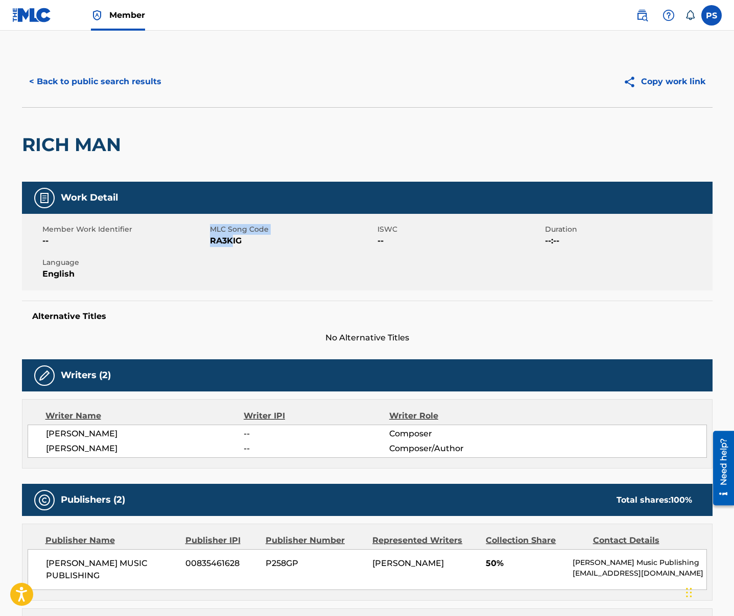
drag, startPoint x: 209, startPoint y: 244, endPoint x: 233, endPoint y: 244, distance: 24.5
click at [233, 244] on div "Member Work Identifier -- MLC Song Code RA3KIG ISWC -- Duration --:-- Language …" at bounding box center [367, 252] width 690 height 77
click at [233, 244] on span "RA3KIG" at bounding box center [292, 241] width 165 height 12
drag, startPoint x: 211, startPoint y: 244, endPoint x: 244, endPoint y: 243, distance: 32.2
click at [244, 243] on span "RA3KIG" at bounding box center [292, 241] width 165 height 12
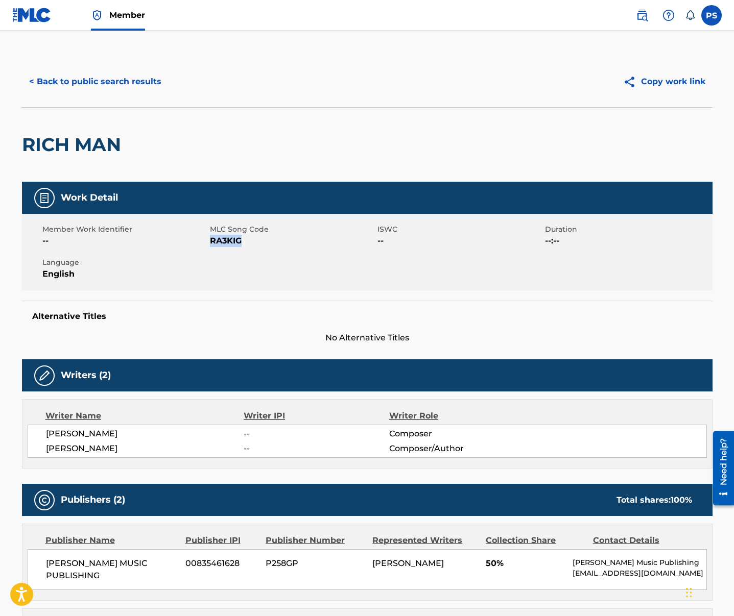
click at [60, 92] on button "< Back to public search results" at bounding box center [95, 82] width 147 height 26
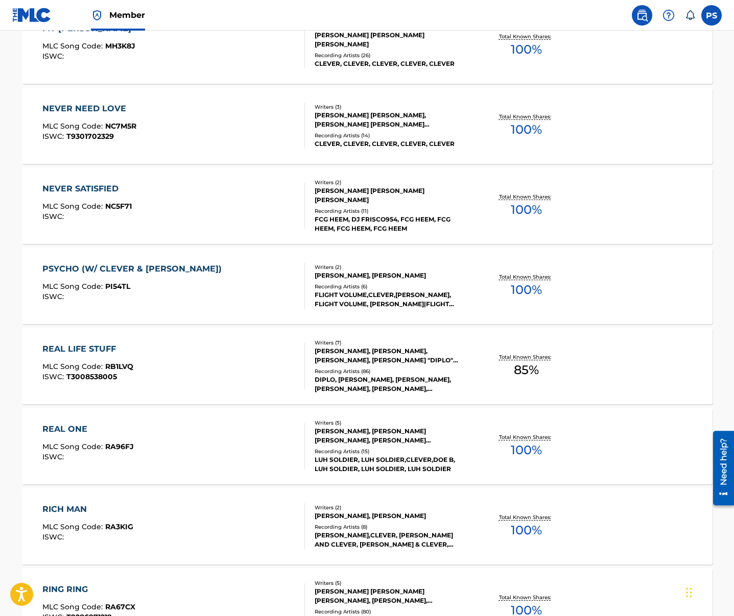
scroll to position [667, 0]
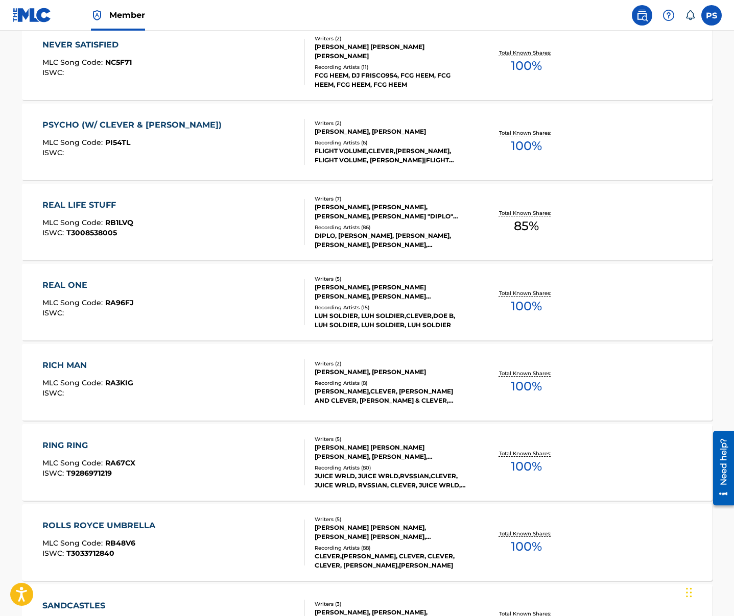
click at [141, 436] on div "RING RING MLC Song Code : RA67CX ISWC : T9286971219 Writers ( 5 ) [PERSON_NAME]…" at bounding box center [367, 462] width 690 height 77
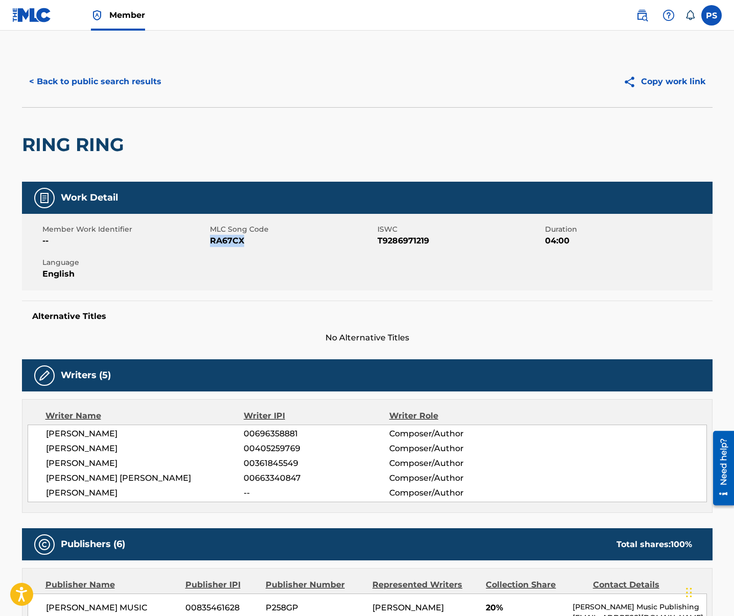
drag, startPoint x: 211, startPoint y: 244, endPoint x: 242, endPoint y: 243, distance: 30.7
click at [242, 243] on span "RA67CX" at bounding box center [292, 241] width 165 height 12
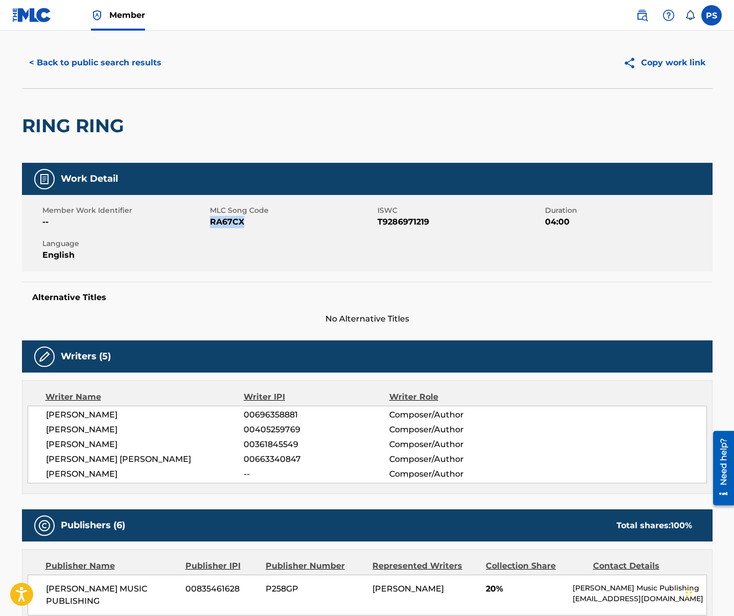
scroll to position [118, 0]
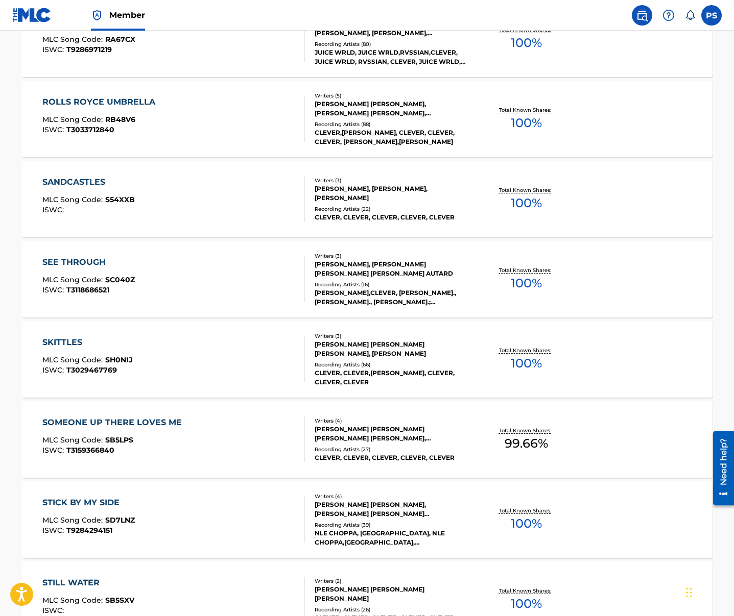
scroll to position [957, 0]
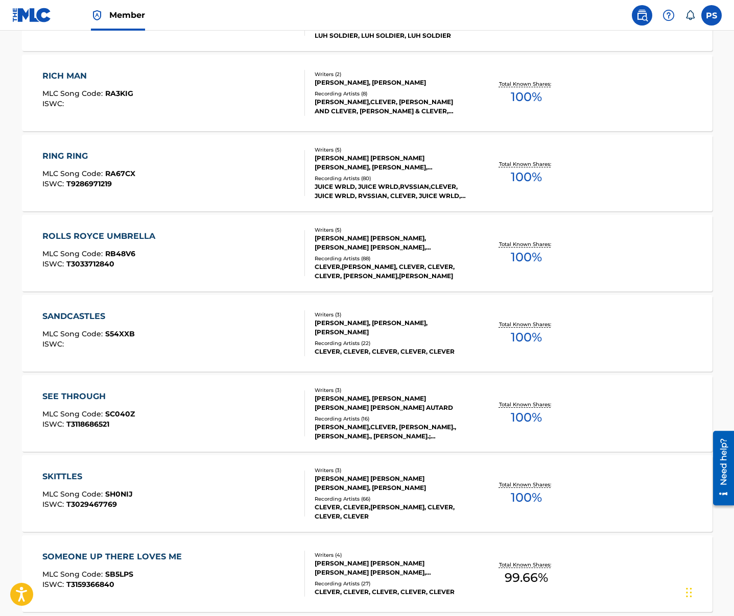
click at [169, 244] on div "ROLLS ROYCE UMBRELLA MLC Song Code : RB48V6 ISWC : T3033712840" at bounding box center [173, 253] width 262 height 46
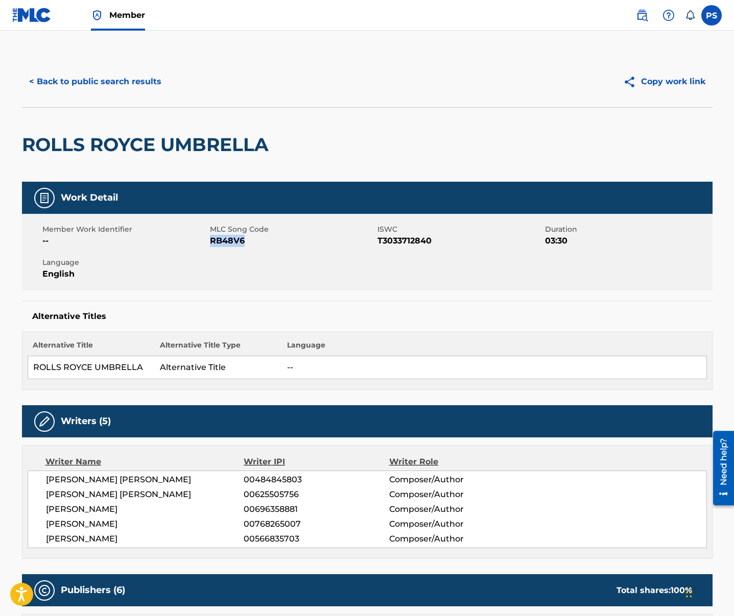
drag, startPoint x: 212, startPoint y: 240, endPoint x: 243, endPoint y: 239, distance: 31.1
click at [243, 239] on span "RB48V6" at bounding box center [292, 241] width 165 height 12
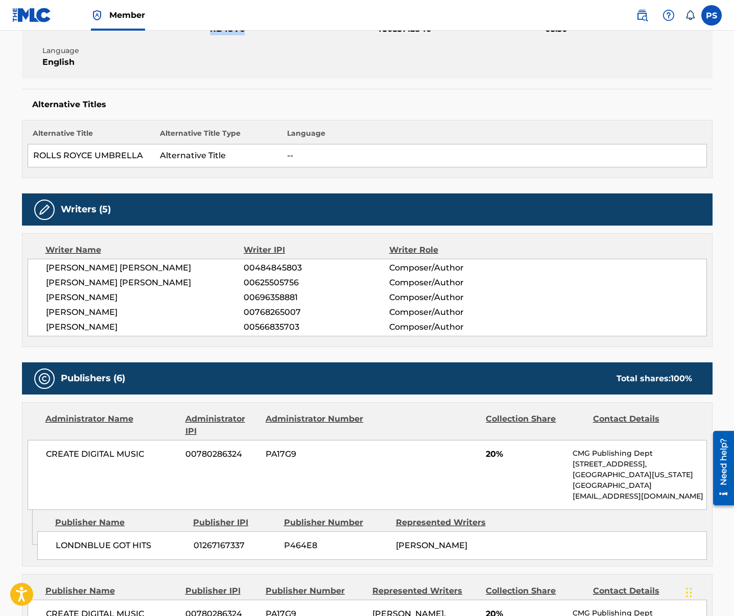
scroll to position [242, 0]
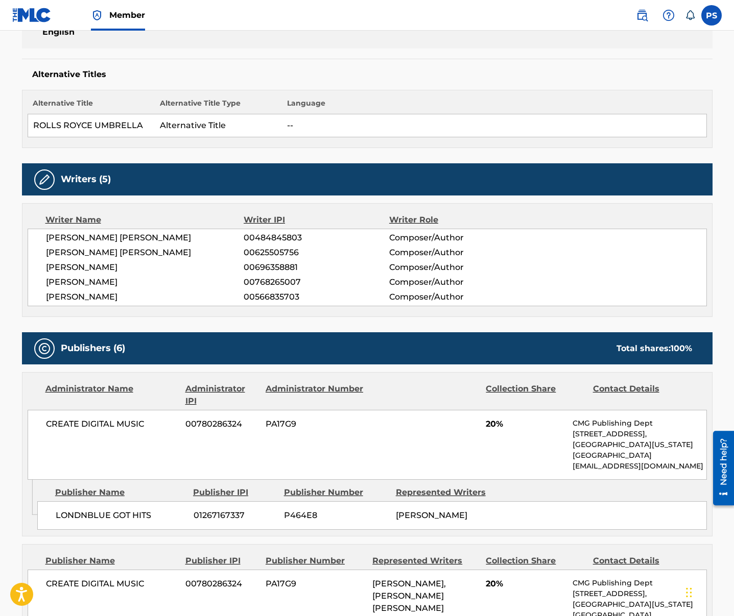
click at [375, 419] on div "CREATE DIGITAL MUSIC 00780286324 PA17G9 20% CMG Publishing Dept [STREET_ADDRESS…" at bounding box center [367, 445] width 679 height 70
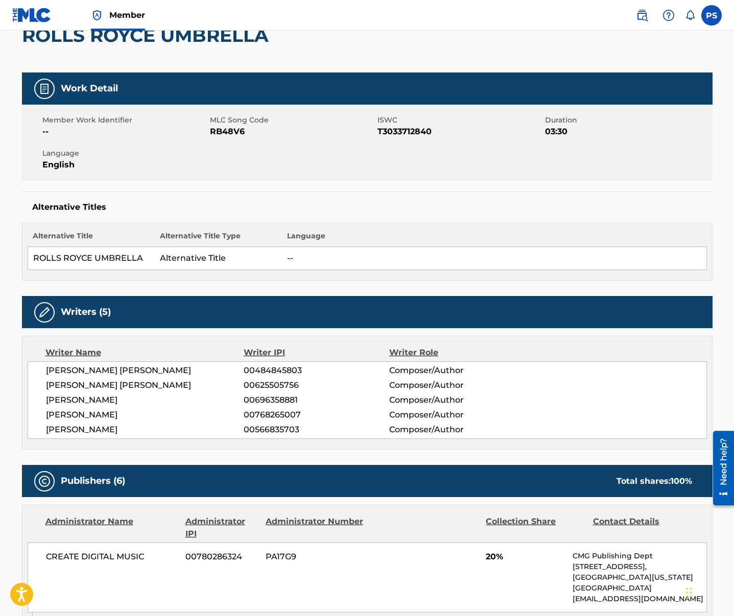
scroll to position [108, 0]
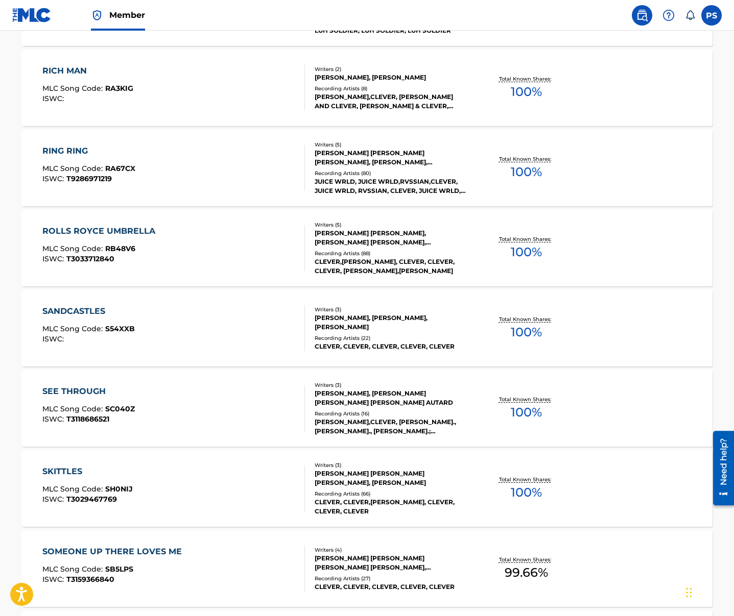
scroll to position [1141, 0]
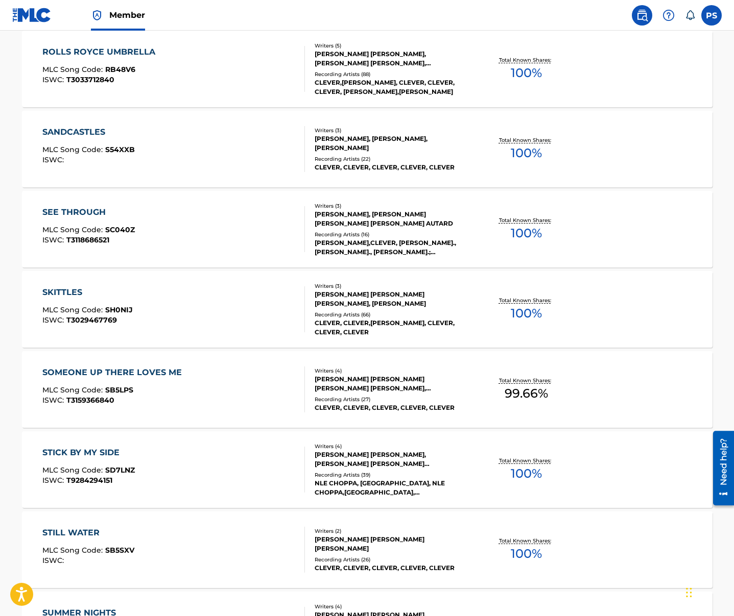
click at [130, 127] on div "SANDCASTLES" at bounding box center [88, 132] width 92 height 12
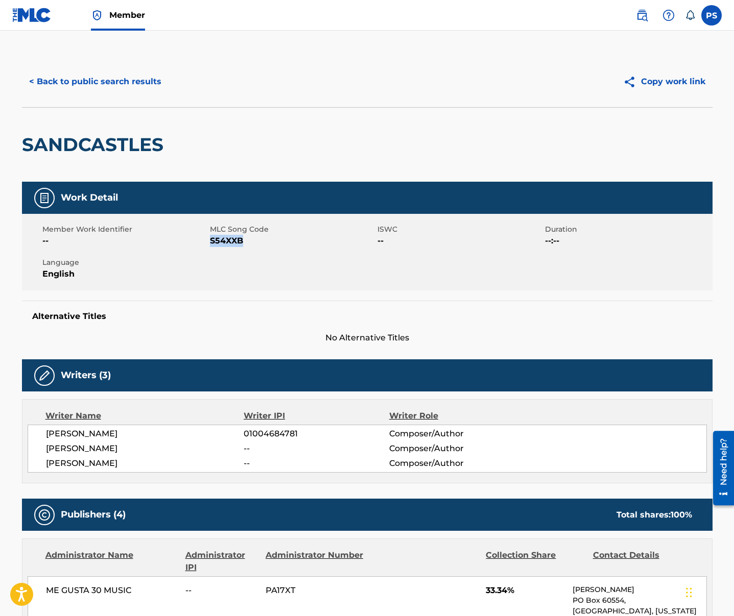
drag, startPoint x: 233, startPoint y: 247, endPoint x: 255, endPoint y: 249, distance: 22.1
click at [255, 249] on div "Member Work Identifier -- MLC Song Code S54XXB ISWC -- Duration --:-- Language …" at bounding box center [367, 252] width 690 height 77
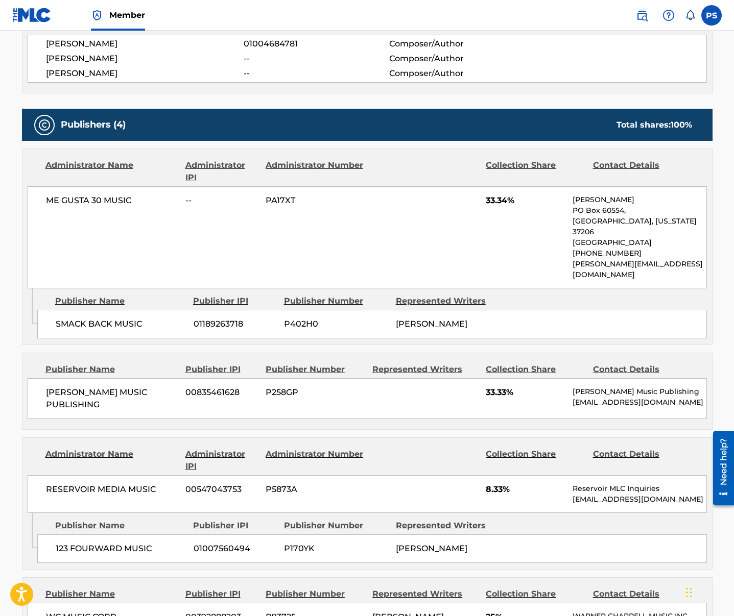
scroll to position [447, 0]
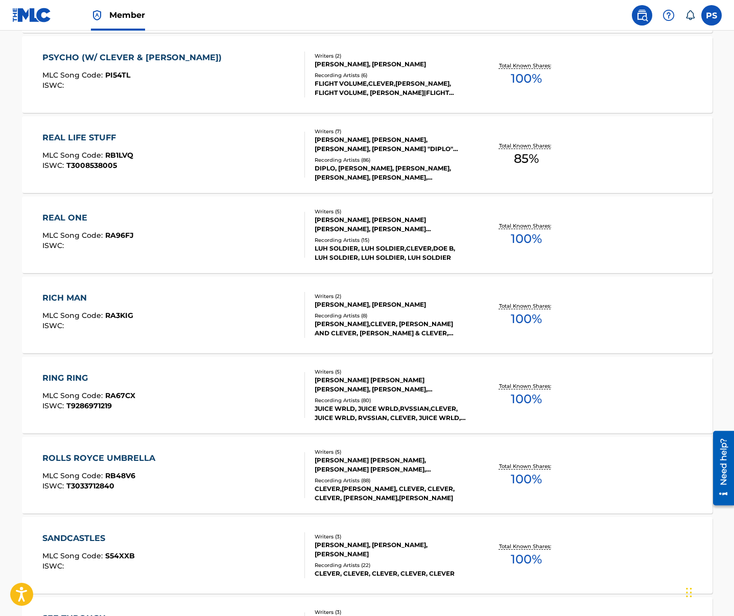
scroll to position [924, 0]
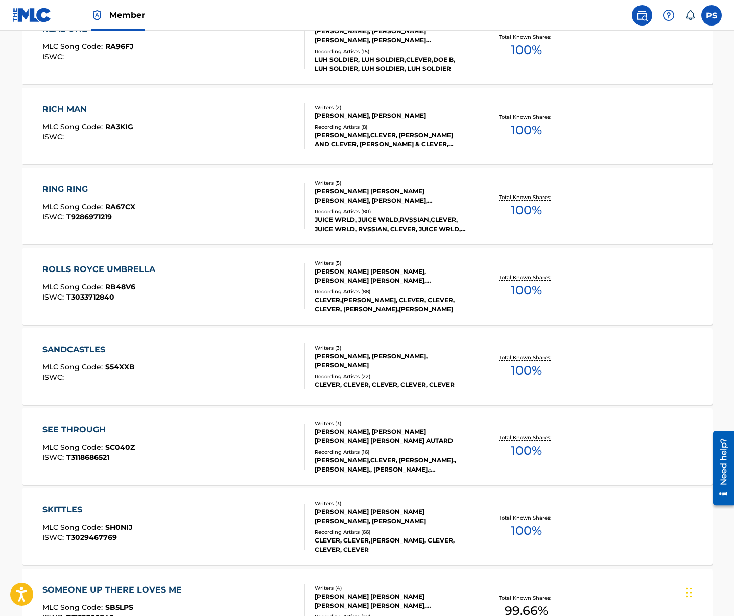
click at [132, 462] on div "SEE THROUGH MLC Song Code : SC040Z ISWC : T3118686521" at bounding box center [88, 447] width 92 height 46
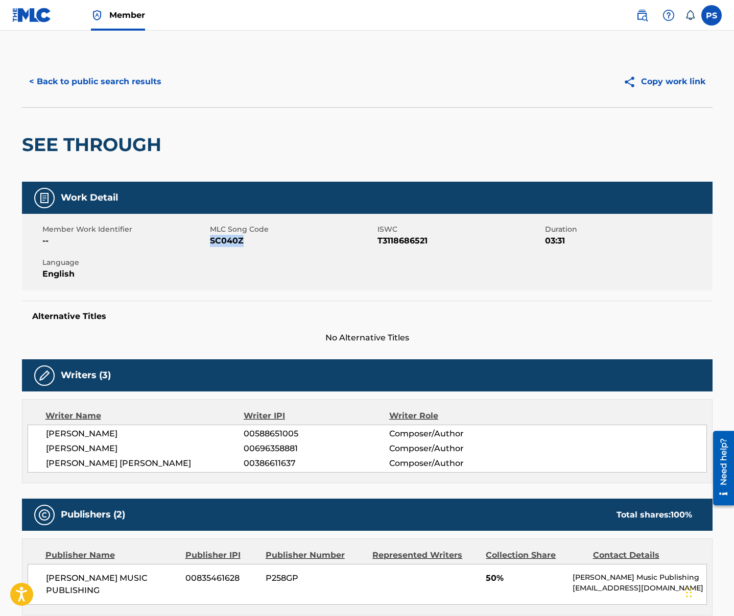
drag, startPoint x: 211, startPoint y: 238, endPoint x: 245, endPoint y: 243, distance: 34.0
click at [245, 243] on span "SC040Z" at bounding box center [292, 241] width 165 height 12
click at [107, 74] on button "< Back to public search results" at bounding box center [95, 82] width 147 height 26
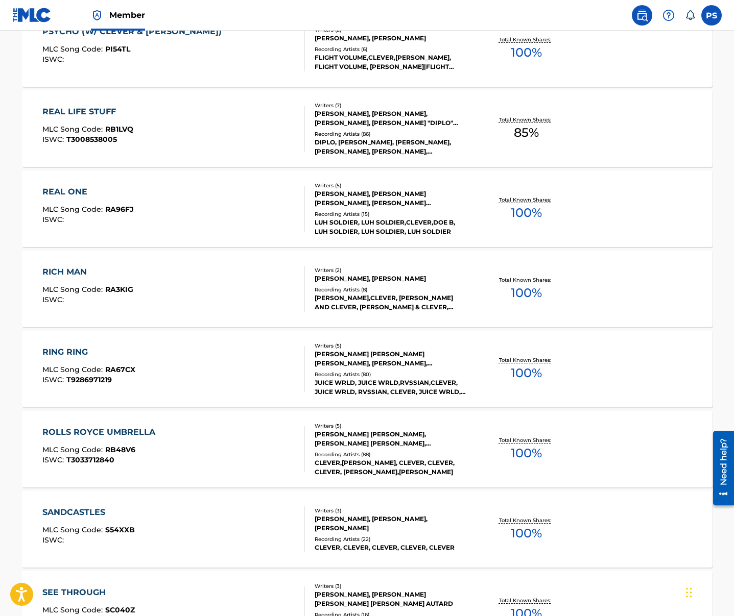
scroll to position [972, 0]
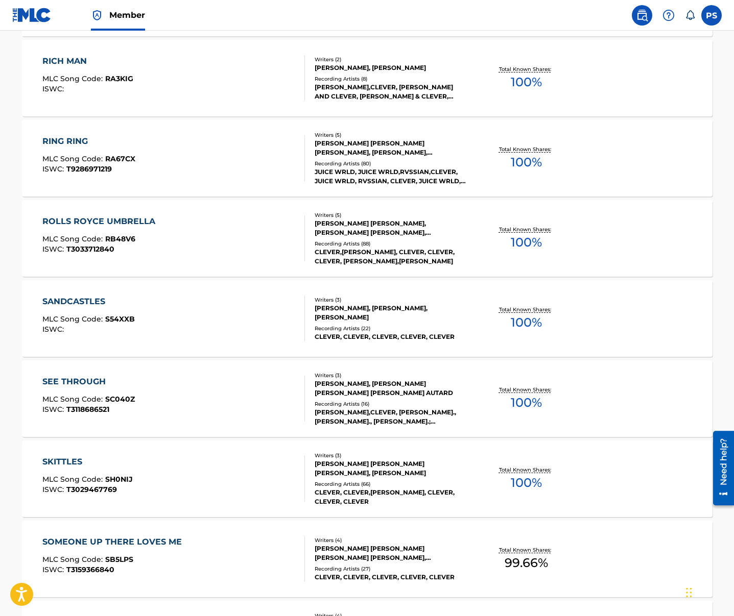
click at [103, 485] on div "MLC Song Code : SH0NIJ" at bounding box center [87, 481] width 90 height 10
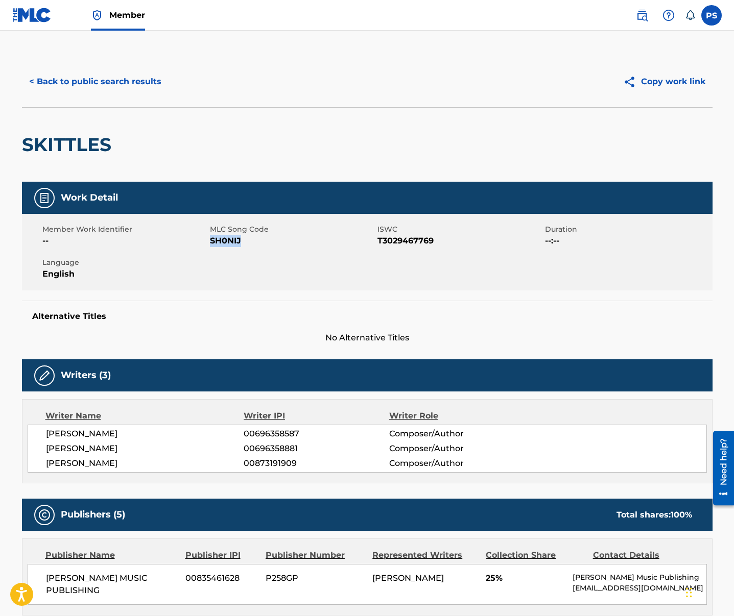
drag, startPoint x: 211, startPoint y: 244, endPoint x: 241, endPoint y: 243, distance: 30.1
click at [241, 243] on span "SH0NIJ" at bounding box center [292, 241] width 165 height 12
click at [133, 86] on button "< Back to public search results" at bounding box center [95, 82] width 147 height 26
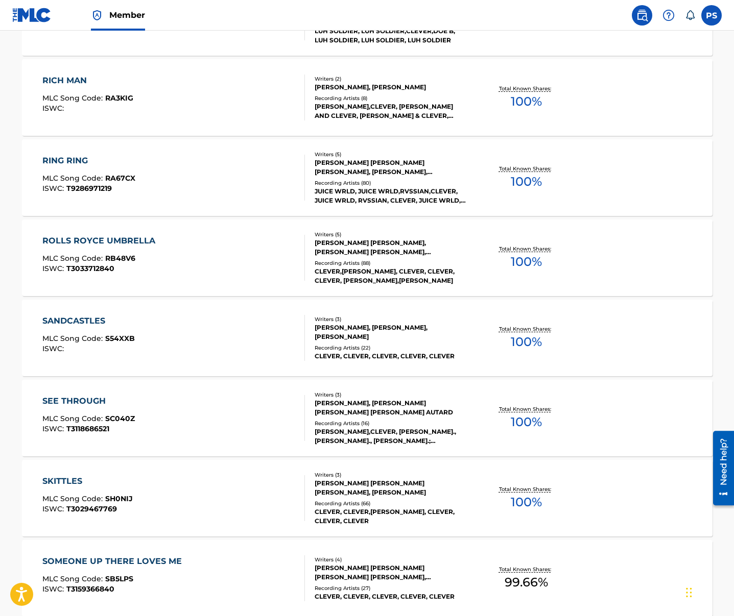
scroll to position [999, 0]
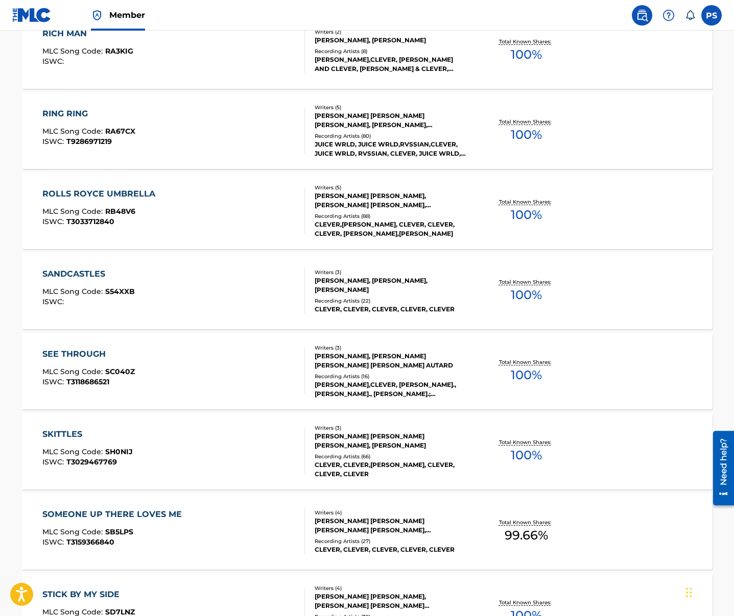
click at [153, 528] on div "MLC Song Code : SB5LPS" at bounding box center [114, 533] width 144 height 10
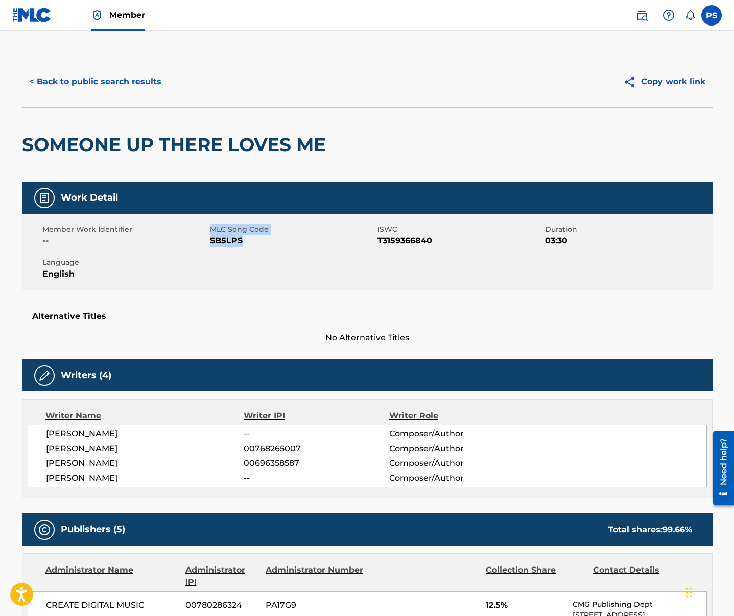
drag, startPoint x: 239, startPoint y: 241, endPoint x: 251, endPoint y: 241, distance: 11.7
click at [251, 241] on div "Member Work Identifier -- MLC Song Code SB5LPS ISWC T3159366840 Duration 03:30 …" at bounding box center [367, 252] width 690 height 77
click at [251, 241] on span "SB5LPS" at bounding box center [292, 241] width 165 height 12
drag, startPoint x: 211, startPoint y: 242, endPoint x: 240, endPoint y: 240, distance: 29.7
click at [240, 240] on span "SB5LPS" at bounding box center [292, 241] width 165 height 12
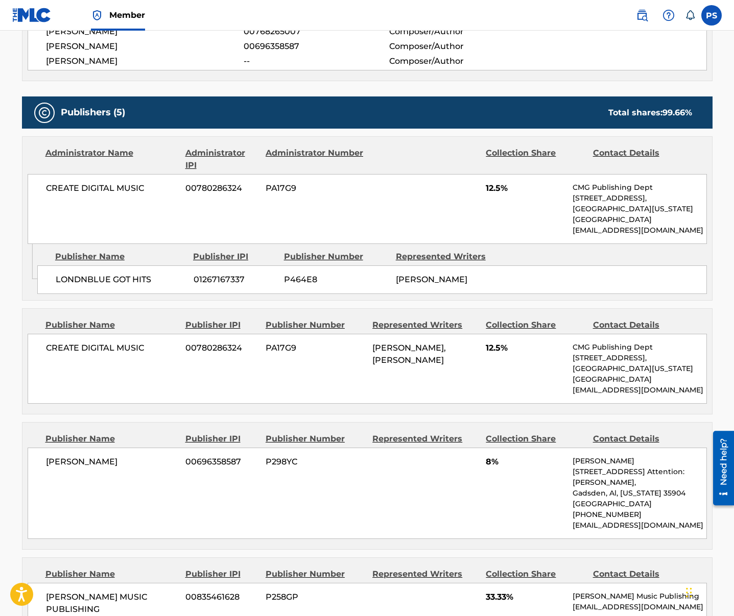
scroll to position [493, 0]
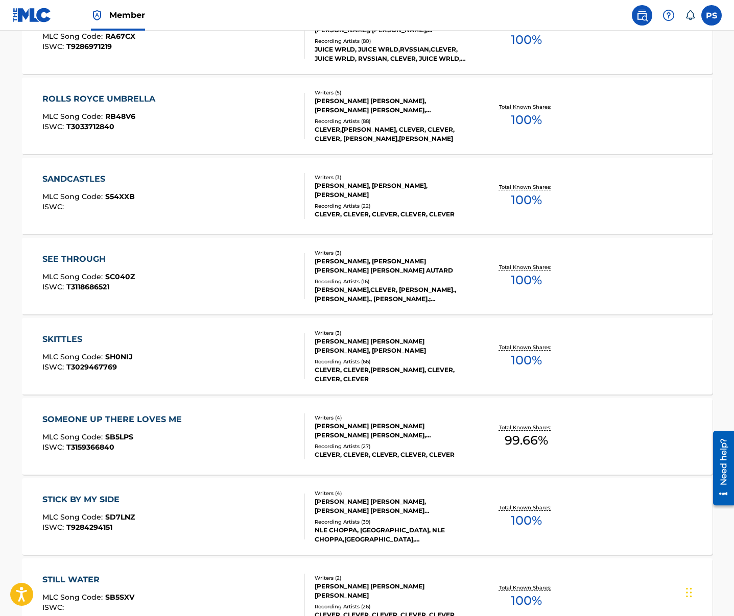
scroll to position [1137, 0]
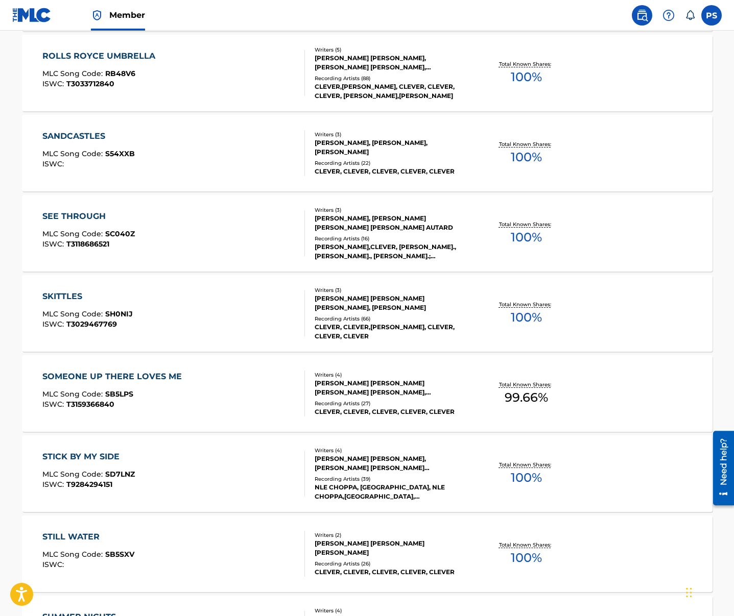
click at [152, 463] on div "STICK BY MY SIDE MLC Song Code : SD7LNZ ISWC : T9284294151" at bounding box center [173, 474] width 262 height 46
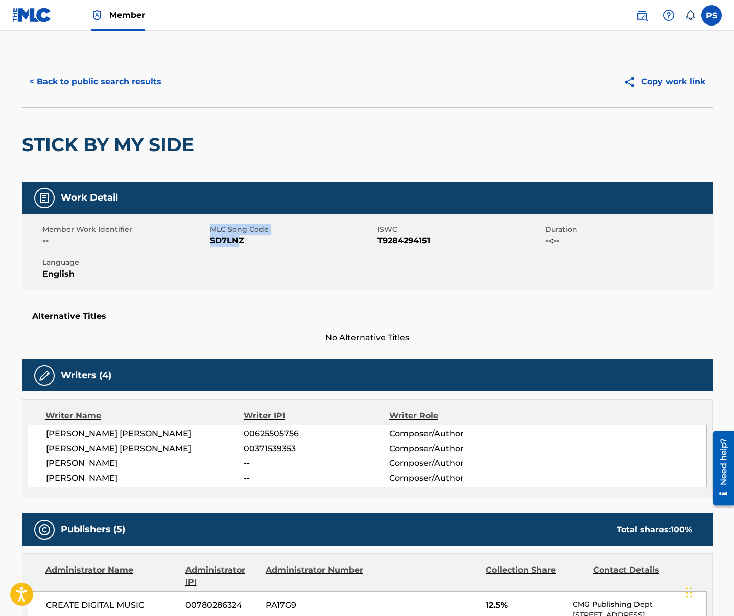
drag, startPoint x: 213, startPoint y: 239, endPoint x: 239, endPoint y: 242, distance: 26.2
click at [239, 242] on div "Member Work Identifier -- MLC Song Code SD7LNZ ISWC T9284294151 Duration --:-- …" at bounding box center [367, 252] width 690 height 77
click at [239, 242] on span "SD7LNZ" at bounding box center [292, 241] width 165 height 12
drag, startPoint x: 211, startPoint y: 241, endPoint x: 242, endPoint y: 245, distance: 30.8
click at [242, 245] on span "SD7LNZ" at bounding box center [292, 241] width 165 height 12
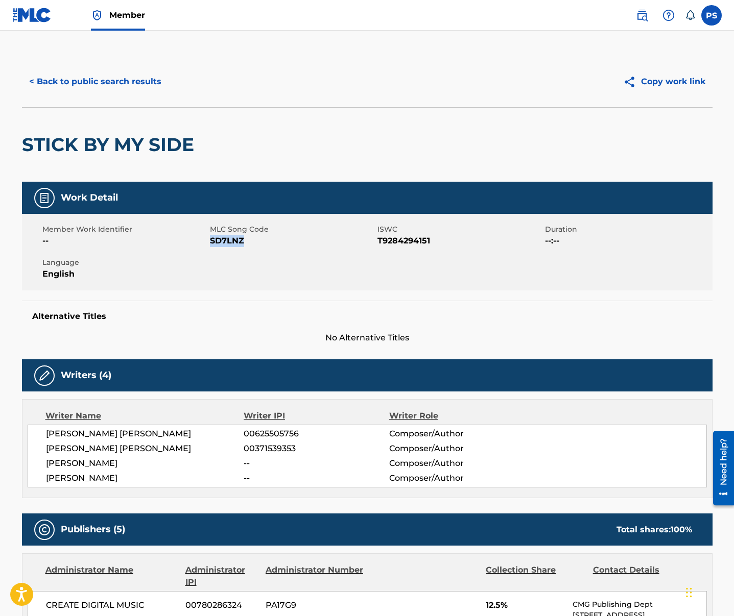
click at [99, 85] on button "< Back to public search results" at bounding box center [95, 82] width 147 height 26
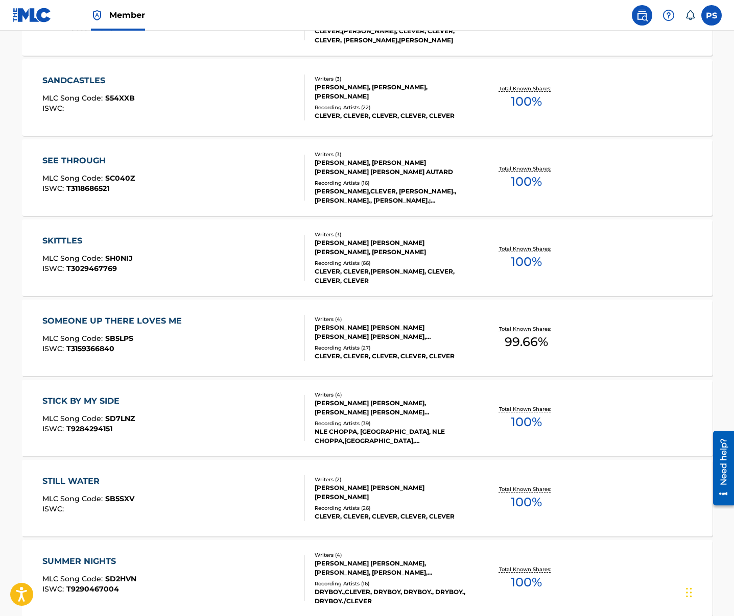
scroll to position [1334, 0]
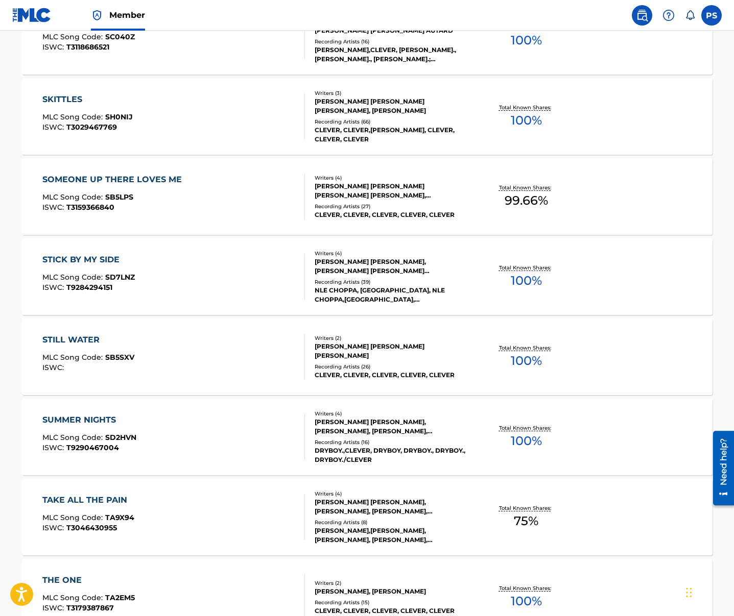
click at [87, 348] on div "STILL WATER MLC Song Code : SB5SXV ISWC :" at bounding box center [88, 357] width 92 height 46
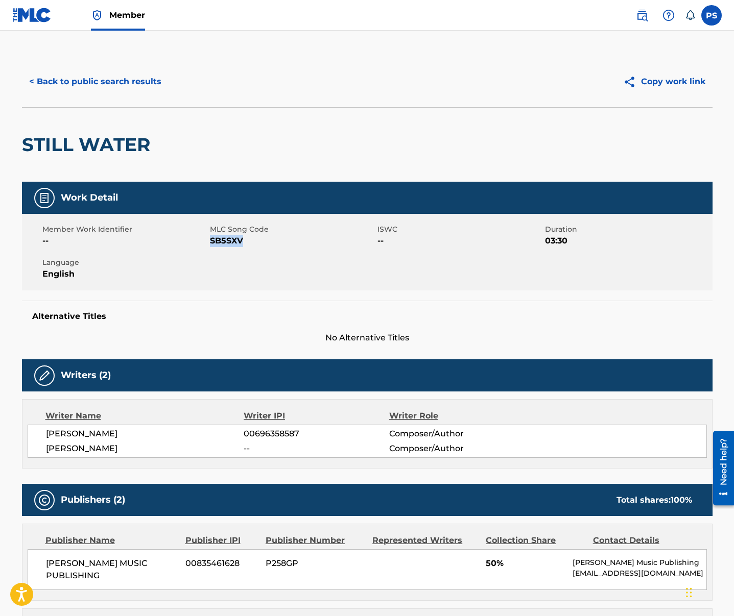
drag, startPoint x: 210, startPoint y: 244, endPoint x: 253, endPoint y: 244, distance: 43.4
click at [253, 244] on span "SB5SXV" at bounding box center [292, 241] width 165 height 12
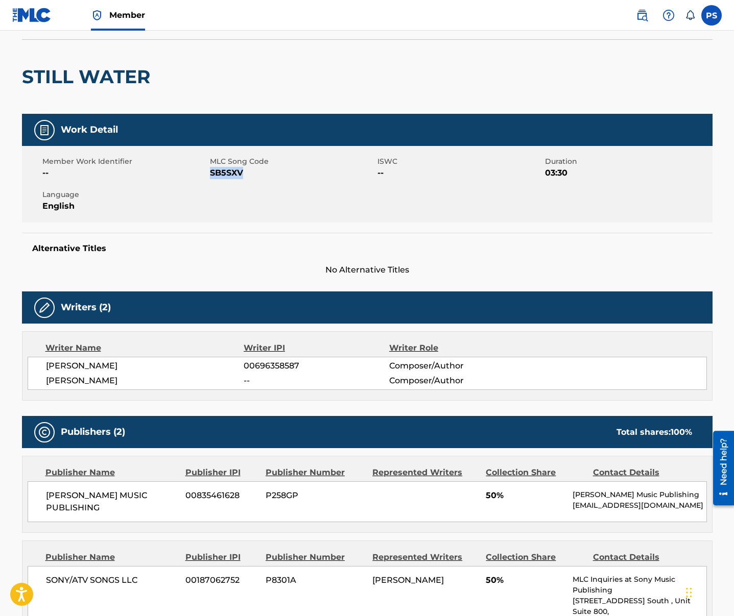
scroll to position [69, 0]
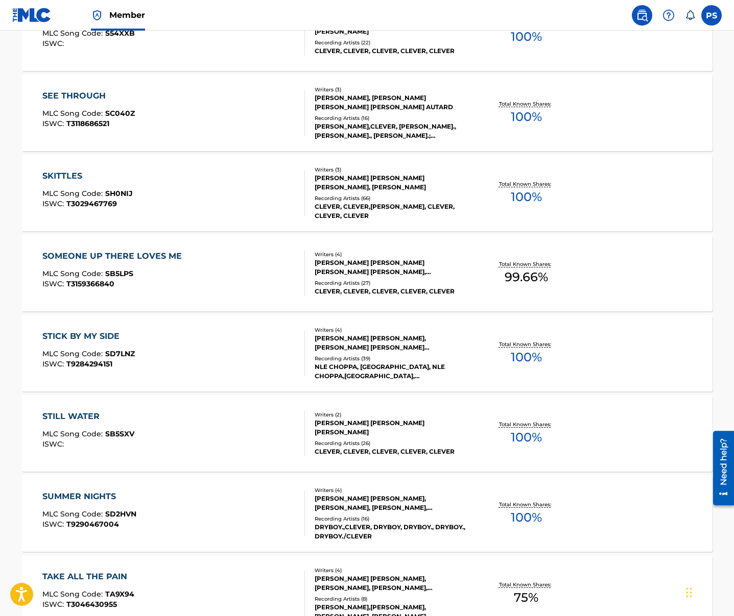
scroll to position [1383, 0]
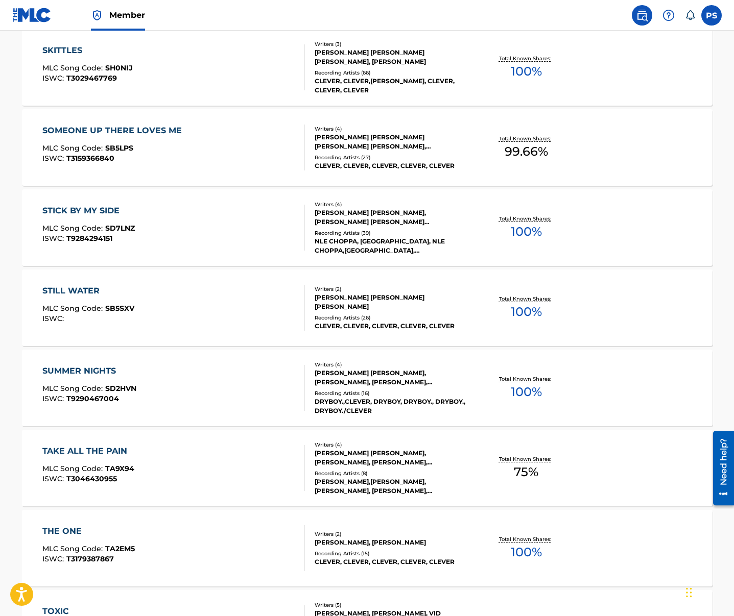
click at [84, 367] on div "SUMMER NIGHTS" at bounding box center [89, 371] width 94 height 12
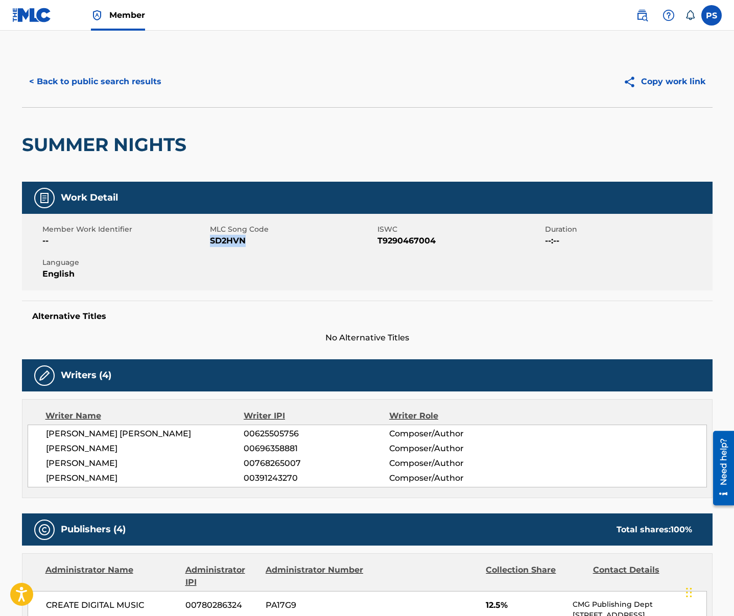
drag, startPoint x: 210, startPoint y: 243, endPoint x: 248, endPoint y: 243, distance: 38.3
click at [248, 243] on span "SD2HVN" at bounding box center [292, 241] width 165 height 12
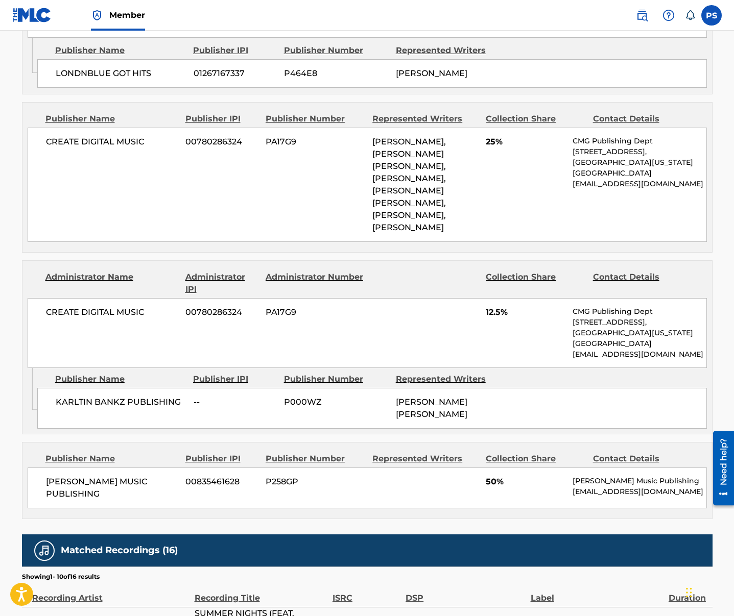
scroll to position [794, 0]
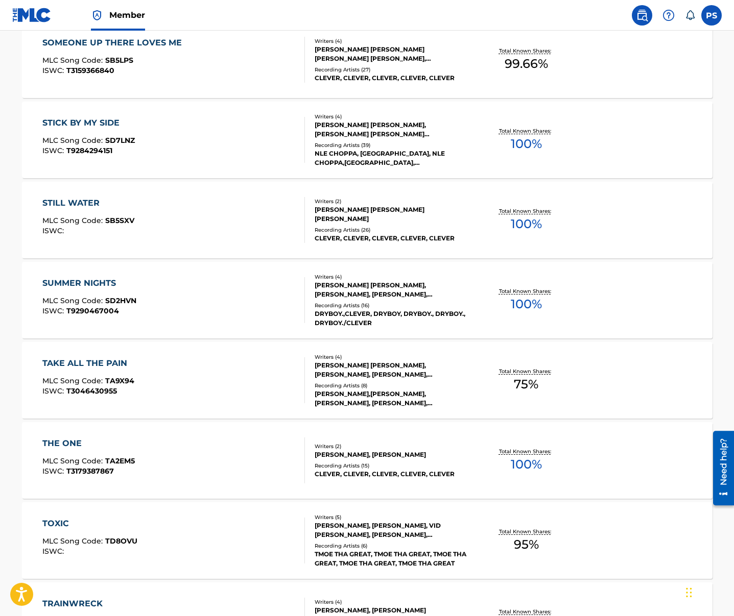
scroll to position [1480, 0]
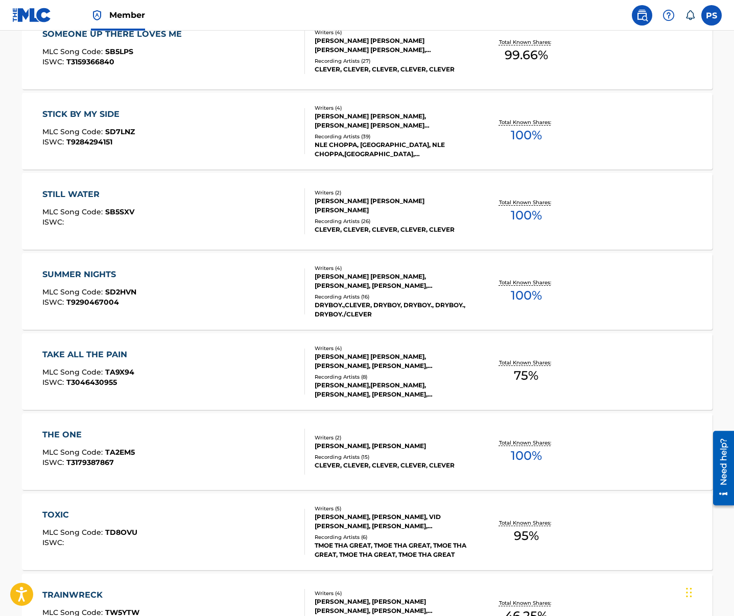
click at [131, 373] on span "TA9X94" at bounding box center [119, 372] width 29 height 9
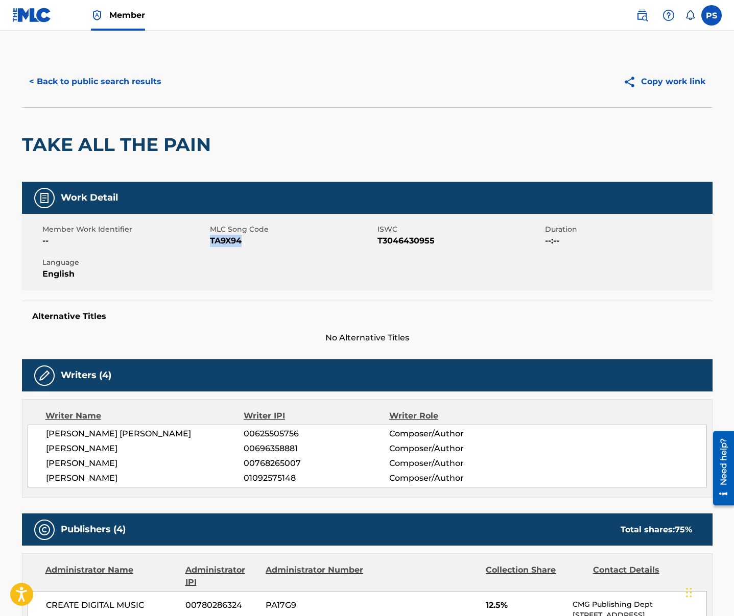
drag, startPoint x: 211, startPoint y: 243, endPoint x: 249, endPoint y: 243, distance: 37.8
click at [249, 243] on span "TA9X94" at bounding box center [292, 241] width 165 height 12
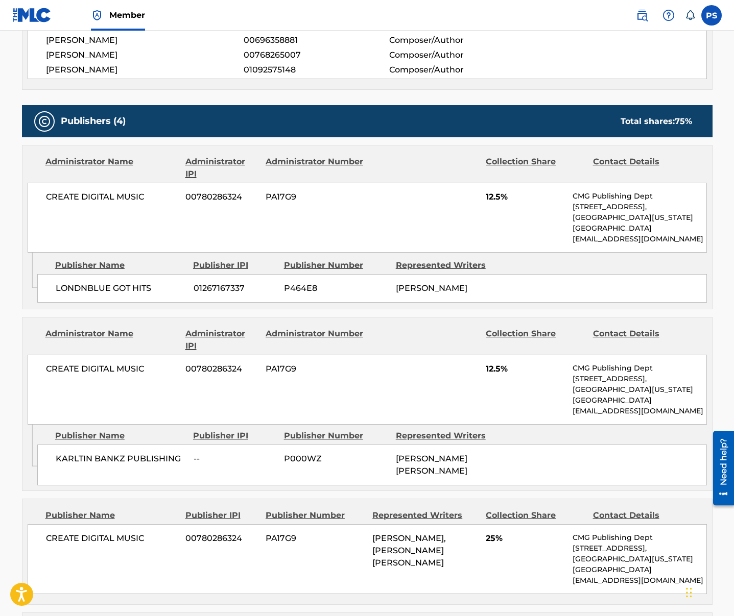
scroll to position [495, 0]
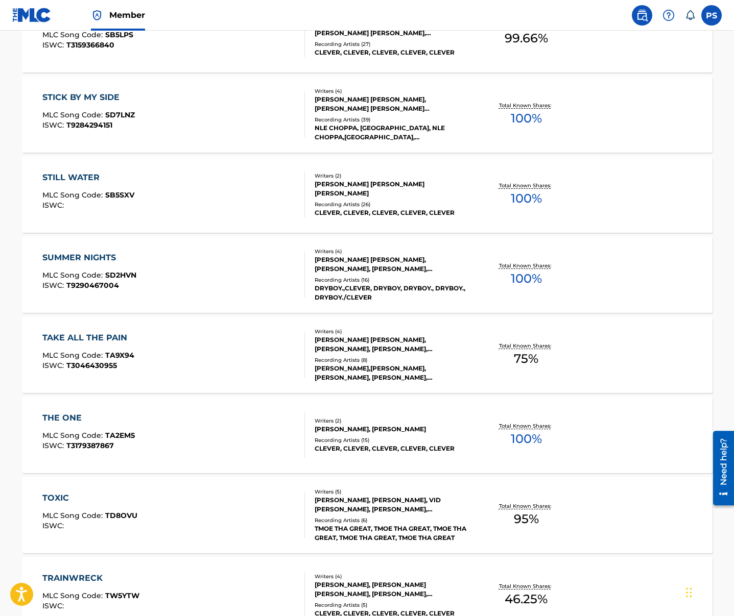
scroll to position [1534, 0]
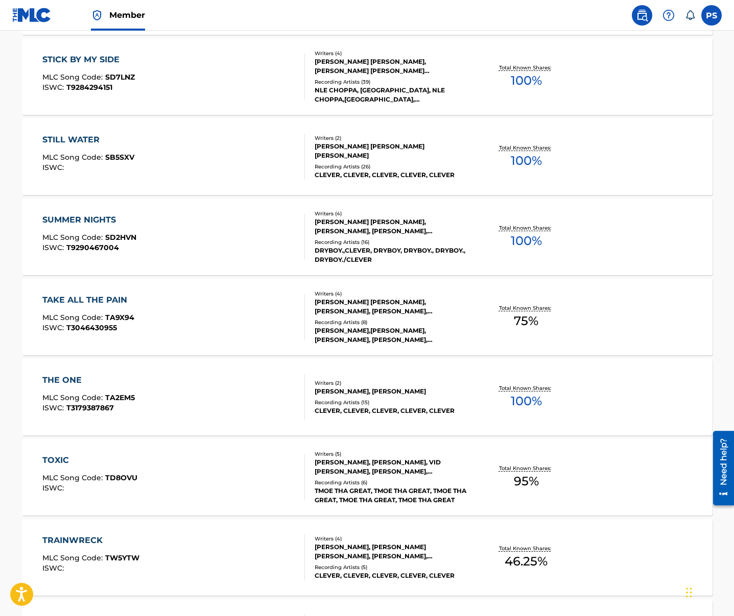
click at [95, 395] on span "MLC Song Code :" at bounding box center [73, 397] width 63 height 9
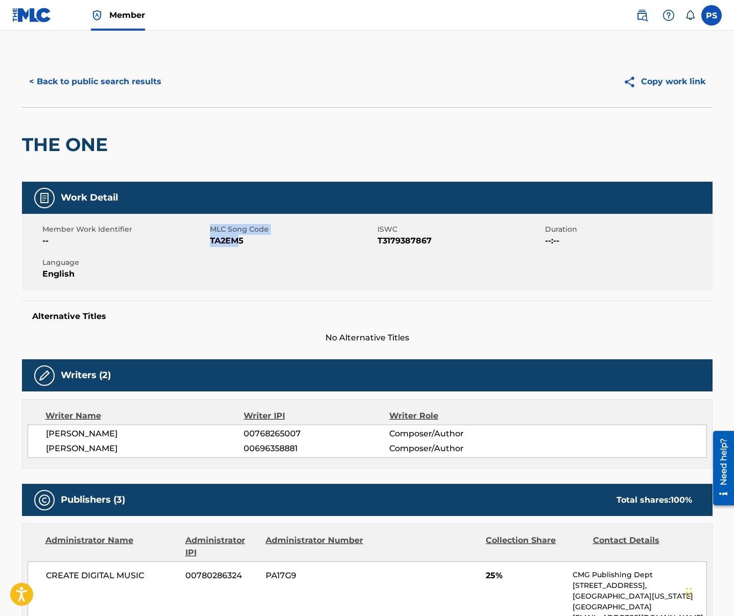
drag, startPoint x: 208, startPoint y: 242, endPoint x: 237, endPoint y: 241, distance: 29.1
click at [237, 241] on div "Member Work Identifier -- MLC Song Code TA2EM5 ISWC T3179387867 Duration --:-- …" at bounding box center [367, 252] width 690 height 77
click at [237, 242] on span "TA2EM5" at bounding box center [292, 241] width 165 height 12
drag, startPoint x: 209, startPoint y: 241, endPoint x: 248, endPoint y: 243, distance: 38.8
click at [248, 243] on span "TA2EM5" at bounding box center [292, 241] width 165 height 12
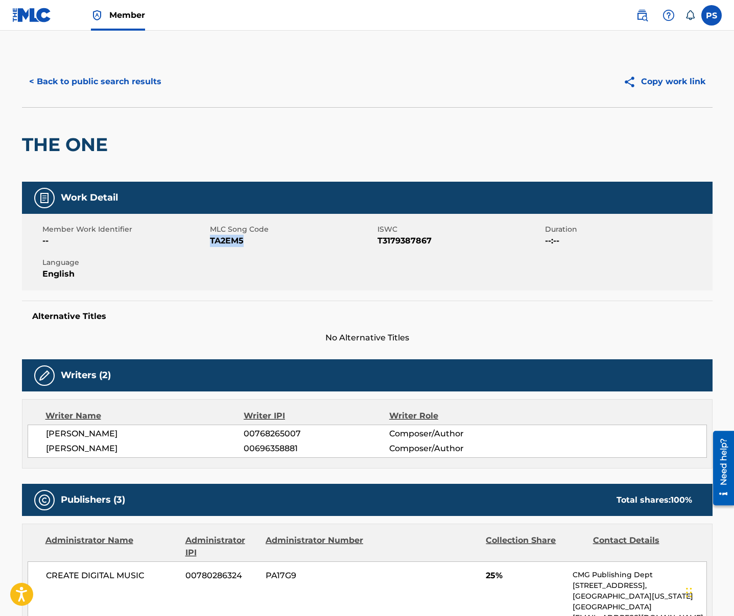
scroll to position [317, 0]
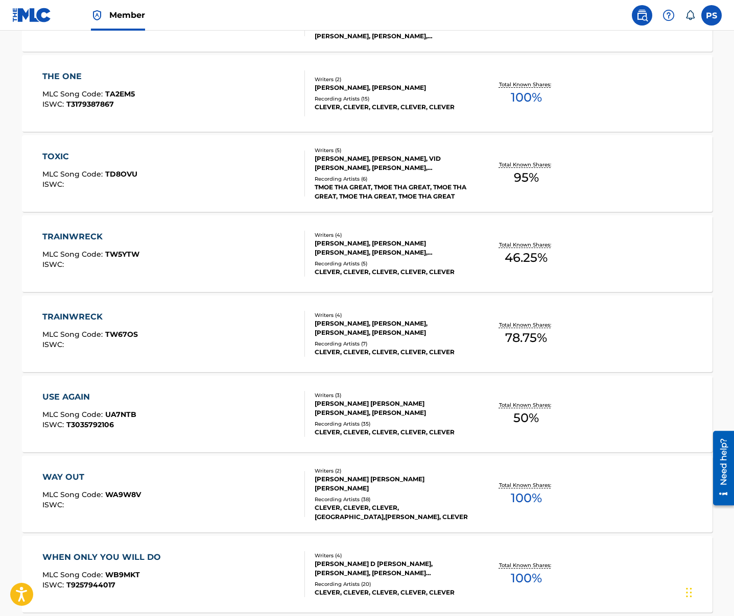
scroll to position [1655, 0]
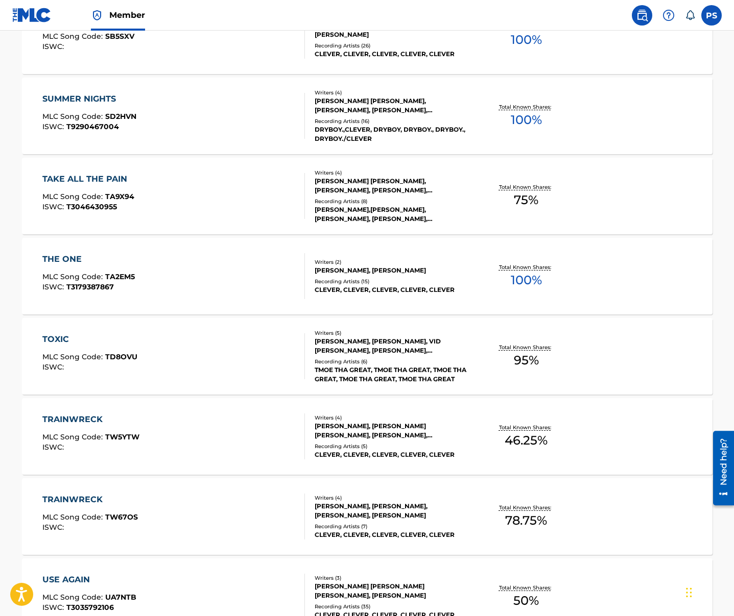
click at [181, 340] on div "TOXIC MLC Song Code : TD8OVU ISWC :" at bounding box center [173, 356] width 262 height 46
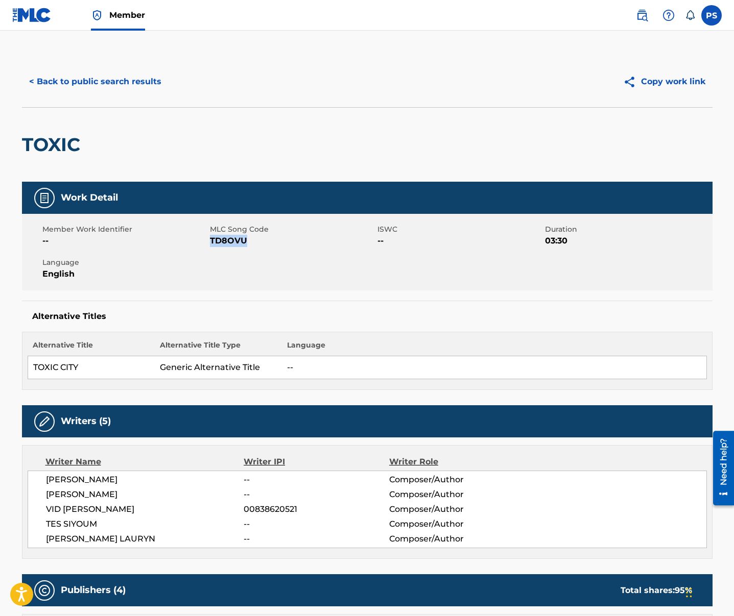
drag, startPoint x: 211, startPoint y: 241, endPoint x: 244, endPoint y: 245, distance: 33.3
click at [244, 245] on span "TD8OVU" at bounding box center [292, 241] width 165 height 12
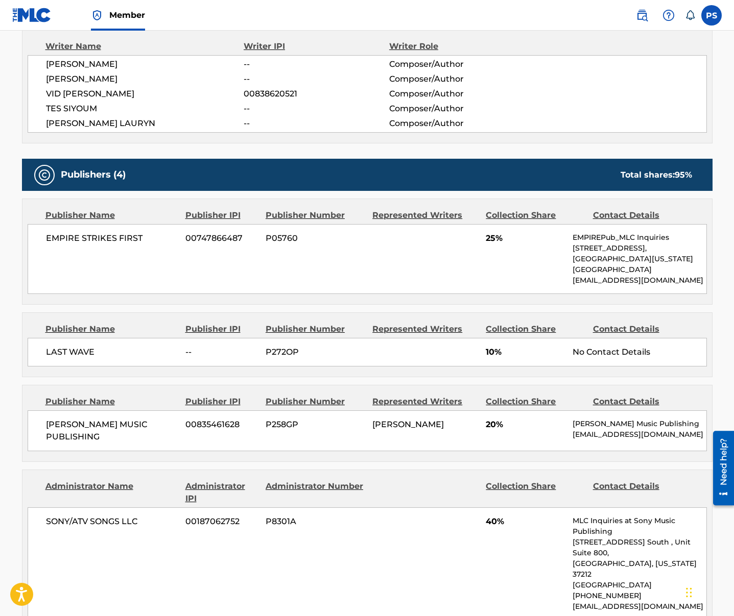
scroll to position [419, 0]
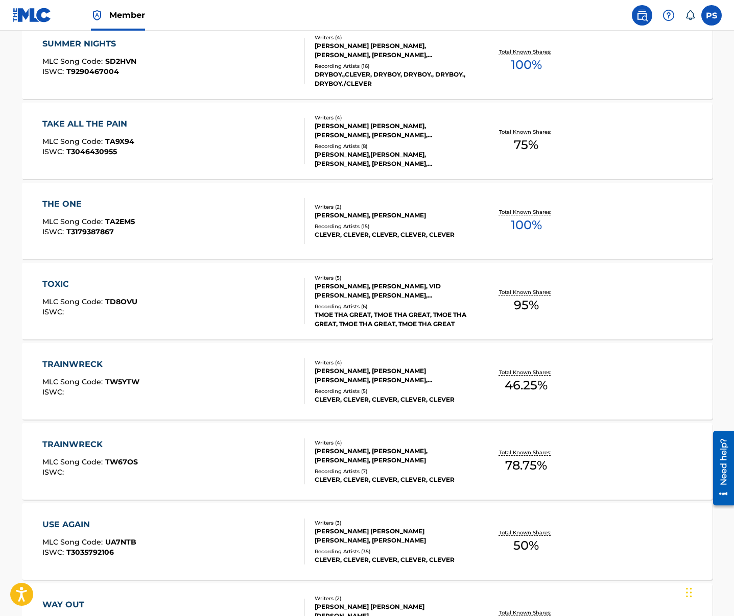
scroll to position [1712, 0]
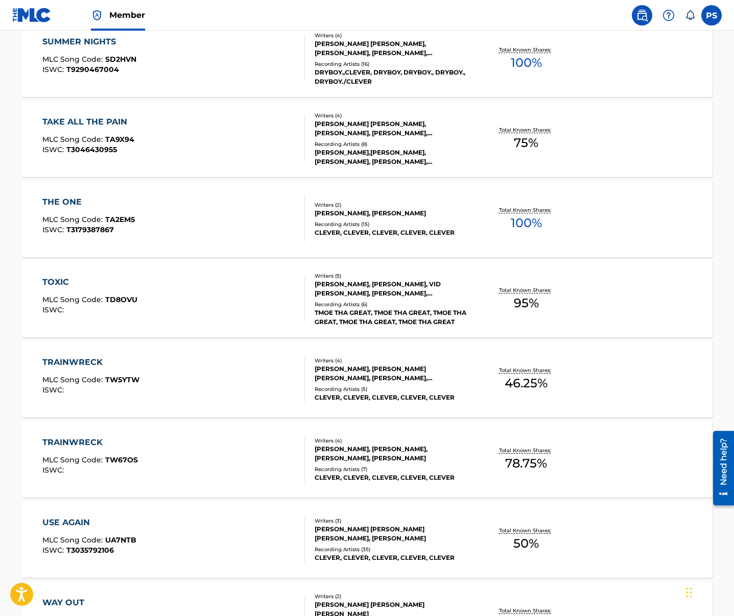
click at [101, 380] on span "MLC Song Code :" at bounding box center [73, 379] width 63 height 9
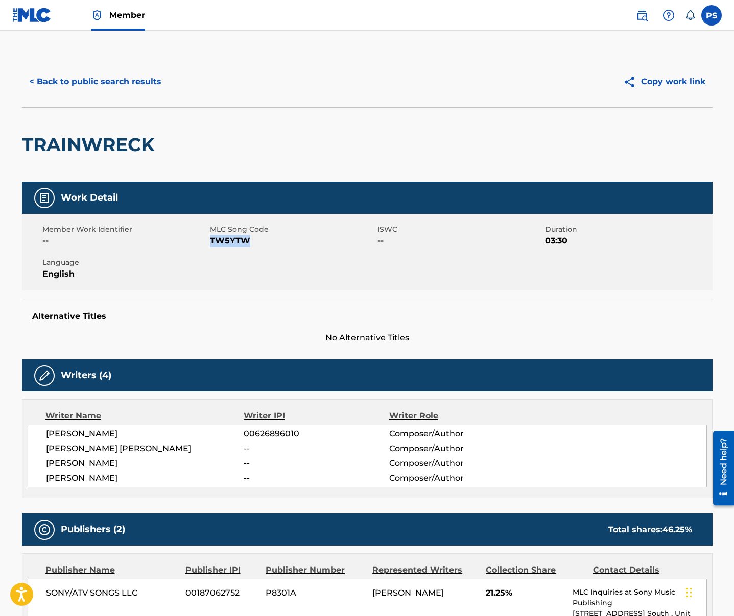
drag, startPoint x: 210, startPoint y: 239, endPoint x: 262, endPoint y: 240, distance: 52.1
click at [262, 239] on span "TW5YTW" at bounding box center [292, 241] width 165 height 12
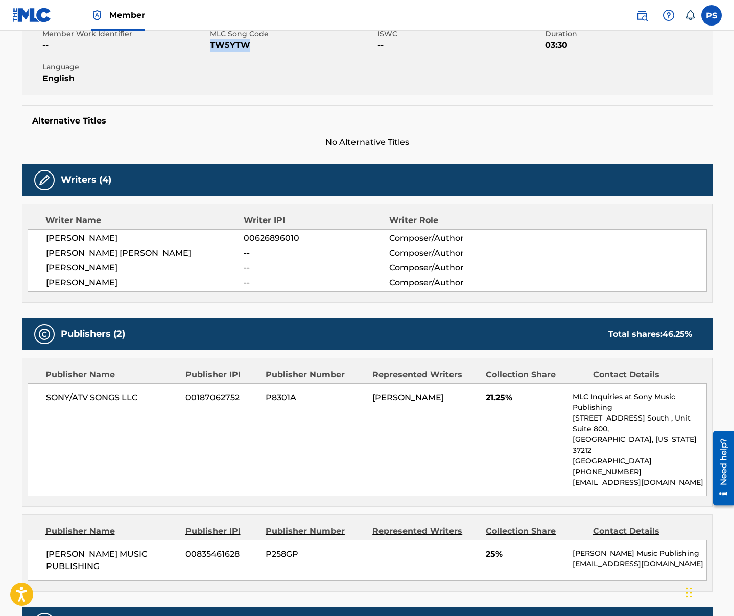
scroll to position [246, 0]
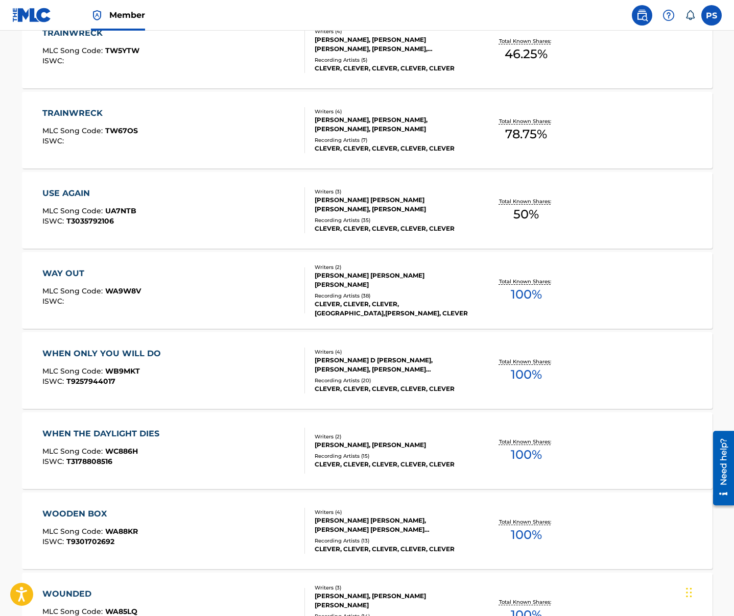
scroll to position [2031, 0]
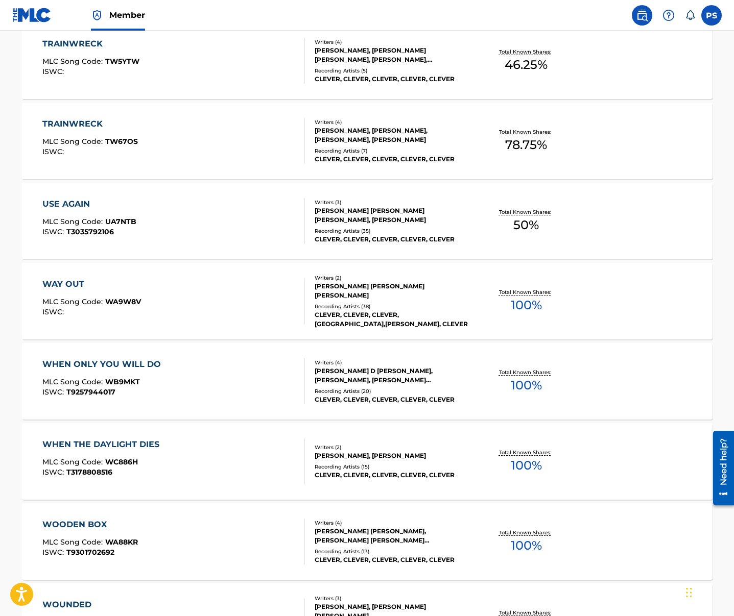
click at [107, 205] on div "USE AGAIN" at bounding box center [89, 204] width 94 height 12
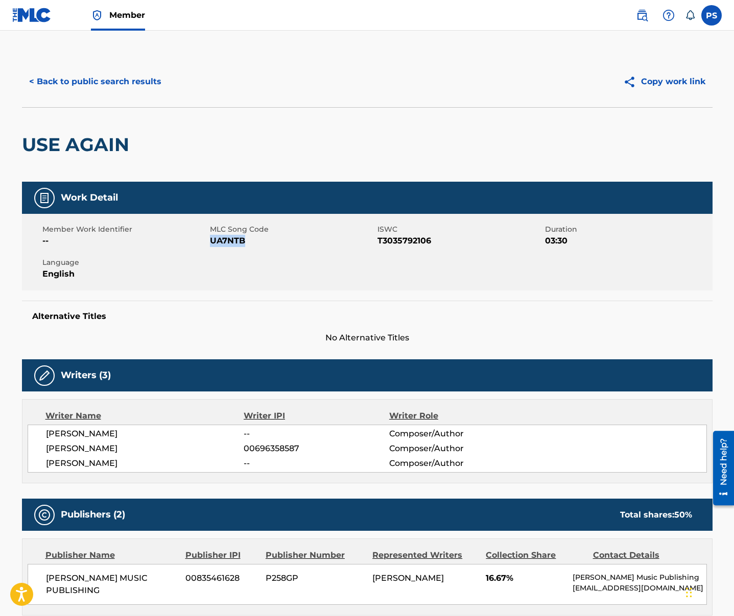
drag, startPoint x: 210, startPoint y: 240, endPoint x: 249, endPoint y: 240, distance: 38.3
click at [249, 240] on span "UA7NTB" at bounding box center [292, 241] width 165 height 12
click at [102, 87] on button "< Back to public search results" at bounding box center [95, 82] width 147 height 26
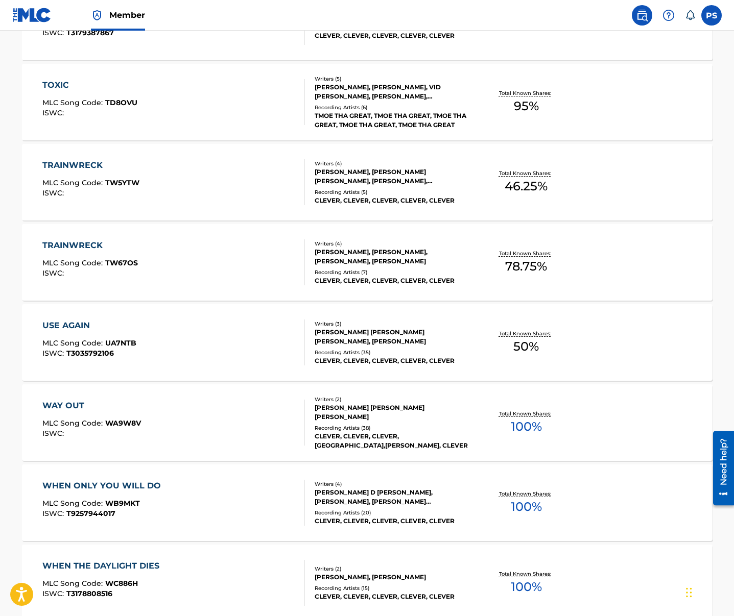
scroll to position [1910, 0]
click at [103, 420] on span "MLC Song Code :" at bounding box center [73, 422] width 63 height 9
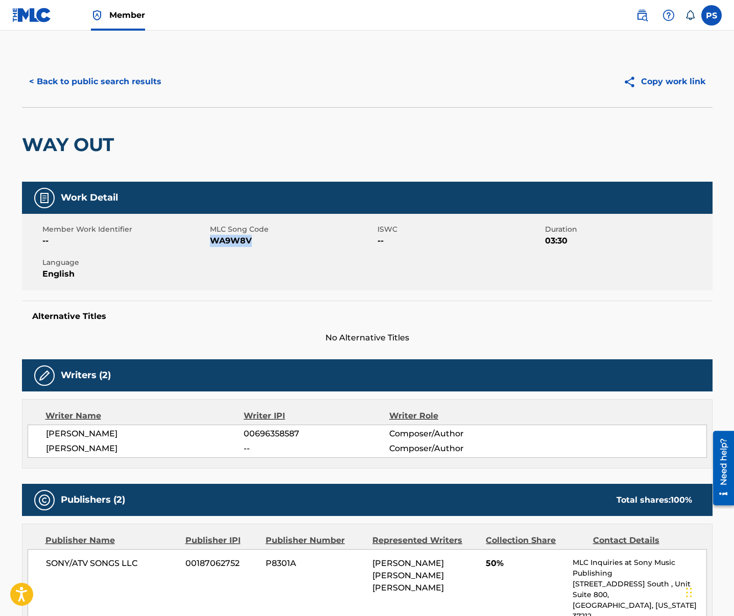
drag, startPoint x: 210, startPoint y: 245, endPoint x: 269, endPoint y: 252, distance: 58.6
click at [269, 252] on div "Member Work Identifier -- MLC Song Code WA9W8V ISWC -- Duration 03:30 Language …" at bounding box center [367, 252] width 690 height 77
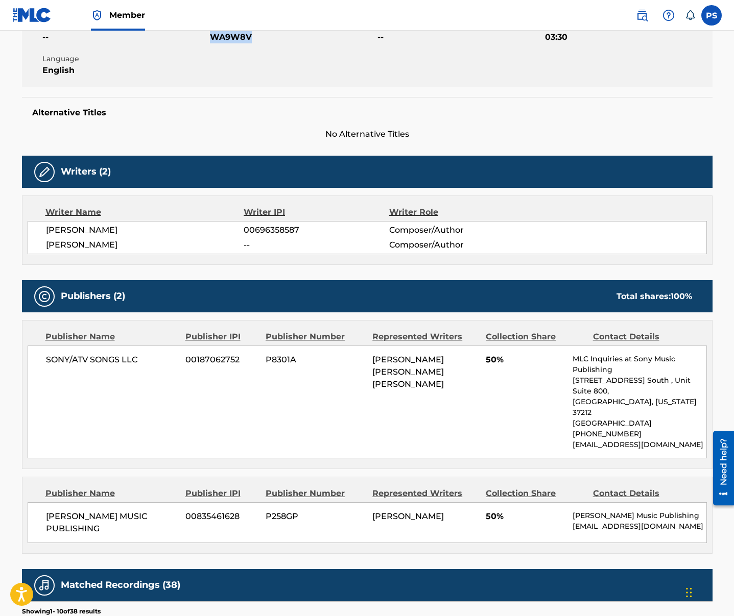
scroll to position [210, 0]
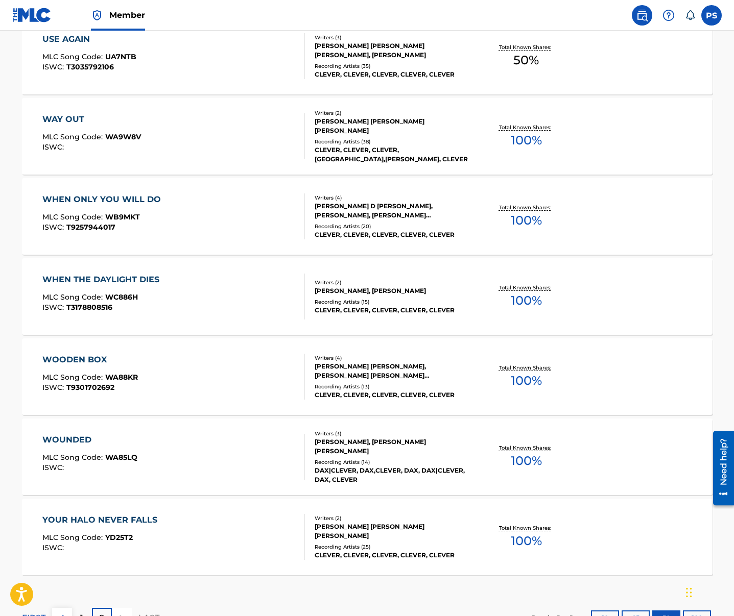
scroll to position [2214, 0]
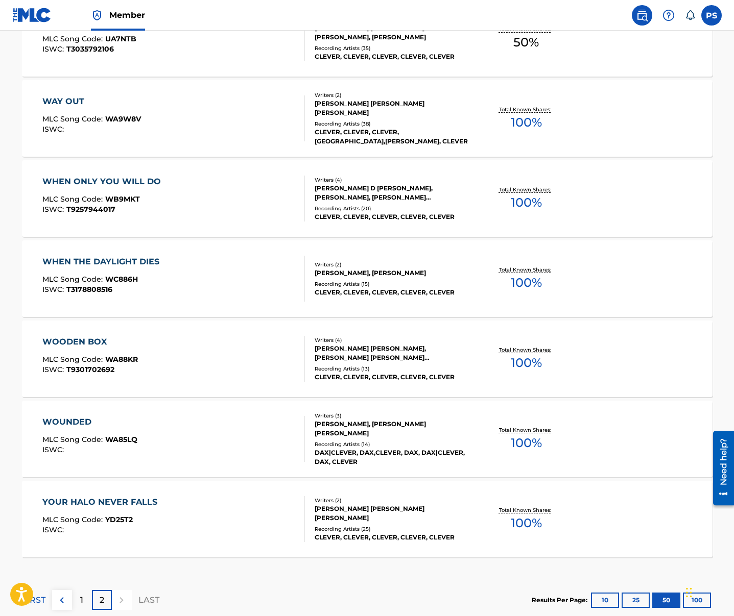
click at [165, 206] on div "WHEN ONLY YOU WILL DO MLC Song Code : WB9MKT ISWC : T9257944017" at bounding box center [173, 199] width 262 height 46
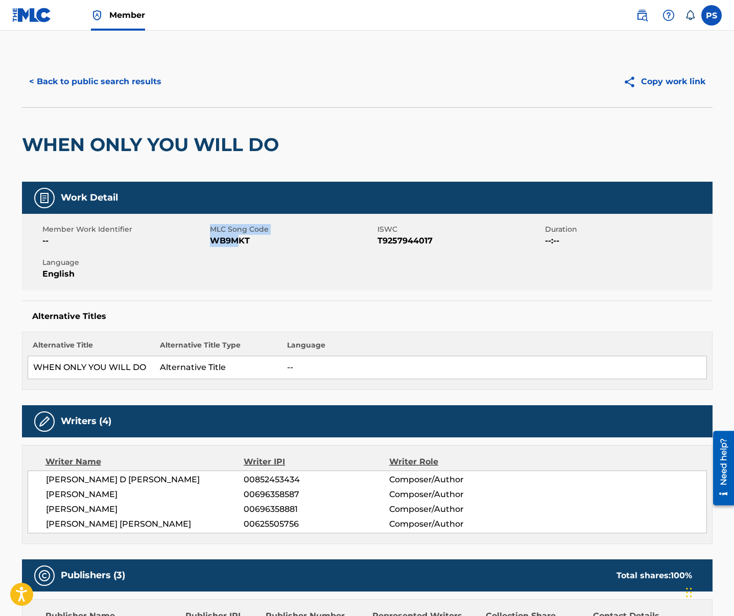
drag, startPoint x: 207, startPoint y: 242, endPoint x: 238, endPoint y: 243, distance: 30.7
click at [238, 243] on div "Member Work Identifier -- MLC Song Code WB9MKT ISWC T9257944017 Duration --:-- …" at bounding box center [367, 252] width 690 height 77
drag, startPoint x: 238, startPoint y: 244, endPoint x: 218, endPoint y: 244, distance: 20.4
click at [238, 244] on span "WB9MKT" at bounding box center [292, 241] width 165 height 12
drag, startPoint x: 212, startPoint y: 243, endPoint x: 248, endPoint y: 246, distance: 35.9
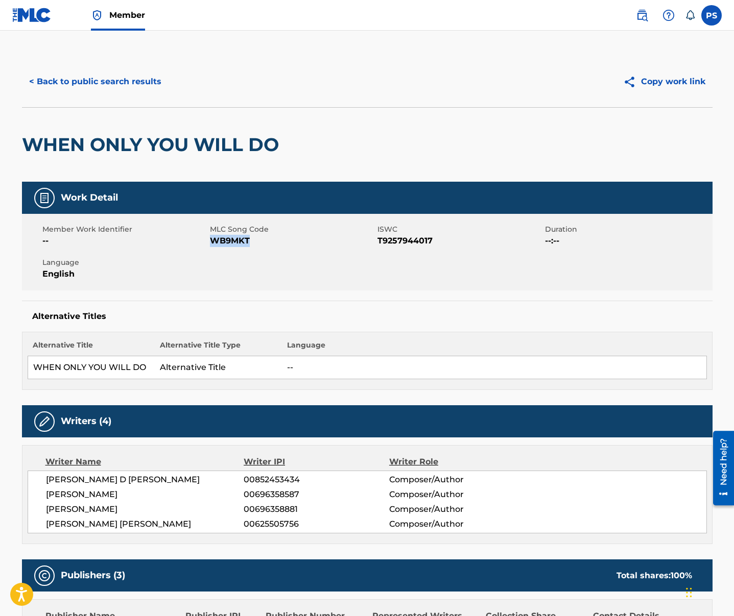
click at [248, 246] on span "WB9MKT" at bounding box center [292, 241] width 165 height 12
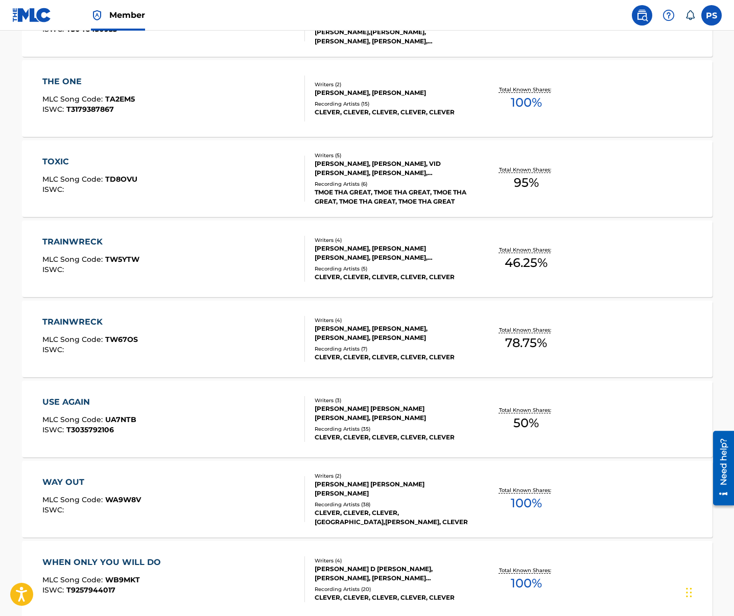
scroll to position [2278, 0]
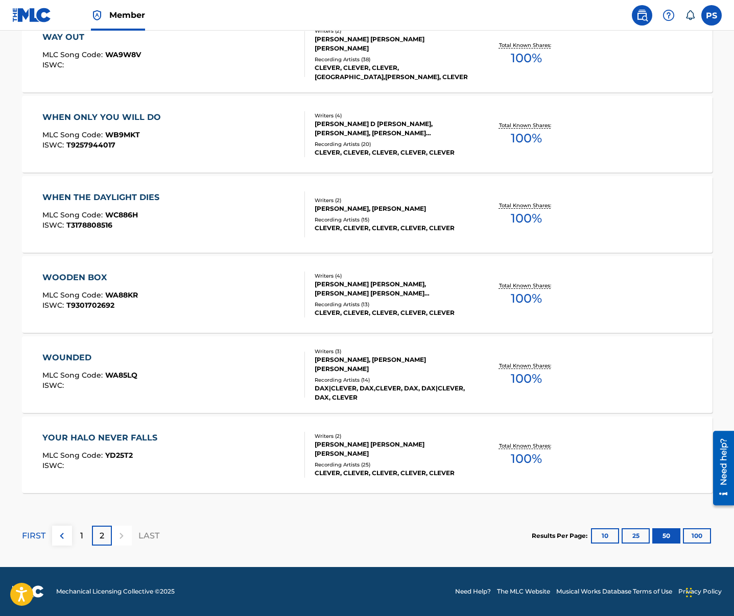
click at [177, 210] on div "WHEN THE DAYLIGHT DIES MLC Song Code : WC886H ISWC : T3178808516" at bounding box center [173, 214] width 262 height 46
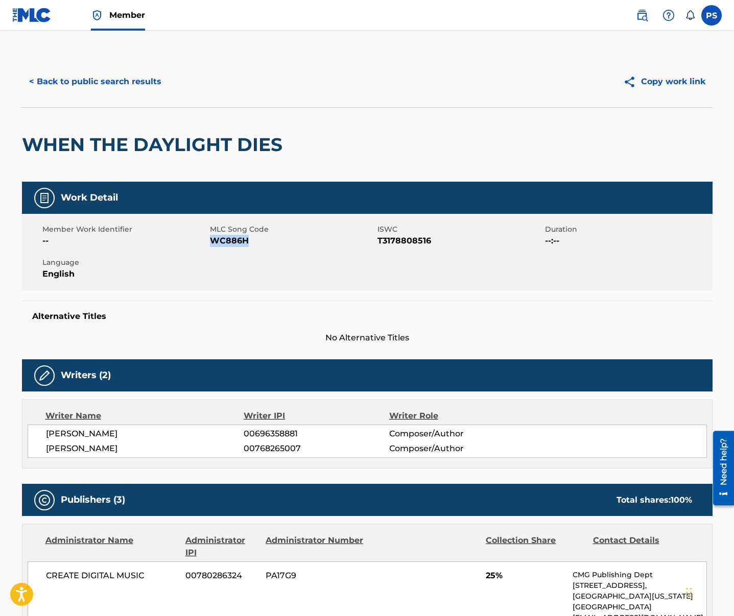
drag, startPoint x: 212, startPoint y: 241, endPoint x: 247, endPoint y: 240, distance: 35.2
click at [247, 240] on span "WC886H" at bounding box center [292, 241] width 165 height 12
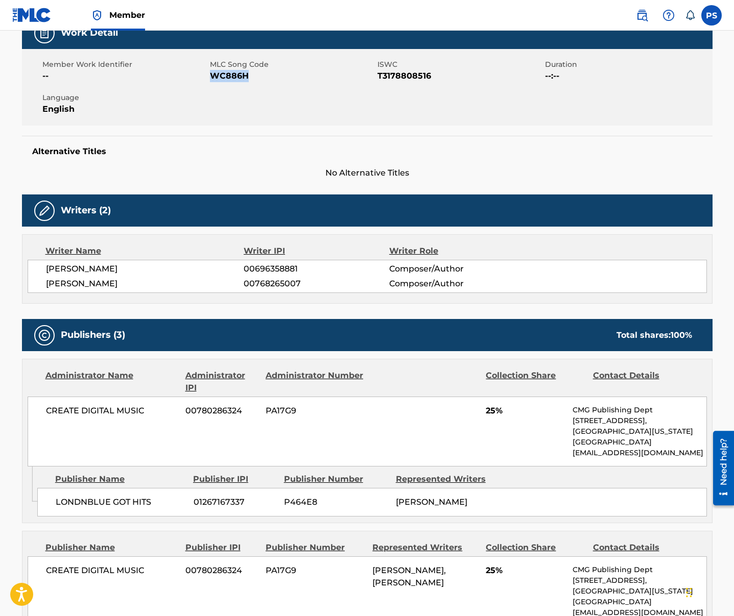
scroll to position [356, 0]
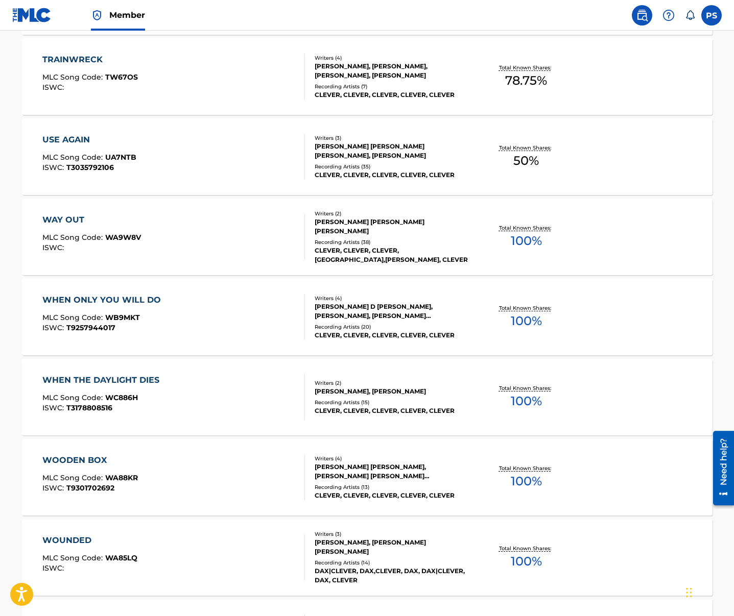
scroll to position [2278, 0]
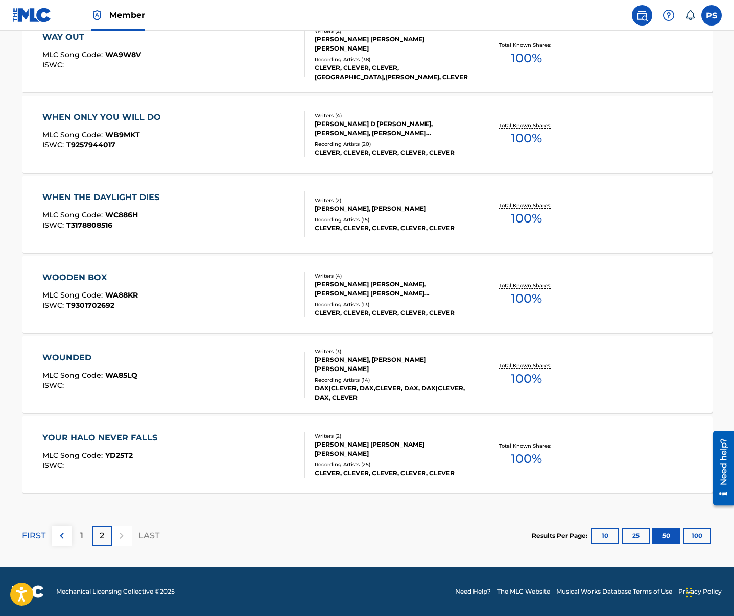
click at [178, 315] on div "WOODEN BOX MLC Song Code : WA88KR ISWC : T9301702692" at bounding box center [173, 295] width 262 height 46
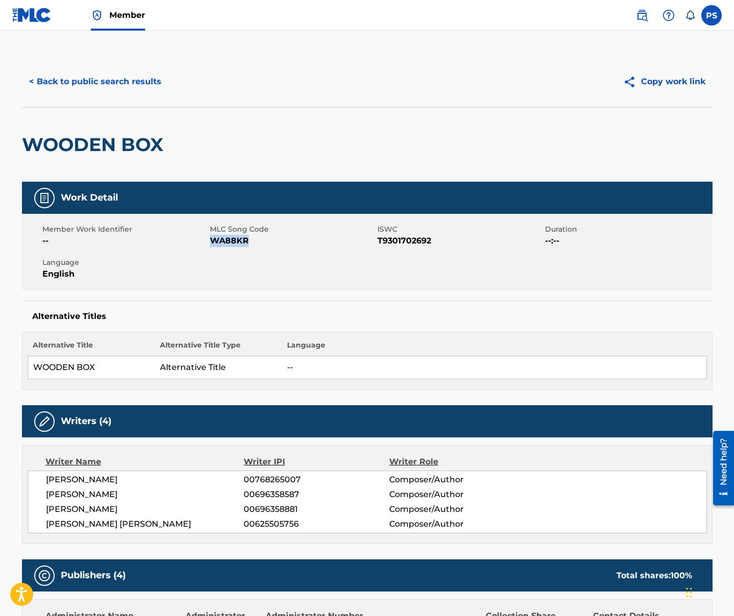
drag, startPoint x: 211, startPoint y: 241, endPoint x: 250, endPoint y: 241, distance: 38.8
click at [250, 241] on span "WA88KR" at bounding box center [292, 241] width 165 height 12
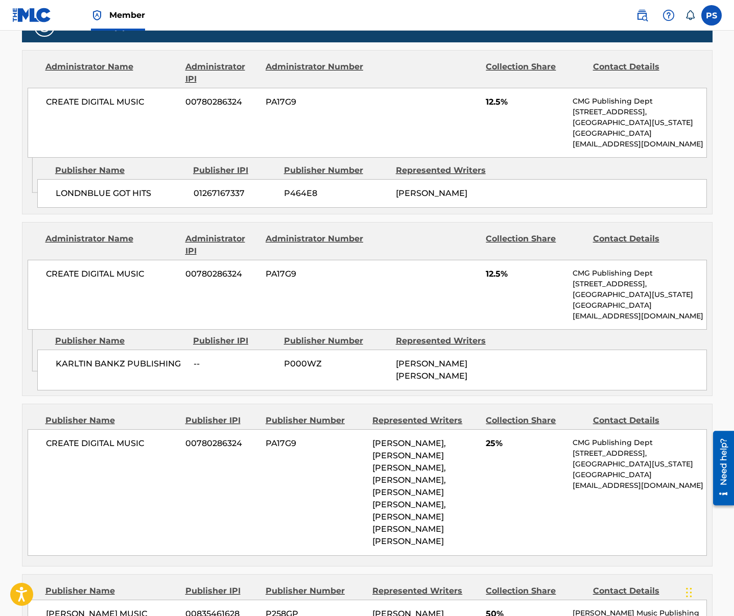
scroll to position [664, 0]
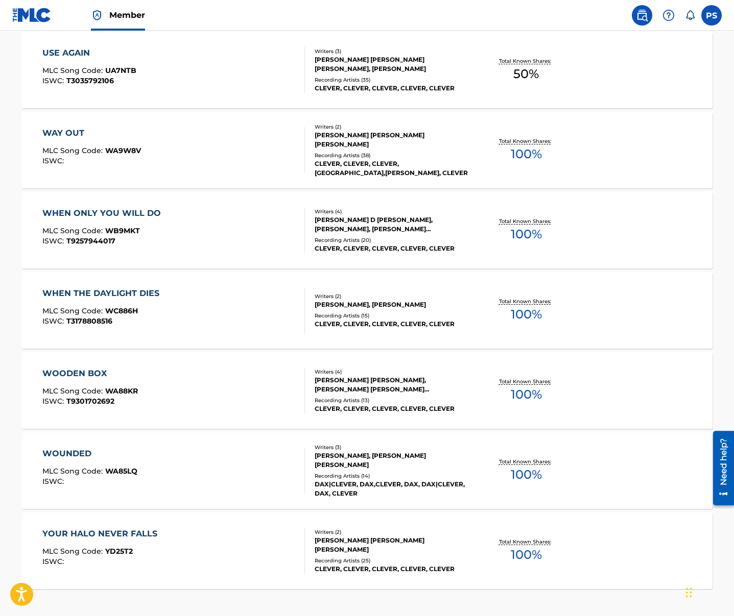
scroll to position [2278, 0]
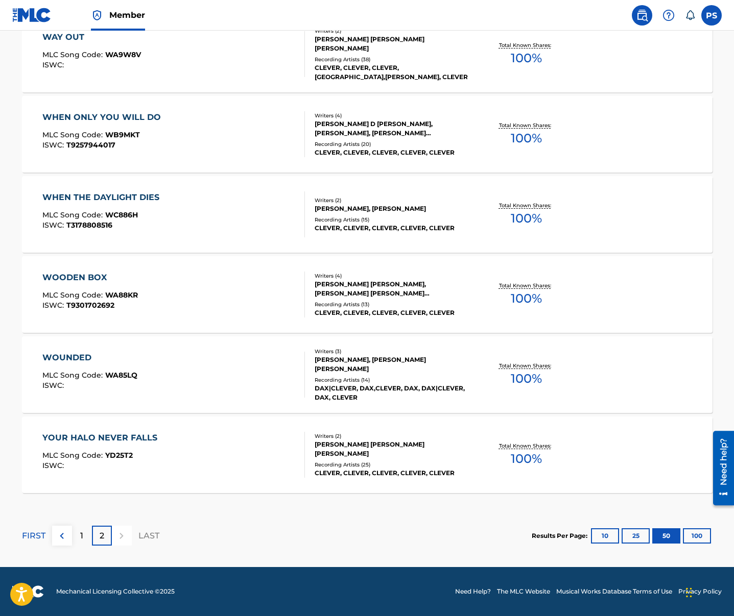
click at [88, 376] on span "MLC Song Code :" at bounding box center [73, 375] width 63 height 9
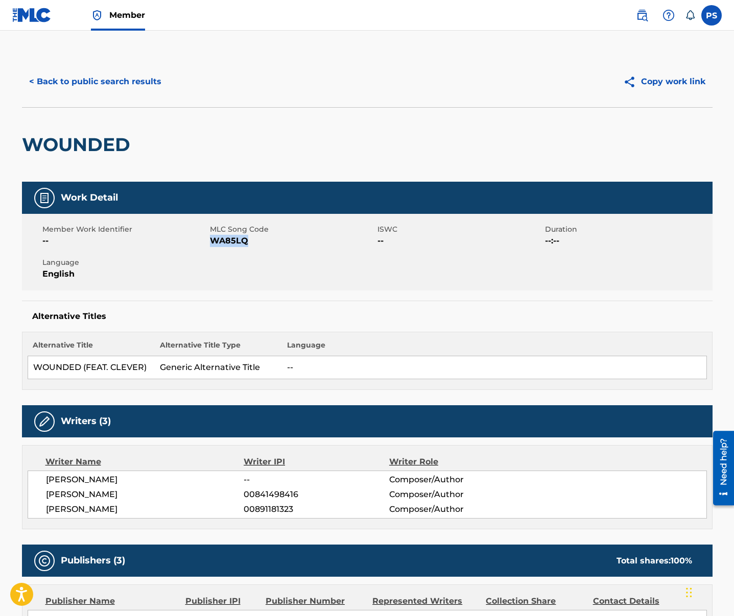
drag, startPoint x: 212, startPoint y: 241, endPoint x: 248, endPoint y: 243, distance: 35.3
click at [248, 243] on span "WA85LQ" at bounding box center [292, 241] width 165 height 12
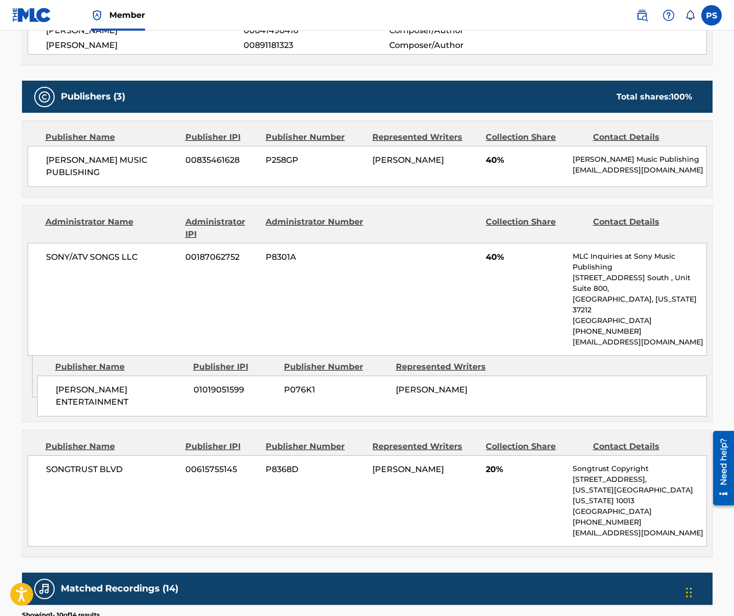
scroll to position [469, 0]
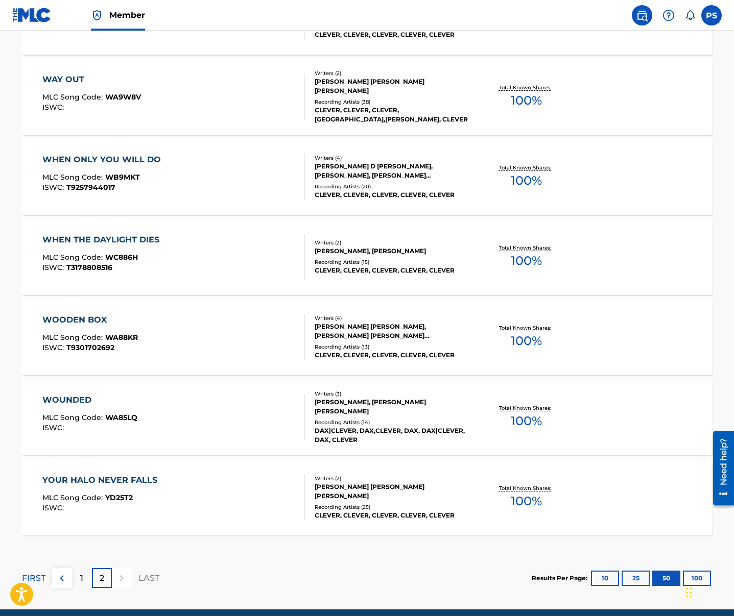
scroll to position [2278, 0]
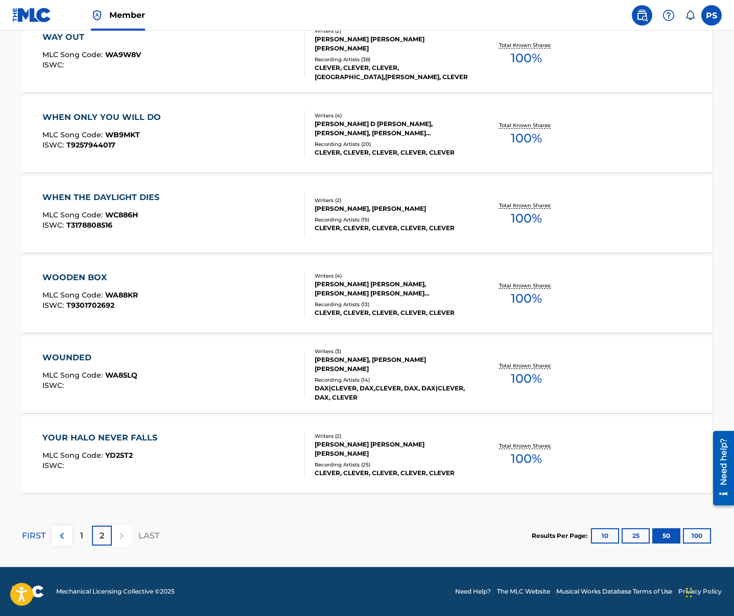
click at [97, 439] on div "YOUR HALO NEVER FALLS" at bounding box center [102, 438] width 120 height 12
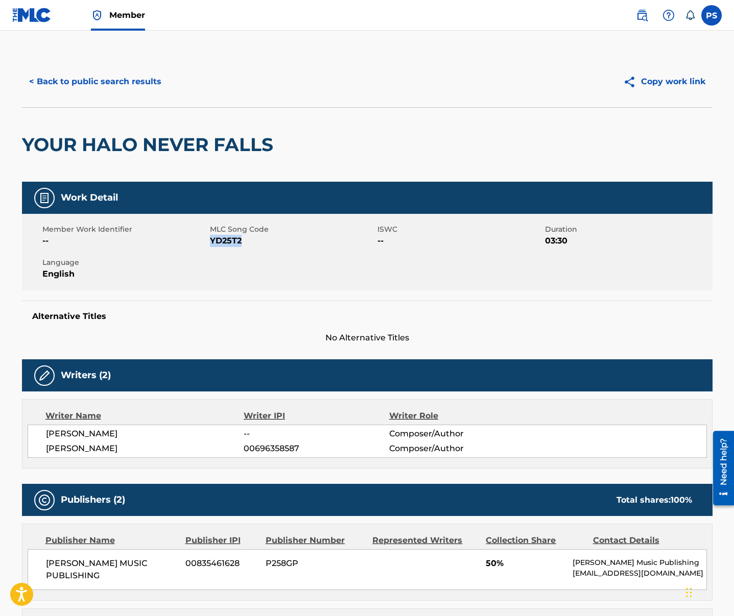
drag, startPoint x: 212, startPoint y: 243, endPoint x: 257, endPoint y: 243, distance: 44.9
click at [257, 243] on span "YD25T2" at bounding box center [292, 241] width 165 height 12
click at [95, 78] on button "< Back to public search results" at bounding box center [95, 82] width 147 height 26
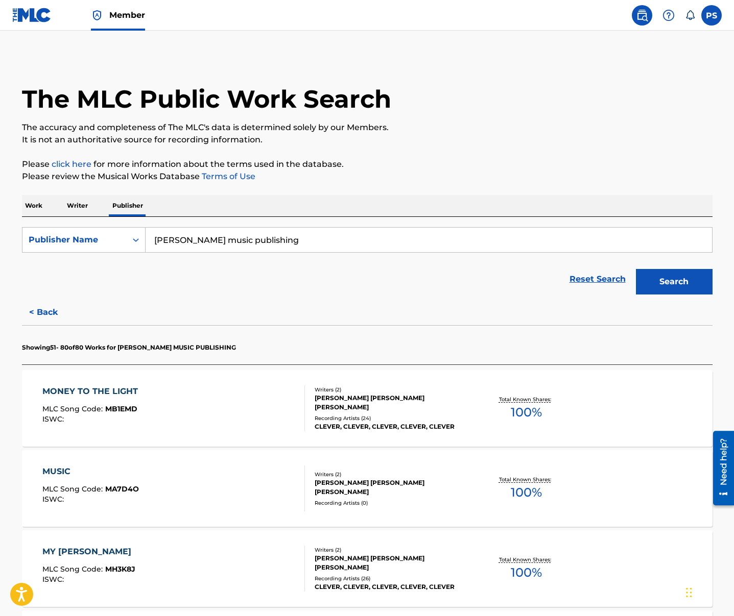
click at [38, 207] on p "Work" at bounding box center [33, 205] width 23 height 21
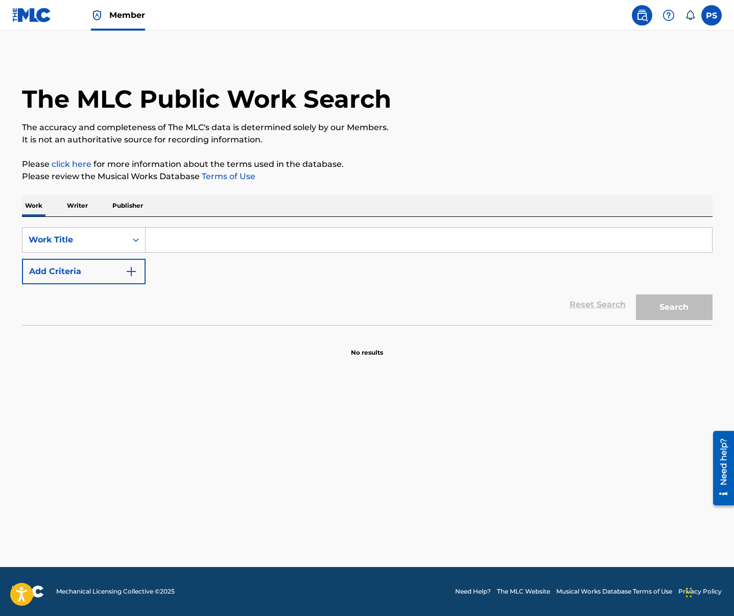
click at [84, 272] on button "Add Criteria" at bounding box center [84, 272] width 124 height 26
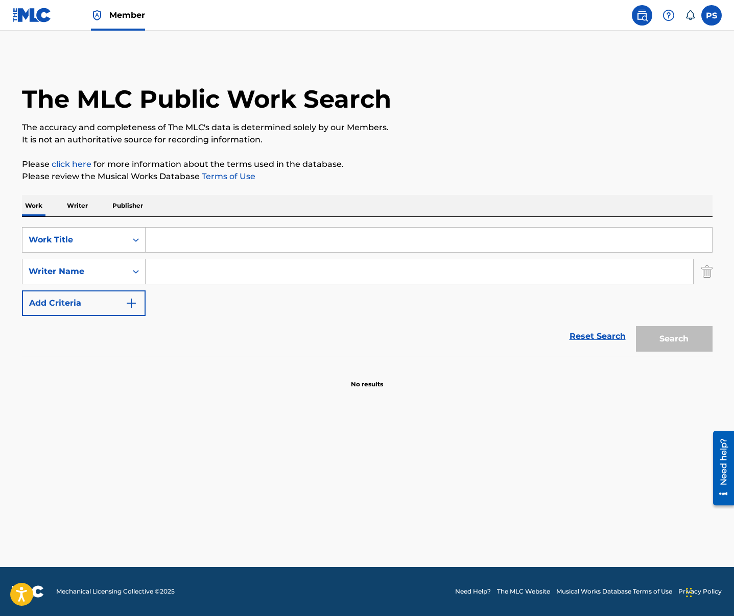
click at [174, 230] on input "Search Form" at bounding box center [429, 240] width 566 height 25
type input "99"
type input "[PERSON_NAME]"
click at [609, 326] on button "Search" at bounding box center [674, 339] width 77 height 26
click at [229, 272] on input "[PERSON_NAME]" at bounding box center [419, 271] width 547 height 25
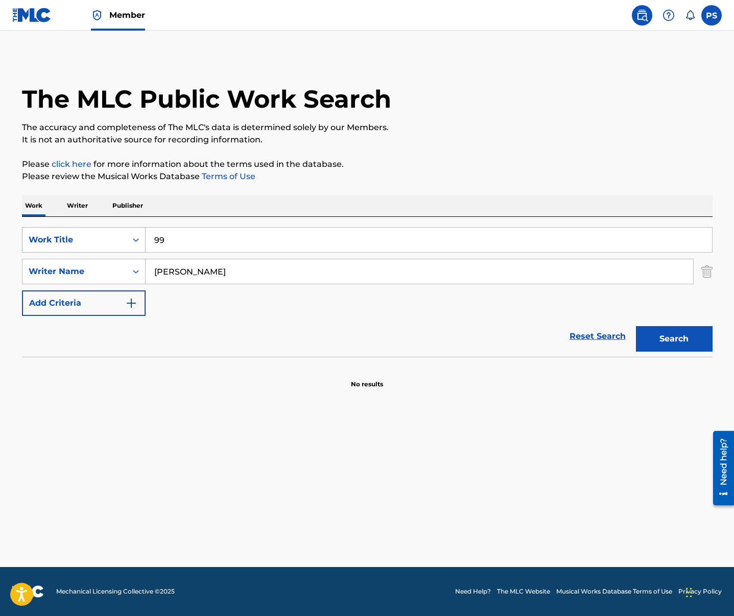
click at [109, 251] on div "Work Title" at bounding box center [84, 240] width 124 height 26
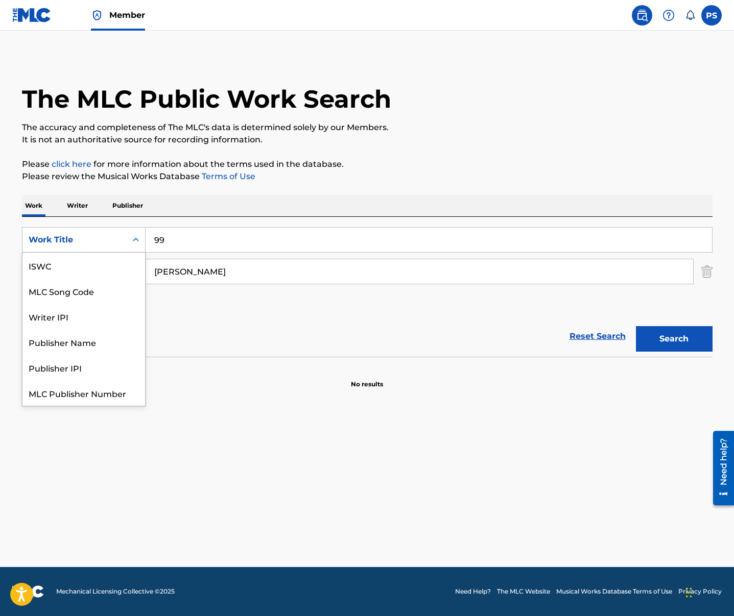
scroll to position [26, 0]
drag, startPoint x: 307, startPoint y: 323, endPoint x: 306, endPoint y: 328, distance: 5.6
click at [306, 323] on div "Reset Search Search" at bounding box center [367, 336] width 690 height 41
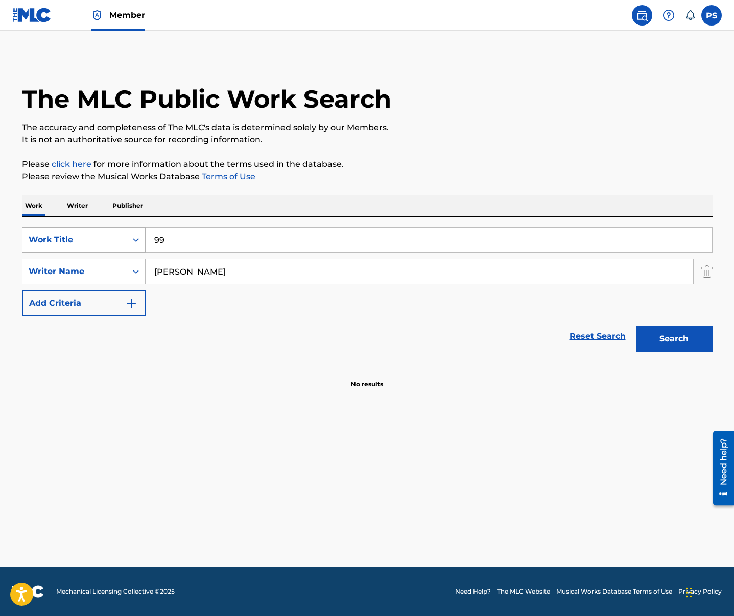
click at [100, 246] on div "Work Title" at bounding box center [75, 240] width 92 height 12
click at [225, 269] on input "[PERSON_NAME]" at bounding box center [419, 271] width 547 height 25
drag, startPoint x: 176, startPoint y: 243, endPoint x: 127, endPoint y: 237, distance: 49.3
click at [127, 237] on div "SearchWithCriteriaf7aad9f3-72ee-4a80-a254-f963a3b83f1c Work Title 99" at bounding box center [367, 240] width 690 height 26
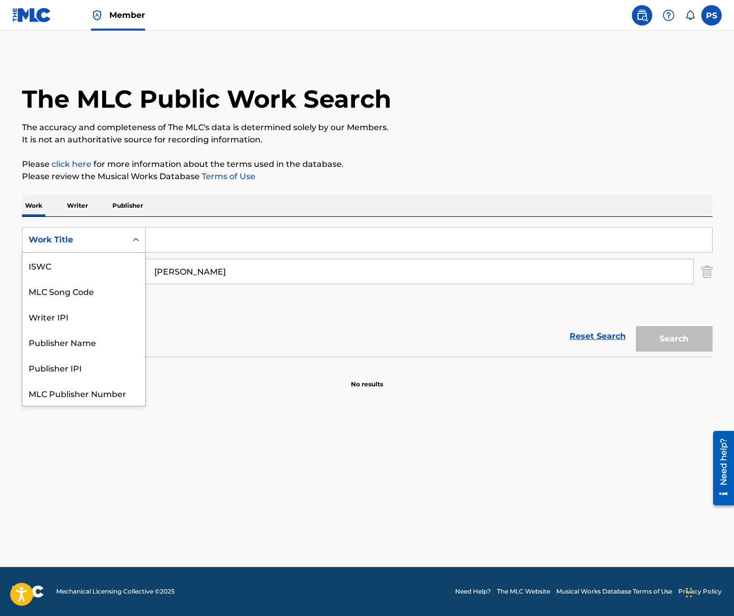
click at [106, 240] on div "Work Title" at bounding box center [75, 240] width 92 height 12
click at [198, 355] on div "Reset Search Search" at bounding box center [367, 336] width 690 height 41
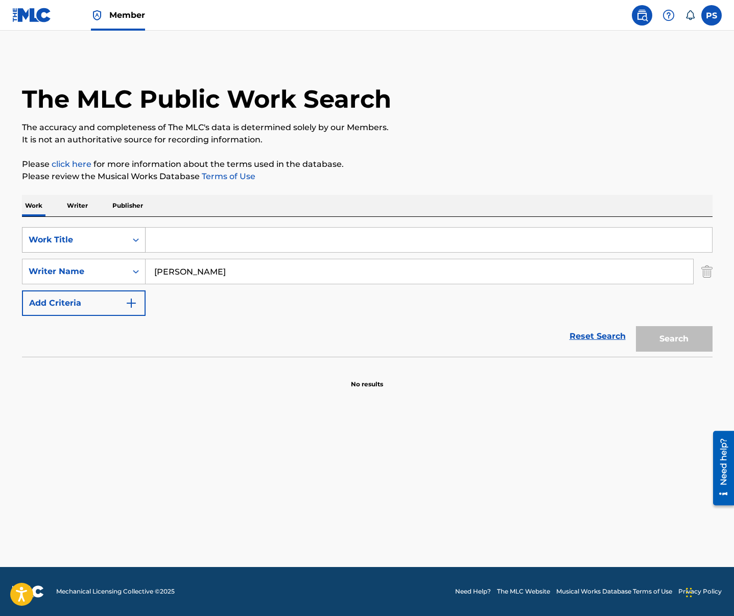
drag, startPoint x: 112, startPoint y: 235, endPoint x: 100, endPoint y: 246, distance: 16.0
click at [112, 235] on div "Work Title" at bounding box center [75, 240] width 92 height 12
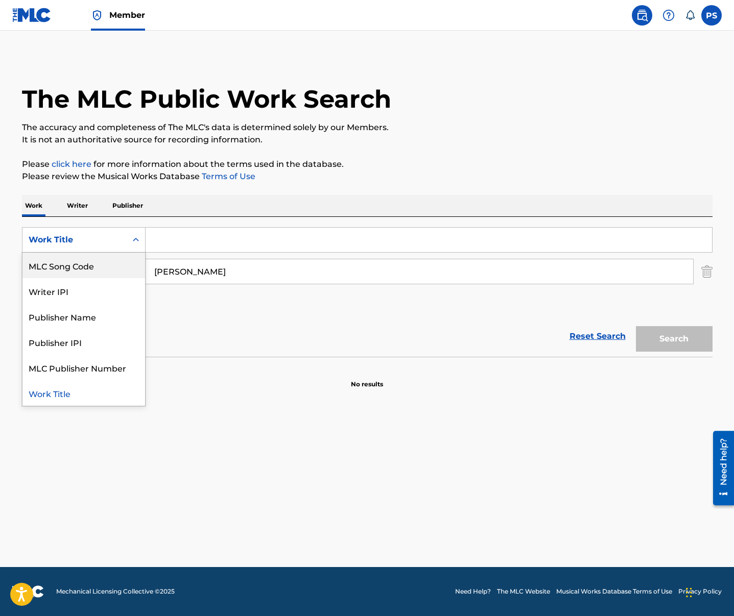
click at [77, 205] on p "Writer" at bounding box center [77, 205] width 27 height 21
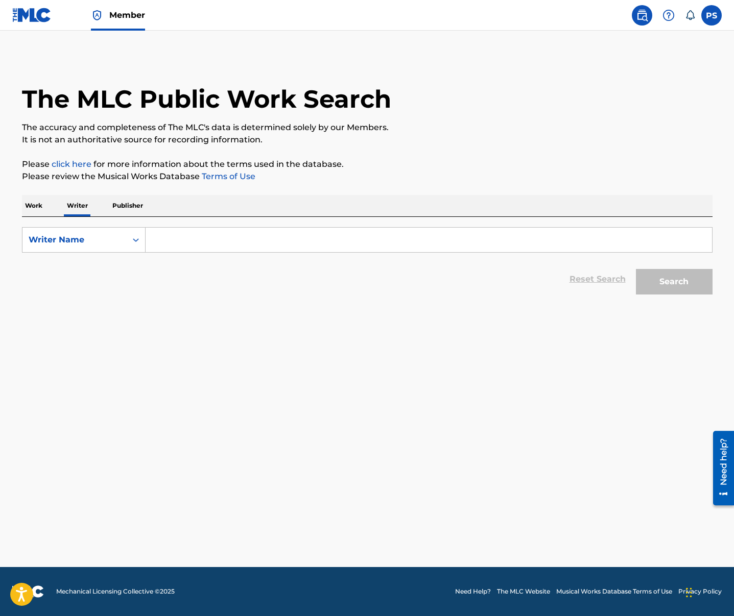
click at [160, 240] on input "Search Form" at bounding box center [429, 240] width 566 height 25
type input "[PERSON_NAME]"
click at [609, 281] on button "Search" at bounding box center [674, 282] width 77 height 26
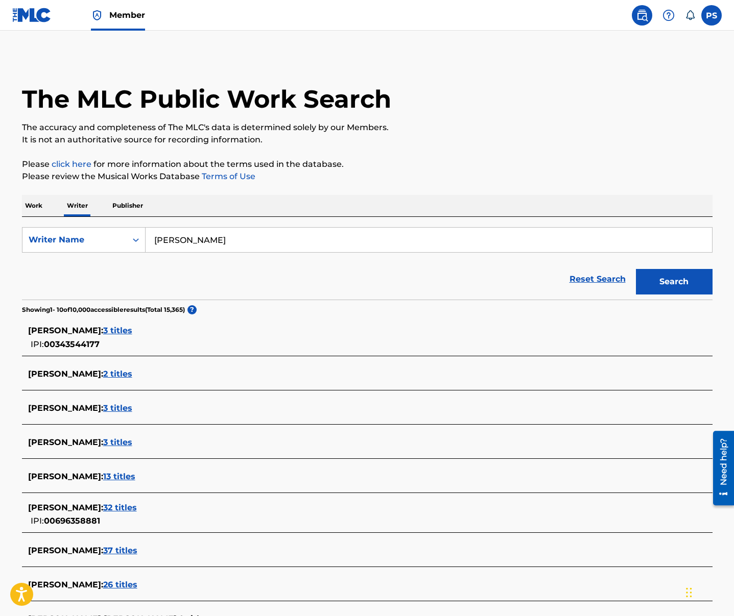
click at [136, 504] on span "32 titles" at bounding box center [120, 508] width 34 height 10
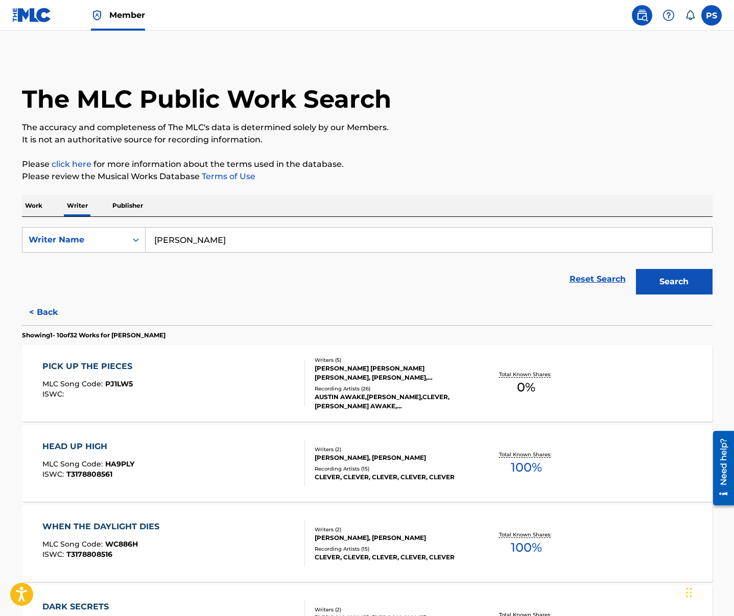
click at [40, 206] on p "Work" at bounding box center [33, 205] width 23 height 21
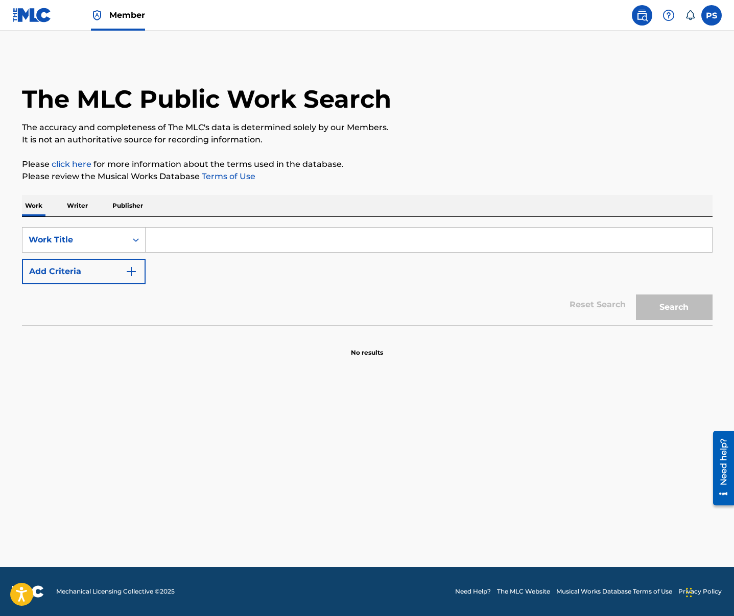
click at [209, 243] on input "Search Form" at bounding box center [429, 240] width 566 height 25
type input "angel on the way down"
click at [609, 295] on button "Search" at bounding box center [674, 308] width 77 height 26
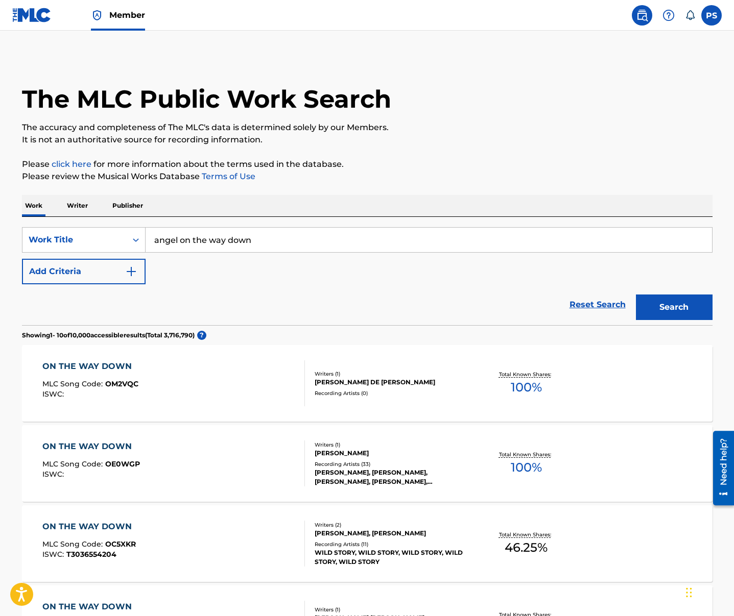
click at [118, 265] on button "Add Criteria" at bounding box center [84, 272] width 124 height 26
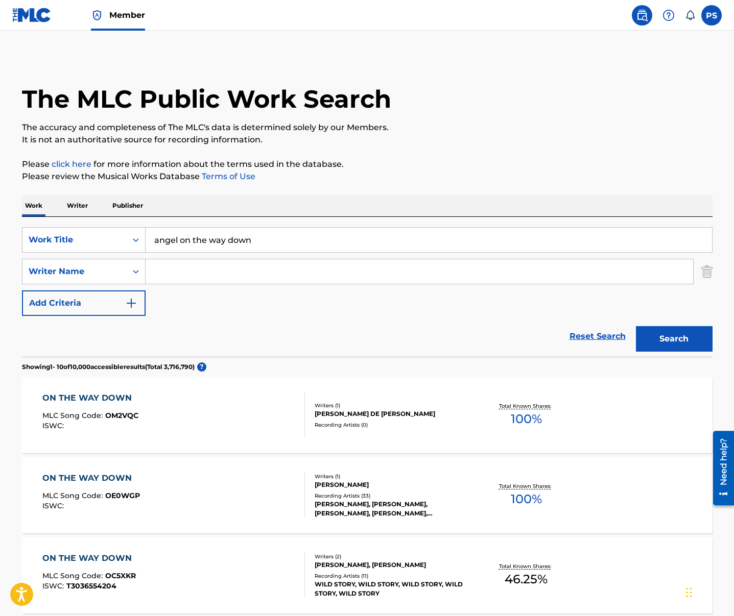
click at [175, 274] on input "Search Form" at bounding box center [419, 271] width 547 height 25
type input "[PERSON_NAME]"
click at [609, 331] on button "Search" at bounding box center [674, 339] width 77 height 26
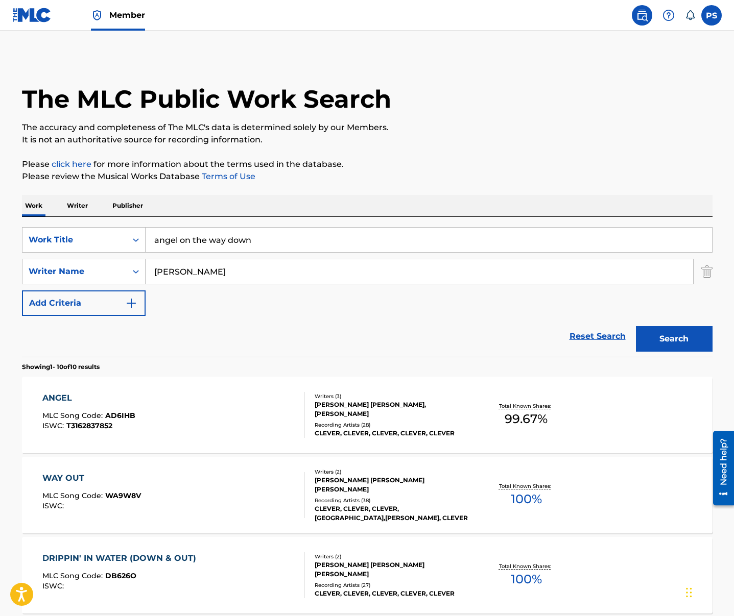
drag, startPoint x: 286, startPoint y: 240, endPoint x: 154, endPoint y: 236, distance: 131.8
click at [154, 236] on input "angel on the way down" at bounding box center [429, 240] width 566 height 25
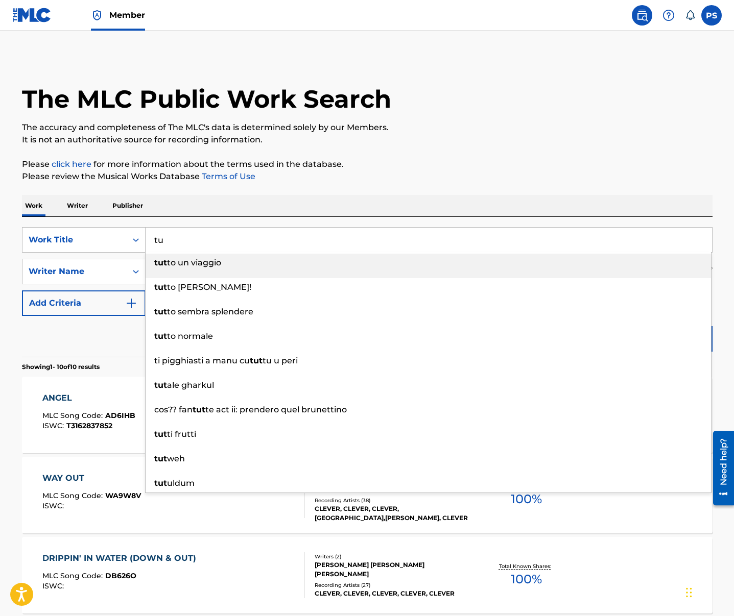
type input "t"
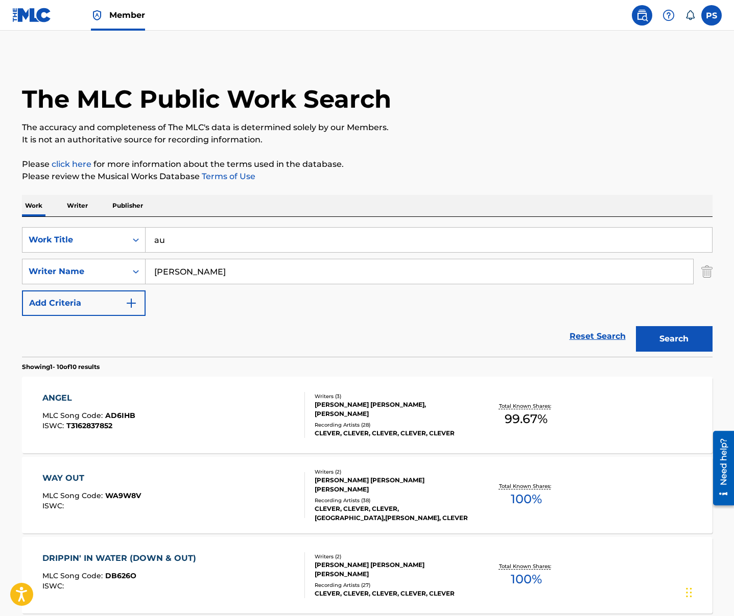
type input "a"
click at [609, 326] on button "Search" at bounding box center [674, 339] width 77 height 26
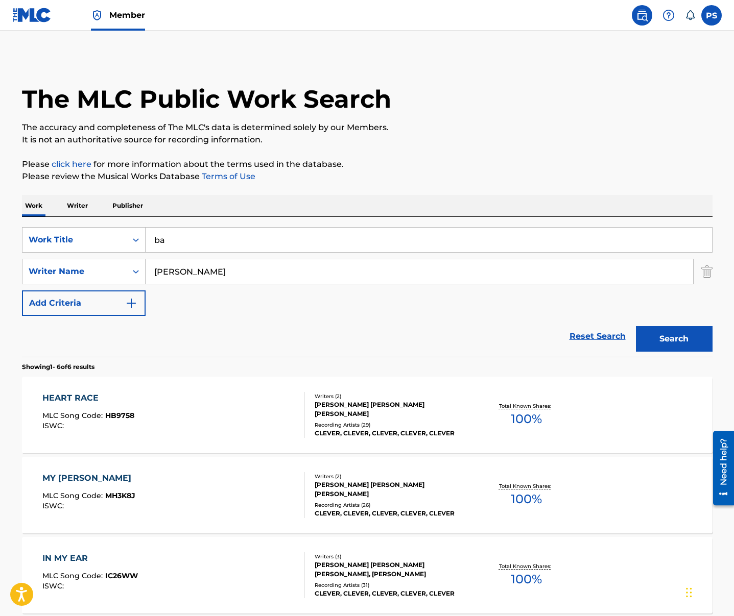
type input "b"
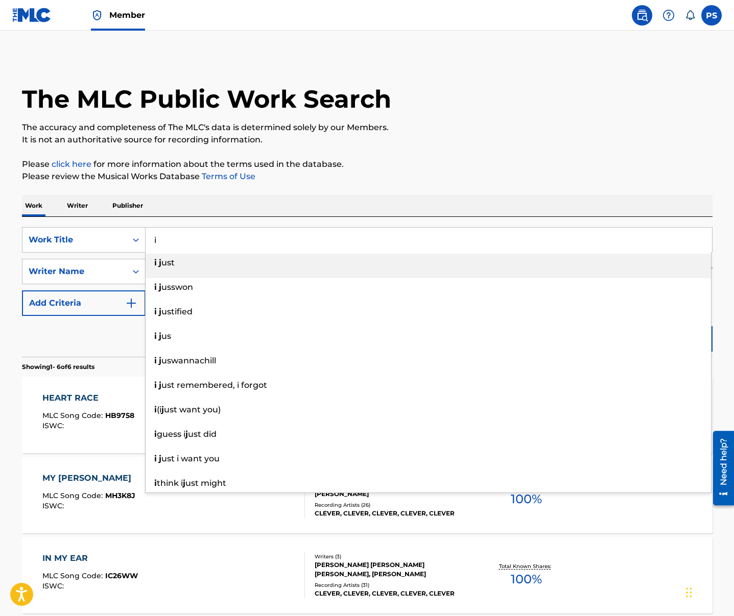
type input "i"
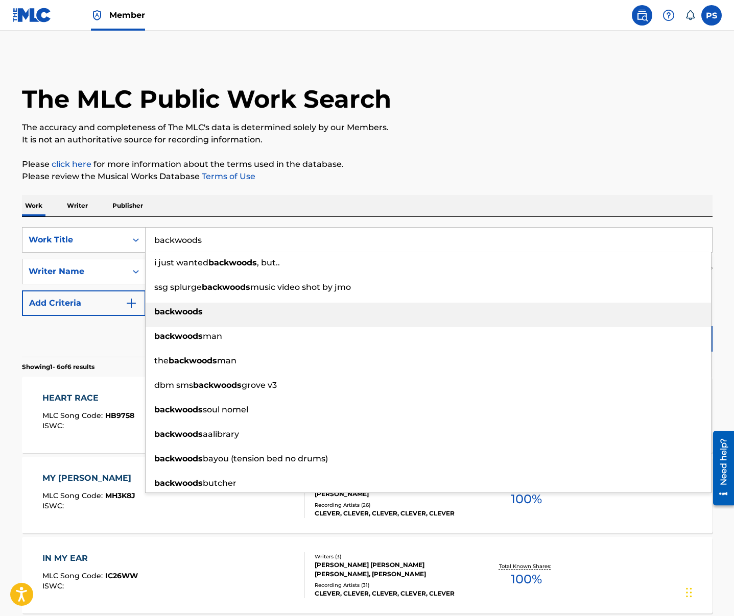
type input "backwoods"
click at [204, 311] on div "backwoods" at bounding box center [428, 312] width 565 height 18
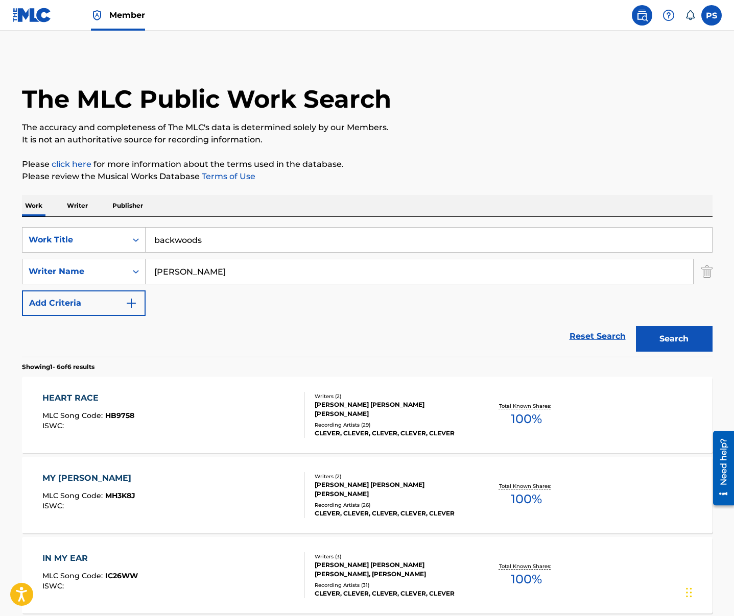
click at [609, 346] on button "Search" at bounding box center [674, 339] width 77 height 26
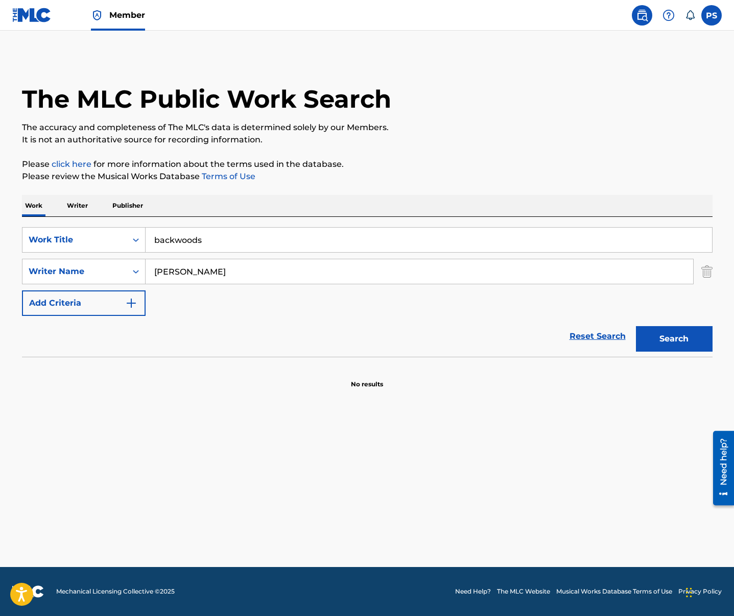
click at [39, 14] on img at bounding box center [31, 15] width 39 height 15
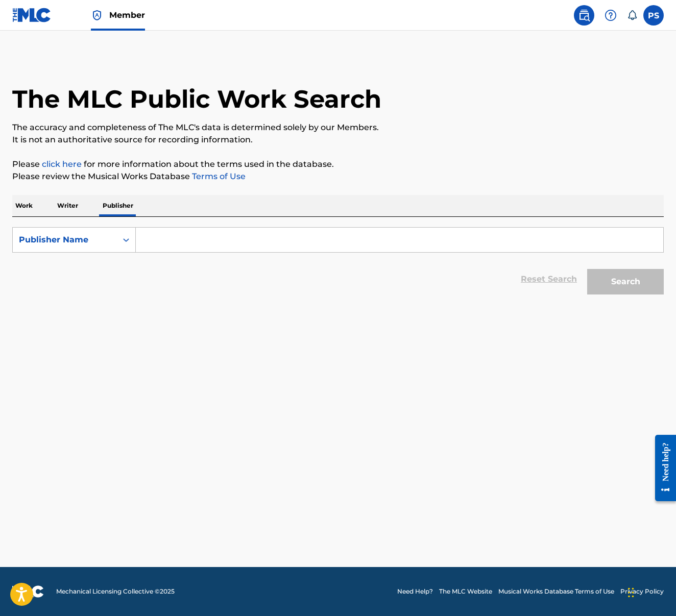
click at [650, 15] on label at bounding box center [653, 15] width 20 height 20
click at [654, 15] on input "PS Philip Stein phil@streamcut.com Notification Preferences Profile Log out" at bounding box center [654, 15] width 0 height 0
click at [606, 12] on img at bounding box center [611, 15] width 12 height 12
click at [587, 15] on img at bounding box center [584, 15] width 12 height 12
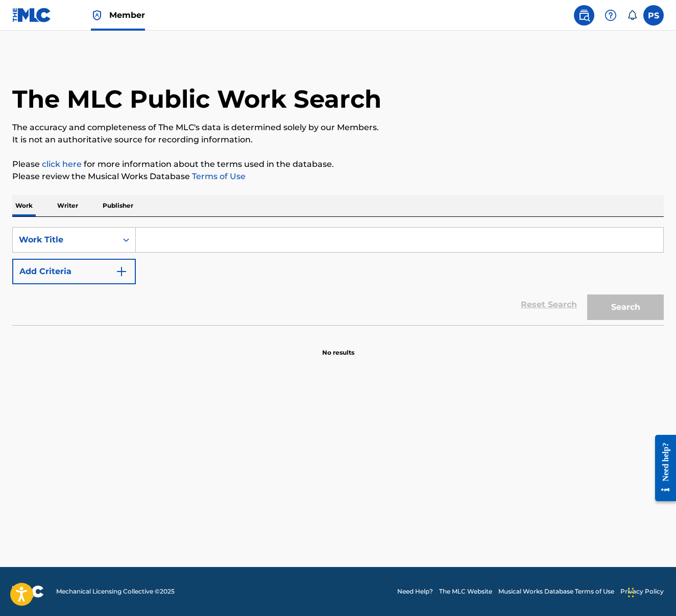
click at [13, 16] on img at bounding box center [31, 15] width 39 height 15
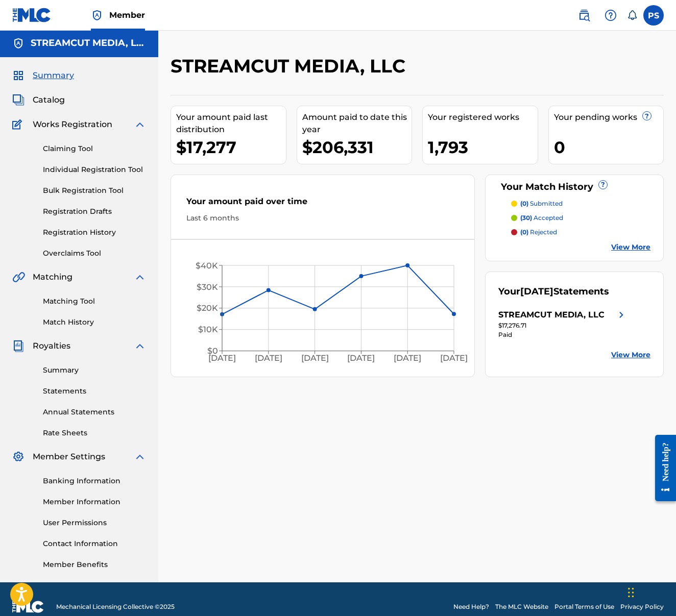
scroll to position [5, 0]
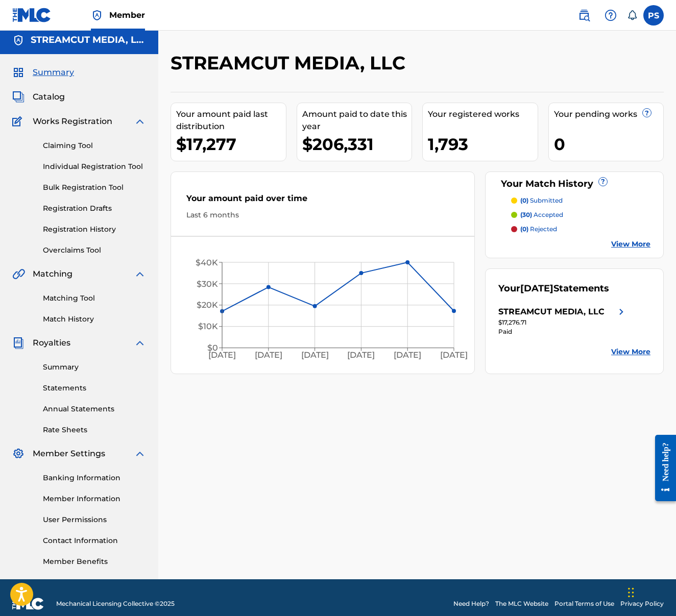
click at [71, 188] on link "Bulk Registration Tool" at bounding box center [94, 187] width 103 height 11
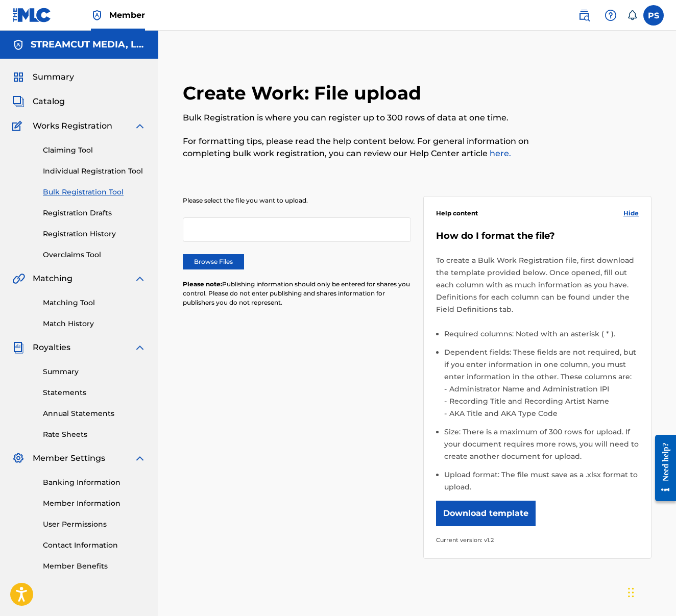
click at [477, 519] on button "Download template" at bounding box center [486, 514] width 100 height 26
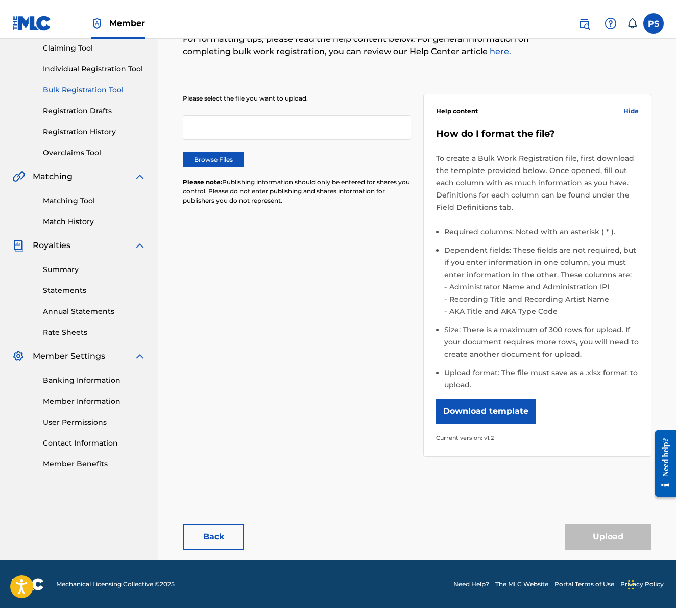
scroll to position [94, 0]
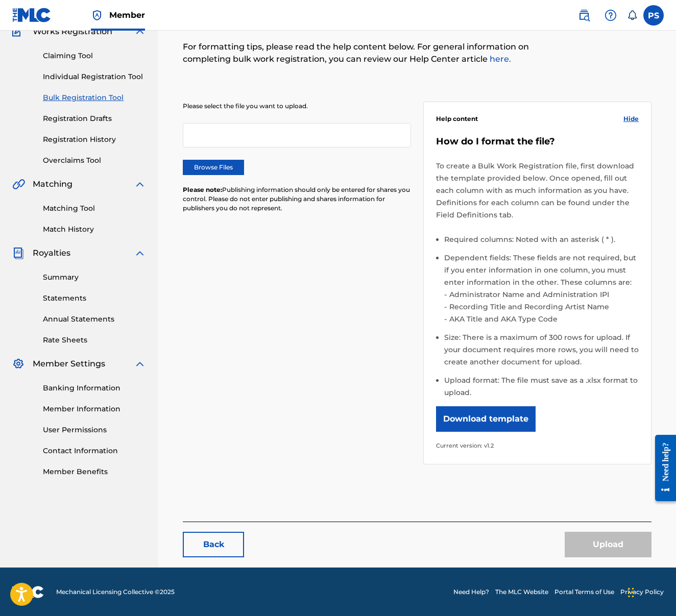
click at [62, 211] on link "Matching Tool" at bounding box center [94, 208] width 103 height 11
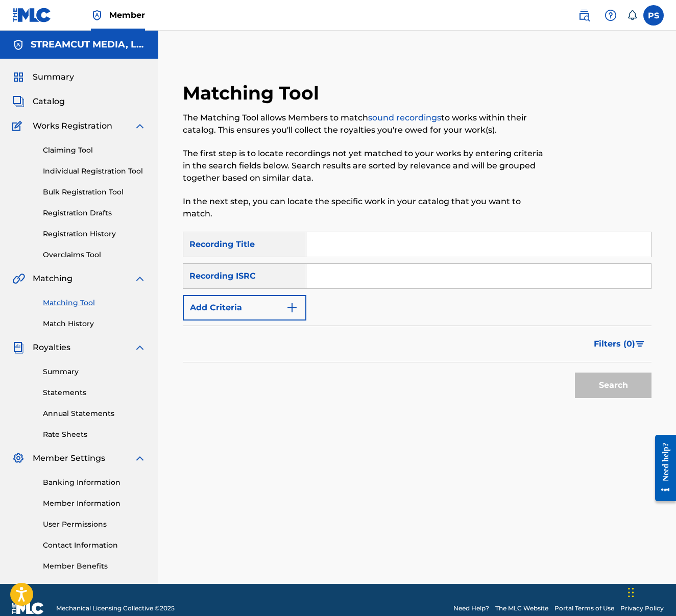
click at [345, 245] on input "Search Form" at bounding box center [478, 244] width 345 height 25
type input "2 AM"
click at [208, 281] on div "Recording ISRC" at bounding box center [245, 276] width 124 height 26
click at [254, 281] on div "Recording ISRC" at bounding box center [245, 276] width 124 height 26
click at [276, 300] on button "Add Criteria" at bounding box center [245, 308] width 124 height 26
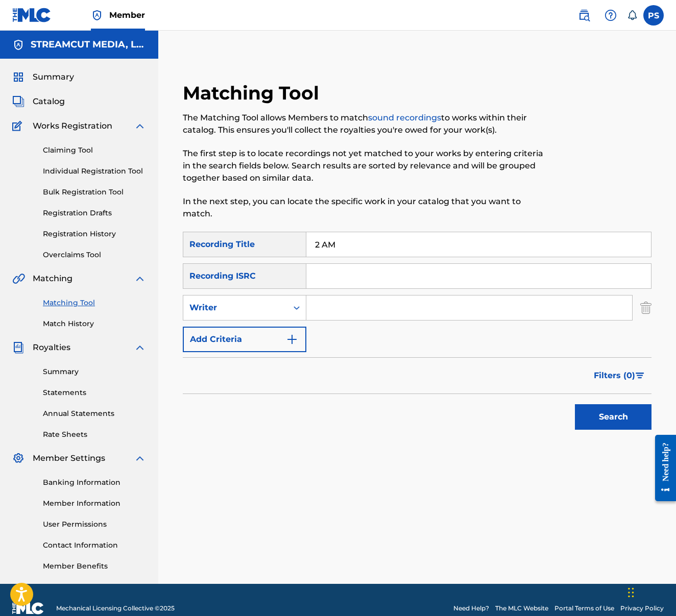
click at [354, 312] on input "Search Form" at bounding box center [469, 308] width 326 height 25
type input "JOSEPH HUIE"
click at [575, 404] on button "Search" at bounding box center [613, 417] width 77 height 26
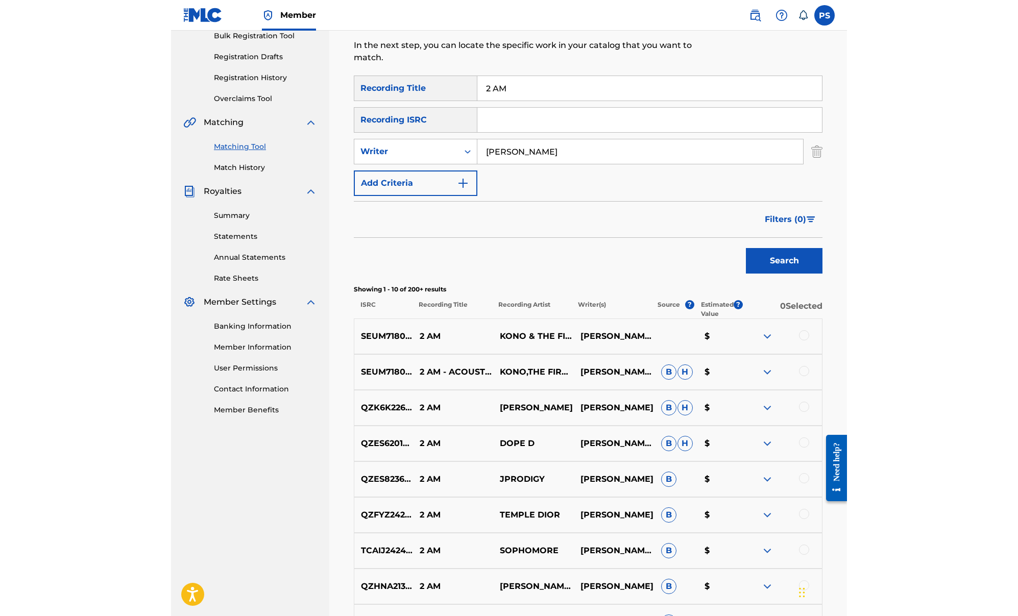
scroll to position [164, 0]
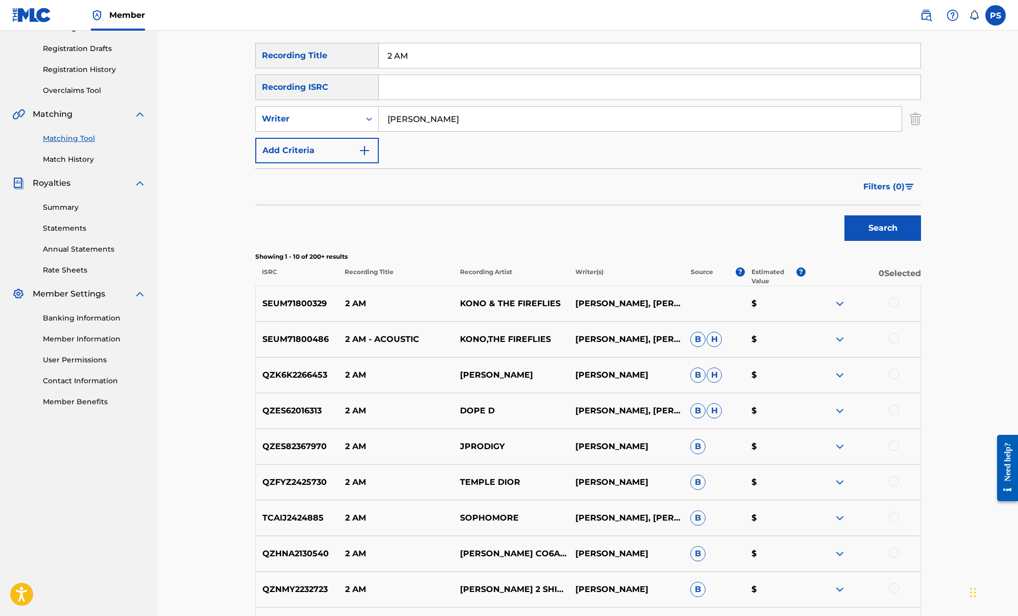
click at [675, 307] on img at bounding box center [840, 304] width 12 height 12
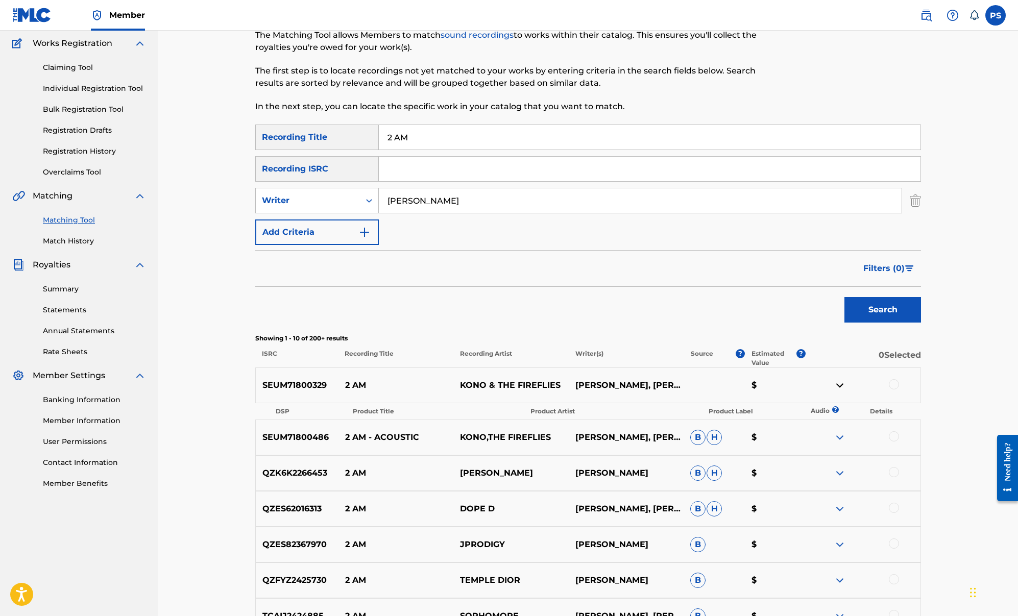
scroll to position [82, 0]
click at [47, 69] on link "Claiming Tool" at bounding box center [94, 68] width 103 height 11
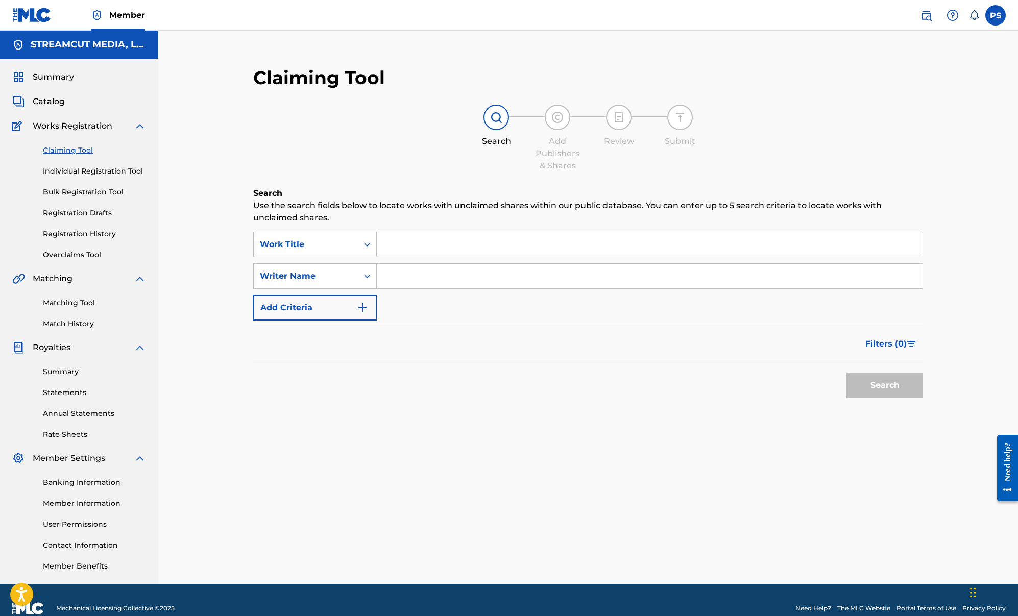
click at [425, 249] on input "Search Form" at bounding box center [650, 244] width 546 height 25
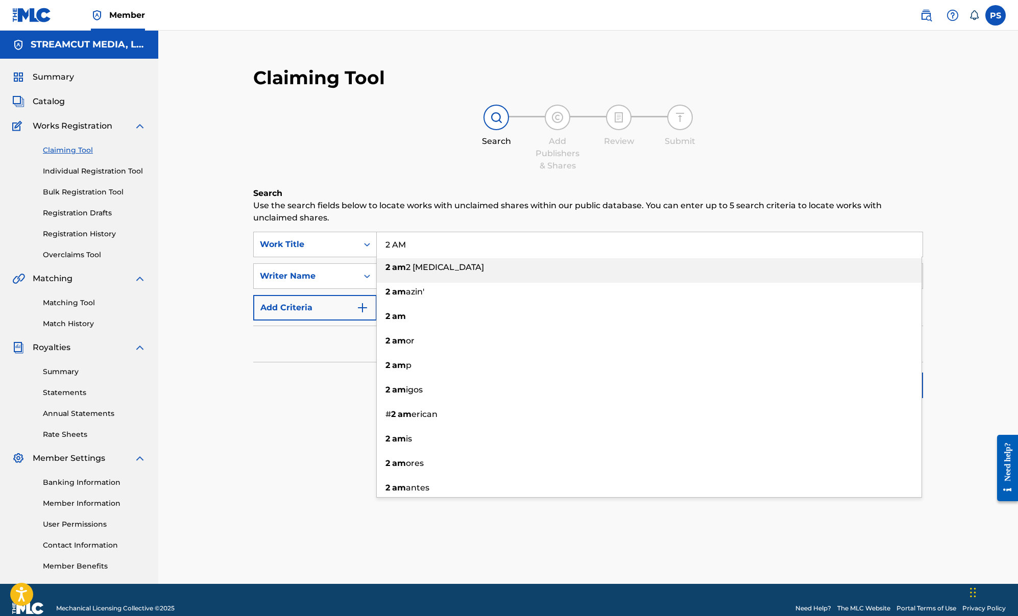
type input "2 AM"
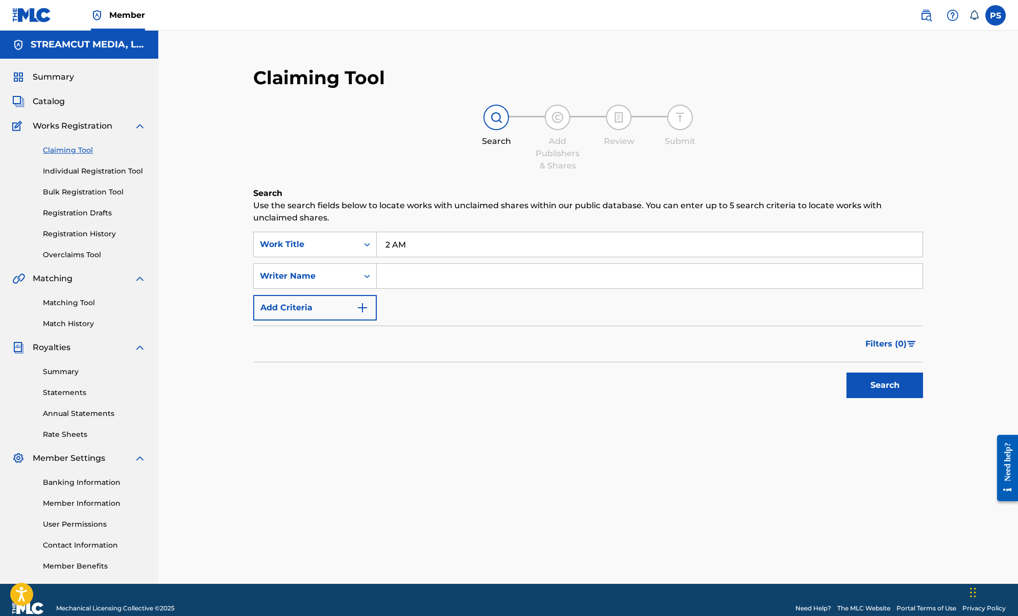
click at [388, 284] on input "Search Form" at bounding box center [650, 276] width 546 height 25
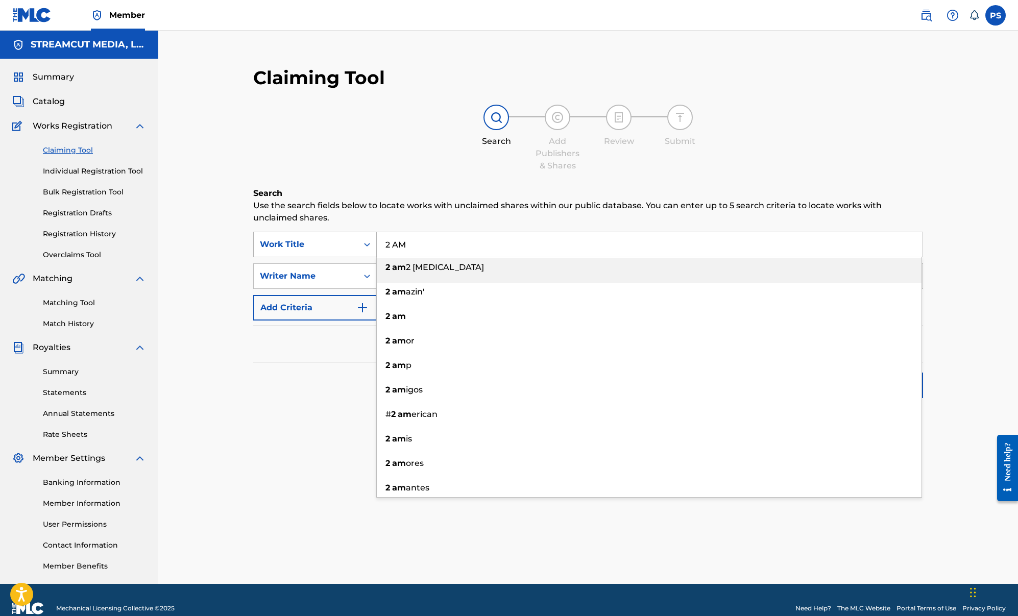
drag, startPoint x: 404, startPoint y: 248, endPoint x: 346, endPoint y: 247, distance: 57.7
click at [346, 247] on div "SearchWithCriteriadf699edd-a6d9-43fe-9532-f54d87f380b6 Work Title 2 AM 2 am 2 a…" at bounding box center [588, 245] width 670 height 26
drag, startPoint x: 471, startPoint y: 253, endPoint x: 462, endPoint y: 253, distance: 9.7
click at [471, 253] on input "2 AM" at bounding box center [650, 244] width 546 height 25
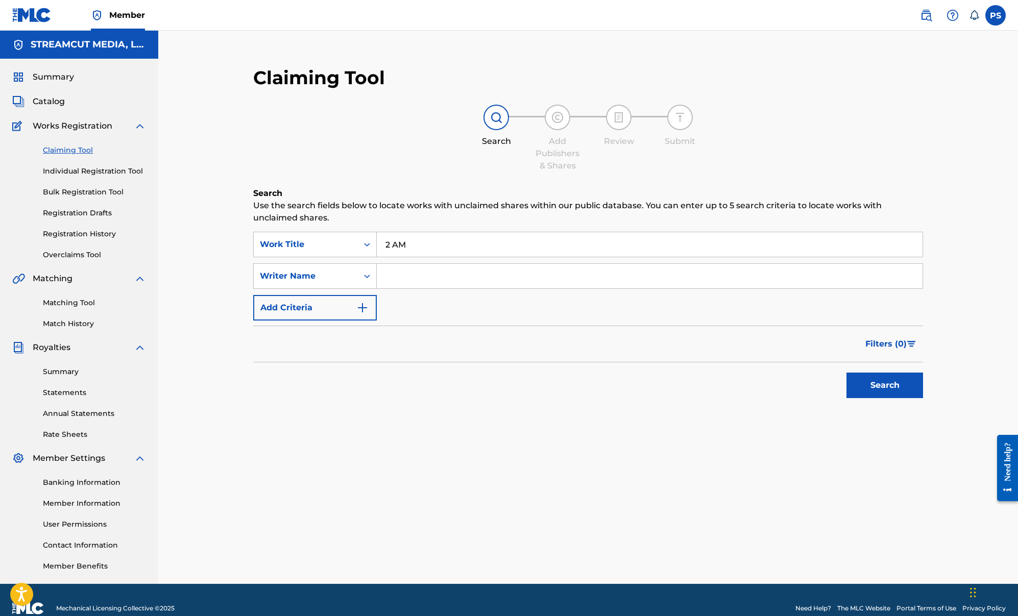
drag, startPoint x: 338, startPoint y: 405, endPoint x: 358, endPoint y: 350, distance: 58.6
click at [338, 404] on div "Search Use the search fields below to locate works with unclaimed shares within…" at bounding box center [588, 320] width 670 height 267
click at [409, 284] on input "Search Form" at bounding box center [650, 276] width 546 height 25
click at [675, 373] on button "Search" at bounding box center [885, 386] width 77 height 26
drag, startPoint x: 461, startPoint y: 278, endPoint x: 421, endPoint y: 277, distance: 40.4
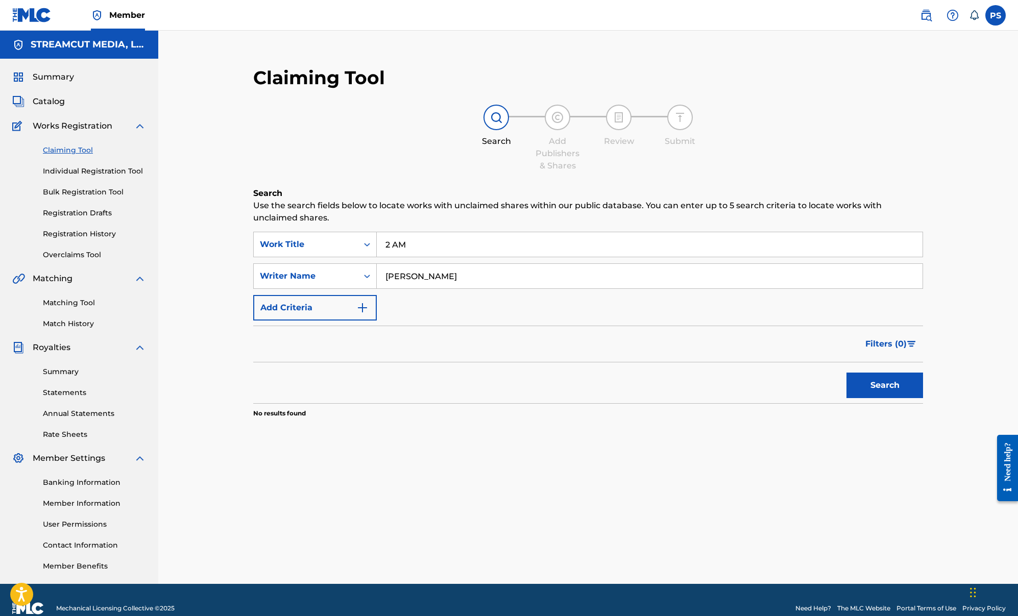
click at [421, 277] on input "JOSEPH HUIE" at bounding box center [650, 276] width 546 height 25
type input "JOSEPH TYLER HUIE"
click at [675, 373] on button "Search" at bounding box center [885, 386] width 77 height 26
drag, startPoint x: 507, startPoint y: 280, endPoint x: 380, endPoint y: 277, distance: 126.7
click at [380, 277] on input "JOSEPH TYLER HUIE" at bounding box center [650, 276] width 546 height 25
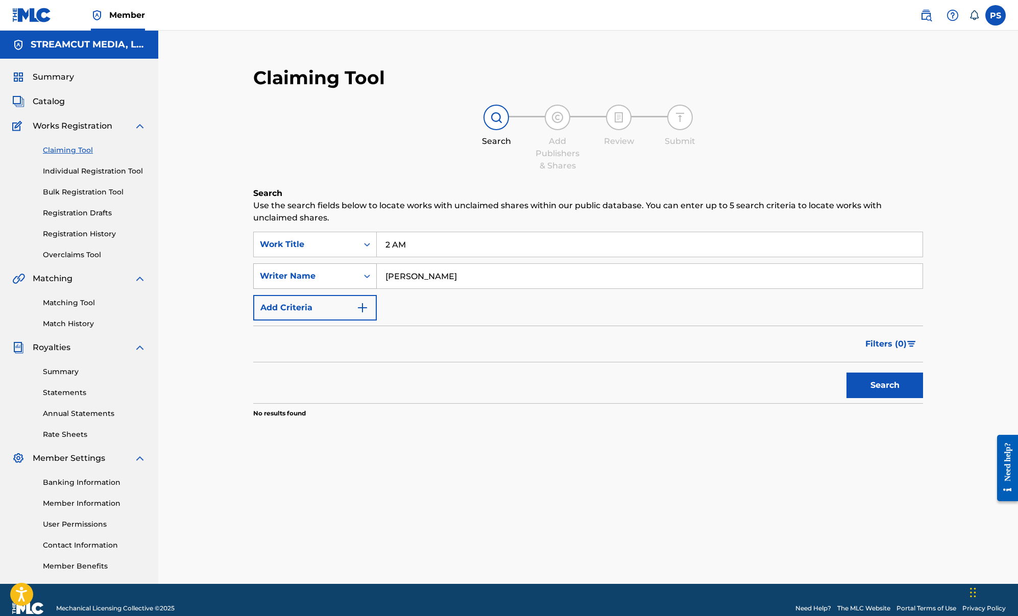
click at [339, 285] on div "Writer Name" at bounding box center [306, 276] width 104 height 19
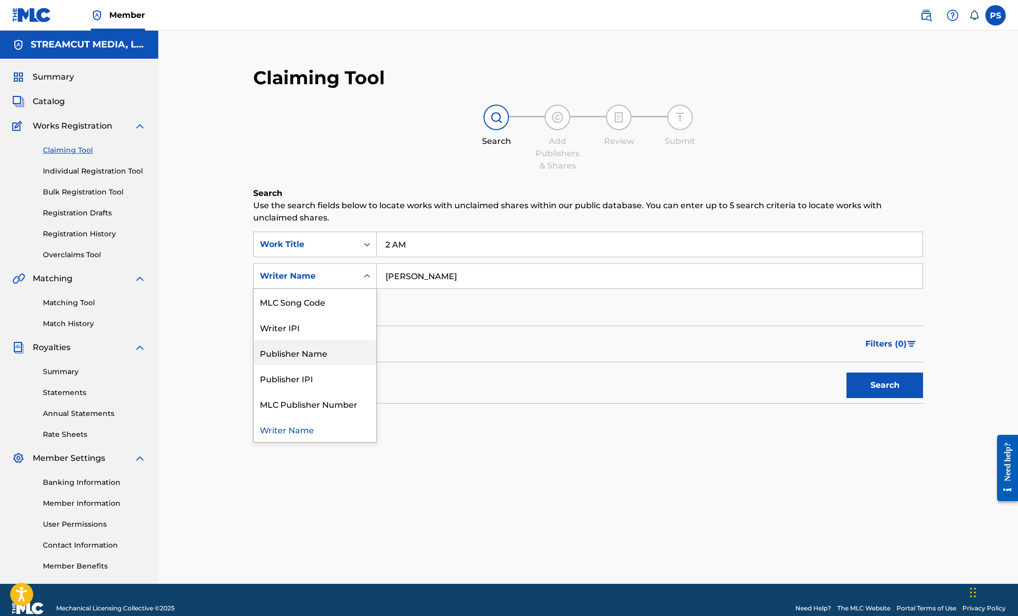
drag, startPoint x: 294, startPoint y: 343, endPoint x: 303, endPoint y: 344, distance: 9.3
click at [294, 343] on div "Publisher Name" at bounding box center [315, 353] width 123 height 26
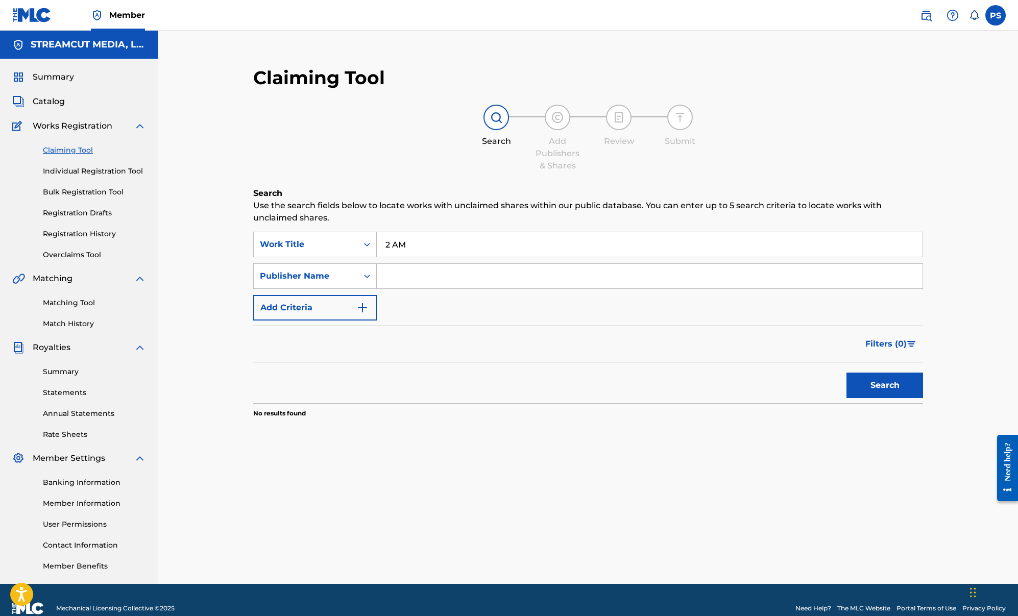
click at [385, 272] on input "Search Form" at bounding box center [650, 276] width 546 height 25
type input "J"
type input "HUIE MUSIC"
click at [675, 373] on button "Search" at bounding box center [885, 386] width 77 height 26
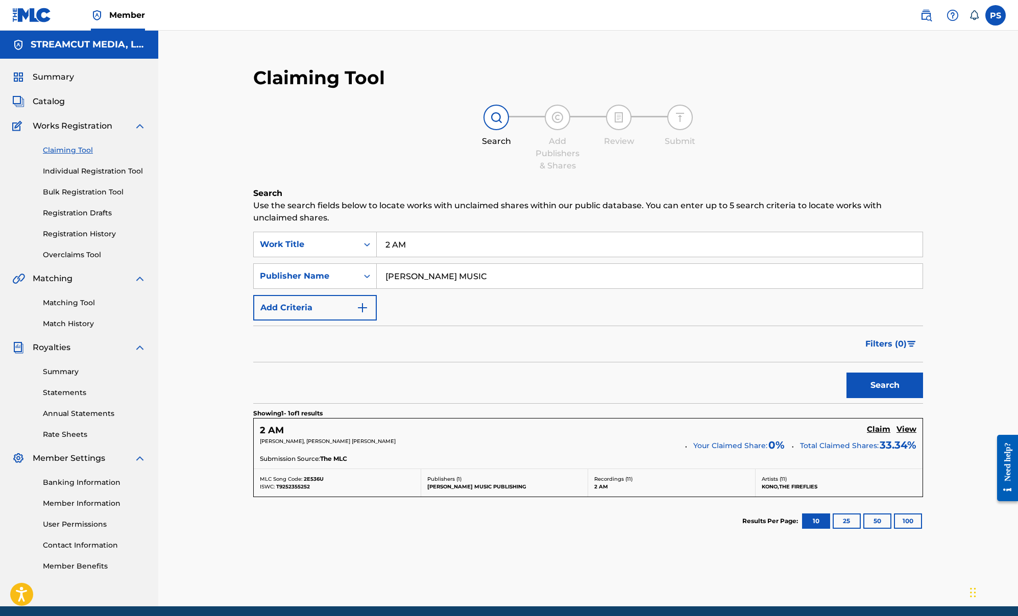
click at [675, 427] on h5 "Claim" at bounding box center [878, 430] width 23 height 10
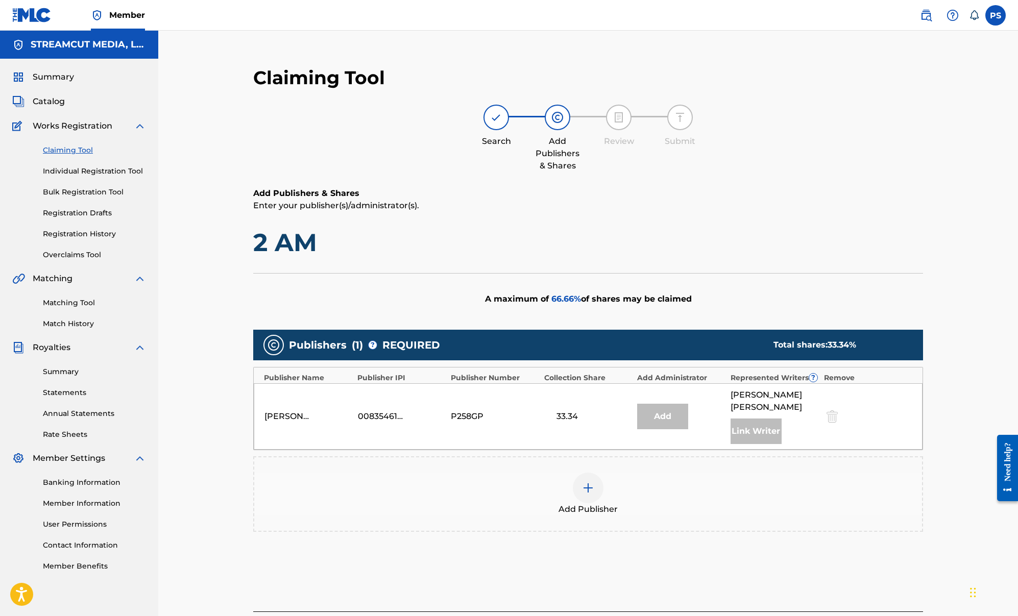
click at [675, 412] on div "Add" at bounding box center [662, 417] width 51 height 26
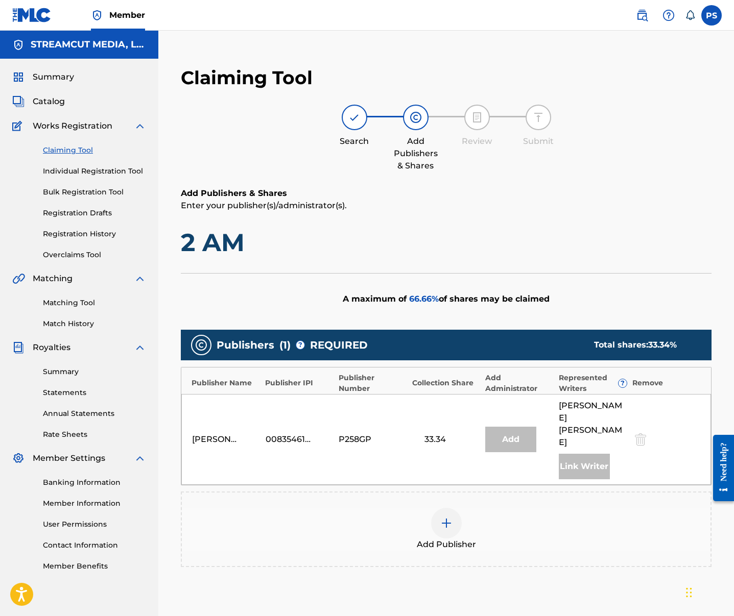
click at [44, 102] on span "Catalog" at bounding box center [49, 101] width 32 height 12
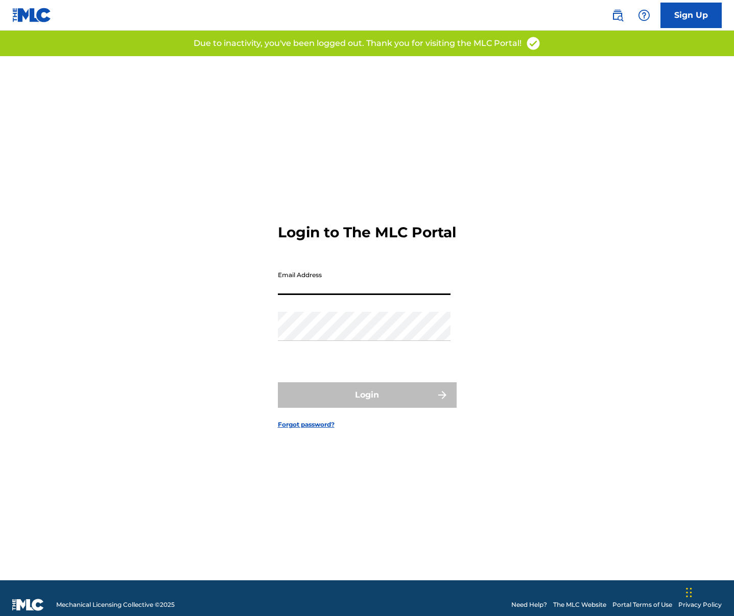
click at [315, 295] on input "Email Address" at bounding box center [364, 280] width 173 height 29
click at [462, 190] on div "Login to The MLC Portal Email Address Password Login Forgot password?" at bounding box center [367, 318] width 715 height 524
click at [372, 295] on input "Email Address" at bounding box center [364, 280] width 173 height 29
type input "[EMAIL_ADDRESS][DOMAIN_NAME]"
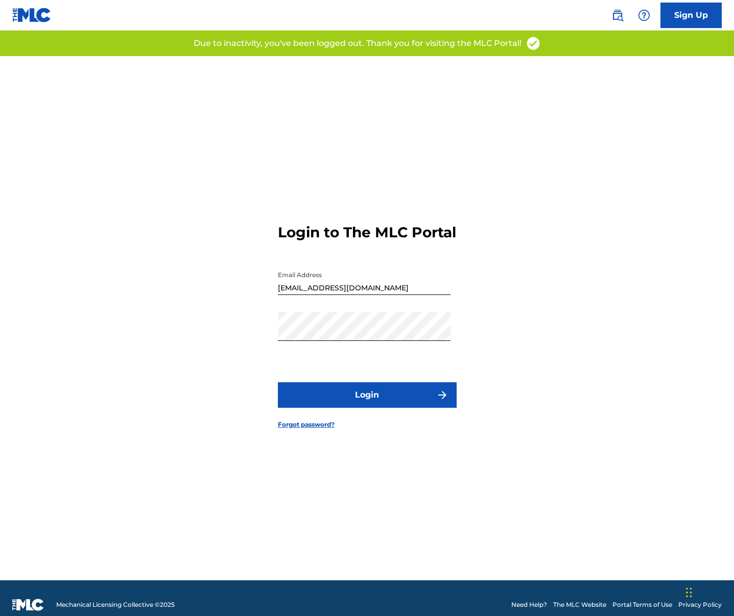
click at [322, 397] on button "Login" at bounding box center [367, 395] width 179 height 26
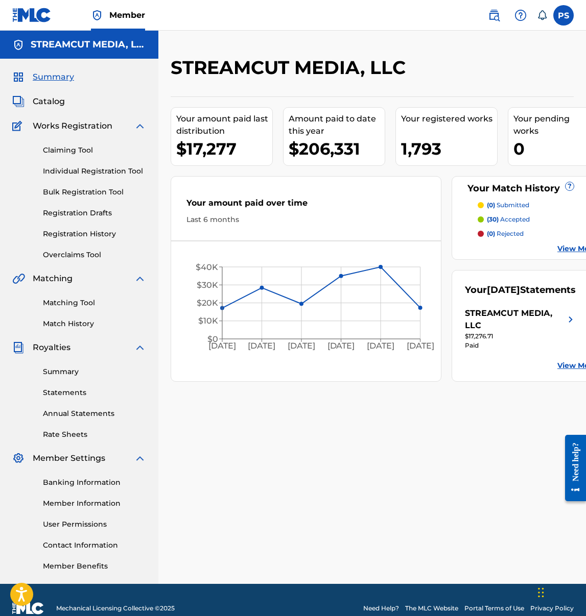
click at [66, 151] on link "Claiming Tool" at bounding box center [94, 150] width 103 height 11
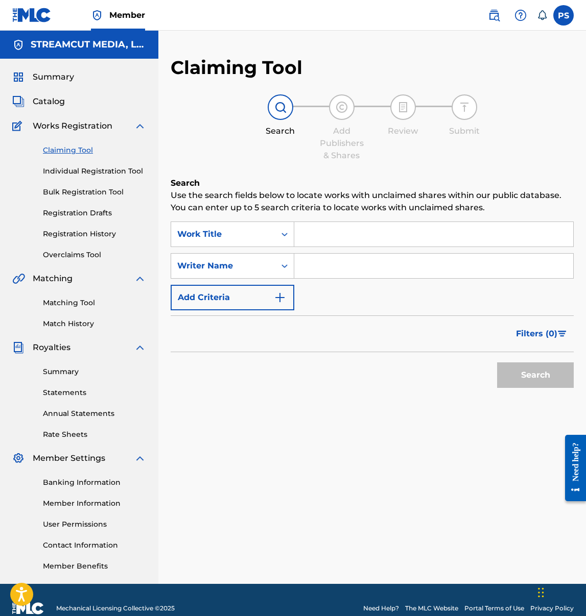
click at [323, 238] on input "Search Form" at bounding box center [433, 234] width 279 height 25
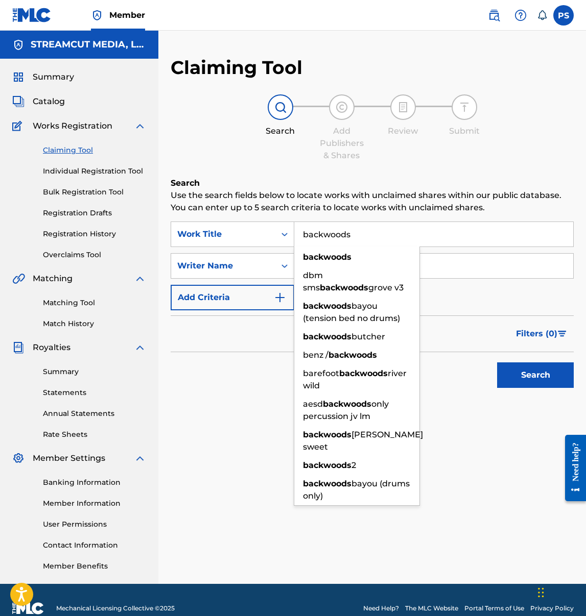
type input "backwoods"
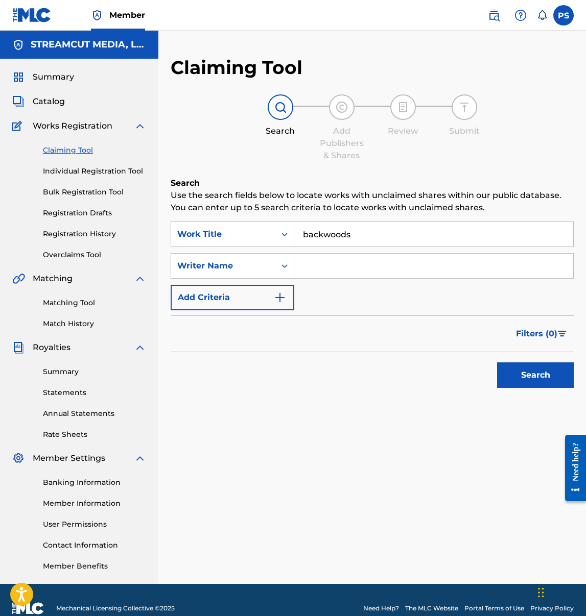
click at [374, 262] on input "Search Form" at bounding box center [433, 266] width 279 height 25
type input "[PERSON_NAME]"
click at [497, 363] on button "Search" at bounding box center [535, 376] width 77 height 26
drag, startPoint x: 343, startPoint y: 267, endPoint x: 268, endPoint y: 258, distance: 75.5
click at [268, 258] on div "SearchWithCriteriaba192daf-cebe-41b5-a41b-094a790e9745 Writer Name huie" at bounding box center [372, 266] width 403 height 26
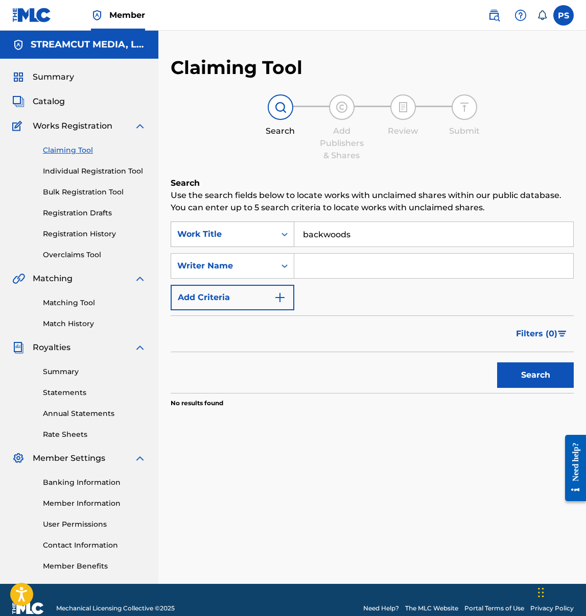
drag, startPoint x: 361, startPoint y: 234, endPoint x: 236, endPoint y: 229, distance: 125.2
click at [236, 229] on div "SearchWithCriteriae70981c0-4b8d-4ac2-bb23-530509043097 Work Title backwoods" at bounding box center [372, 235] width 403 height 26
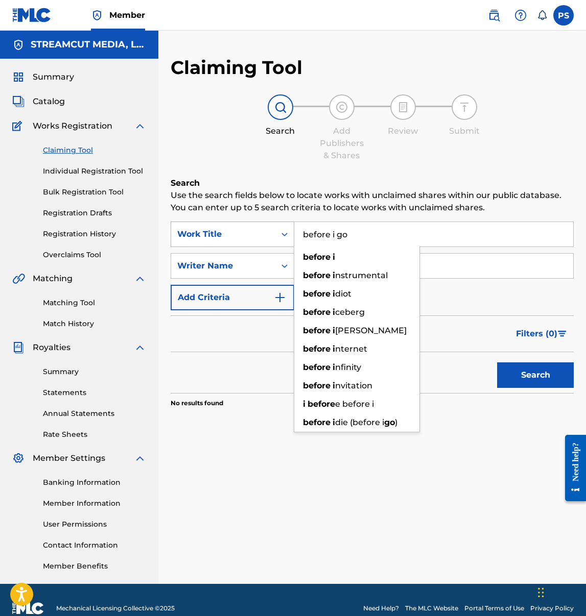
type input "before i go"
click at [497, 363] on button "Search" at bounding box center [535, 376] width 77 height 26
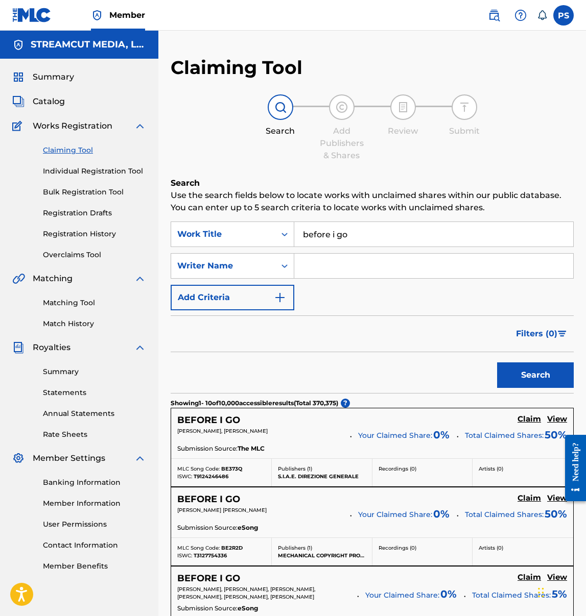
click at [315, 260] on input "Search Form" at bounding box center [433, 266] width 279 height 25
type input "[PERSON_NAME]"
click at [522, 376] on button "Search" at bounding box center [535, 376] width 77 height 26
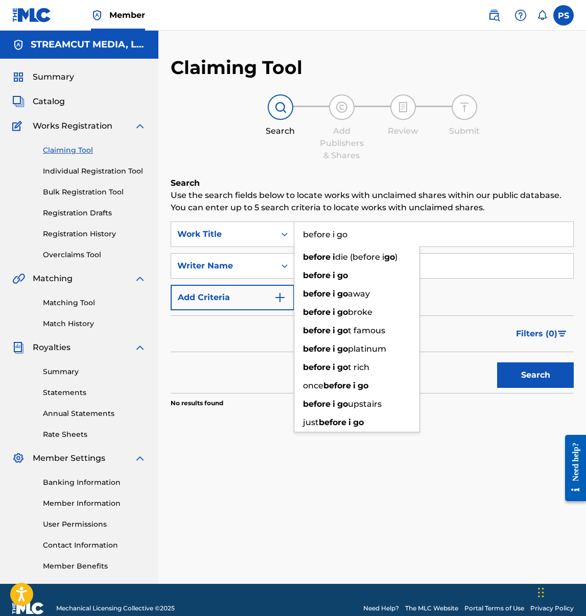
drag, startPoint x: 354, startPoint y: 233, endPoint x: 267, endPoint y: 218, distance: 89.1
click at [267, 218] on div "Search Use the search fields below to locate works with unclaimed shares within…" at bounding box center [372, 318] width 403 height 282
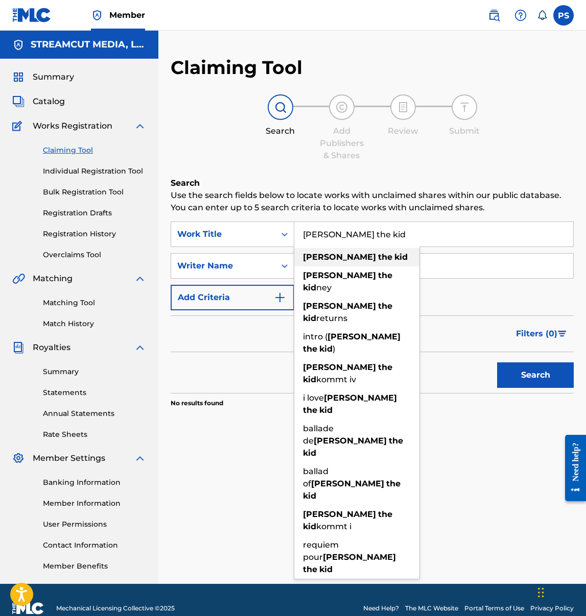
click at [394, 260] on strong "kid" at bounding box center [400, 257] width 13 height 10
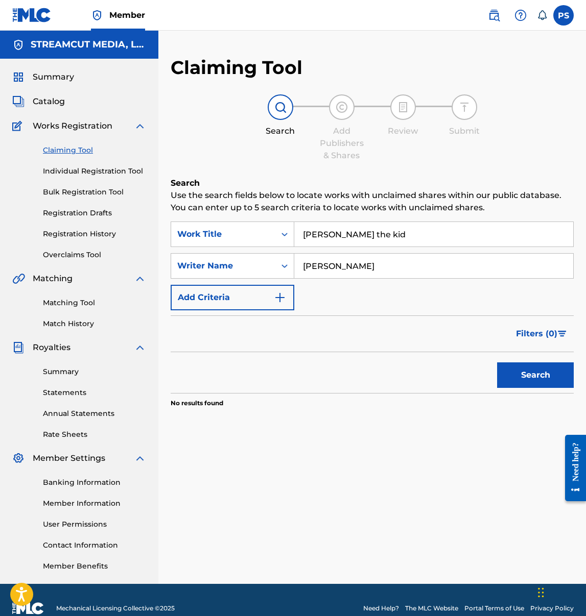
click at [506, 375] on button "Search" at bounding box center [535, 376] width 77 height 26
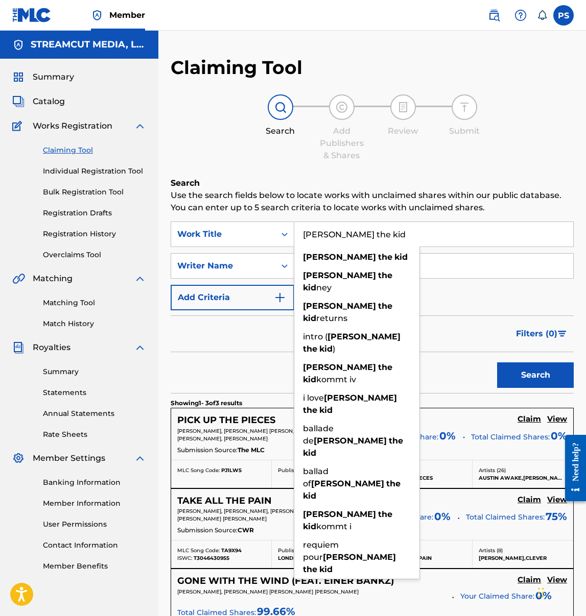
drag, startPoint x: 366, startPoint y: 236, endPoint x: 316, endPoint y: 225, distance: 51.2
click at [319, 225] on input "billy the kid" at bounding box center [433, 234] width 279 height 25
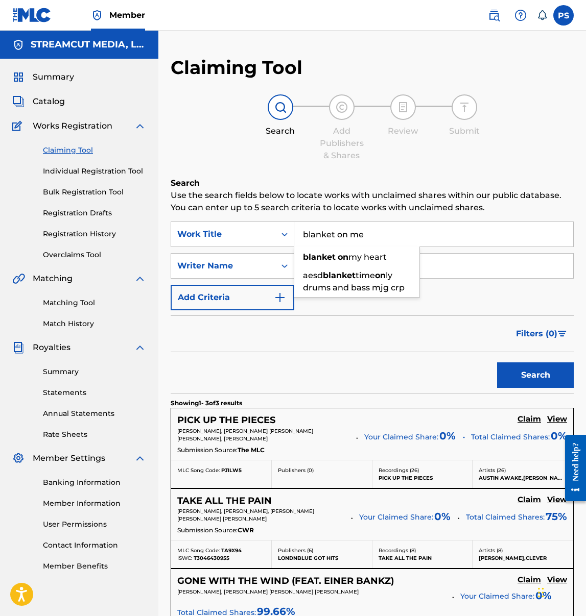
click at [497, 363] on button "Search" at bounding box center [535, 376] width 77 height 26
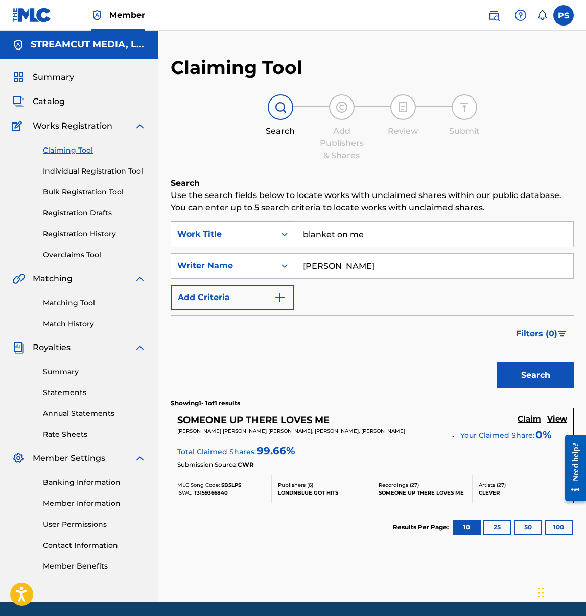
drag, startPoint x: 382, startPoint y: 233, endPoint x: 260, endPoint y: 224, distance: 122.4
click at [260, 224] on div "SearchWithCriteriae70981c0-4b8d-4ac2-bb23-530509043097 Work Title blanket on me" at bounding box center [372, 235] width 403 height 26
type input "buy one get one"
click at [497, 363] on button "Search" at bounding box center [535, 376] width 77 height 26
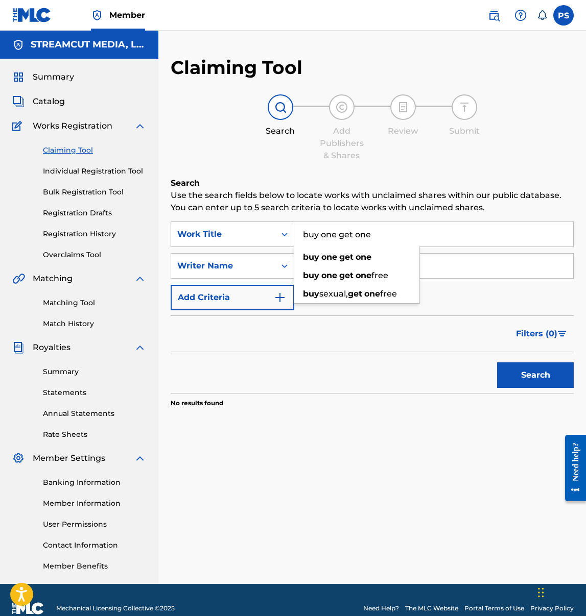
drag, startPoint x: 368, startPoint y: 238, endPoint x: 269, endPoint y: 238, distance: 99.1
click at [269, 238] on div "SearchWithCriteriae70981c0-4b8d-4ac2-bb23-530509043097 Work Title buy one get o…" at bounding box center [372, 235] width 403 height 26
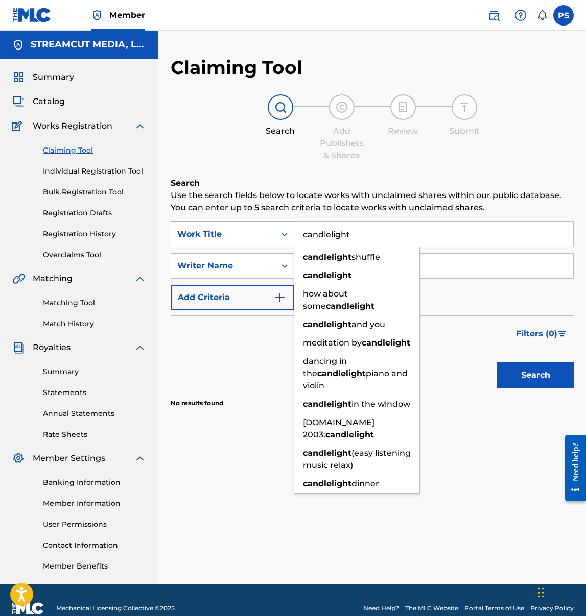
click at [497, 363] on button "Search" at bounding box center [535, 376] width 77 height 26
drag, startPoint x: 359, startPoint y: 232, endPoint x: 272, endPoint y: 233, distance: 87.3
click at [272, 233] on div "SearchWithCriteriae70981c0-4b8d-4ac2-bb23-530509043097 Work Title candlelight c…" at bounding box center [372, 235] width 403 height 26
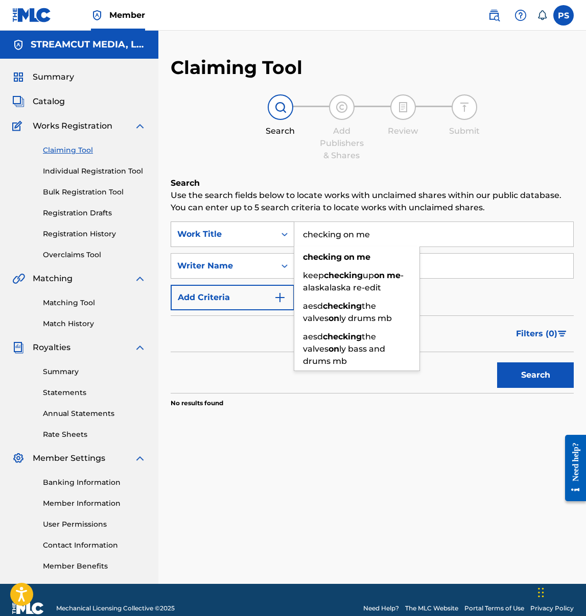
click at [497, 363] on button "Search" at bounding box center [535, 376] width 77 height 26
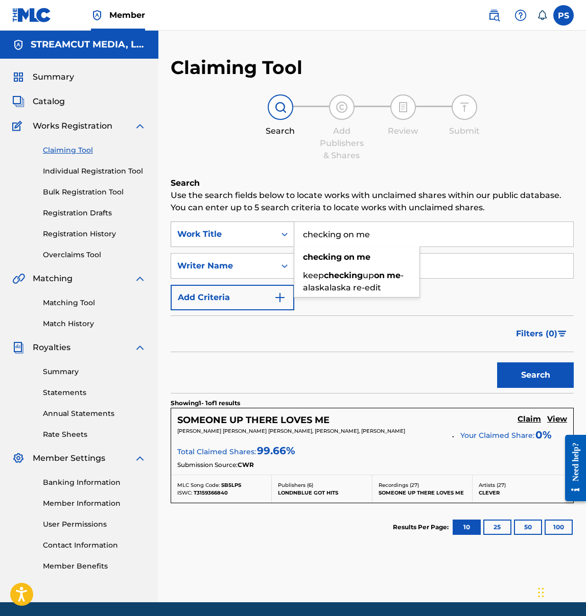
drag, startPoint x: 385, startPoint y: 240, endPoint x: 262, endPoint y: 240, distance: 123.0
click at [262, 240] on div "SearchWithCriteriae70981c0-4b8d-4ac2-bb23-530509043097 Work Title checking on m…" at bounding box center [372, 235] width 403 height 26
drag, startPoint x: 380, startPoint y: 233, endPoint x: 291, endPoint y: 228, distance: 89.0
click at [291, 228] on div "SearchWithCriteriae70981c0-4b8d-4ac2-bb23-530509043097 Work Title checking on m…" at bounding box center [372, 235] width 403 height 26
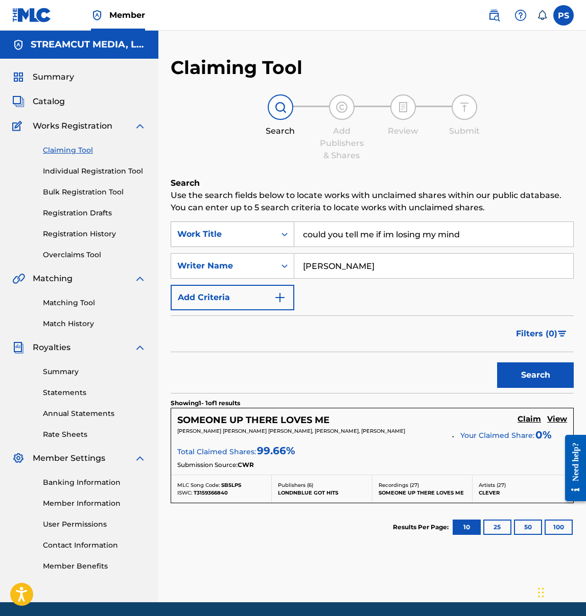
click at [497, 363] on button "Search" at bounding box center [535, 376] width 77 height 26
drag, startPoint x: 305, startPoint y: 235, endPoint x: 413, endPoint y: 245, distance: 108.1
click at [413, 245] on input "could you tell me if im losing my mind" at bounding box center [433, 234] width 279 height 25
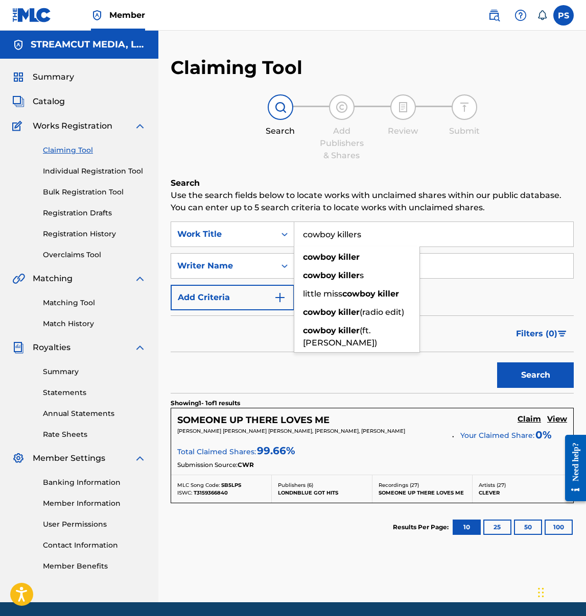
type input "cowboy killers"
click at [497, 363] on button "Search" at bounding box center [535, 376] width 77 height 26
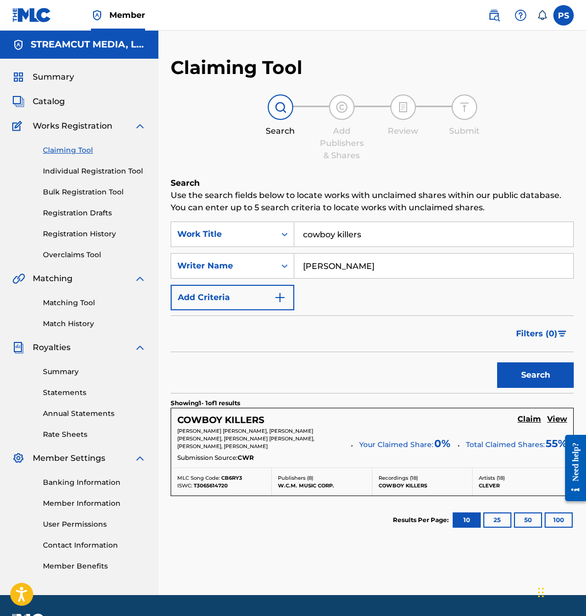
click at [529, 423] on h5 "Claim" at bounding box center [528, 420] width 23 height 10
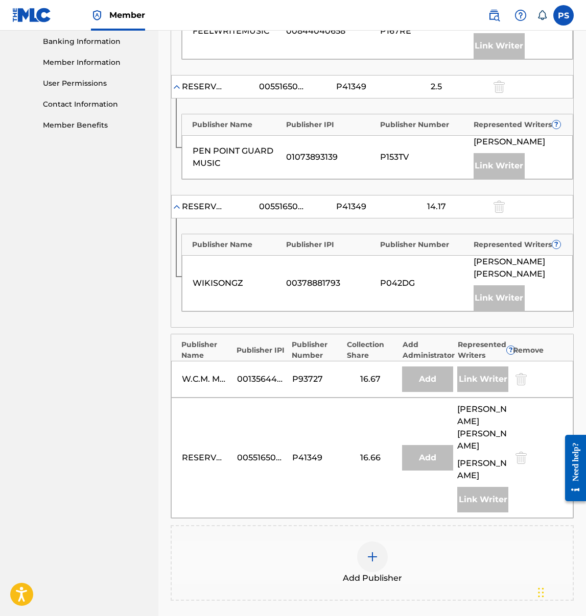
scroll to position [518, 0]
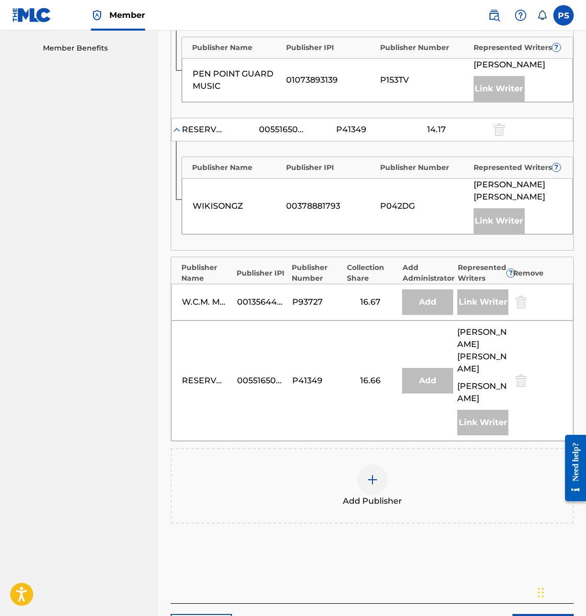
click at [341, 465] on div "Add Publisher" at bounding box center [372, 486] width 401 height 43
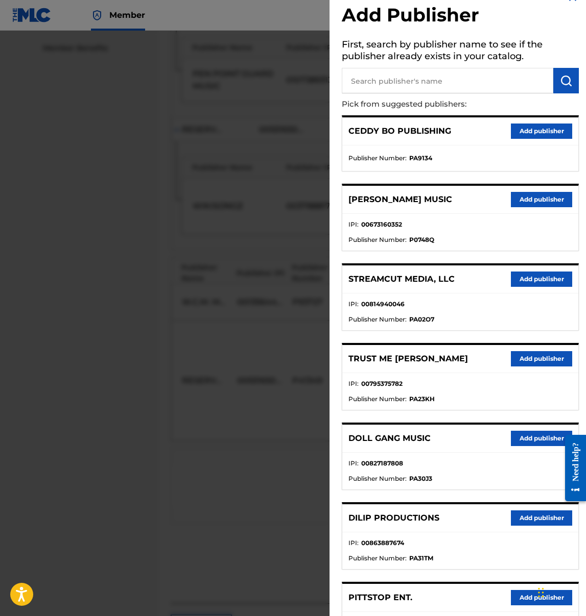
scroll to position [0, 0]
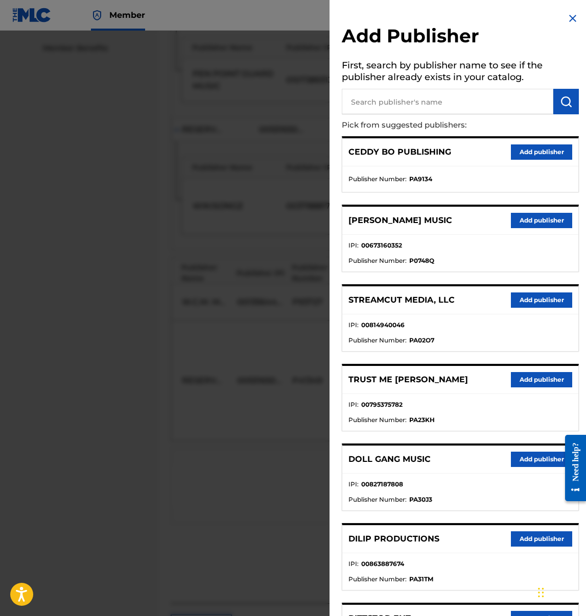
click at [431, 98] on input "text" at bounding box center [447, 102] width 211 height 26
paste input "[PERSON_NAME] MUSIC PUBLISHING"
drag, startPoint x: 461, startPoint y: 104, endPoint x: 519, endPoint y: 108, distance: 58.3
click at [512, 108] on input "HUIE MUSIC PUBLISHINGsc .z,bn,. 0" at bounding box center [447, 102] width 211 height 26
type input "HUIE MUSIC PUBLISHINg"
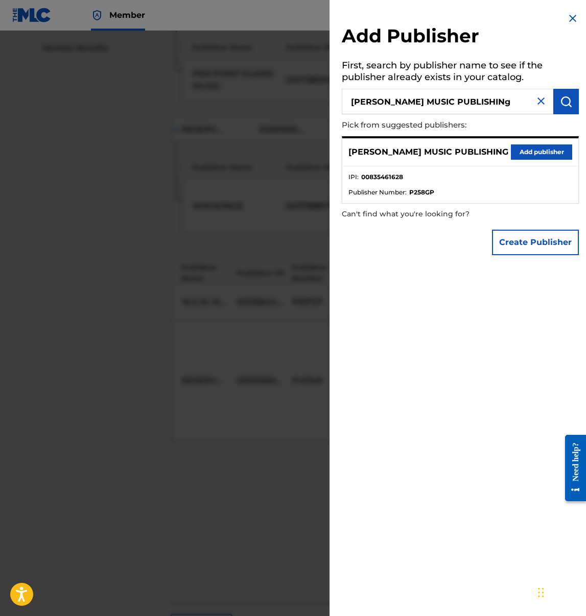
click at [548, 148] on button "Add publisher" at bounding box center [541, 151] width 61 height 15
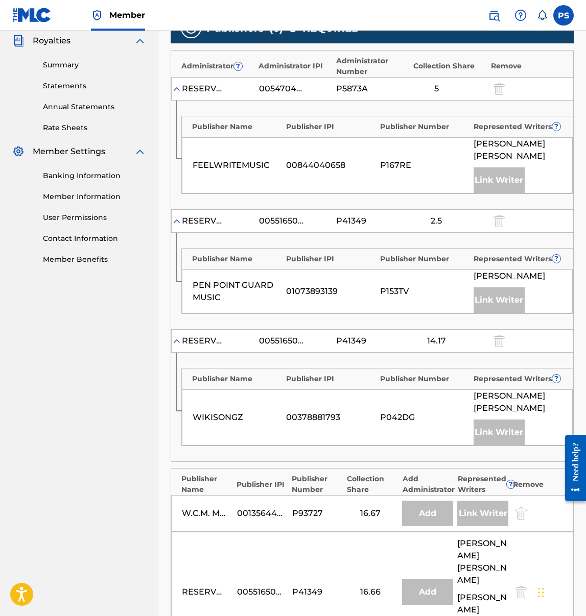
scroll to position [607, 0]
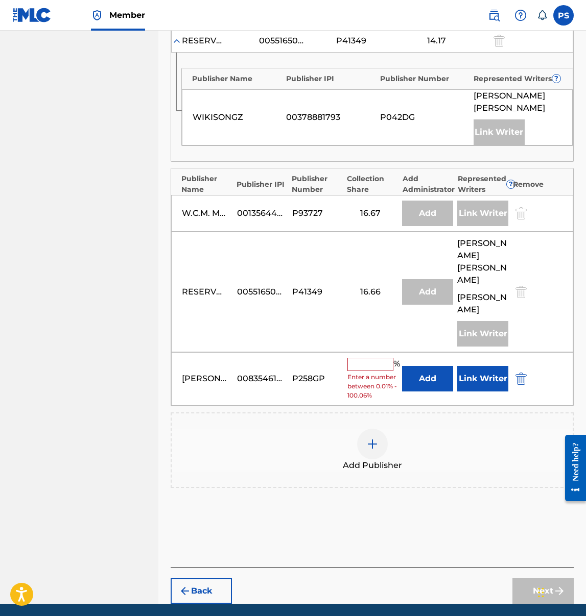
click at [367, 358] on input "text" at bounding box center [370, 364] width 46 height 13
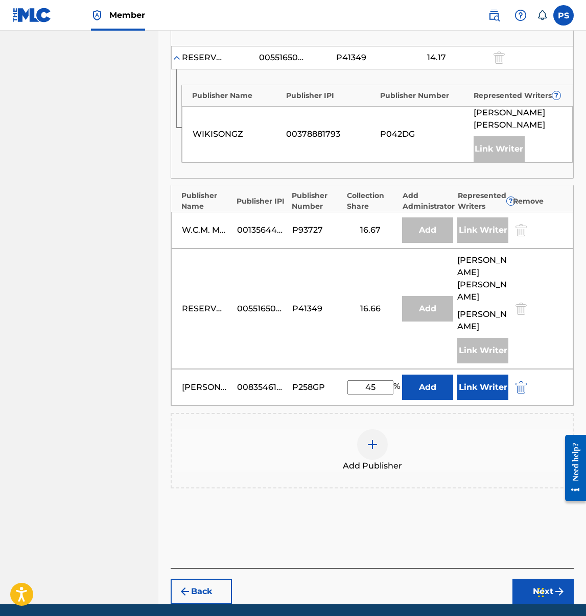
type input "45"
click at [422, 375] on button "Add" at bounding box center [427, 388] width 51 height 26
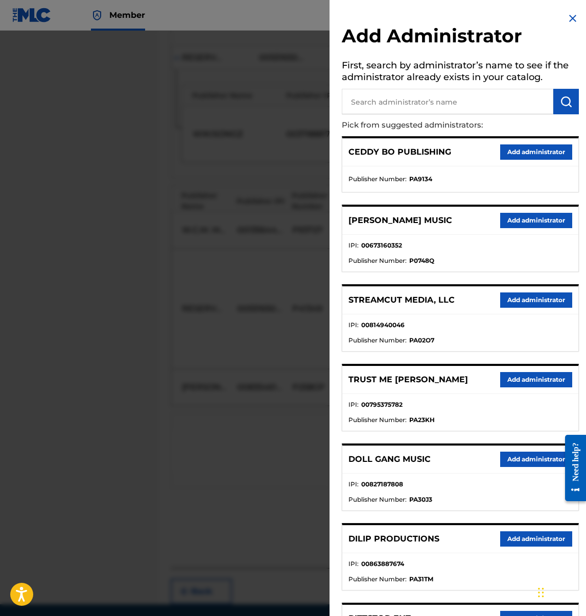
click at [522, 298] on button "Add administrator" at bounding box center [536, 300] width 72 height 15
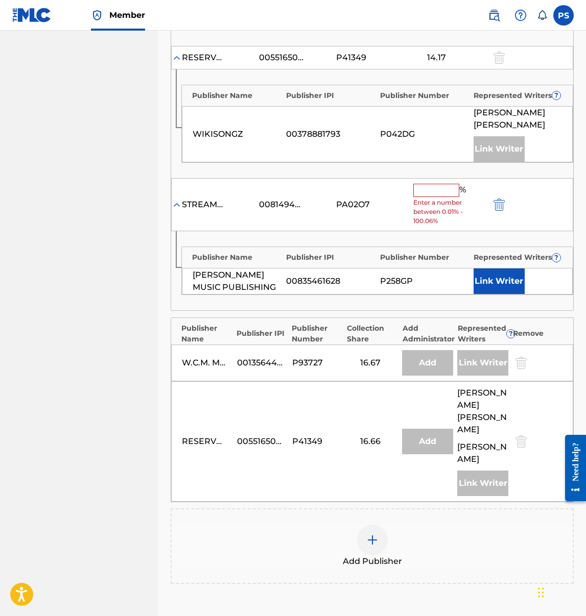
click at [507, 269] on button "Link Writer" at bounding box center [498, 282] width 51 height 26
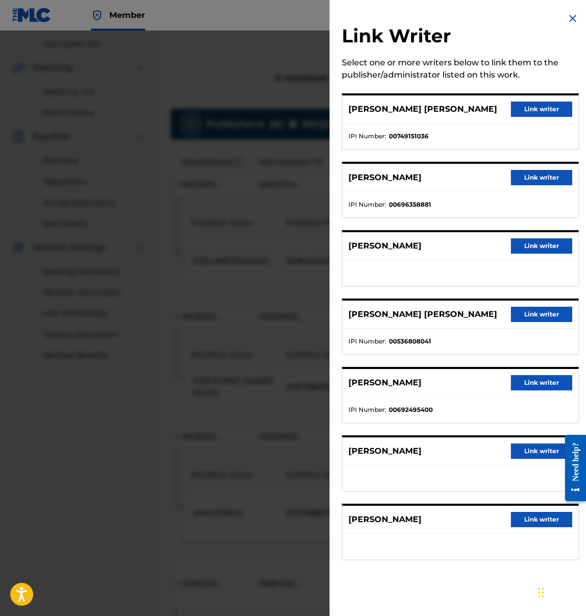
scroll to position [61, 0]
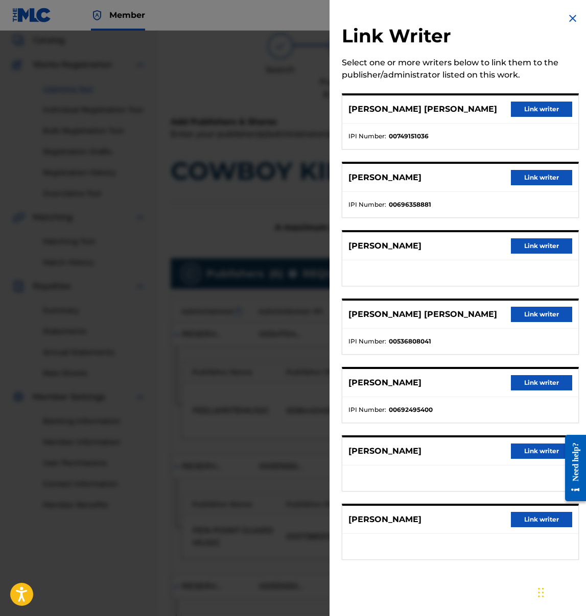
click at [529, 177] on button "Link writer" at bounding box center [541, 177] width 61 height 15
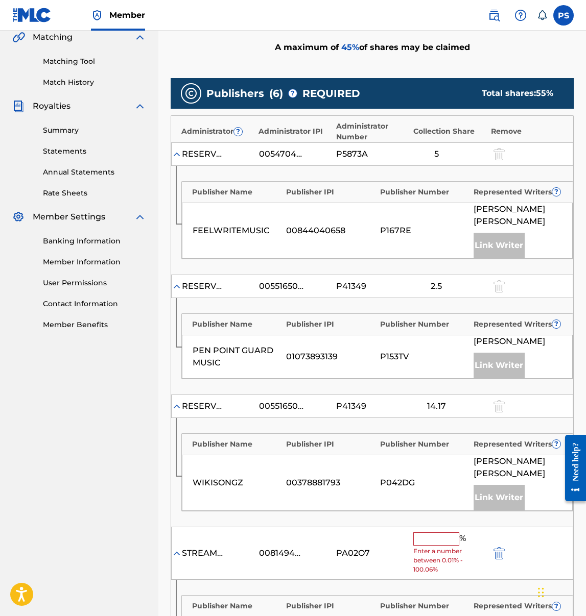
scroll to position [285, 0]
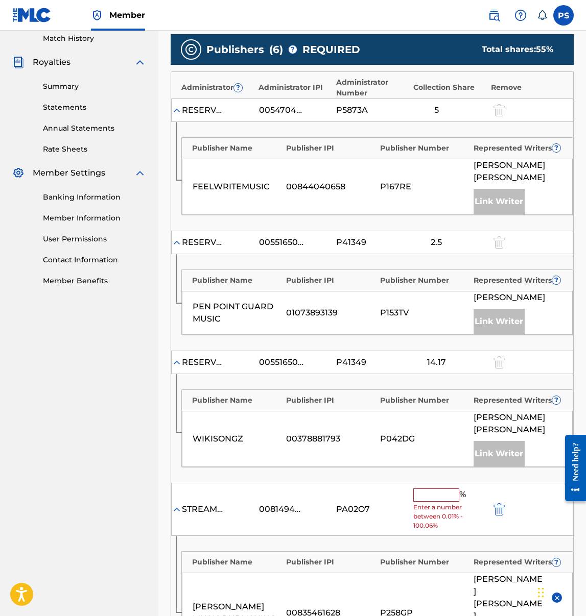
click at [438, 489] on input "text" at bounding box center [436, 495] width 46 height 13
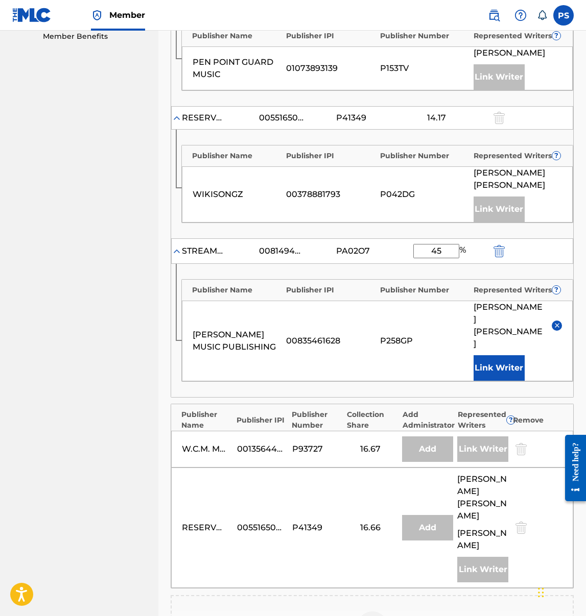
scroll to position [603, 0]
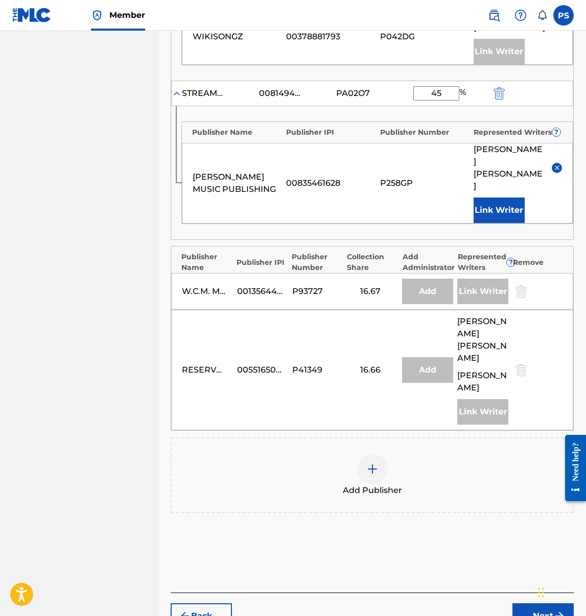
type input "45"
click at [532, 603] on button "Next" at bounding box center [542, 616] width 61 height 26
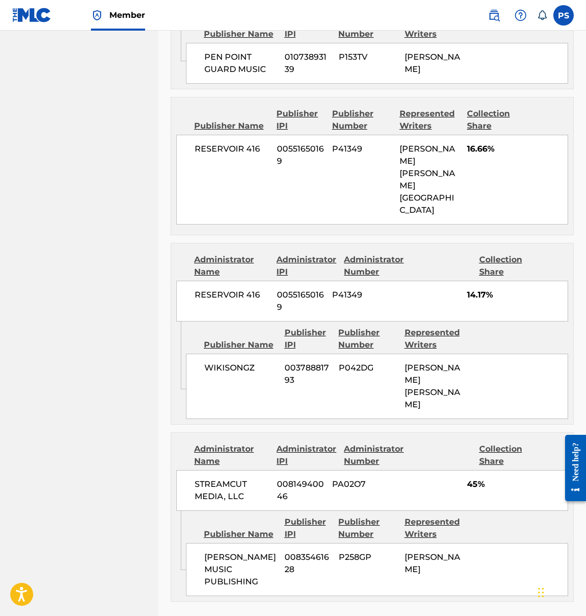
scroll to position [895, 0]
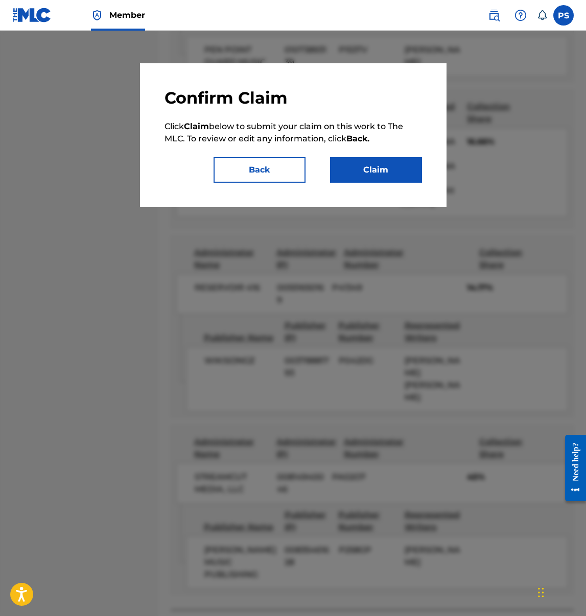
click at [353, 173] on button "Claim" at bounding box center [376, 170] width 92 height 26
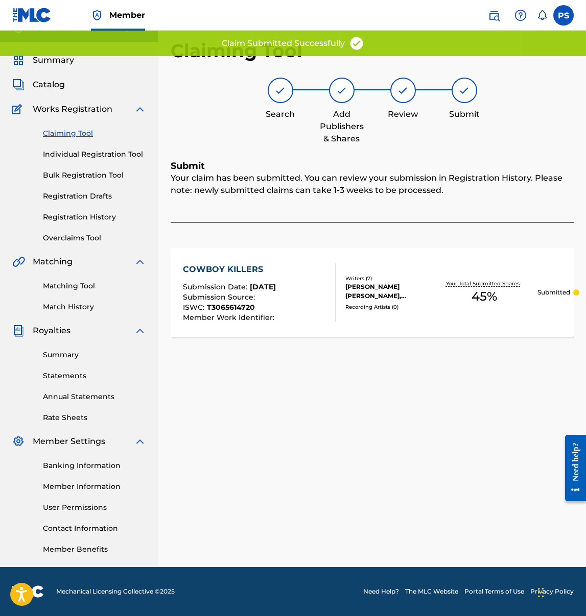
scroll to position [17, 0]
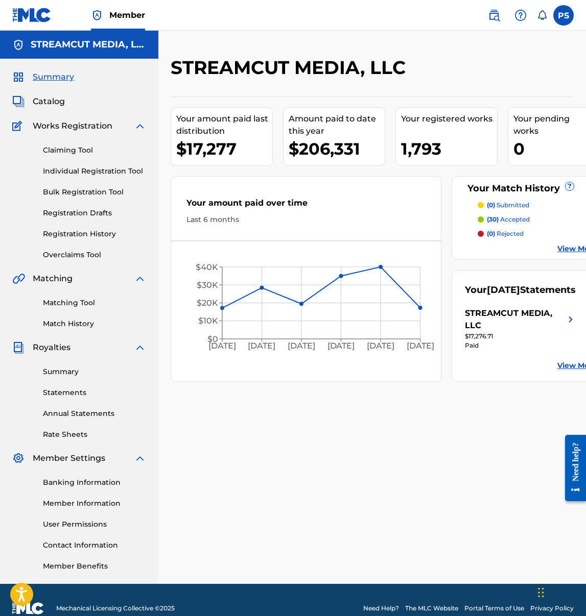
click at [488, 15] on img at bounding box center [494, 15] width 12 height 12
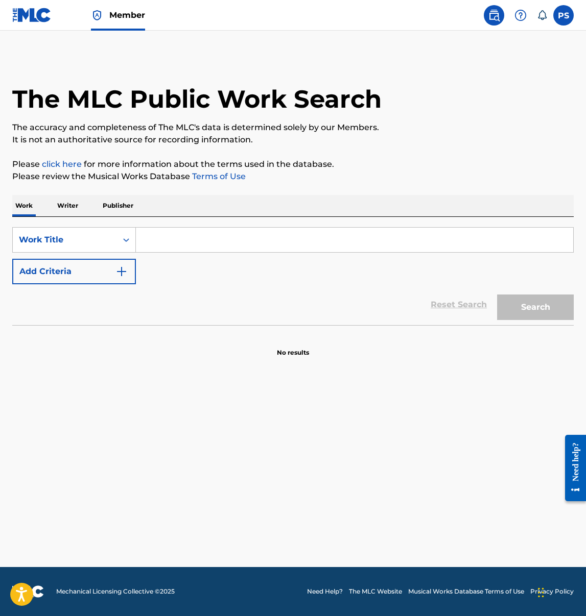
click at [220, 244] on input "Search Form" at bounding box center [354, 240] width 437 height 25
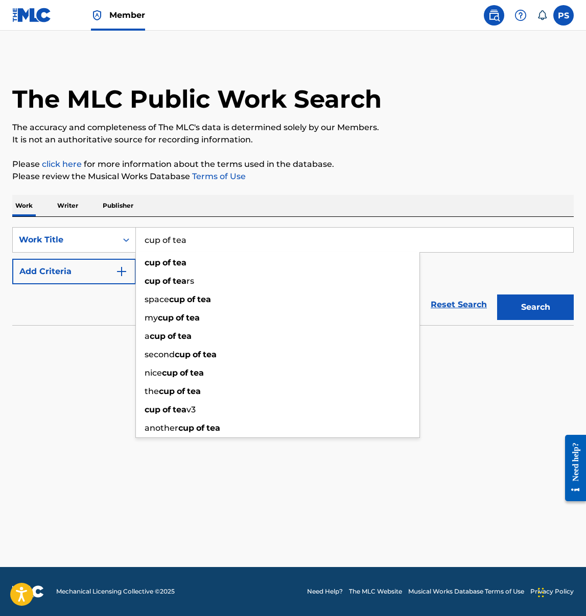
type input "cup of tea"
click at [47, 273] on button "Add Criteria" at bounding box center [74, 272] width 124 height 26
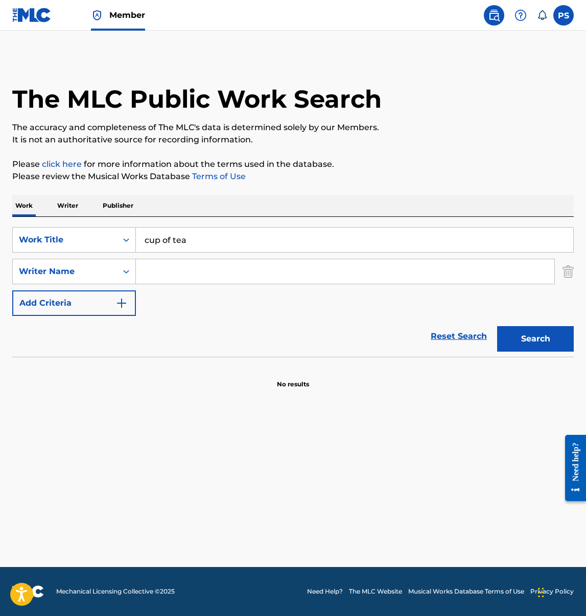
click at [187, 266] on input "Search Form" at bounding box center [345, 271] width 418 height 25
paste input "[PERSON_NAME]"
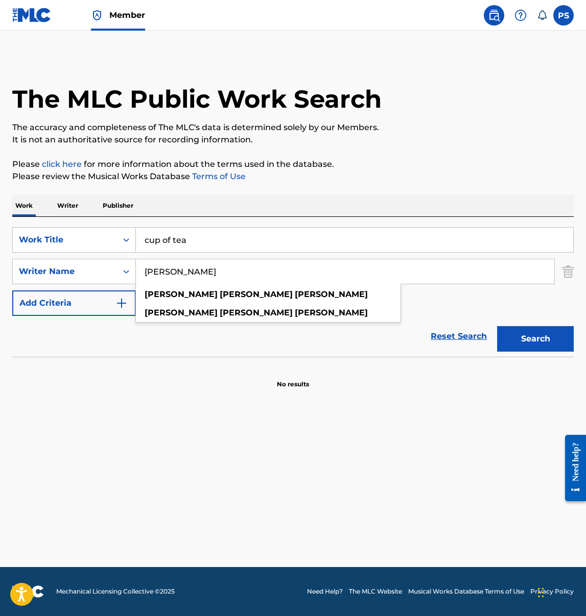
type input "[PERSON_NAME]"
click at [512, 336] on button "Search" at bounding box center [535, 339] width 77 height 26
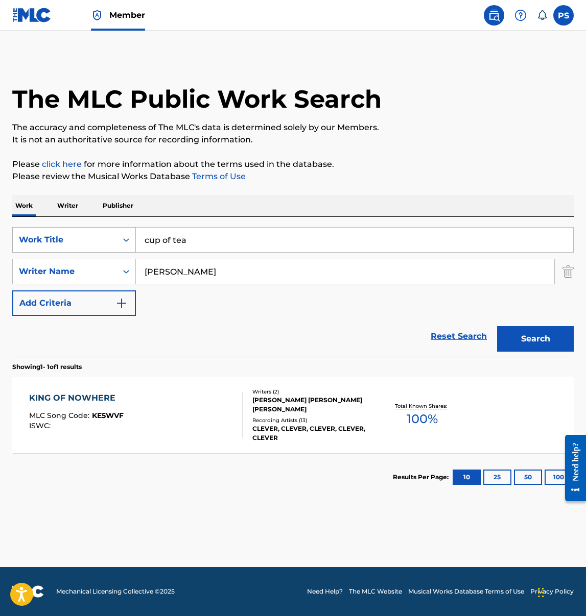
drag, startPoint x: 206, startPoint y: 239, endPoint x: 88, endPoint y: 239, distance: 117.9
click at [88, 239] on div "SearchWithCriteria2a85d9a7-929b-4d30-8d86-df686a517d44 Work Title cup of tea" at bounding box center [292, 240] width 561 height 26
click at [104, 325] on div "Reset Search Search" at bounding box center [292, 336] width 561 height 41
click at [536, 343] on button "Search" at bounding box center [535, 339] width 77 height 26
click at [154, 243] on input "cup of tea" at bounding box center [354, 240] width 437 height 25
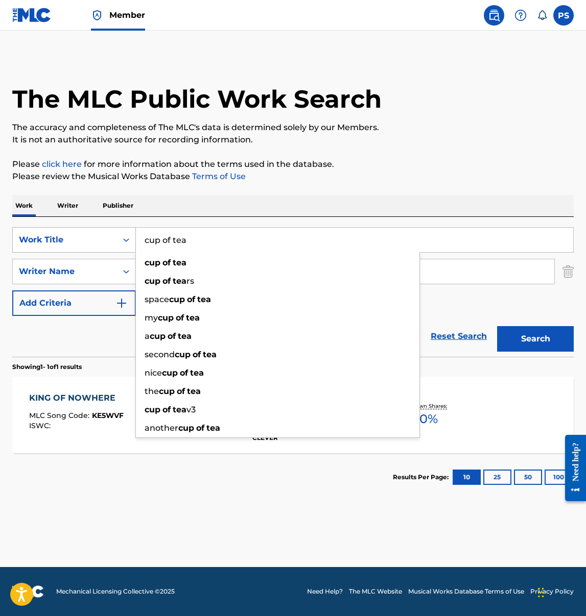
drag, startPoint x: 211, startPoint y: 245, endPoint x: 111, endPoint y: 231, distance: 101.0
click at [111, 231] on div "SearchWithCriteria2a85d9a7-929b-4d30-8d86-df686a517d44 Work Title cup of tea cu…" at bounding box center [292, 240] width 561 height 26
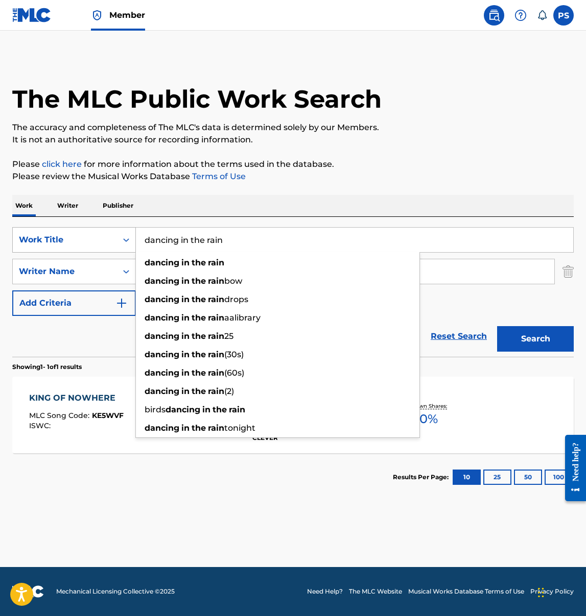
click at [497, 326] on button "Search" at bounding box center [535, 339] width 77 height 26
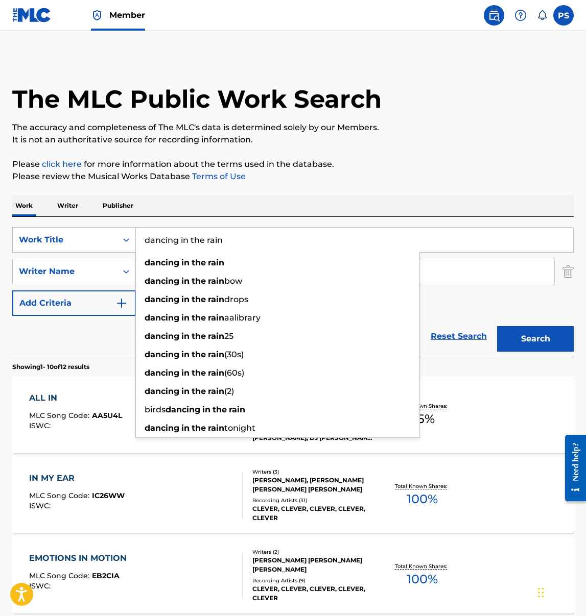
drag, startPoint x: 143, startPoint y: 239, endPoint x: 267, endPoint y: 251, distance: 123.6
click at [267, 251] on input "dancing in the rain" at bounding box center [354, 240] width 437 height 25
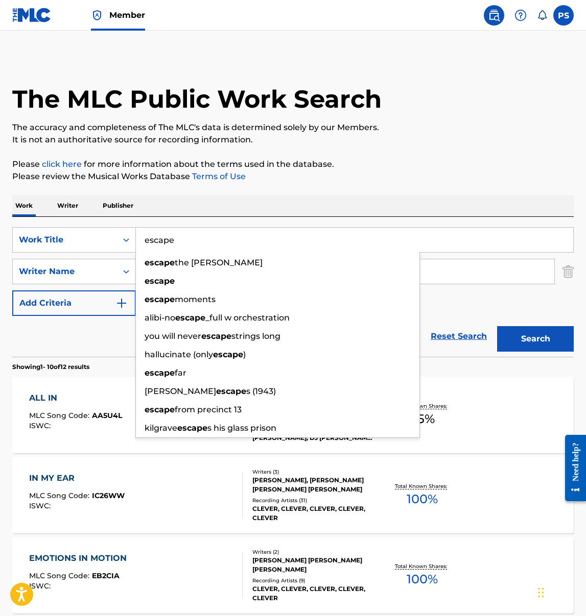
click at [497, 326] on button "Search" at bounding box center [535, 339] width 77 height 26
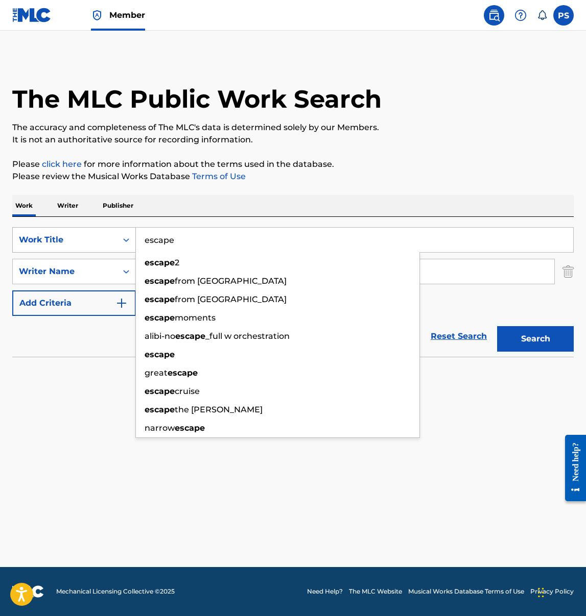
drag, startPoint x: 185, startPoint y: 240, endPoint x: 108, endPoint y: 230, distance: 78.3
click at [108, 230] on div "SearchWithCriteria2a85d9a7-929b-4d30-8d86-df686a517d44 Work Title escape escape…" at bounding box center [292, 240] width 561 height 26
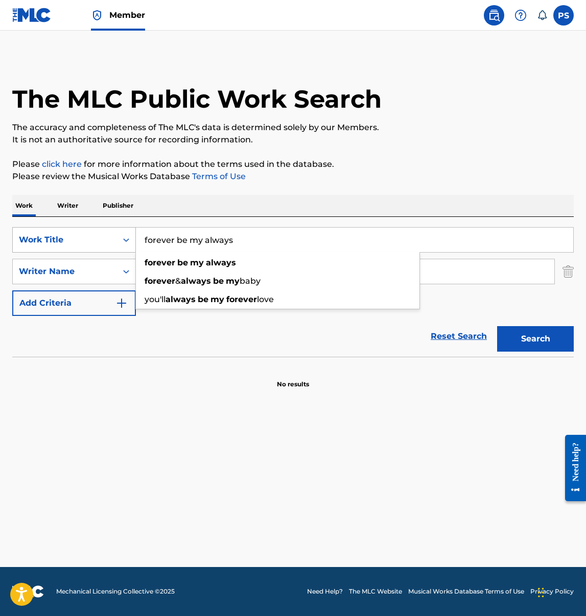
click at [497, 326] on button "Search" at bounding box center [535, 339] width 77 height 26
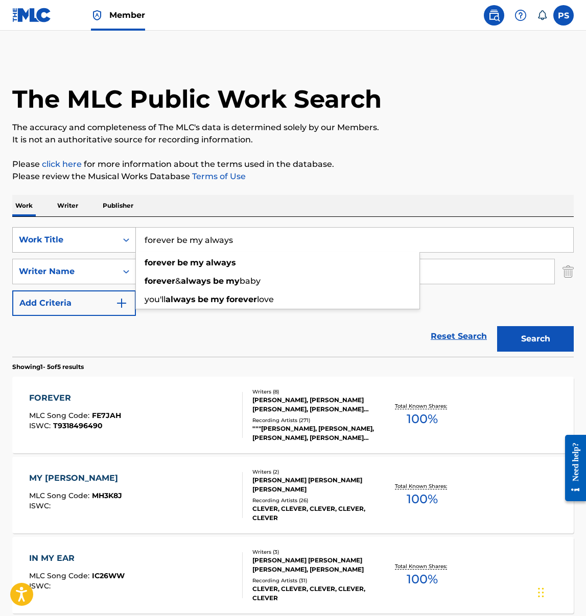
drag, startPoint x: 246, startPoint y: 241, endPoint x: 105, endPoint y: 233, distance: 140.6
click at [105, 233] on div "SearchWithCriteria2a85d9a7-929b-4d30-8d86-df686a517d44 Work Title forever be my…" at bounding box center [292, 240] width 561 height 26
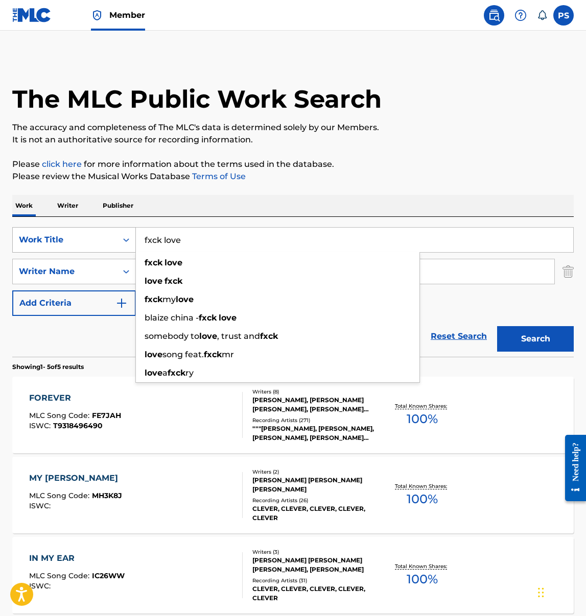
click at [497, 326] on button "Search" at bounding box center [535, 339] width 77 height 26
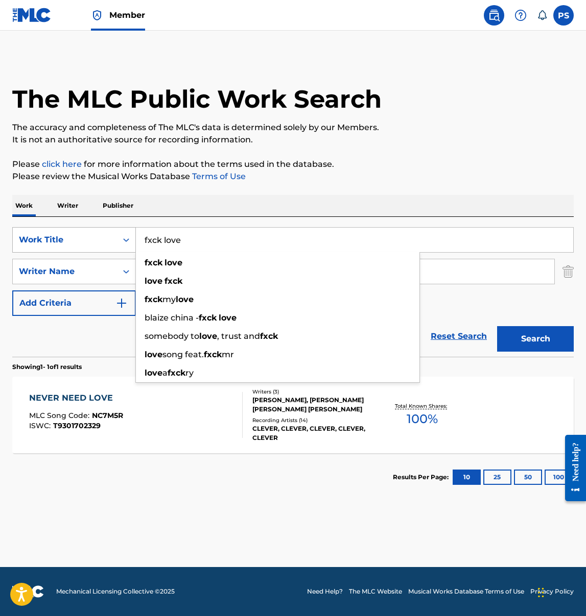
drag, startPoint x: 192, startPoint y: 239, endPoint x: 89, endPoint y: 240, distance: 103.1
click at [89, 240] on div "SearchWithCriteria2a85d9a7-929b-4d30-8d86-df686a517d44 Work Title fxck love fxc…" at bounding box center [292, 240] width 561 height 26
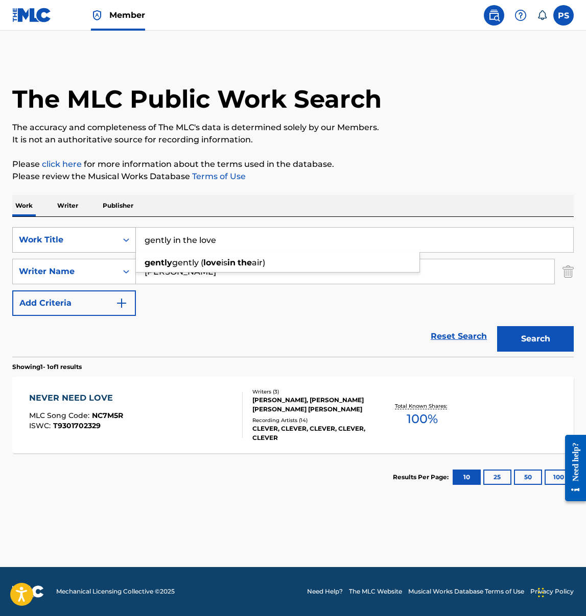
click at [497, 326] on button "Search" at bounding box center [535, 339] width 77 height 26
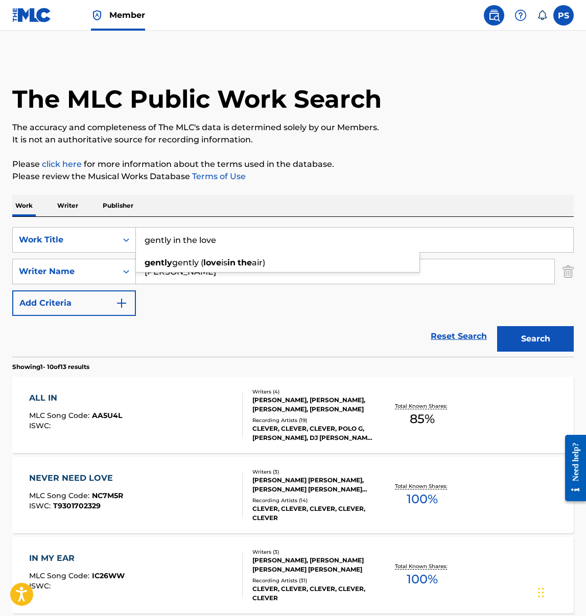
drag, startPoint x: 147, startPoint y: 240, endPoint x: 238, endPoint y: 237, distance: 91.9
click at [238, 237] on input "gently in the love" at bounding box center [354, 240] width 437 height 25
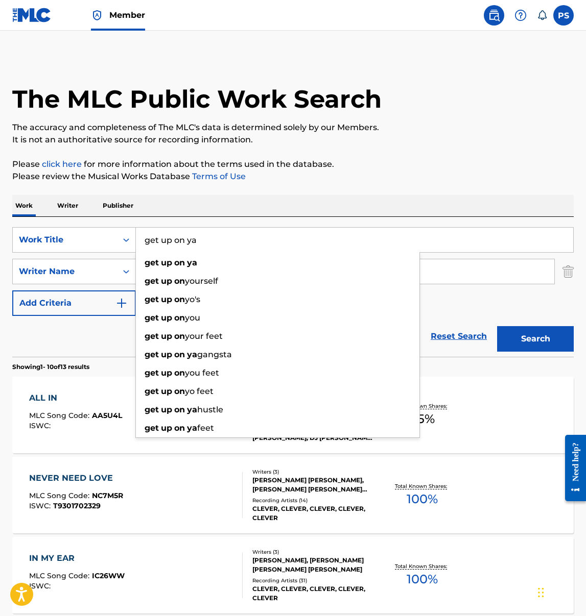
click at [497, 326] on button "Search" at bounding box center [535, 339] width 77 height 26
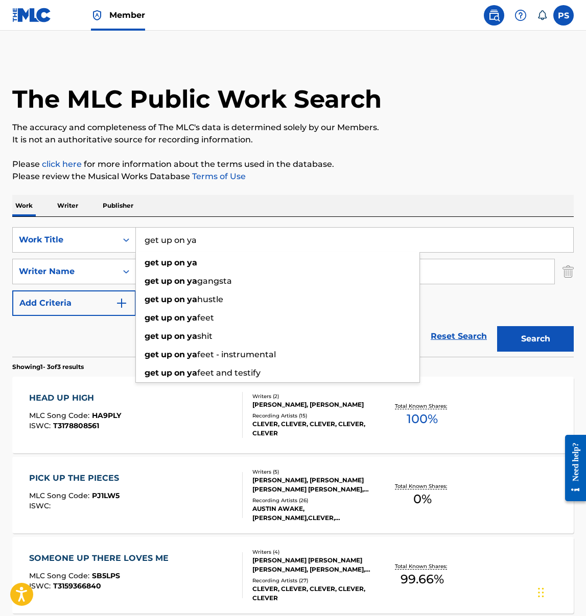
drag, startPoint x: 145, startPoint y: 239, endPoint x: 218, endPoint y: 245, distance: 72.7
click at [218, 245] on input "get up on ya" at bounding box center [354, 240] width 437 height 25
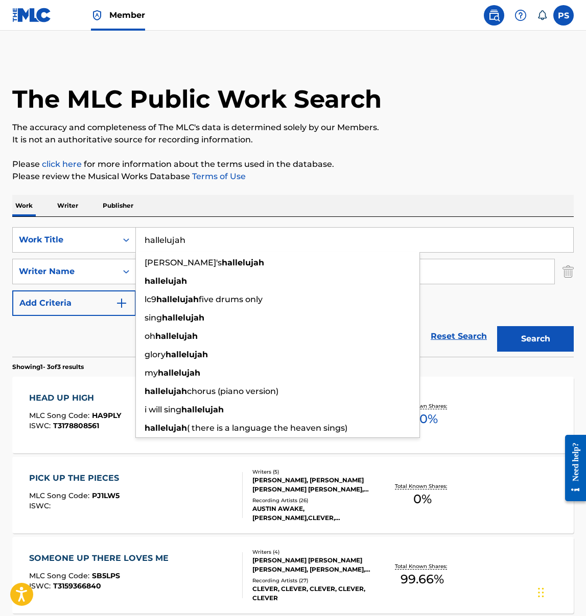
type input "hallelujah"
click at [497, 326] on button "Search" at bounding box center [535, 339] width 77 height 26
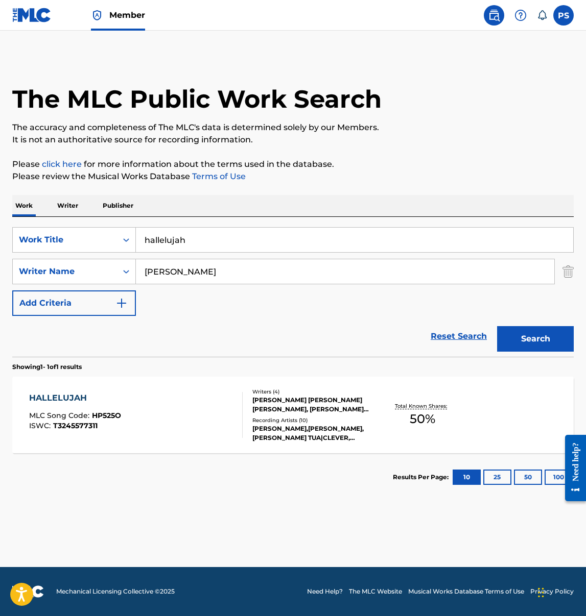
click at [165, 409] on div "HALLELUJAH MLC Song Code : HP525O ISWC : T3245577311" at bounding box center [135, 415] width 213 height 46
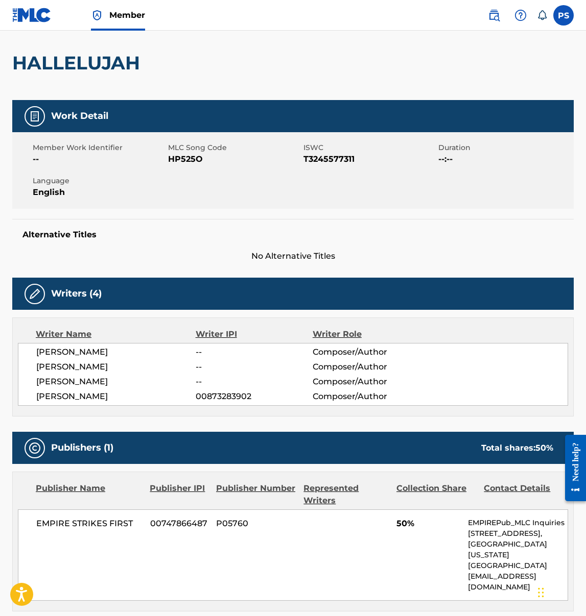
scroll to position [59, 0]
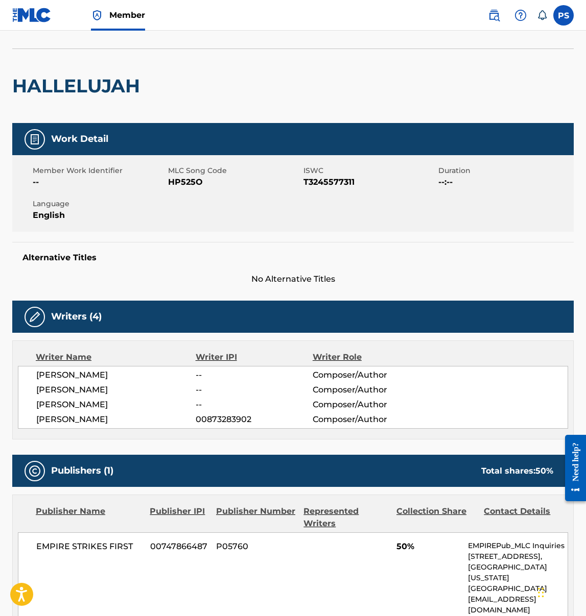
click at [177, 180] on span "HP525O" at bounding box center [234, 182] width 133 height 12
drag, startPoint x: 169, startPoint y: 182, endPoint x: 216, endPoint y: 182, distance: 47.0
click at [216, 182] on span "HP525O" at bounding box center [234, 182] width 133 height 12
copy span "HP525O"
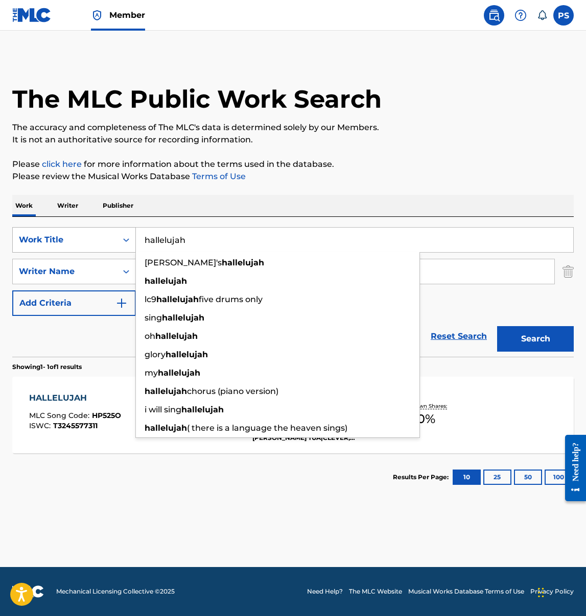
drag, startPoint x: 199, startPoint y: 240, endPoint x: 129, endPoint y: 236, distance: 70.1
click at [130, 236] on div "SearchWithCriteria2a85d9a7-929b-4d30-8d86-df686a517d44 Work Title hallelujah be…" at bounding box center [292, 240] width 561 height 26
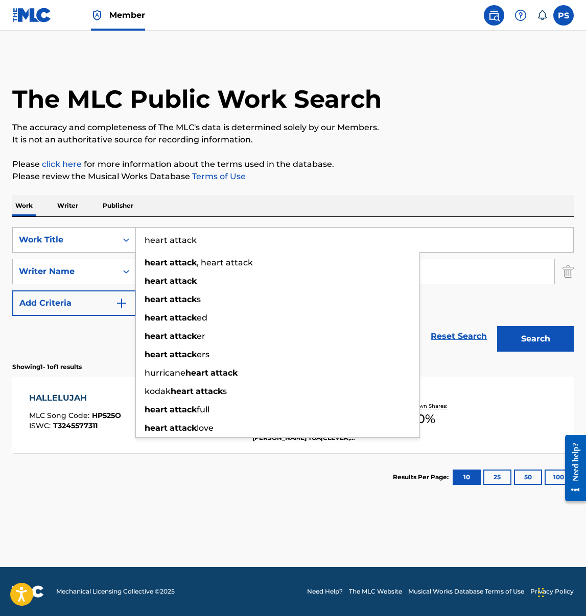
click at [497, 326] on button "Search" at bounding box center [535, 339] width 77 height 26
drag, startPoint x: 143, startPoint y: 240, endPoint x: 219, endPoint y: 243, distance: 75.6
click at [231, 243] on input "heart attack" at bounding box center [354, 240] width 437 height 25
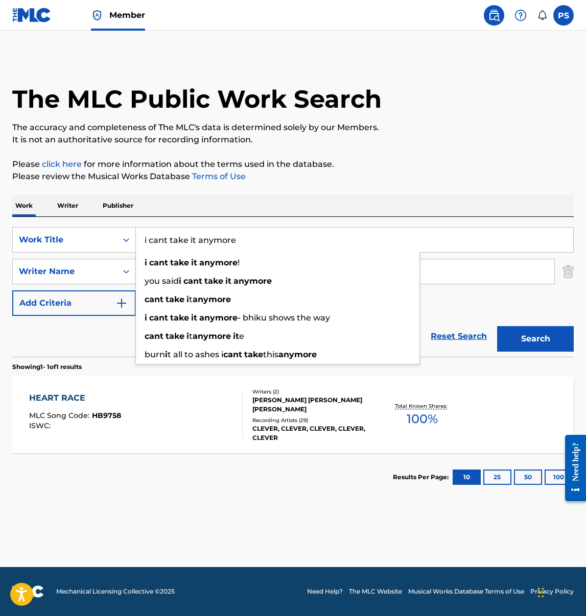
click at [497, 326] on button "Search" at bounding box center [535, 339] width 77 height 26
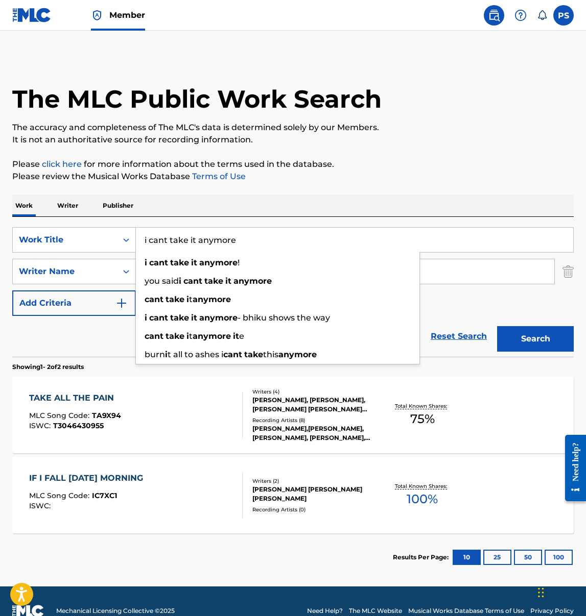
drag, startPoint x: 150, startPoint y: 239, endPoint x: 262, endPoint y: 230, distance: 112.7
click at [262, 230] on input "i cant take it anymore" at bounding box center [354, 240] width 437 height 25
click at [256, 247] on input "i cant take it anymore" at bounding box center [354, 240] width 437 height 25
drag, startPoint x: 256, startPoint y: 237, endPoint x: 154, endPoint y: 239, distance: 102.1
click at [154, 239] on input "i cant take it anymore" at bounding box center [354, 240] width 437 height 25
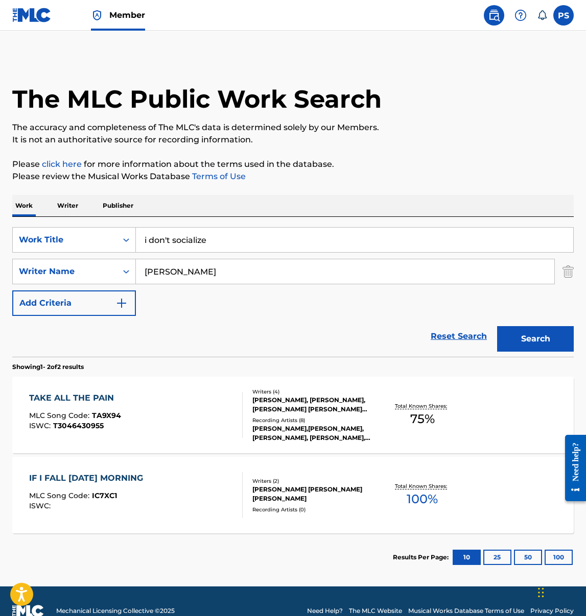
click at [497, 326] on button "Search" at bounding box center [535, 339] width 77 height 26
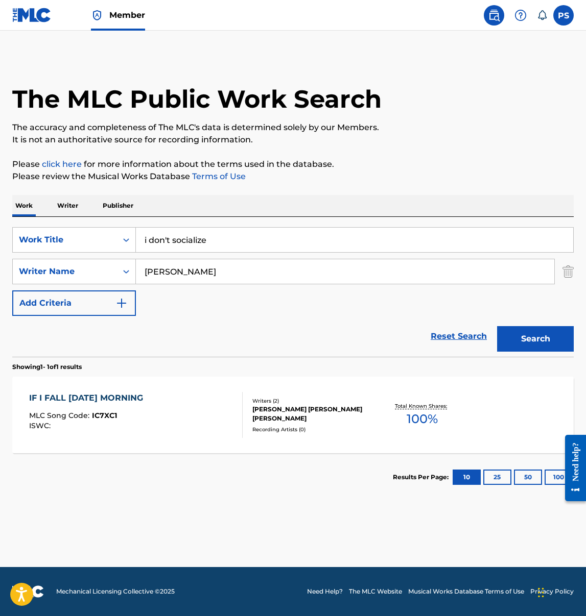
click at [538, 345] on button "Search" at bounding box center [535, 339] width 77 height 26
drag, startPoint x: 220, startPoint y: 240, endPoint x: 116, endPoint y: 226, distance: 104.6
click at [116, 226] on div "SearchWithCriteria2a85d9a7-929b-4d30-8d86-df686a517d44 Work Title i don't socia…" at bounding box center [292, 287] width 561 height 140
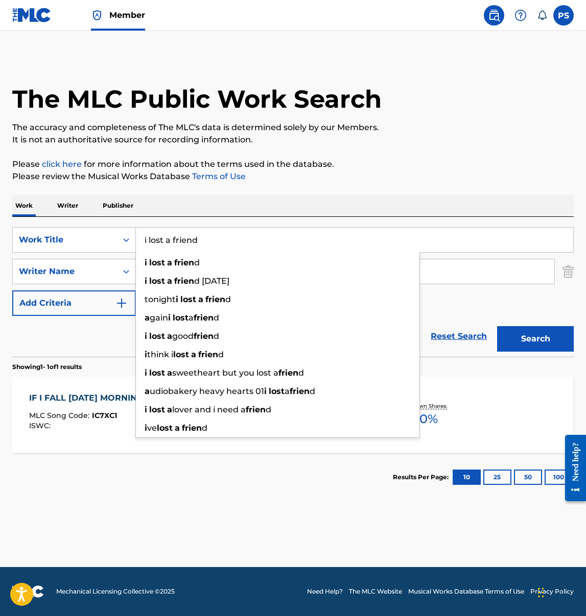
click at [497, 326] on button "Search" at bounding box center [535, 339] width 77 height 26
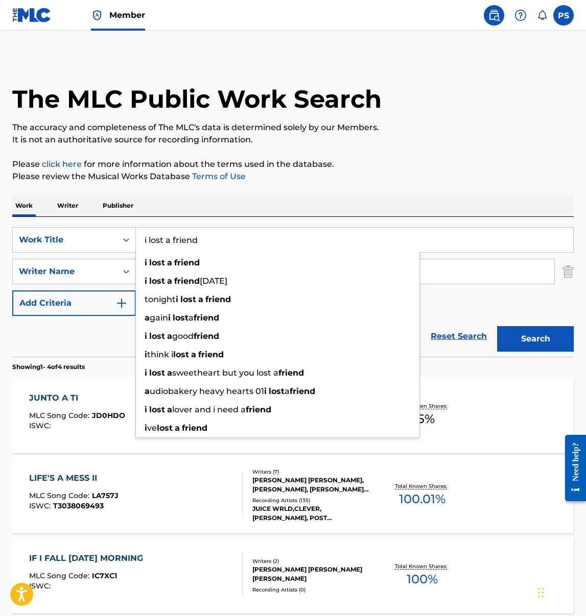
drag, startPoint x: 142, startPoint y: 242, endPoint x: 255, endPoint y: 243, distance: 112.8
click at [255, 242] on input "i lost a friend" at bounding box center [354, 240] width 437 height 25
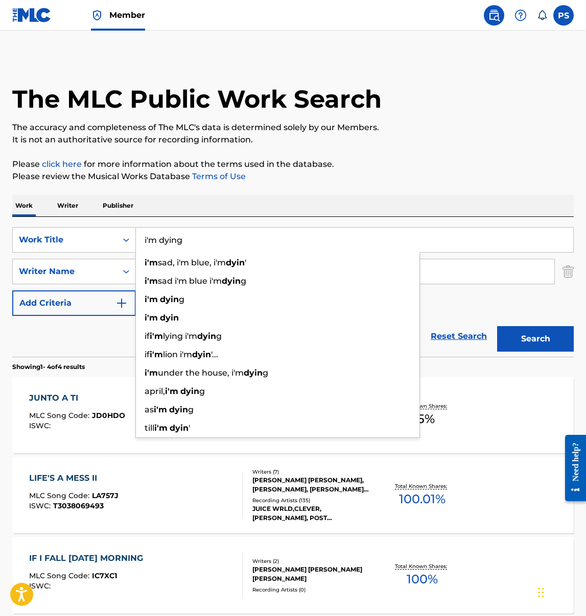
click at [497, 326] on button "Search" at bounding box center [535, 339] width 77 height 26
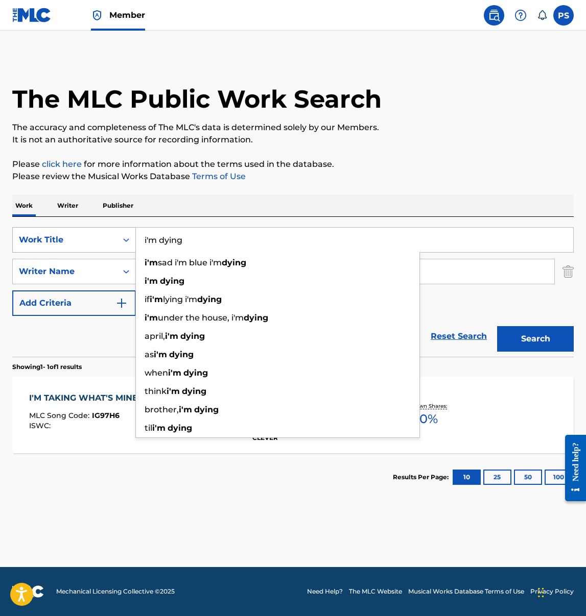
drag, startPoint x: 192, startPoint y: 244, endPoint x: 101, endPoint y: 238, distance: 91.6
click at [101, 238] on div "SearchWithCriteria2a85d9a7-929b-4d30-8d86-df686a517d44 Work Title i'm dying i'm…" at bounding box center [292, 240] width 561 height 26
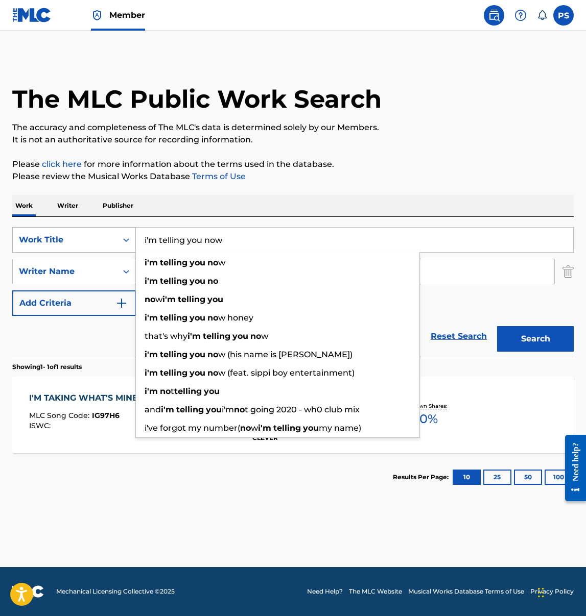
click at [497, 326] on button "Search" at bounding box center [535, 339] width 77 height 26
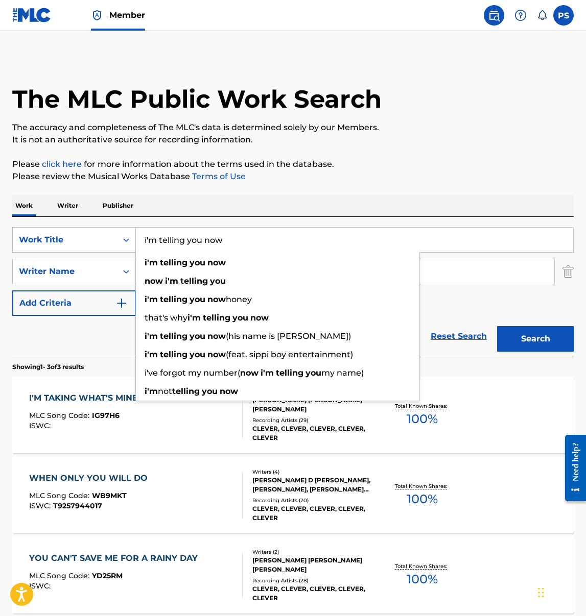
drag, startPoint x: 142, startPoint y: 241, endPoint x: 262, endPoint y: 241, distance: 120.0
click at [262, 241] on input "i'm telling you now" at bounding box center [354, 240] width 437 height 25
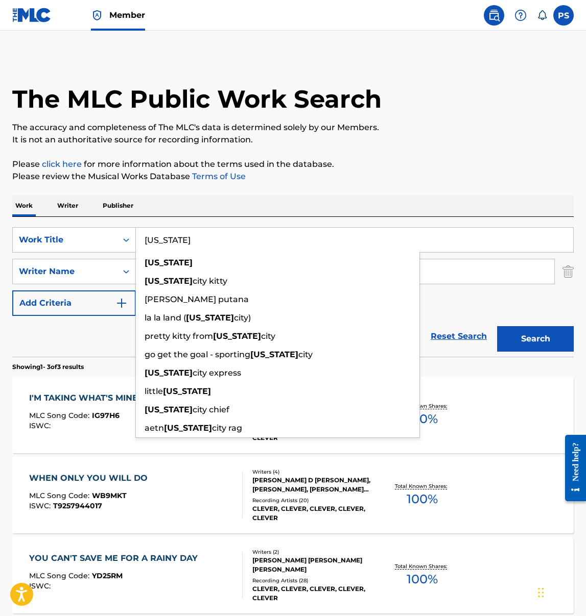
type input "kansas"
click at [497, 326] on button "Search" at bounding box center [535, 339] width 77 height 26
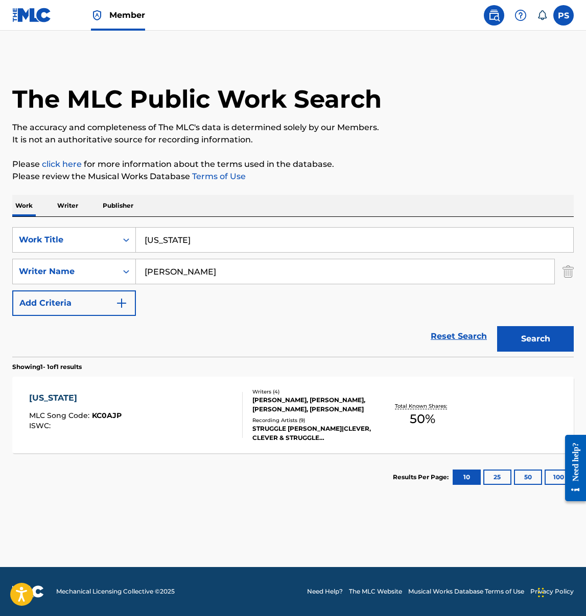
click at [187, 395] on div "KANSAS MLC Song Code : KC0AJP ISWC :" at bounding box center [135, 415] width 213 height 46
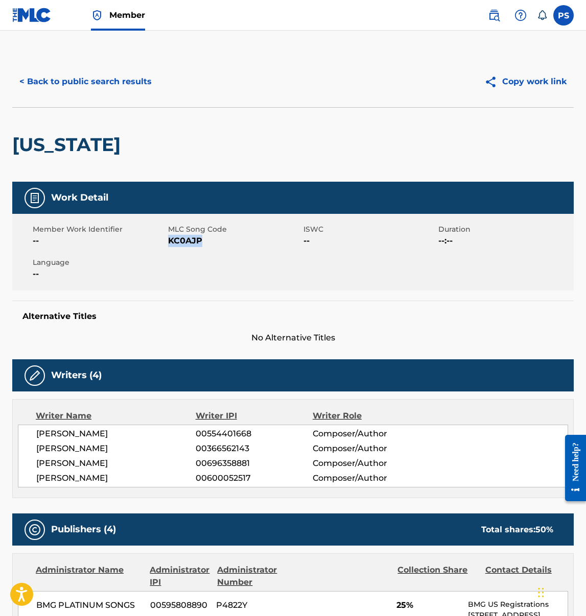
drag, startPoint x: 169, startPoint y: 241, endPoint x: 200, endPoint y: 241, distance: 30.6
click at [200, 241] on span "KC0AJP" at bounding box center [234, 241] width 133 height 12
copy span "KC0AJP"
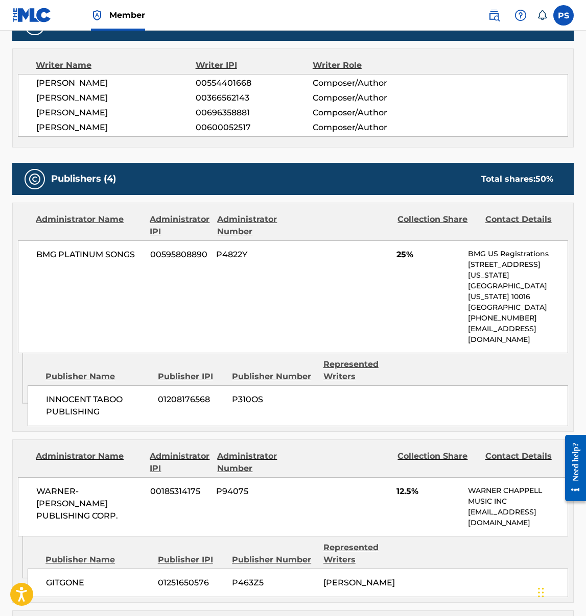
scroll to position [346, 0]
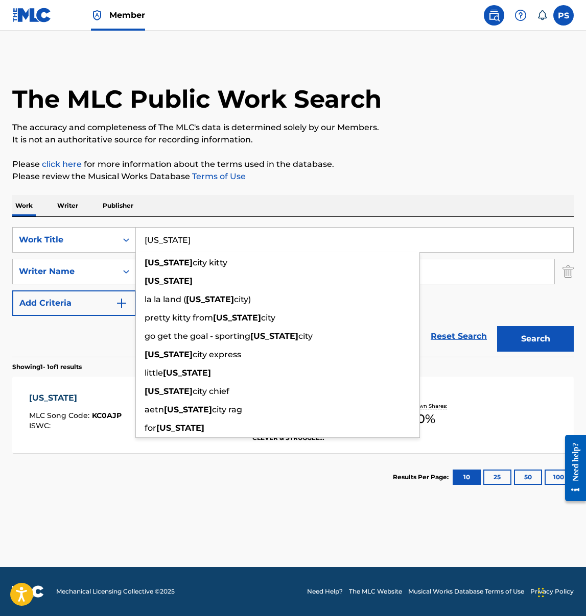
drag, startPoint x: 180, startPoint y: 234, endPoint x: 184, endPoint y: 241, distance: 7.8
click at [184, 241] on input "kansas" at bounding box center [354, 240] width 437 height 25
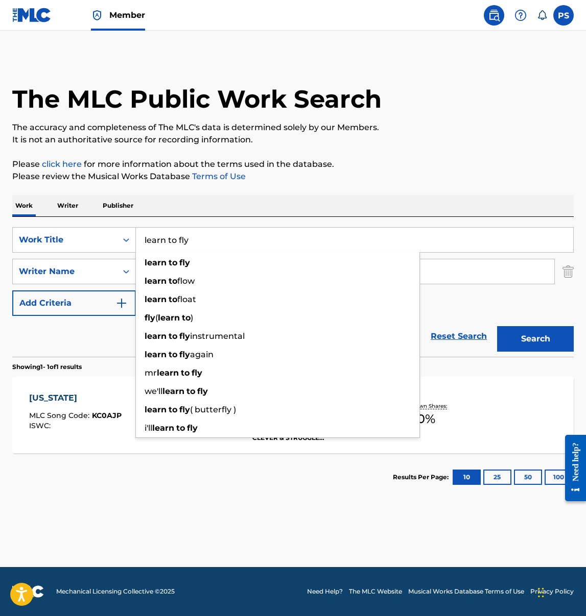
click at [497, 326] on button "Search" at bounding box center [535, 339] width 77 height 26
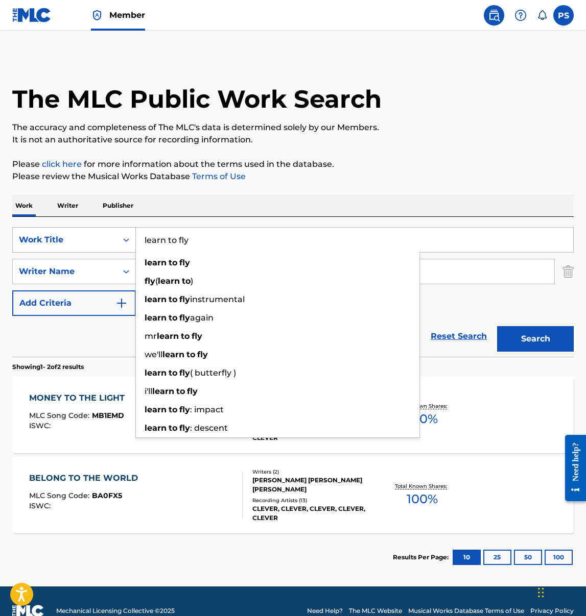
drag, startPoint x: 205, startPoint y: 241, endPoint x: 120, endPoint y: 234, distance: 84.5
click at [120, 234] on div "SearchWithCriteria2a85d9a7-929b-4d30-8d86-df686a517d44 Work Title learn to fly …" at bounding box center [292, 240] width 561 height 26
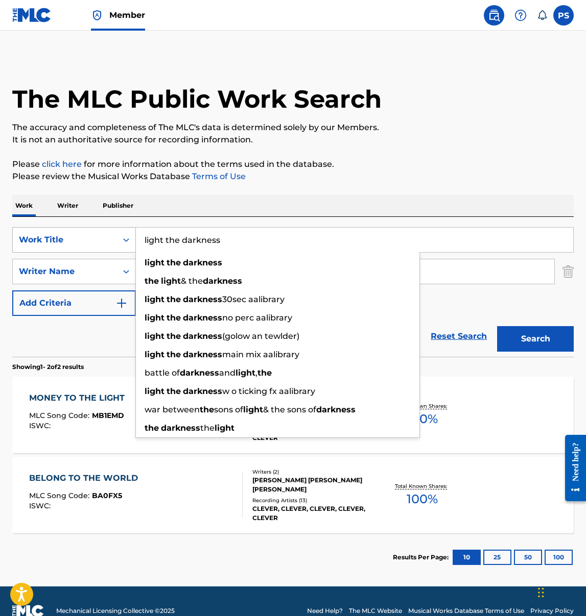
type input "light the darkness"
click at [497, 326] on button "Search" at bounding box center [535, 339] width 77 height 26
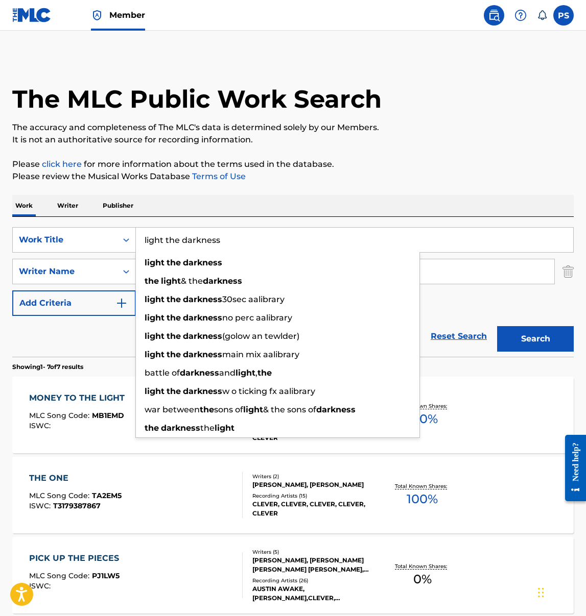
drag, startPoint x: 146, startPoint y: 243, endPoint x: 236, endPoint y: 245, distance: 90.4
click at [236, 245] on input "light the darkness" at bounding box center [354, 240] width 437 height 25
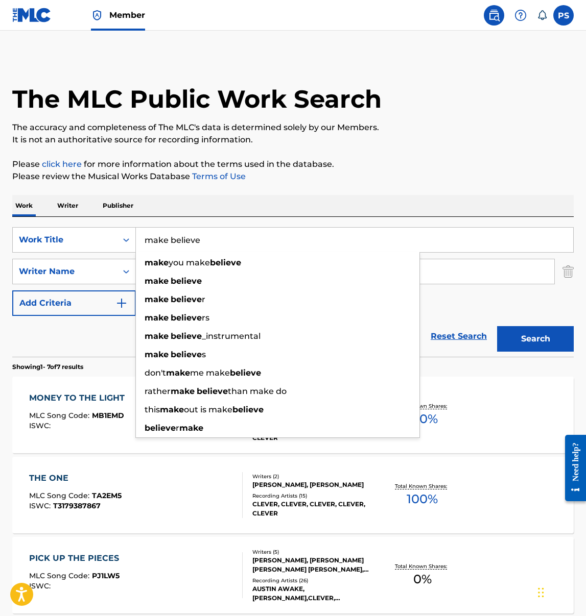
click at [497, 326] on button "Search" at bounding box center [535, 339] width 77 height 26
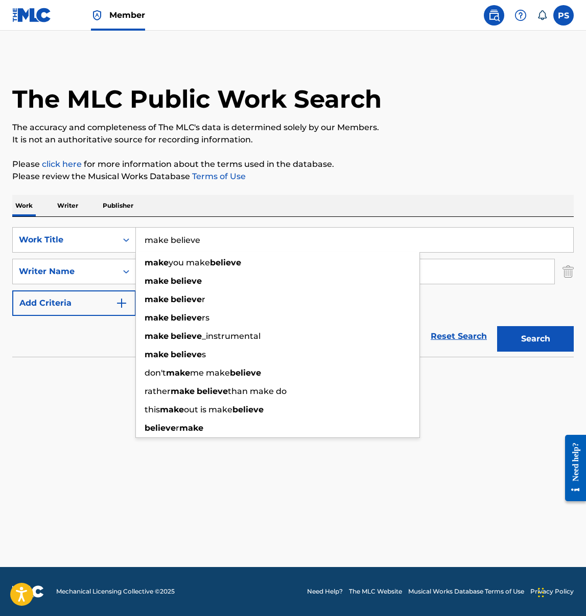
drag, startPoint x: 189, startPoint y: 243, endPoint x: 203, endPoint y: 246, distance: 13.6
click at [203, 246] on input "make believe" at bounding box center [354, 240] width 437 height 25
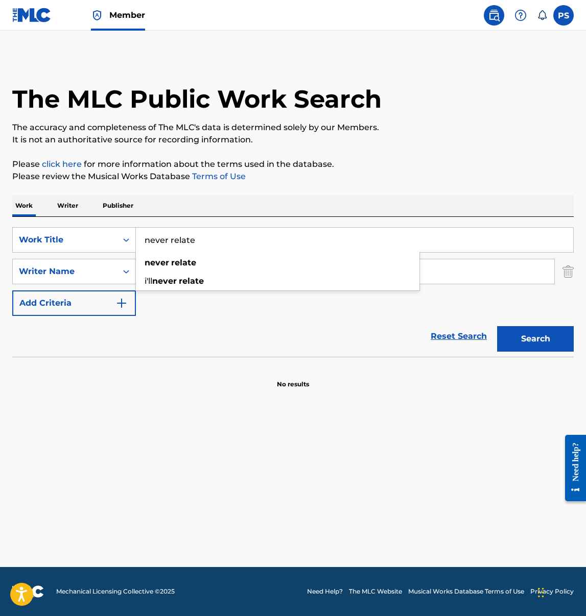
click at [497, 326] on button "Search" at bounding box center [535, 339] width 77 height 26
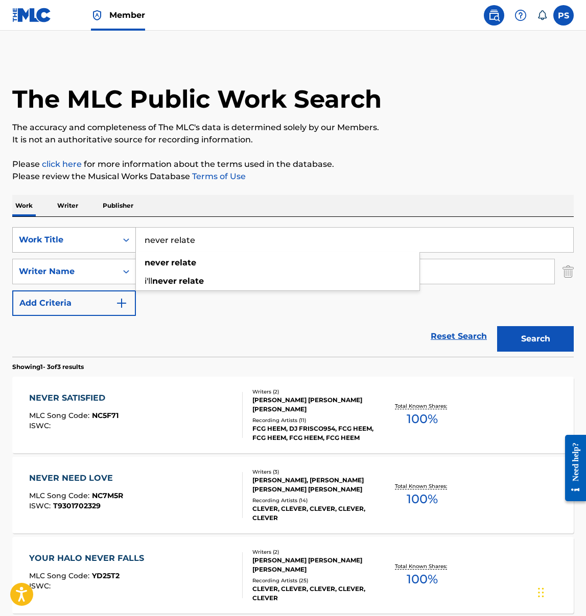
drag, startPoint x: 213, startPoint y: 240, endPoint x: 125, endPoint y: 240, distance: 87.8
click at [125, 240] on div "SearchWithCriteria2a85d9a7-929b-4d30-8d86-df686a517d44 Work Title never relate …" at bounding box center [292, 240] width 561 height 26
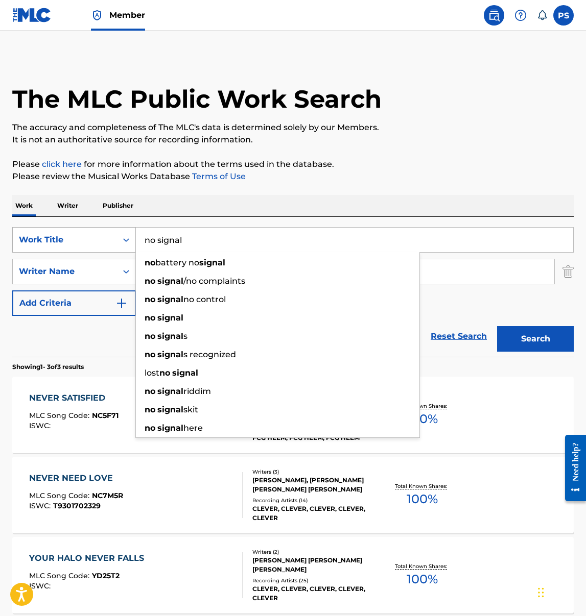
click at [497, 326] on button "Search" at bounding box center [535, 339] width 77 height 26
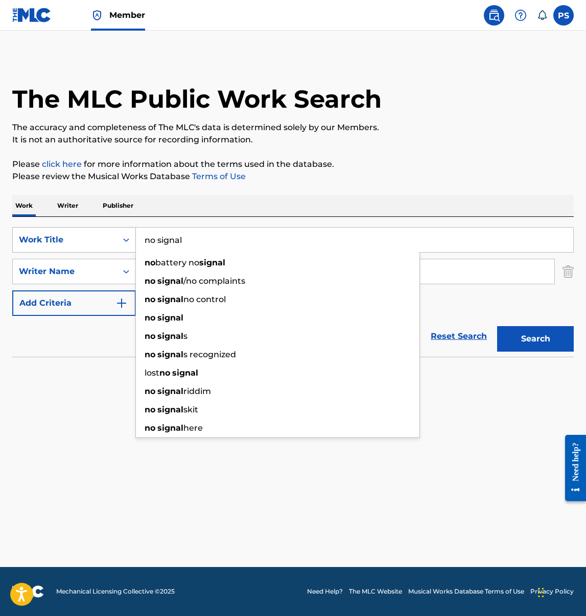
drag, startPoint x: 205, startPoint y: 243, endPoint x: 116, endPoint y: 231, distance: 89.6
click at [116, 231] on div "SearchWithCriteria2a85d9a7-929b-4d30-8d86-df686a517d44 Work Title no signal no …" at bounding box center [292, 240] width 561 height 26
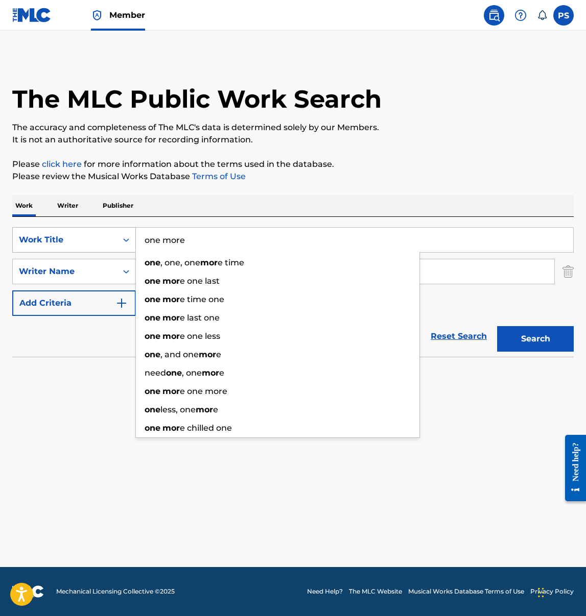
click at [497, 326] on button "Search" at bounding box center [535, 339] width 77 height 26
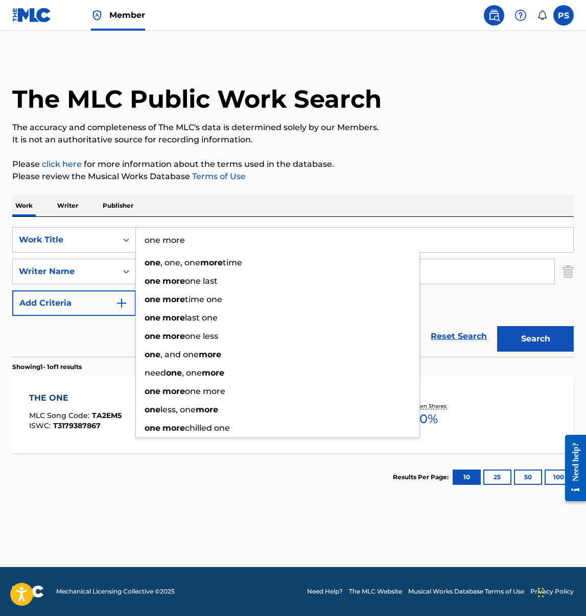
click at [204, 246] on input "one more" at bounding box center [354, 240] width 437 height 25
type input "o"
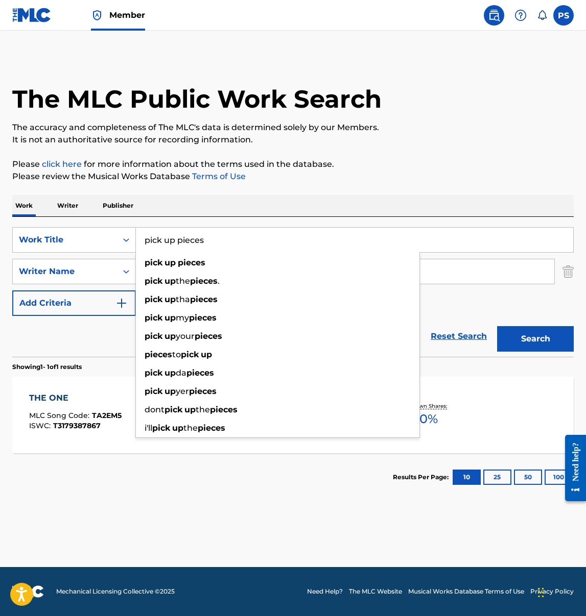
type input "pick up pieces"
click at [497, 326] on button "Search" at bounding box center [535, 339] width 77 height 26
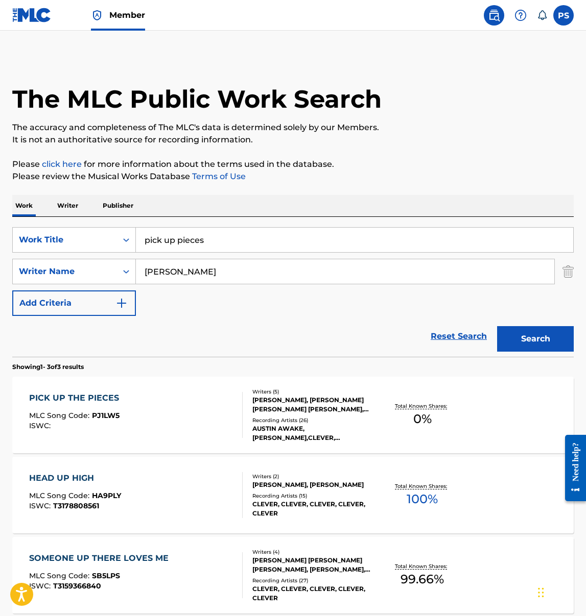
click at [183, 416] on div "PICK UP THE PIECES MLC Song Code : PJ1LW5 ISWC :" at bounding box center [135, 415] width 213 height 46
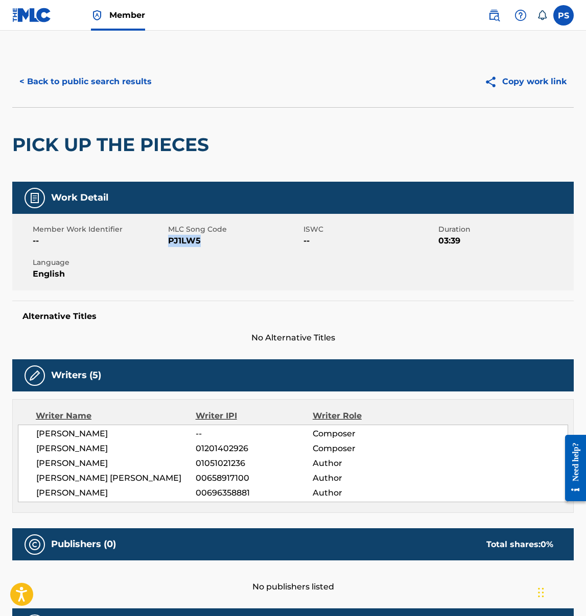
drag, startPoint x: 170, startPoint y: 243, endPoint x: 201, endPoint y: 239, distance: 31.3
click at [201, 239] on span "PJ1LW5" at bounding box center [234, 241] width 133 height 12
copy span "PJ1LW5"
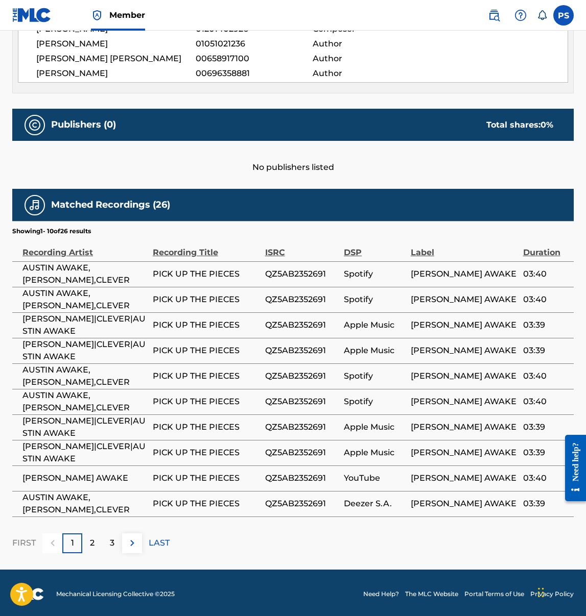
scroll to position [264, 0]
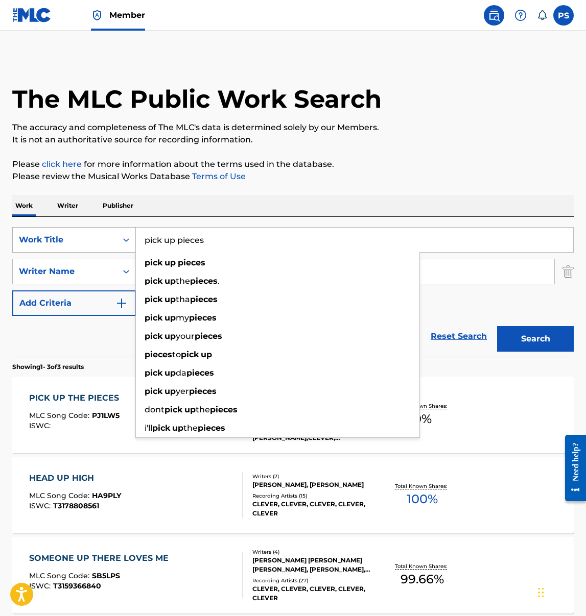
drag, startPoint x: 201, startPoint y: 246, endPoint x: 105, endPoint y: 238, distance: 95.7
click at [105, 238] on div "SearchWithCriteria2a85d9a7-929b-4d30-8d86-df686a517d44 Work Title pick up piece…" at bounding box center [292, 240] width 561 height 26
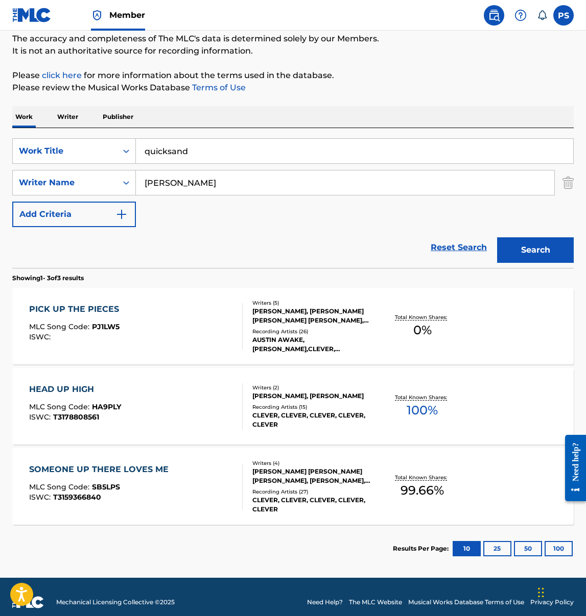
scroll to position [20, 0]
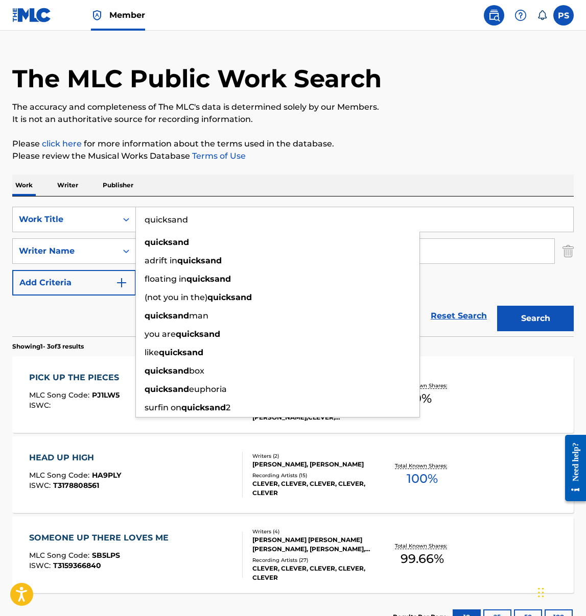
drag, startPoint x: 147, startPoint y: 222, endPoint x: 236, endPoint y: 221, distance: 89.9
click at [236, 221] on input "quicksand" at bounding box center [354, 219] width 437 height 25
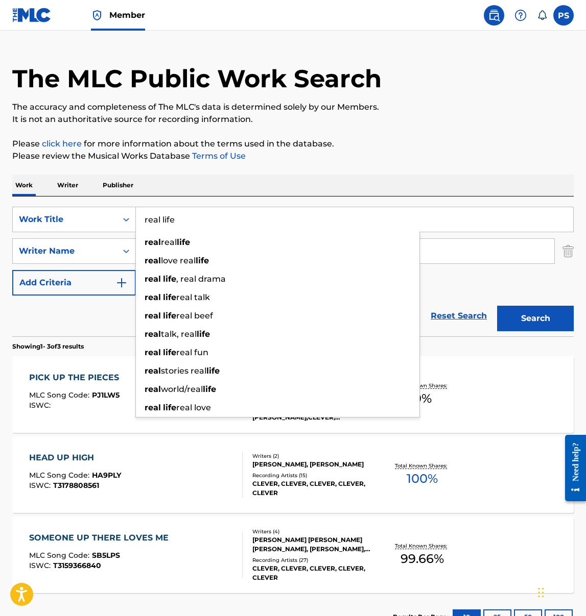
click at [497, 306] on button "Search" at bounding box center [535, 319] width 77 height 26
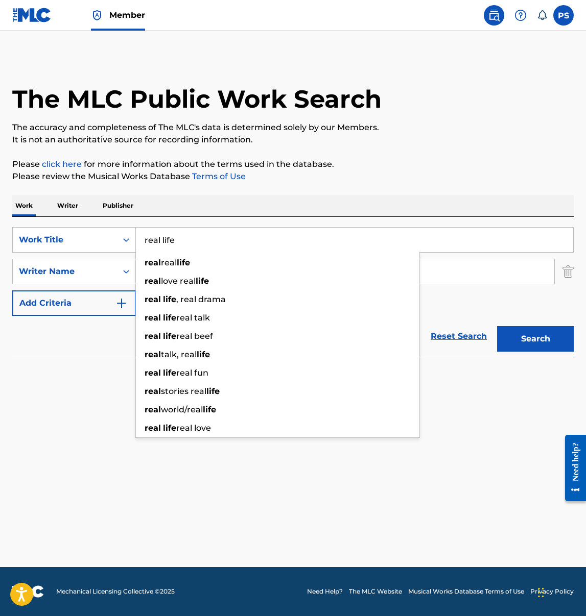
drag, startPoint x: 177, startPoint y: 242, endPoint x: 163, endPoint y: 241, distance: 13.8
click at [163, 241] on input "real life" at bounding box center [354, 240] width 437 height 25
click at [497, 326] on button "Search" at bounding box center [535, 339] width 77 height 26
drag, startPoint x: 141, startPoint y: 240, endPoint x: 196, endPoint y: 240, distance: 54.1
click at [196, 240] on input "real vibe" at bounding box center [354, 240] width 437 height 25
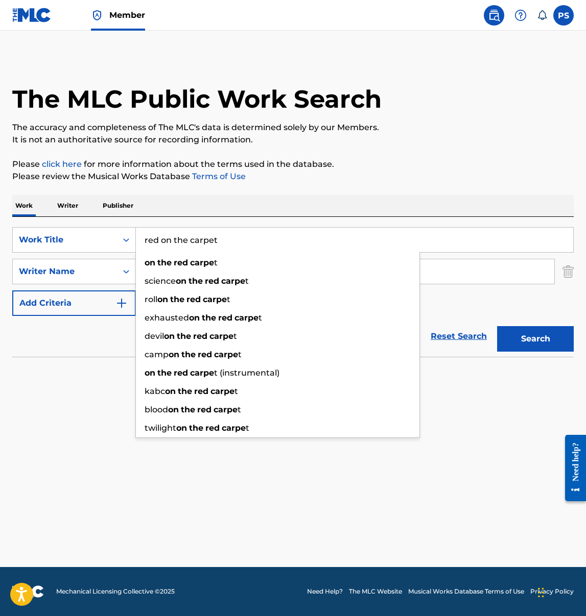
click at [497, 326] on button "Search" at bounding box center [535, 339] width 77 height 26
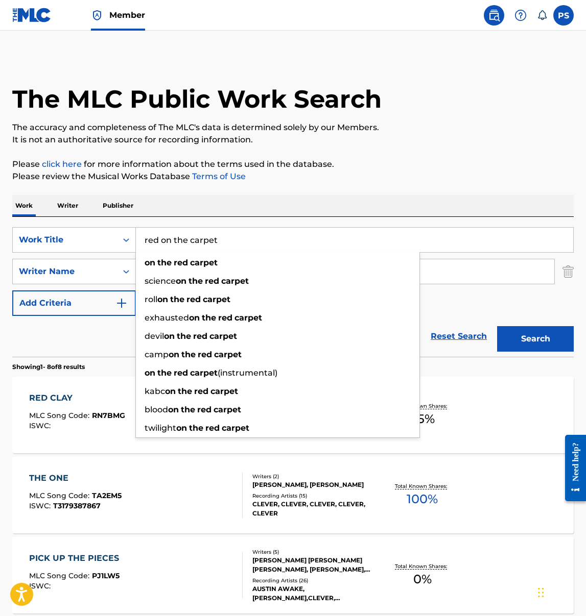
drag, startPoint x: 145, startPoint y: 238, endPoint x: 249, endPoint y: 239, distance: 103.6
click at [249, 239] on input "red on the carpet" at bounding box center [354, 240] width 437 height 25
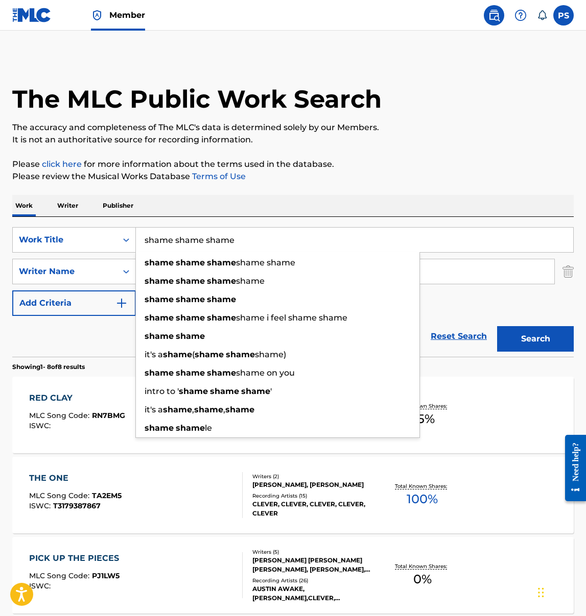
type input "shame shame shame"
click at [497, 326] on button "Search" at bounding box center [535, 339] width 77 height 26
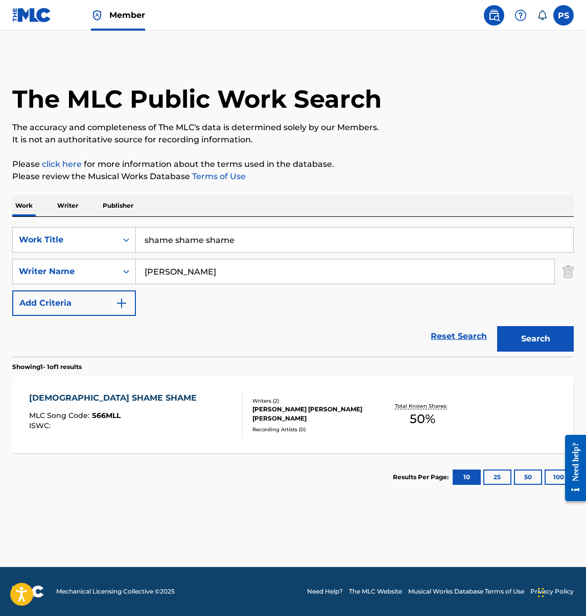
click at [155, 432] on div "SHAME SHAME SHAME MLC Song Code : S66MLL ISWC :" at bounding box center [135, 415] width 213 height 46
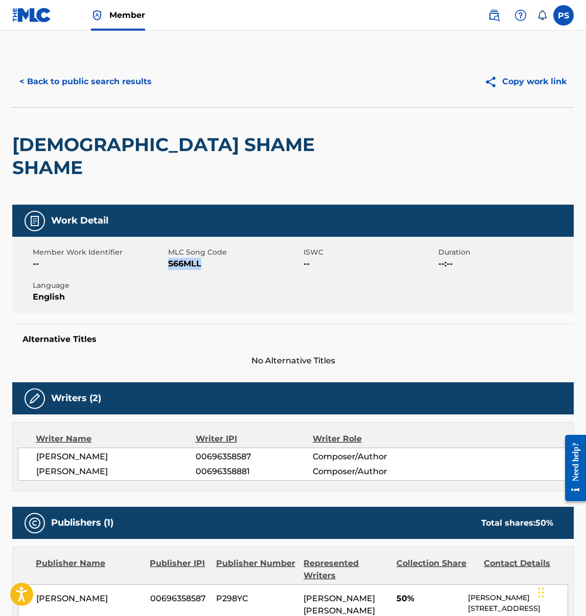
drag, startPoint x: 168, startPoint y: 245, endPoint x: 203, endPoint y: 245, distance: 34.7
click at [203, 258] on span "S66MLL" at bounding box center [234, 264] width 133 height 12
copy span "S66MLL"
click at [85, 86] on button "< Back to public search results" at bounding box center [85, 82] width 147 height 26
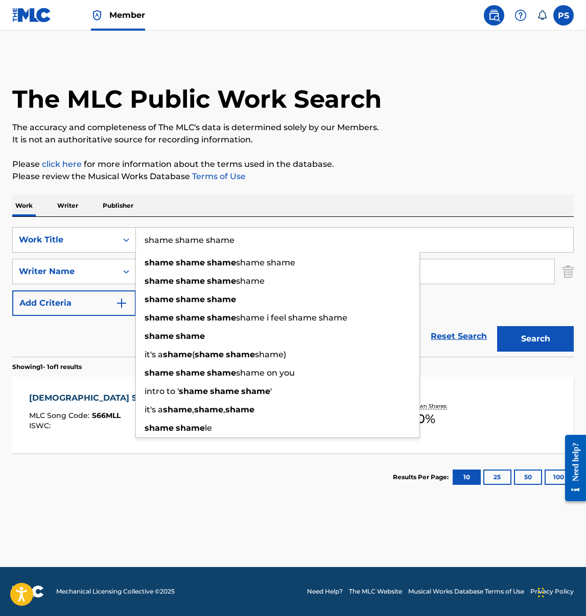
drag, startPoint x: 145, startPoint y: 241, endPoint x: 279, endPoint y: 249, distance: 134.0
click at [279, 249] on input "shame shame shame" at bounding box center [354, 240] width 437 height 25
paste input "STICK BY MY SIDE 2"
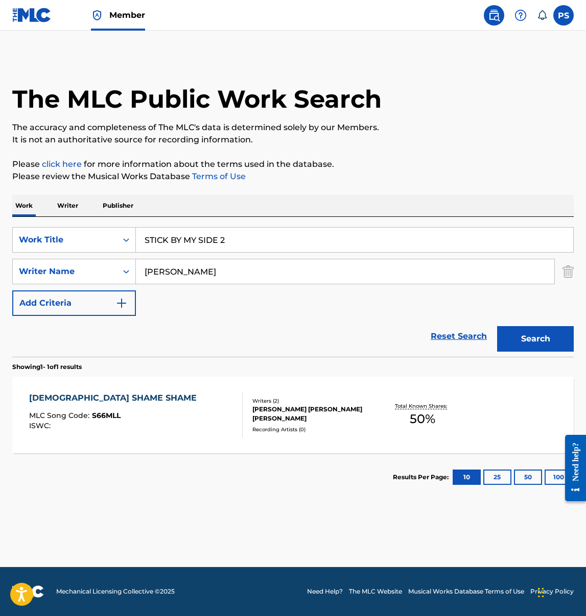
click at [497, 326] on button "Search" at bounding box center [535, 339] width 77 height 26
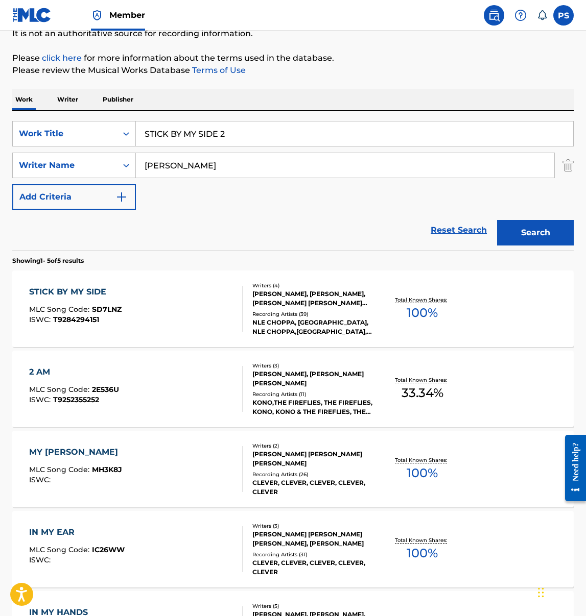
scroll to position [140, 0]
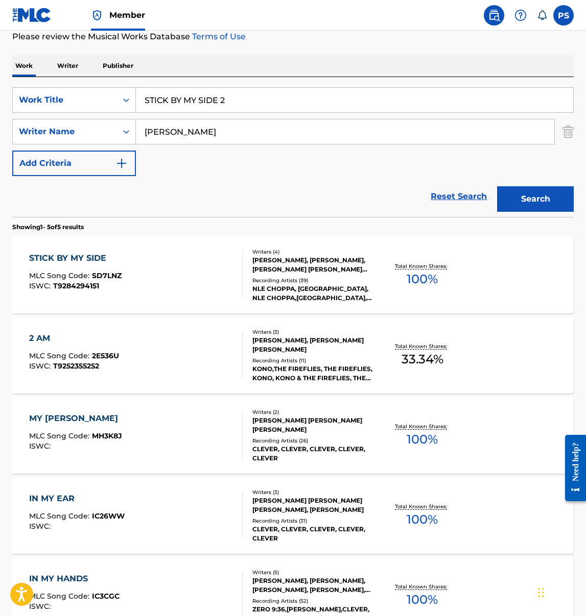
drag, startPoint x: 143, startPoint y: 99, endPoint x: 245, endPoint y: 99, distance: 101.1
click at [245, 99] on input "STICK BY MY SIDE 2" at bounding box center [354, 100] width 437 height 25
paste input "LL"
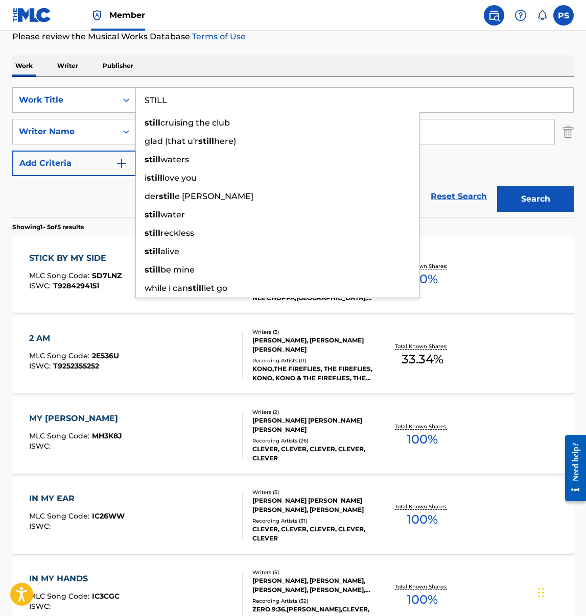
click at [497, 186] on button "Search" at bounding box center [535, 199] width 77 height 26
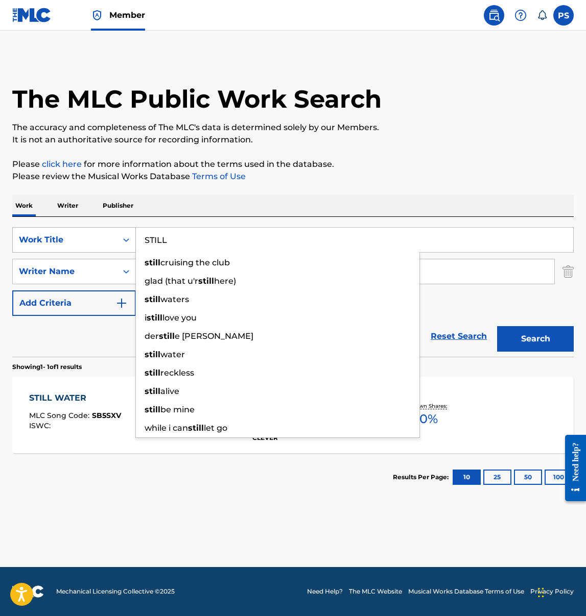
drag, startPoint x: 174, startPoint y: 239, endPoint x: 98, endPoint y: 241, distance: 76.1
click at [102, 241] on div "SearchWithCriteria2a85d9a7-929b-4d30-8d86-df686a517d44 Work Title STILL still c…" at bounding box center [292, 240] width 561 height 26
paste input "TATTOO YOUR NAME JOSHUA TYLER HUIE 696358881 HUIE MUSIC PUBLISHING P258GP"
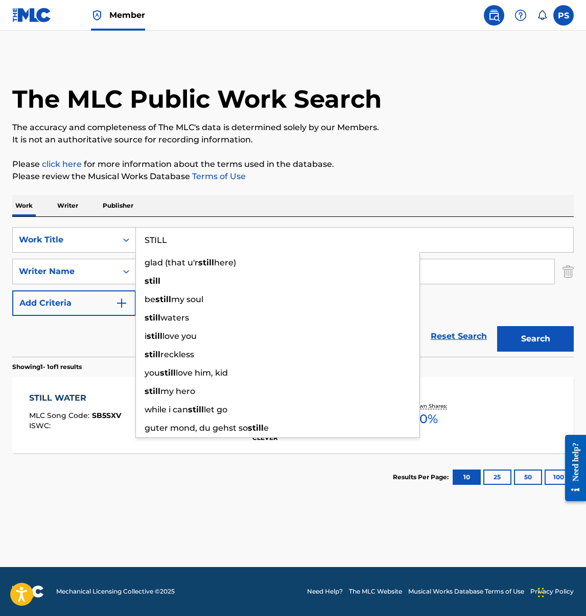
paste input "TATTOO YOUR NAME"
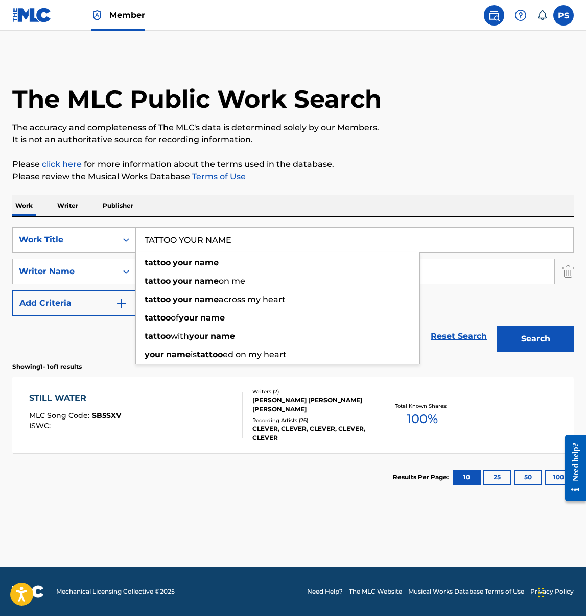
click at [515, 346] on button "Search" at bounding box center [535, 339] width 77 height 26
drag, startPoint x: 144, startPoint y: 239, endPoint x: 257, endPoint y: 239, distance: 112.3
click at [257, 239] on input "TATTOO YOUR NAME" at bounding box center [354, 240] width 437 height 25
paste input "HROUGH SOME THINGS"
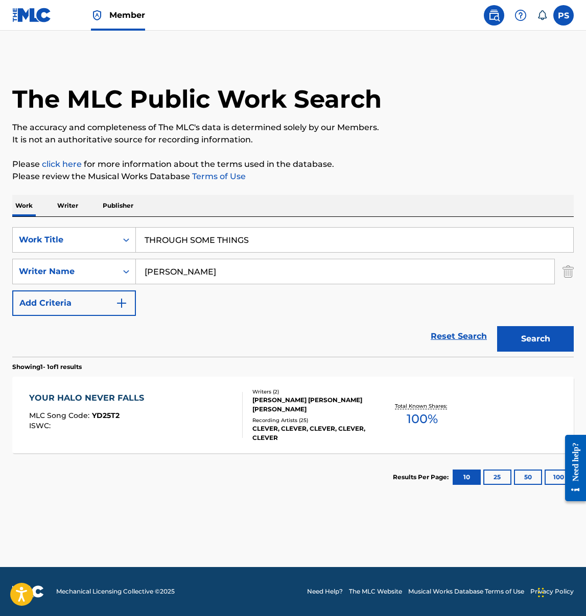
click at [524, 344] on button "Search" at bounding box center [535, 339] width 77 height 26
click at [145, 241] on input "THROUGH SOME THINGS" at bounding box center [354, 240] width 437 height 25
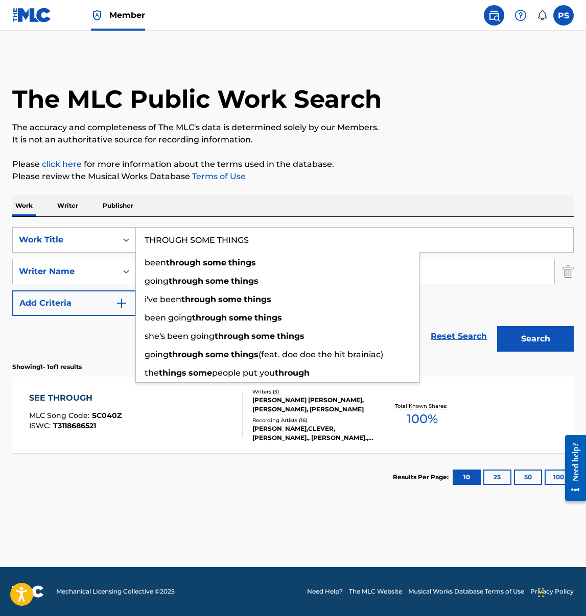
drag, startPoint x: 147, startPoint y: 241, endPoint x: 249, endPoint y: 241, distance: 102.1
click at [249, 241] on input "THROUGH SOME THINGS" at bounding box center [354, 240] width 437 height 25
paste input "W ROCKS AT THE MOON"
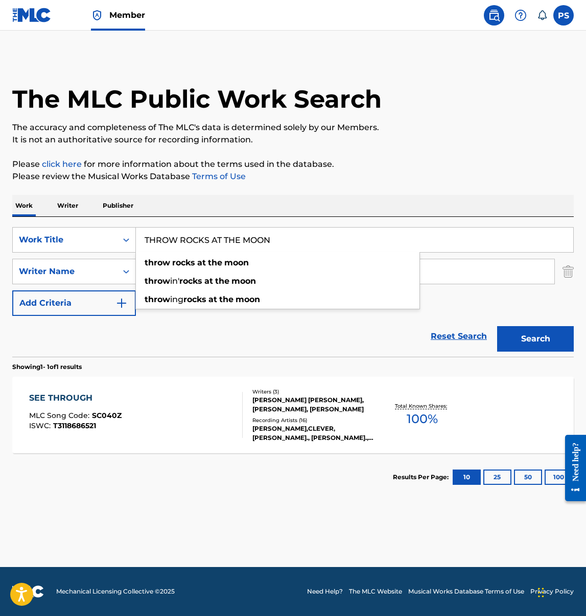
click at [526, 339] on button "Search" at bounding box center [535, 339] width 77 height 26
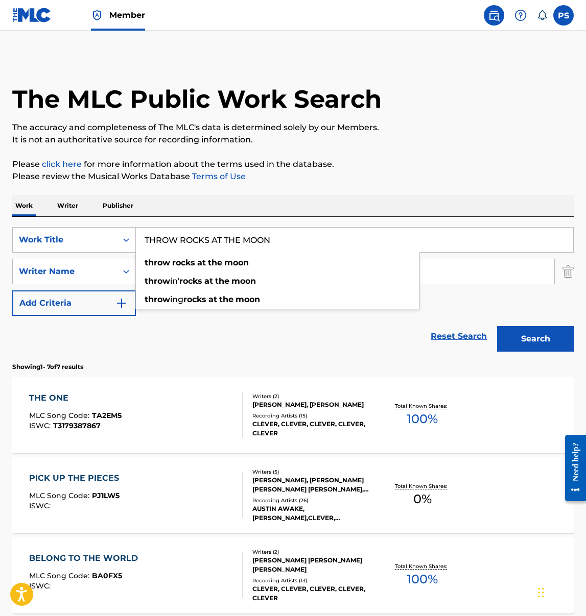
drag, startPoint x: 146, startPoint y: 237, endPoint x: 288, endPoint y: 244, distance: 142.6
click at [288, 244] on input "THROW ROCKS AT THE MOON" at bounding box center [354, 240] width 437 height 25
paste input "URN OUT THE LIGHT"
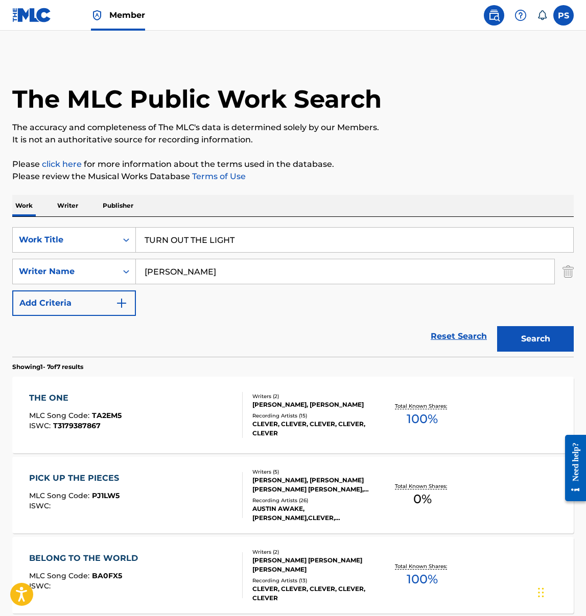
click at [464, 296] on div "SearchWithCriteria2a85d9a7-929b-4d30-8d86-df686a517d44 Work Title TURN OUT THE …" at bounding box center [292, 271] width 561 height 89
click at [515, 327] on button "Search" at bounding box center [535, 339] width 77 height 26
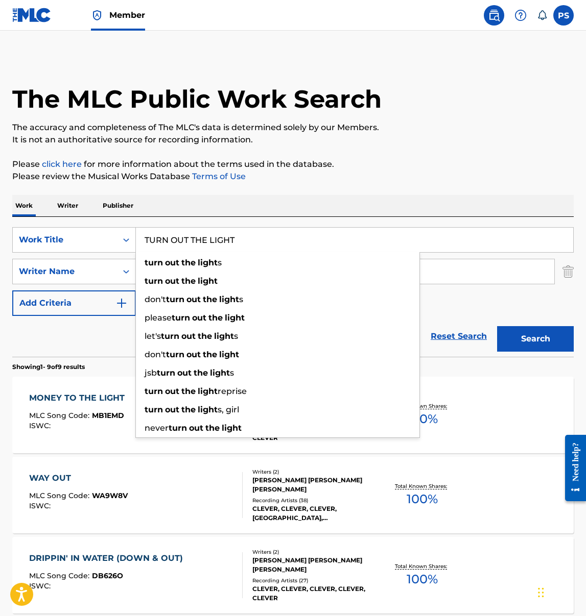
drag, startPoint x: 147, startPoint y: 240, endPoint x: 252, endPoint y: 230, distance: 105.2
click at [252, 230] on input "TURN OUT THE LIGHT" at bounding box center [354, 240] width 437 height 25
click at [243, 241] on input "TURN OUT THE LIGHT" at bounding box center [354, 240] width 437 height 25
drag, startPoint x: 229, startPoint y: 241, endPoint x: 125, endPoint y: 228, distance: 105.0
click at [125, 228] on div "SearchWithCriteria2a85d9a7-929b-4d30-8d86-df686a517d44 Work Title TURN OUT THE …" at bounding box center [292, 240] width 561 height 26
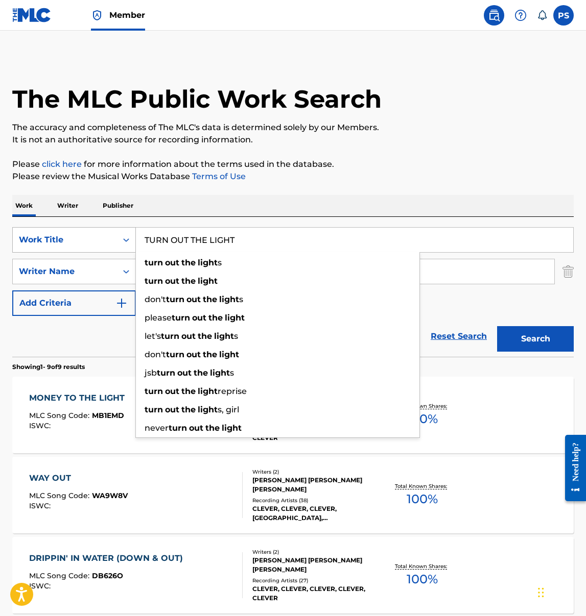
paste input "UNDRESSED"
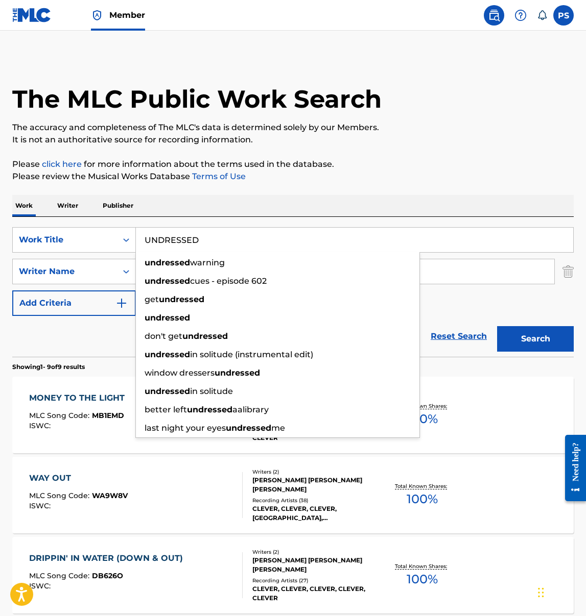
click at [509, 335] on button "Search" at bounding box center [535, 339] width 77 height 26
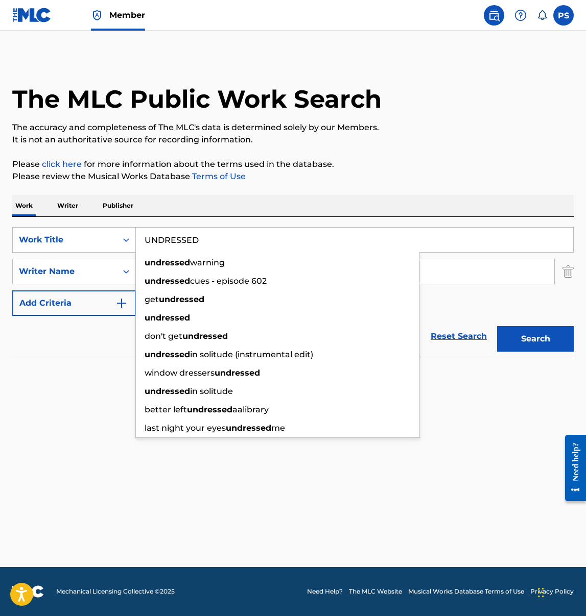
drag, startPoint x: 146, startPoint y: 239, endPoint x: 225, endPoint y: 237, distance: 78.7
click at [225, 237] on input "UNDRESSED" at bounding box center [354, 240] width 437 height 25
paste input "VALIDATION"
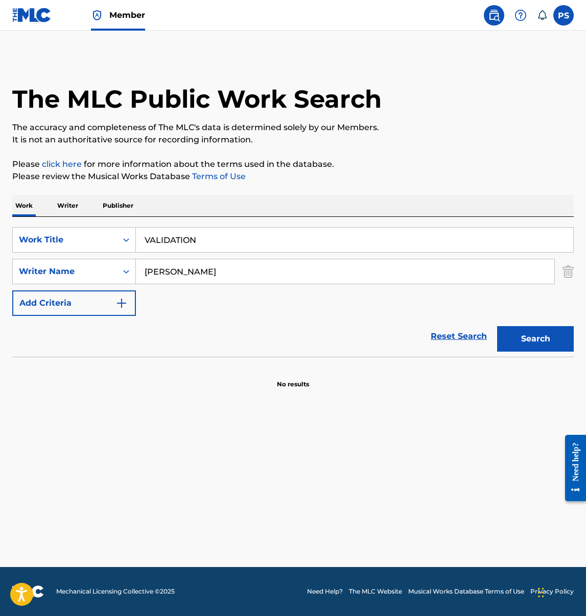
click at [516, 326] on button "Search" at bounding box center [535, 339] width 77 height 26
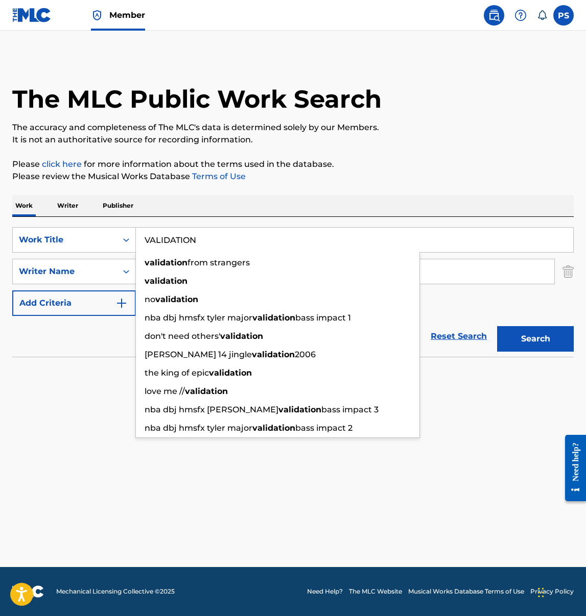
drag, startPoint x: 207, startPoint y: 236, endPoint x: 137, endPoint y: 240, distance: 70.0
click at [137, 240] on input "VALIDATION" at bounding box center [354, 240] width 437 height 25
paste input "WICKED"
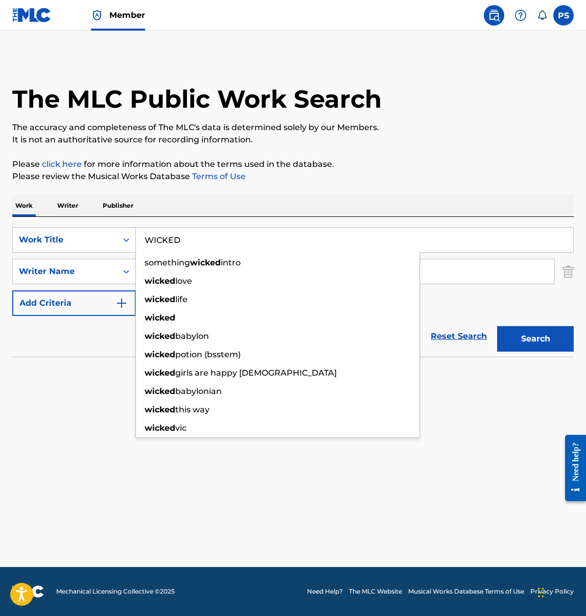
click at [505, 342] on button "Search" at bounding box center [535, 339] width 77 height 26
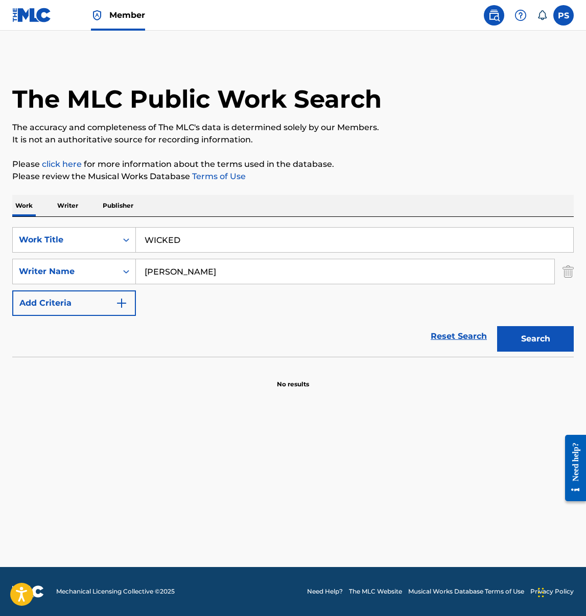
click at [188, 241] on input "WICKED" at bounding box center [354, 240] width 437 height 25
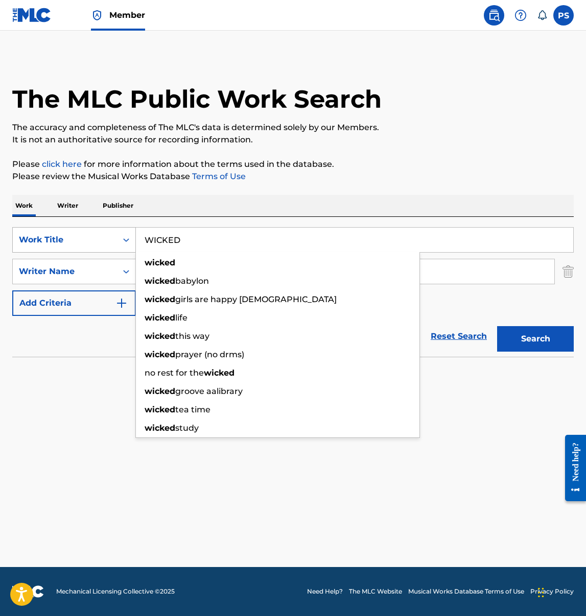
drag, startPoint x: 188, startPoint y: 241, endPoint x: 108, endPoint y: 236, distance: 80.8
click at [108, 236] on div "SearchWithCriteria2a85d9a7-929b-4d30-8d86-df686a517d44 Work Title WICKED wicked…" at bounding box center [292, 240] width 561 height 26
paste input "YOU CAN'T SAVE ME FOR A RAINY DAY"
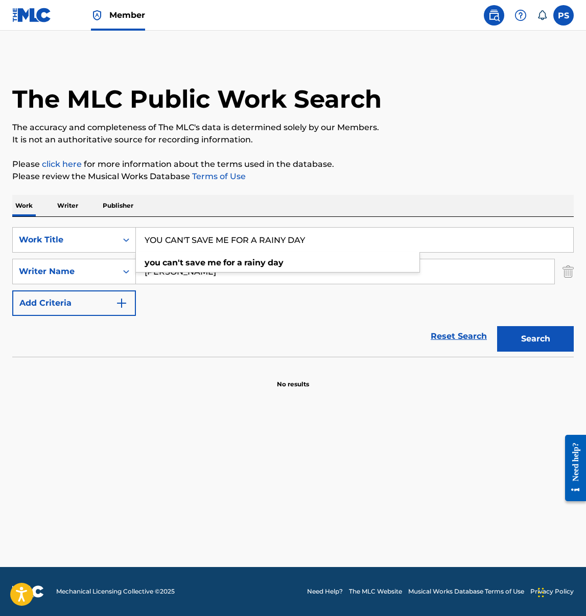
type input "YOU CAN'T SAVE ME FOR A RAINY DAY"
click at [518, 340] on button "Search" at bounding box center [535, 339] width 77 height 26
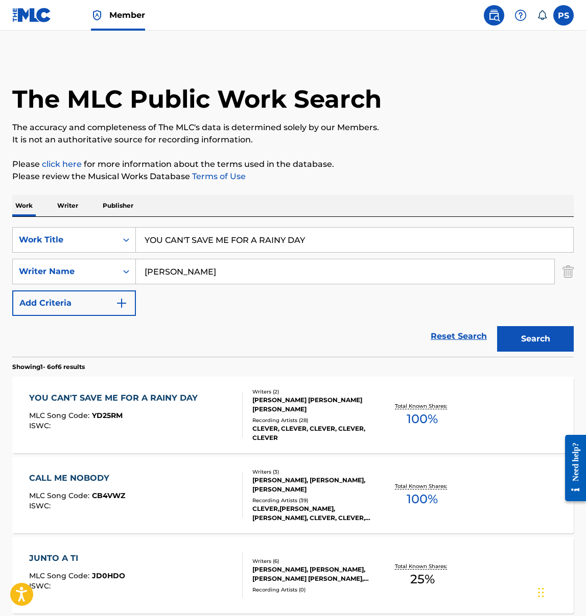
click at [126, 402] on div "YOU CAN'T SAVE ME FOR A RAINY DAY" at bounding box center [116, 398] width 174 height 12
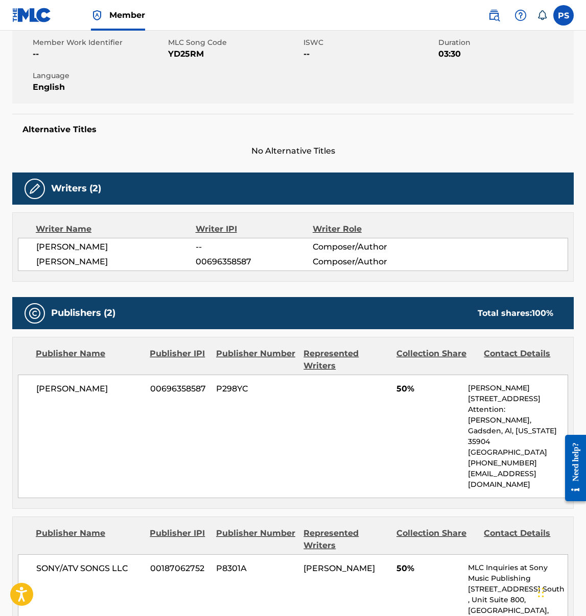
scroll to position [208, 0]
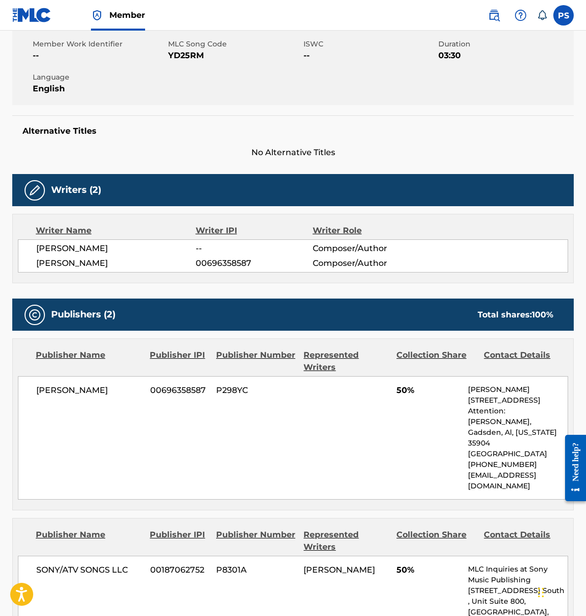
drag, startPoint x: 171, startPoint y: 57, endPoint x: 221, endPoint y: 58, distance: 50.0
click at [221, 58] on span "YD25RM" at bounding box center [234, 56] width 133 height 12
drag, startPoint x: 166, startPoint y: 53, endPoint x: 182, endPoint y: 56, distance: 16.1
click at [181, 55] on div "Member Work Identifier -- MLC Song Code YD25RM ISWC -- Duration 03:30 Language …" at bounding box center [292, 67] width 561 height 77
drag, startPoint x: 182, startPoint y: 58, endPoint x: 175, endPoint y: 59, distance: 7.2
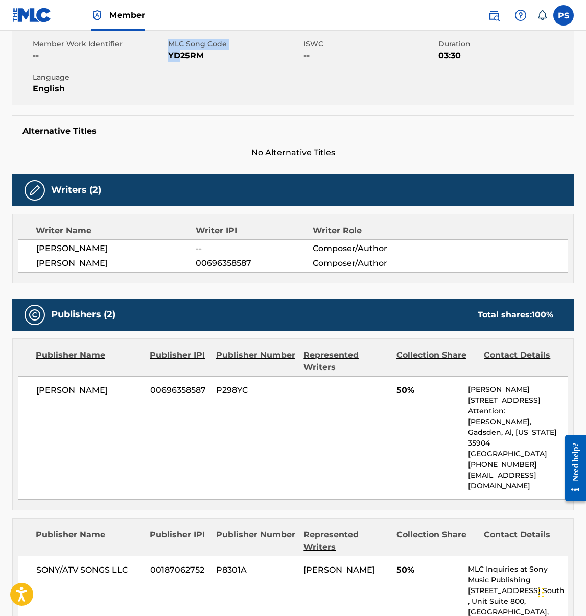
click at [181, 58] on span "YD25RM" at bounding box center [234, 56] width 133 height 12
drag, startPoint x: 171, startPoint y: 56, endPoint x: 209, endPoint y: 61, distance: 38.7
click at [216, 61] on span "YD25RM" at bounding box center [234, 56] width 133 height 12
click at [207, 58] on span "YD25RM" at bounding box center [234, 56] width 133 height 12
drag, startPoint x: 202, startPoint y: 55, endPoint x: 167, endPoint y: 56, distance: 34.7
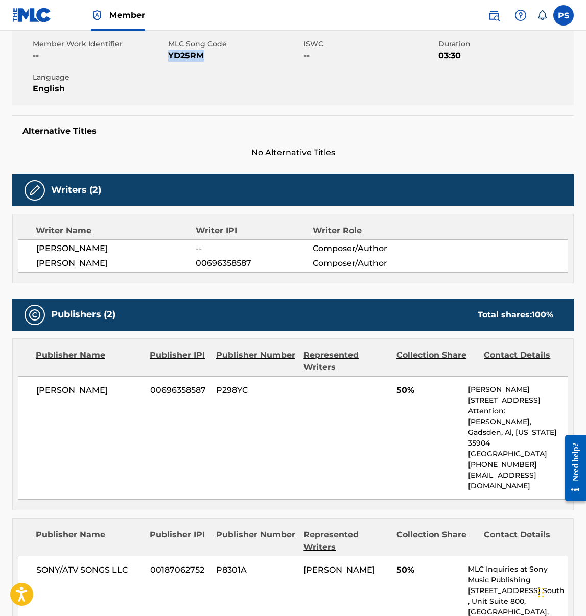
click at [168, 56] on span "YD25RM" at bounding box center [234, 56] width 133 height 12
copy span "YD25RM"
